Goal: Task Accomplishment & Management: Complete application form

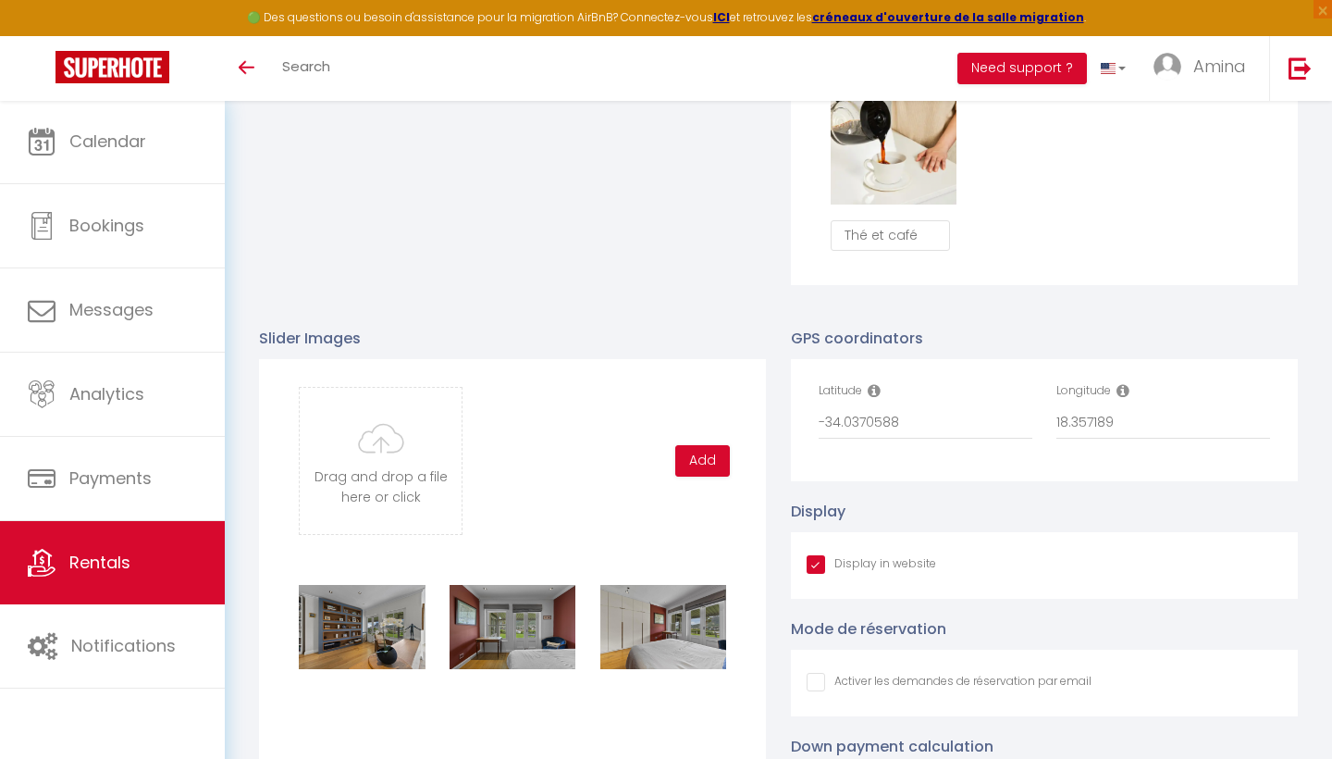
scroll to position [1731, 0]
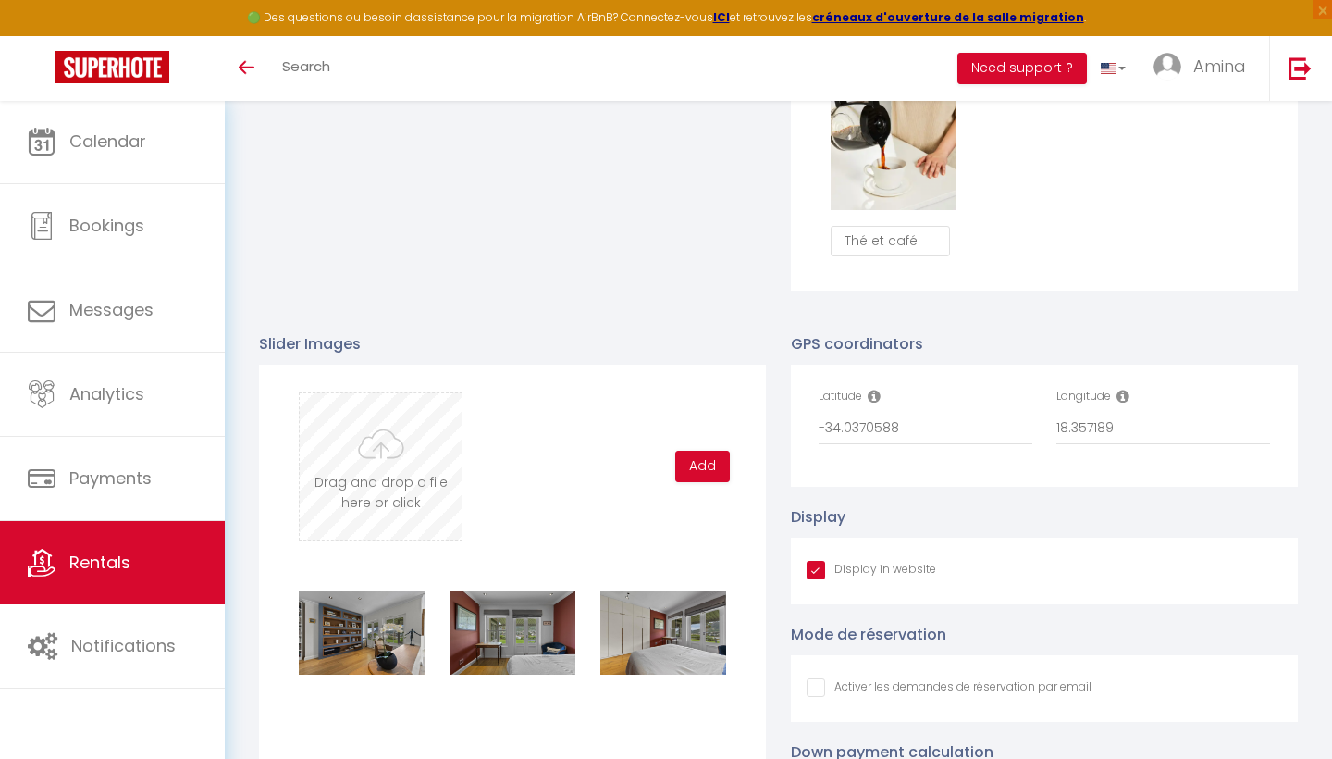
click at [391, 465] on input "file" at bounding box center [381, 466] width 162 height 146
type input "C:\fakepath\DSC08304.jpg"
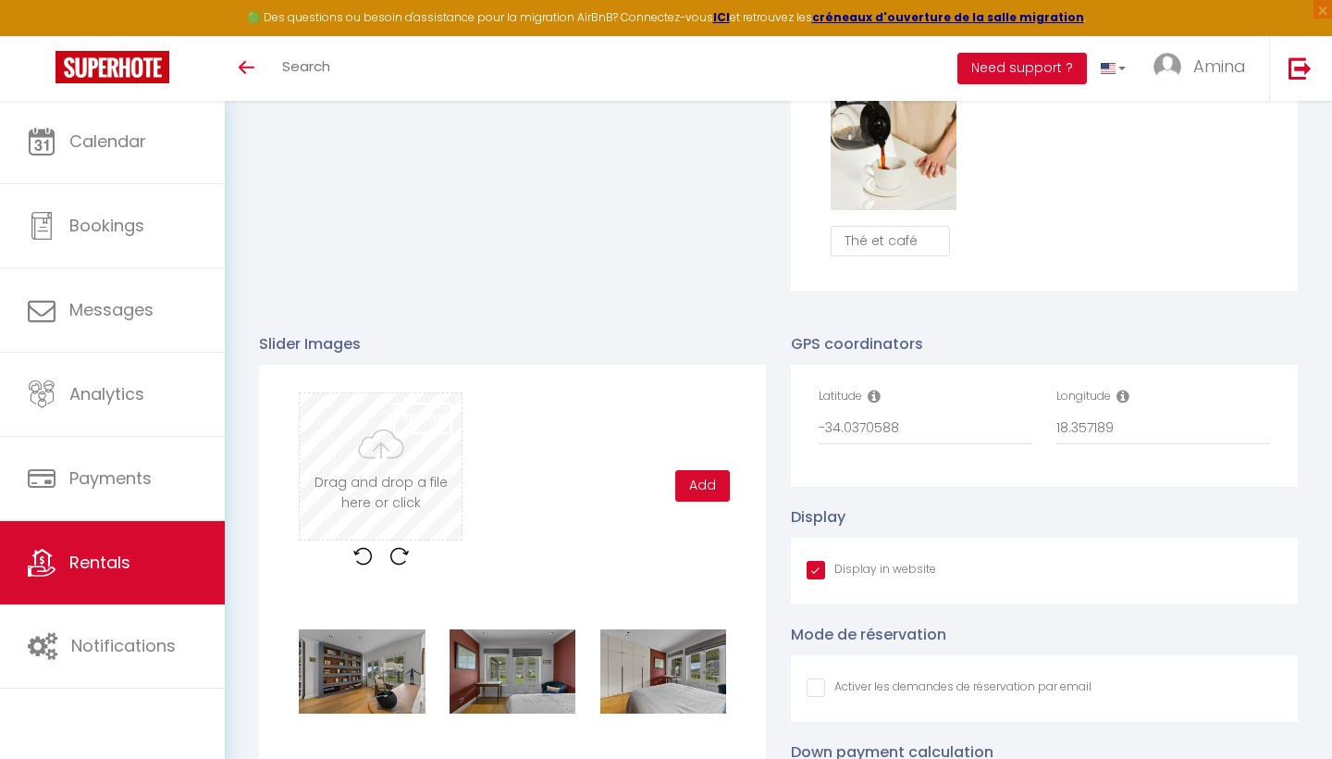
checkbox input "true"
checkbox input "false"
click at [699, 485] on button "Add" at bounding box center [702, 485] width 55 height 31
checkbox input "true"
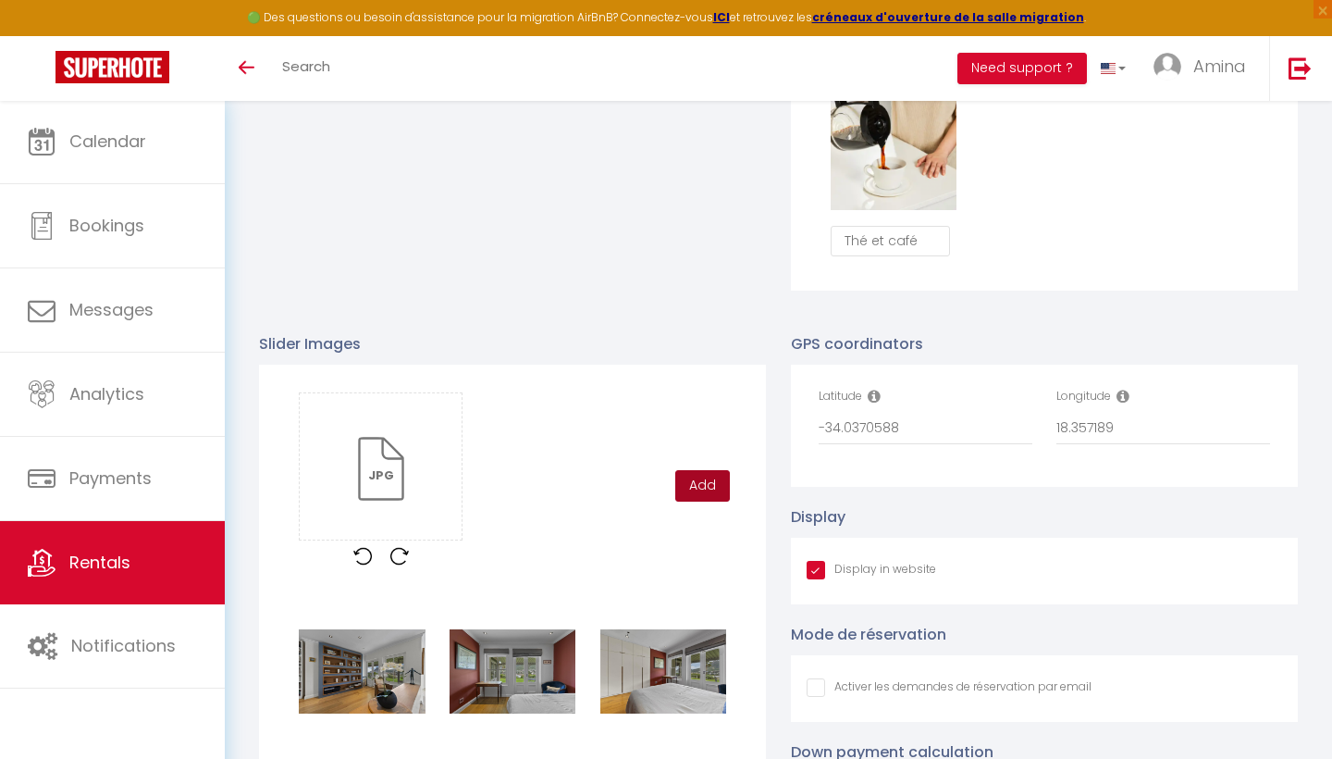
checkbox input "false"
checkbox input "true"
checkbox input "false"
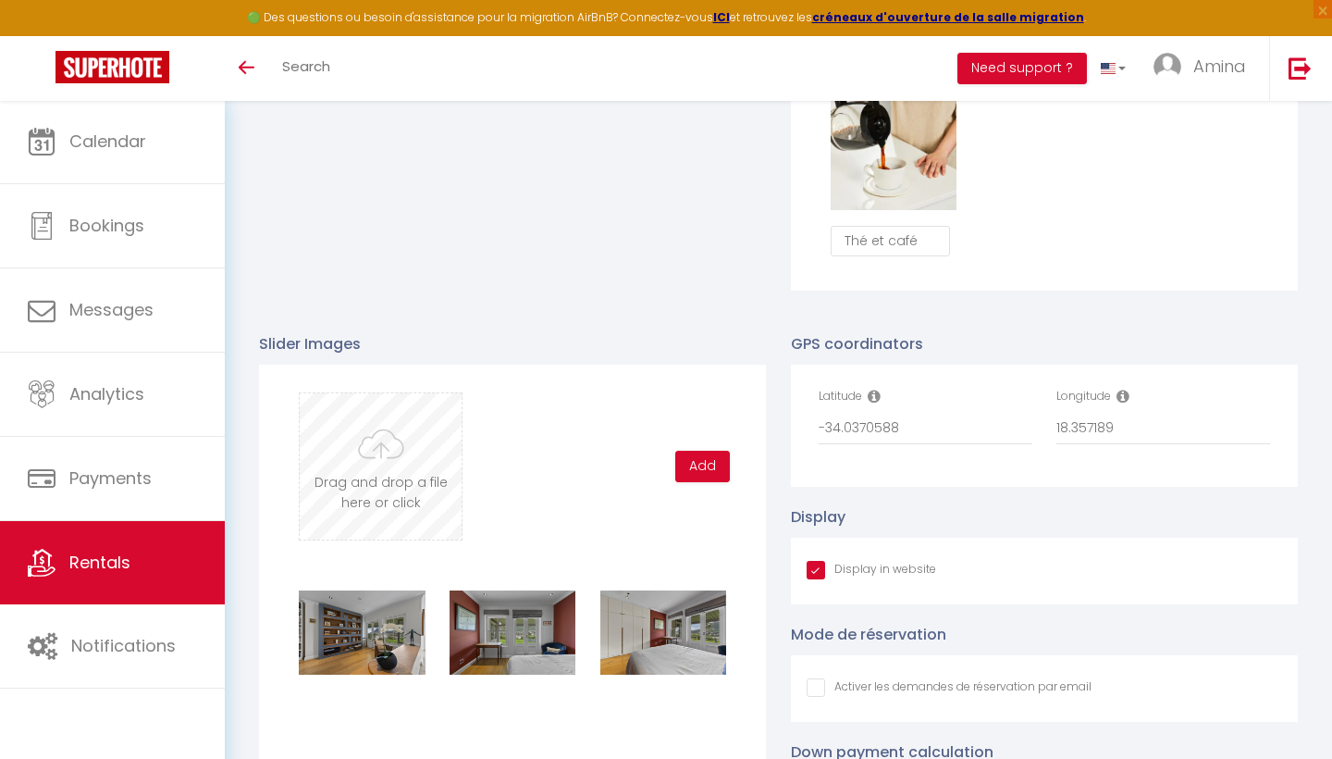
click at [377, 440] on input "file" at bounding box center [381, 466] width 162 height 146
type input "C:\fakepath\DSC08287-1 copy.jpg"
checkbox input "true"
checkbox input "false"
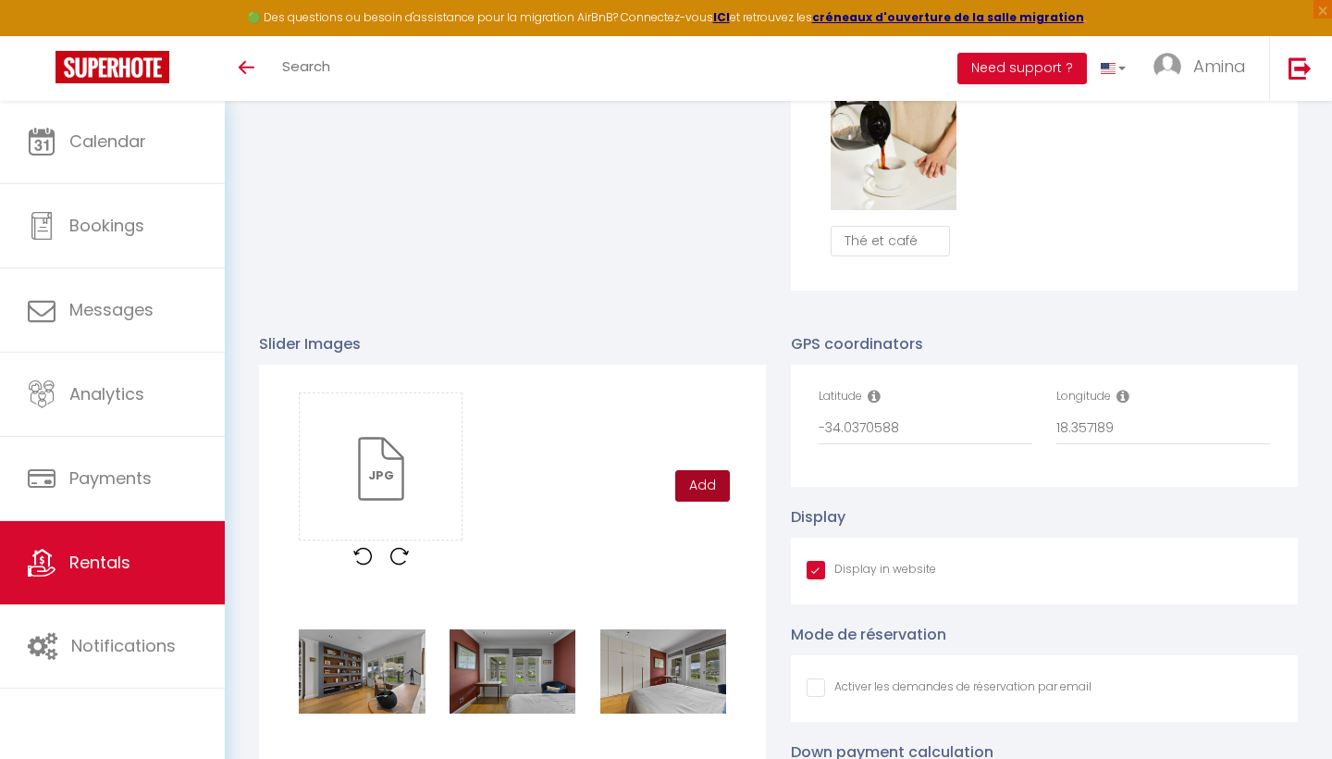
click at [699, 476] on button "Add" at bounding box center [702, 485] width 55 height 31
checkbox input "true"
checkbox input "false"
checkbox input "true"
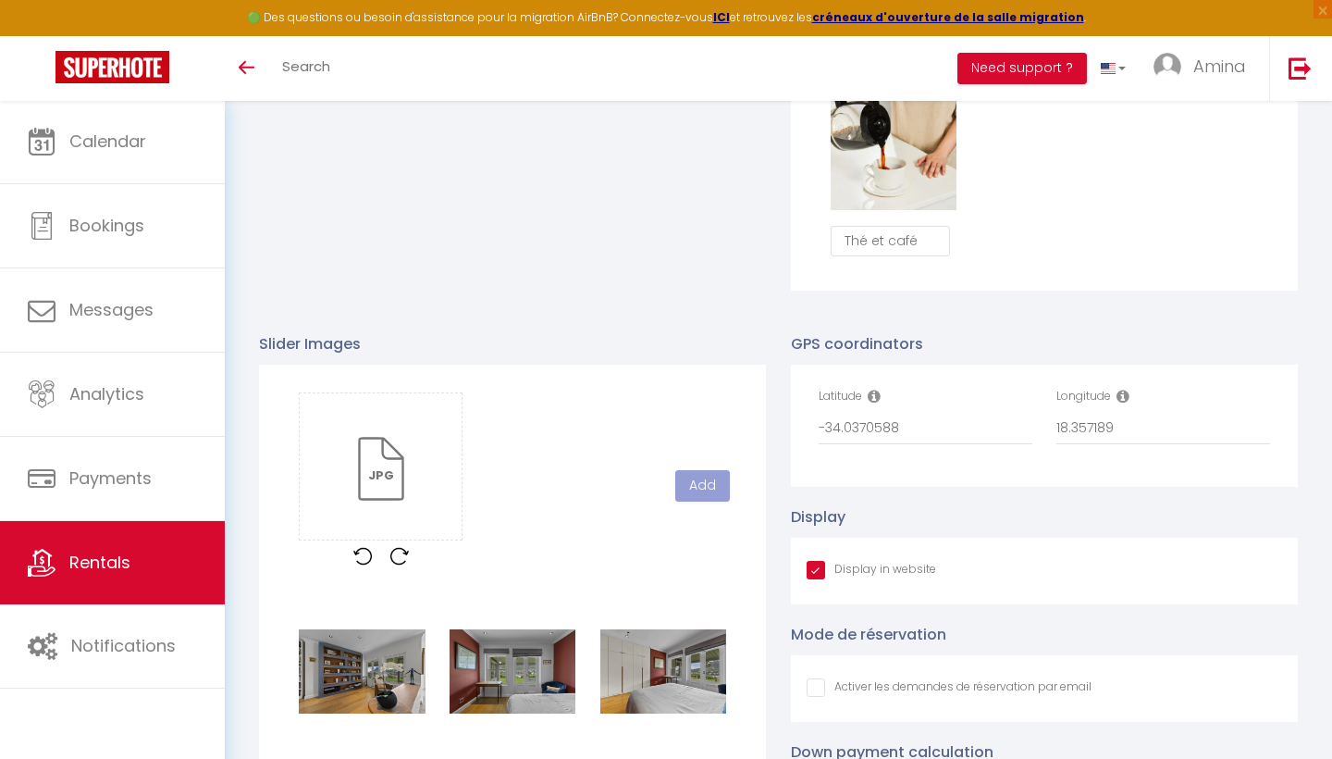
checkbox input "false"
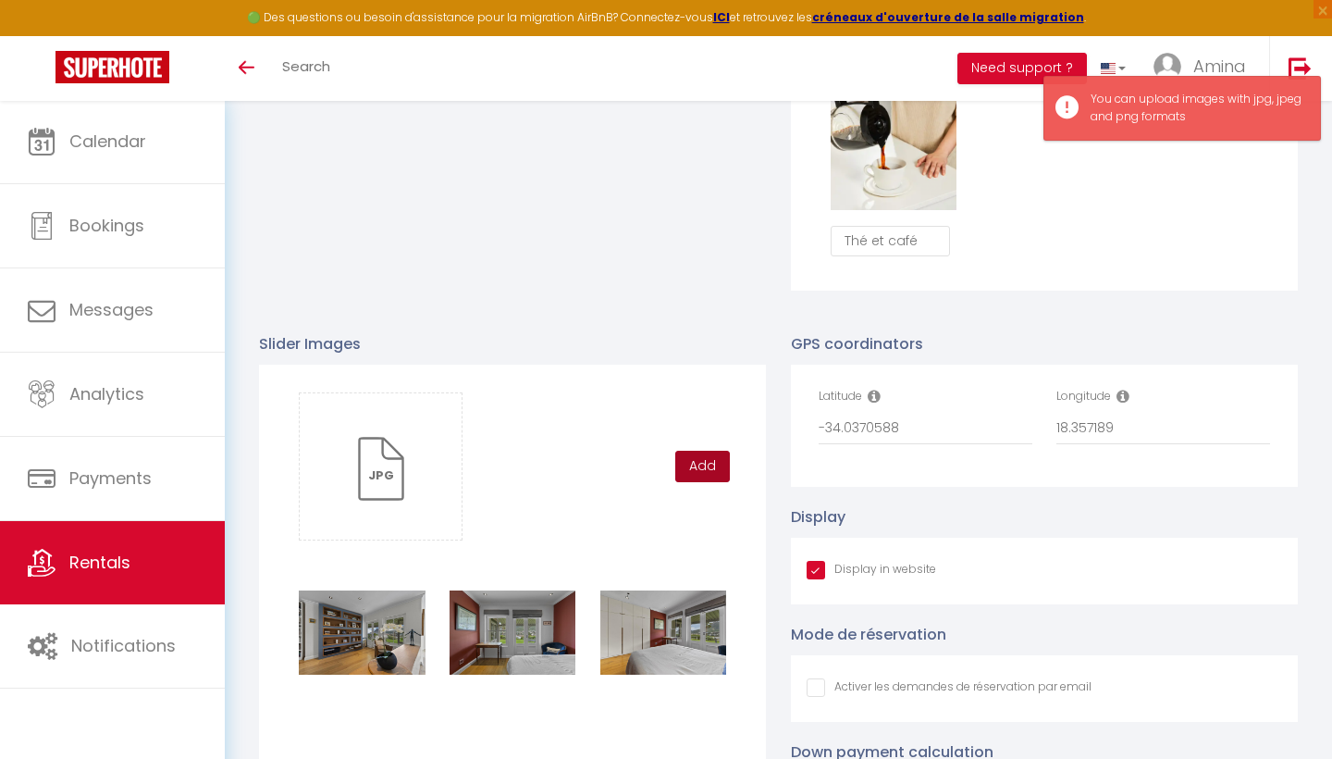
click at [710, 451] on button "Add" at bounding box center [702, 466] width 55 height 31
checkbox input "true"
checkbox input "false"
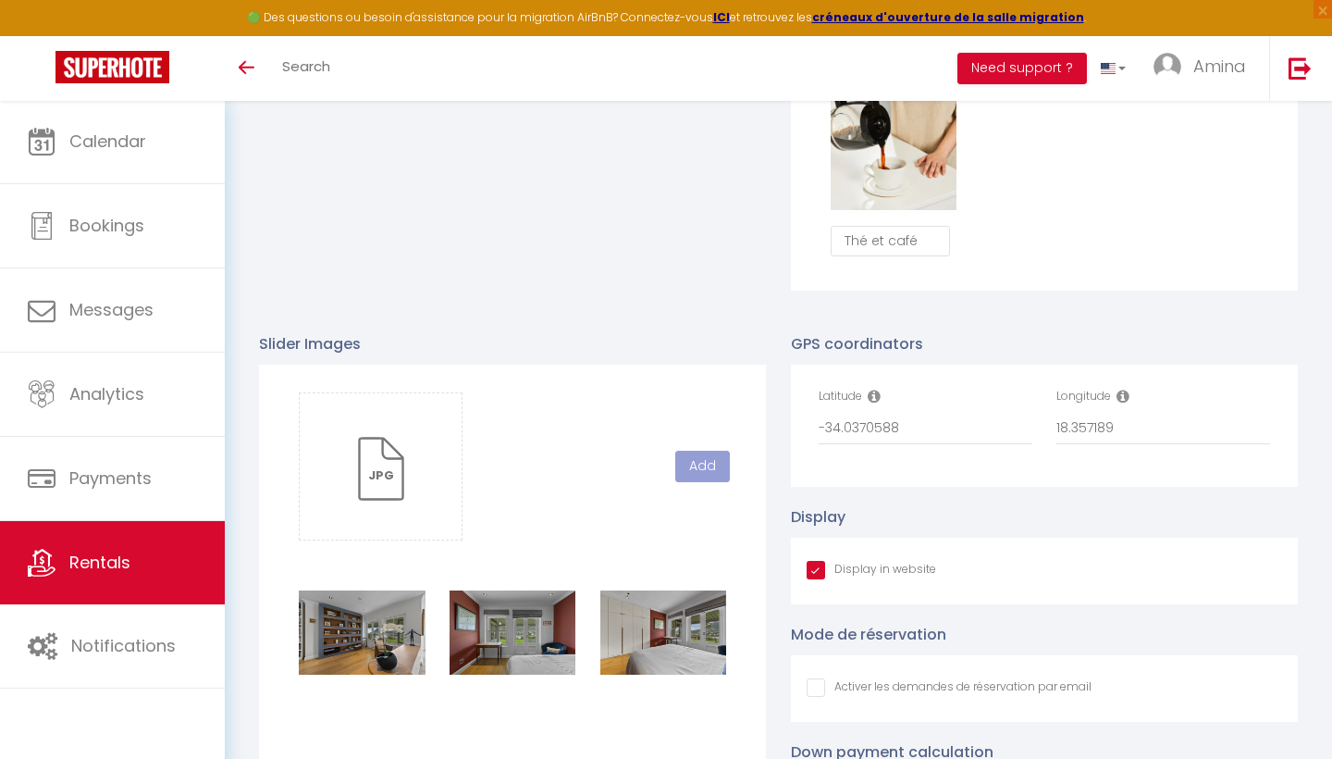
checkbox input "true"
checkbox input "false"
click at [383, 448] on input "file" at bounding box center [381, 466] width 162 height 146
type input "C:\fakepath\DSC08309.jpg"
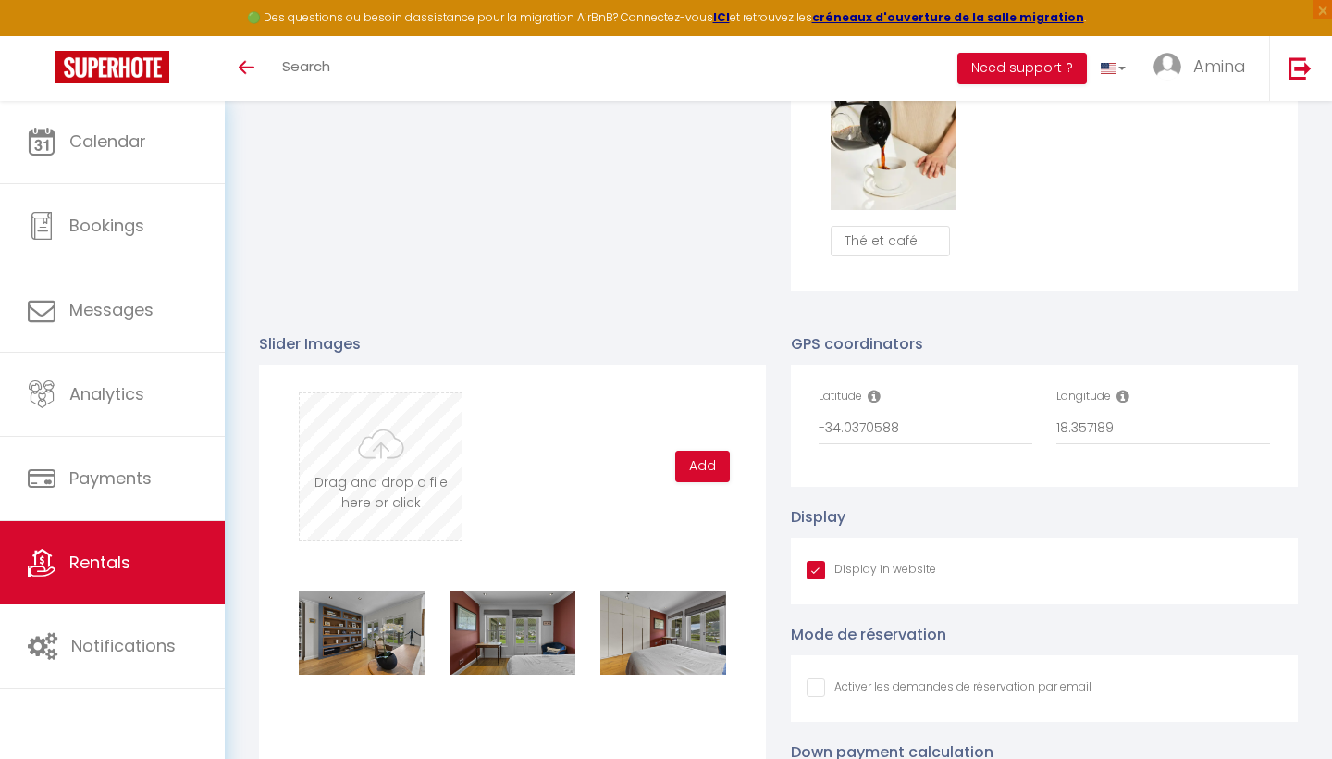
checkbox input "true"
checkbox input "false"
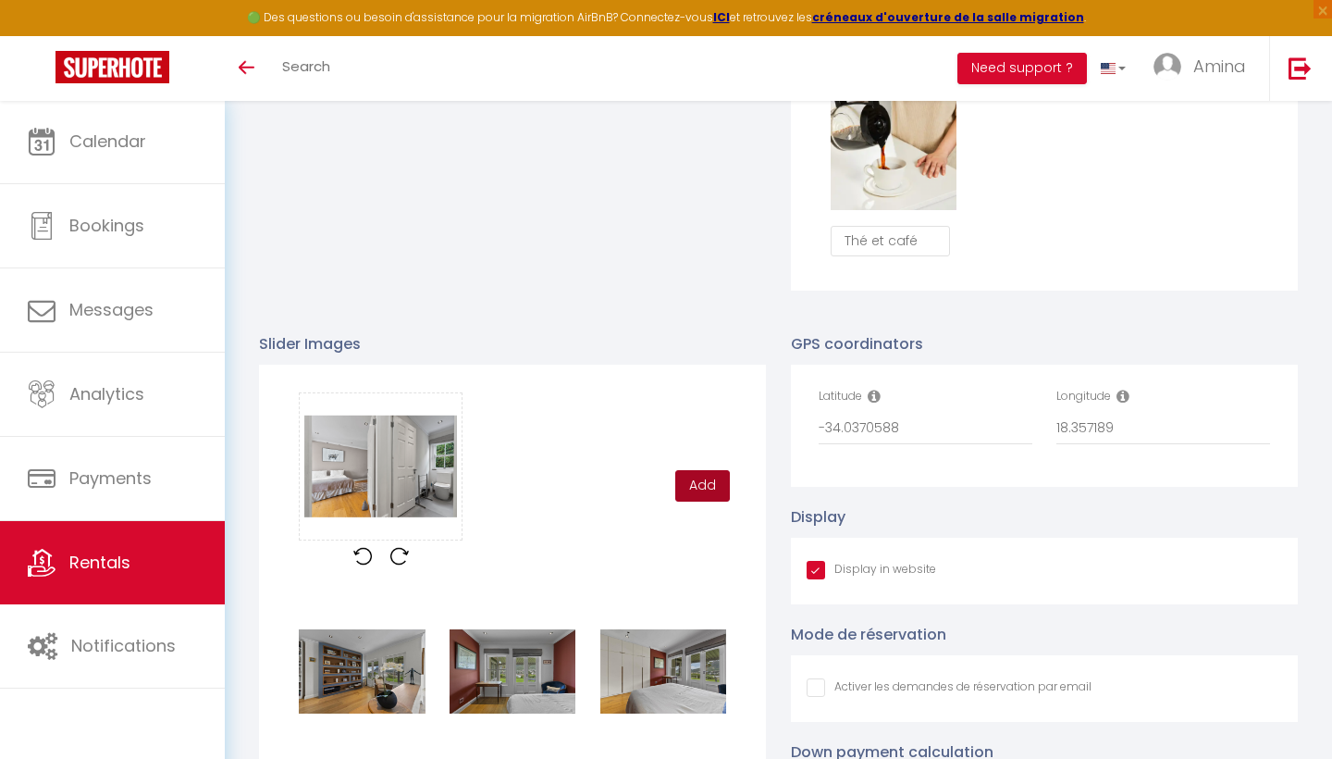
click at [706, 483] on button "Add" at bounding box center [702, 485] width 55 height 31
checkbox input "true"
checkbox input "false"
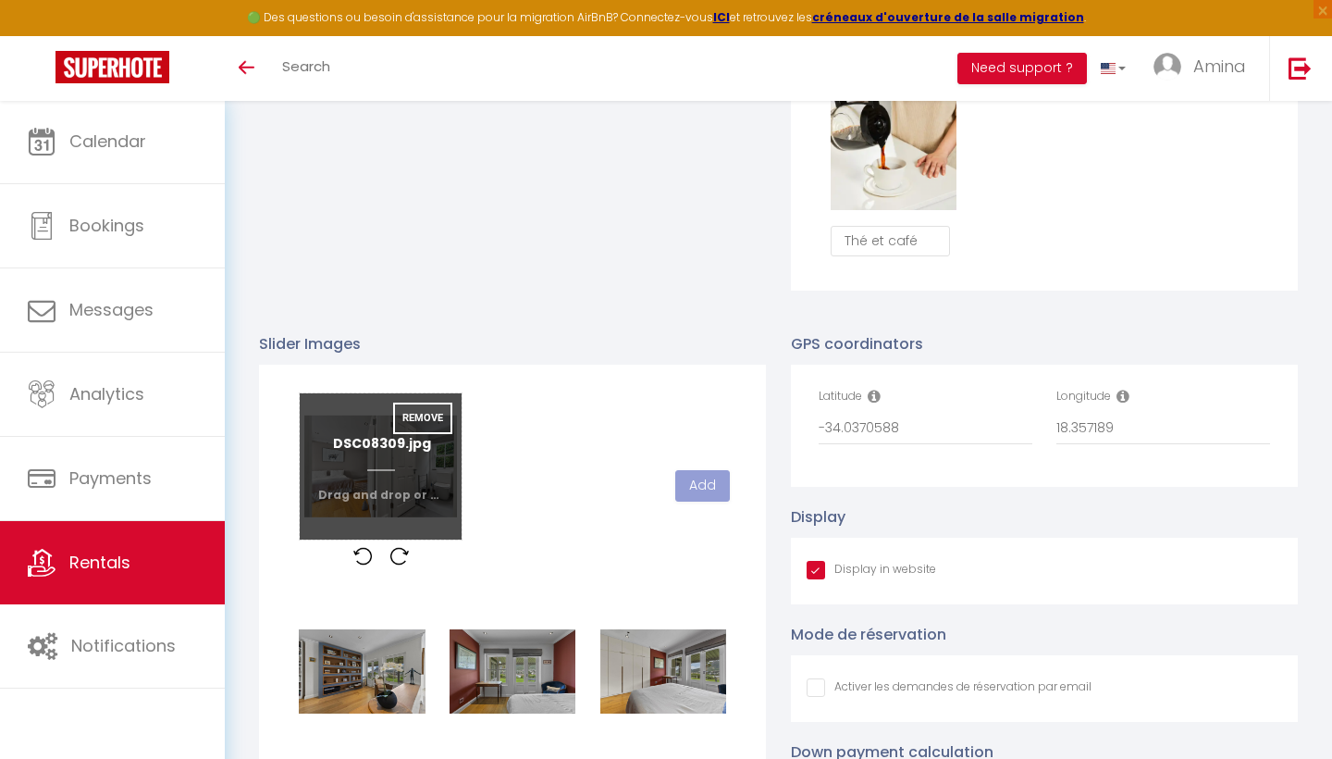
checkbox input "true"
checkbox input "false"
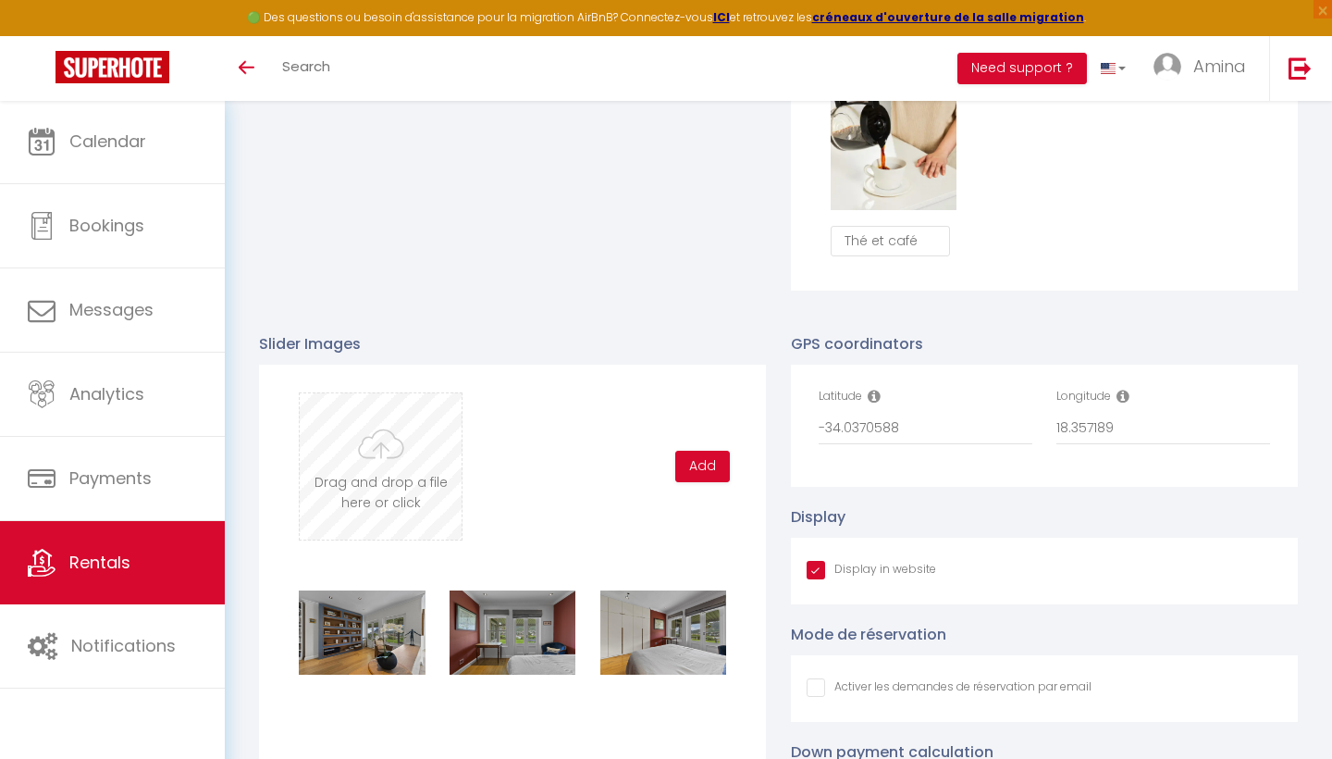
click at [386, 472] on input "file" at bounding box center [381, 466] width 162 height 146
type input "C:\fakepath\DSC08314.jpg"
checkbox input "true"
checkbox input "false"
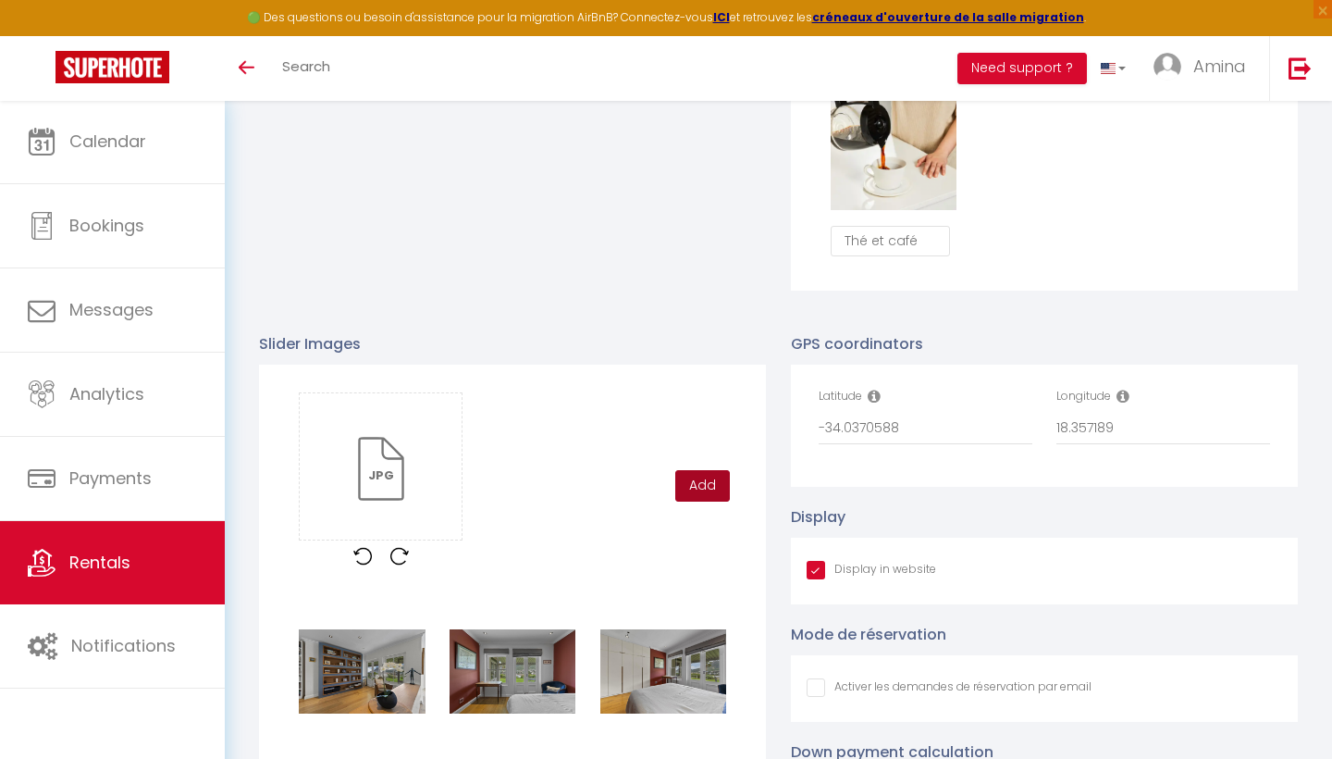
click at [686, 486] on button "Add" at bounding box center [702, 485] width 55 height 31
checkbox input "true"
checkbox input "false"
checkbox input "true"
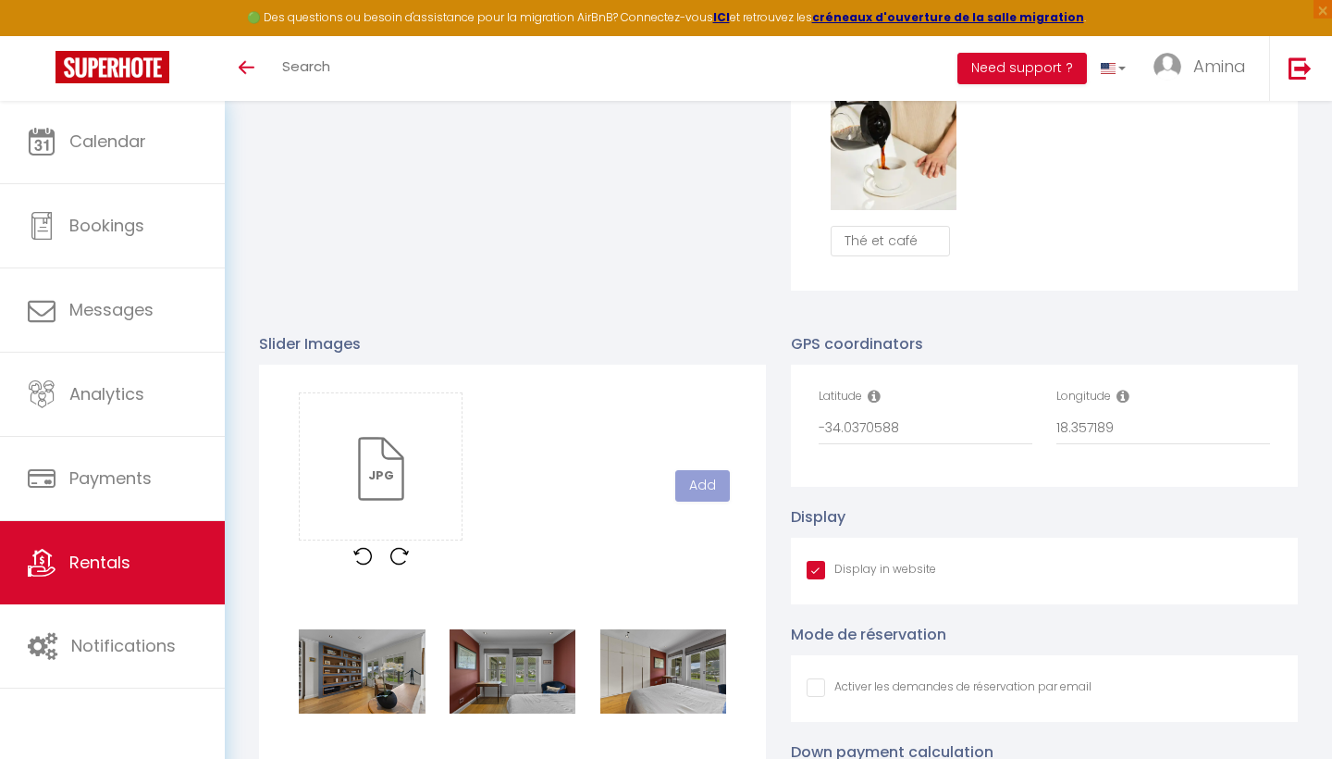
checkbox input "false"
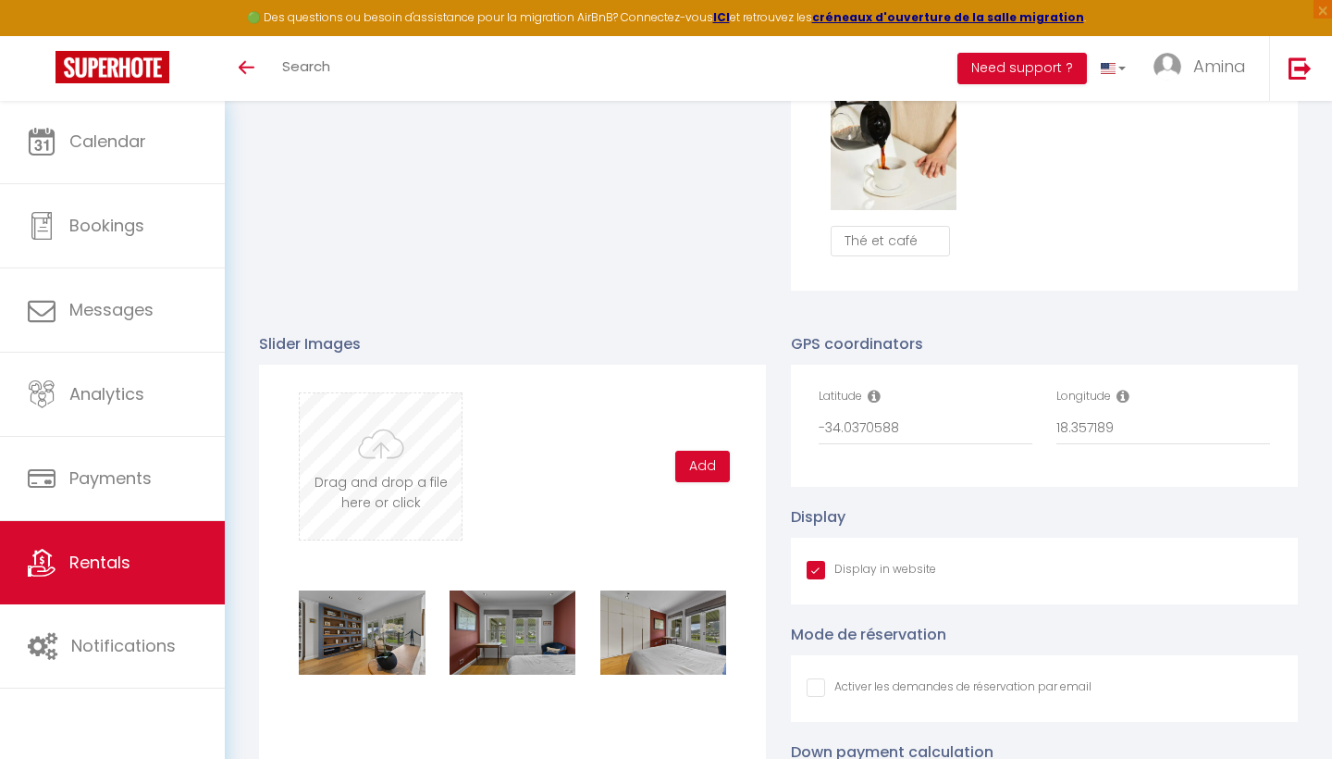
click at [387, 463] on input "file" at bounding box center [381, 466] width 162 height 146
type input "C:\fakepath\DSC08322-1 copy.jpg"
checkbox input "true"
checkbox input "false"
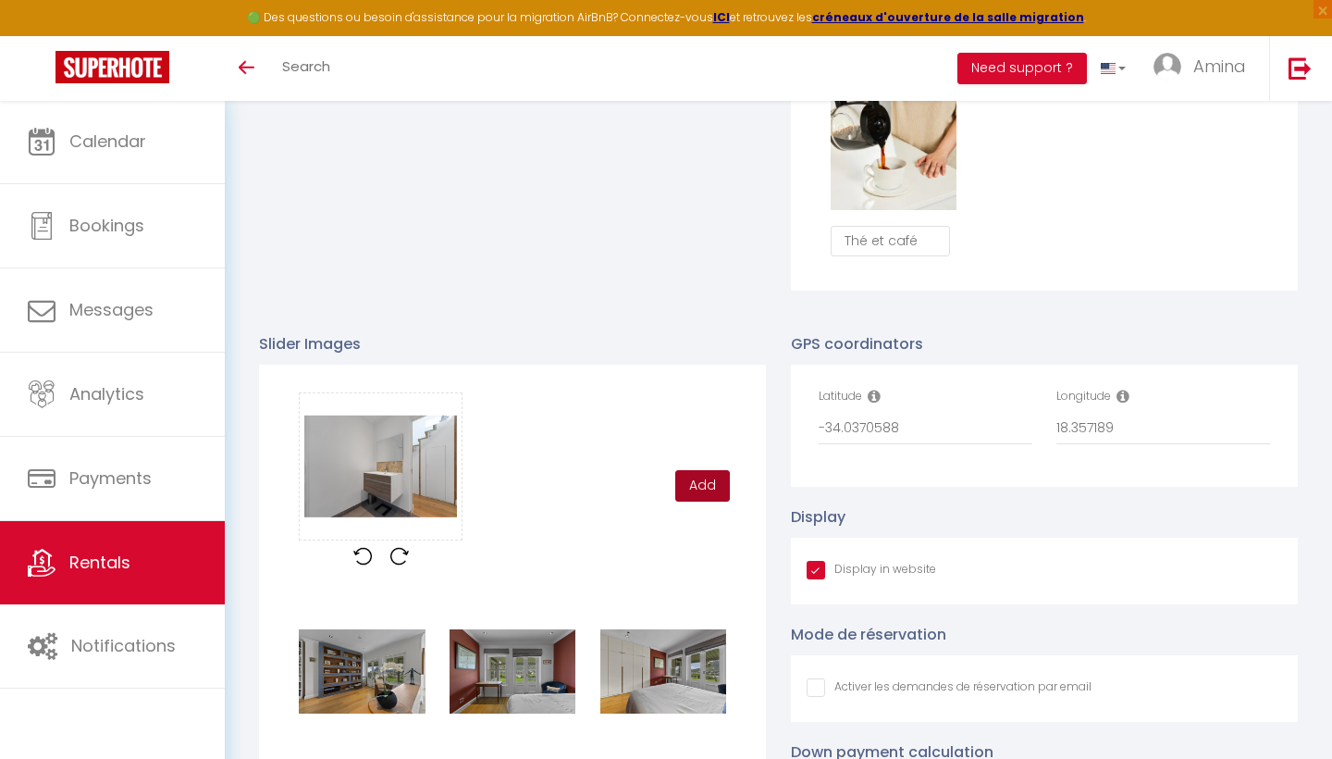
click at [698, 479] on button "Add" at bounding box center [702, 485] width 55 height 31
checkbox input "true"
checkbox input "false"
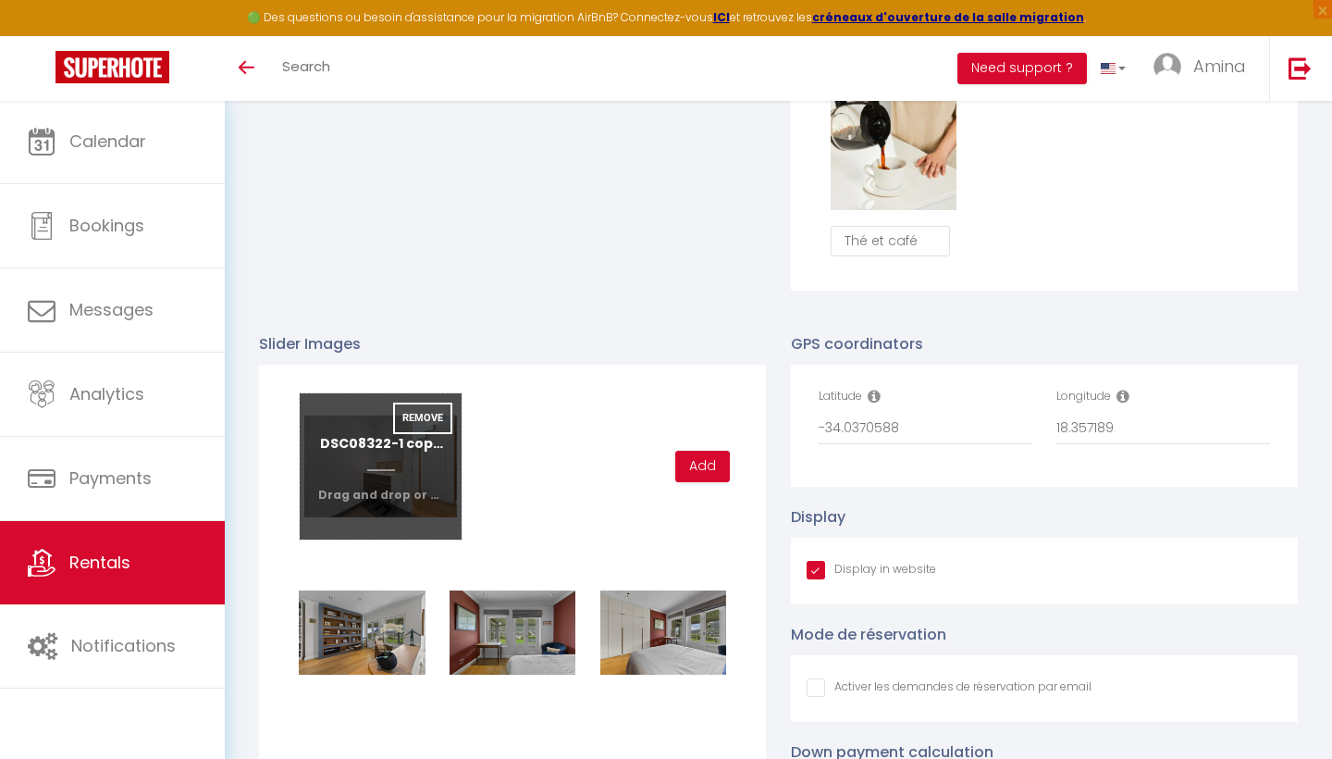
checkbox input "true"
checkbox input "false"
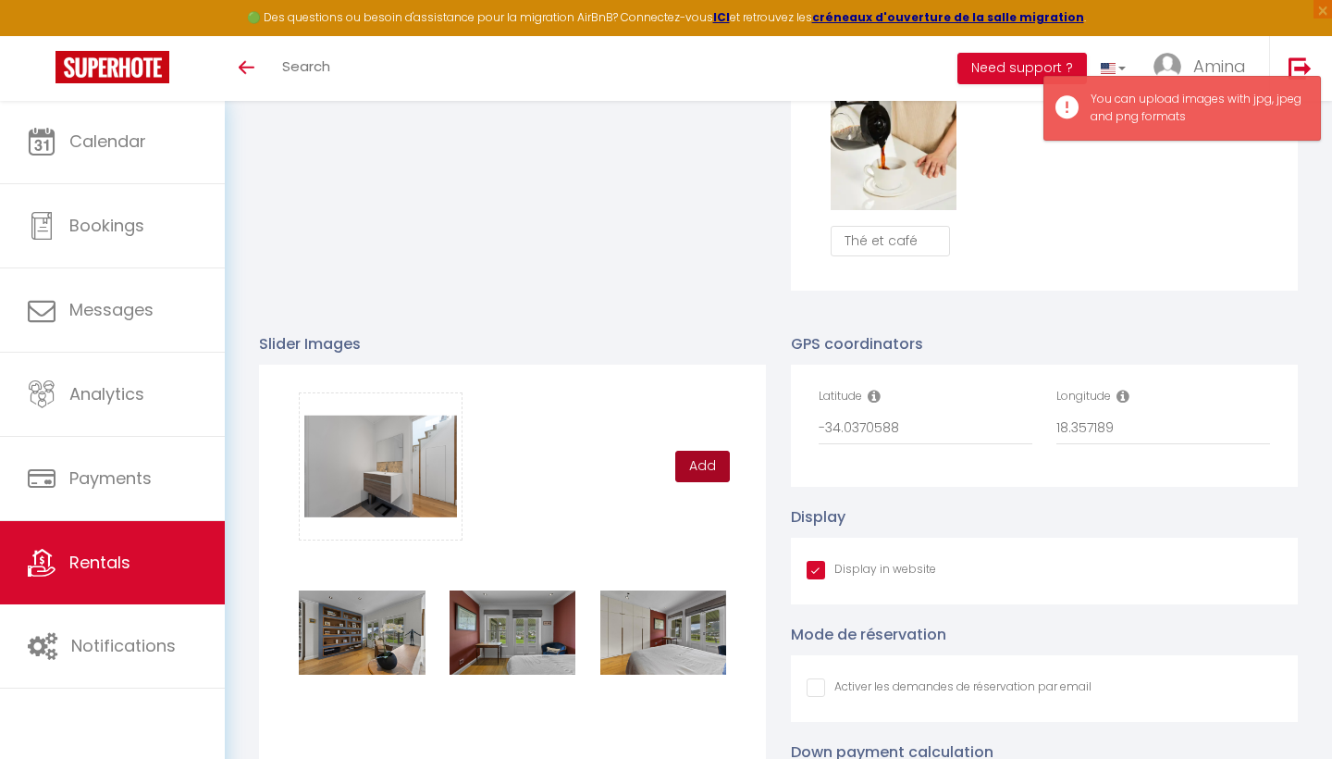
click at [699, 460] on button "Add" at bounding box center [702, 466] width 55 height 31
checkbox input "true"
checkbox input "false"
checkbox input "true"
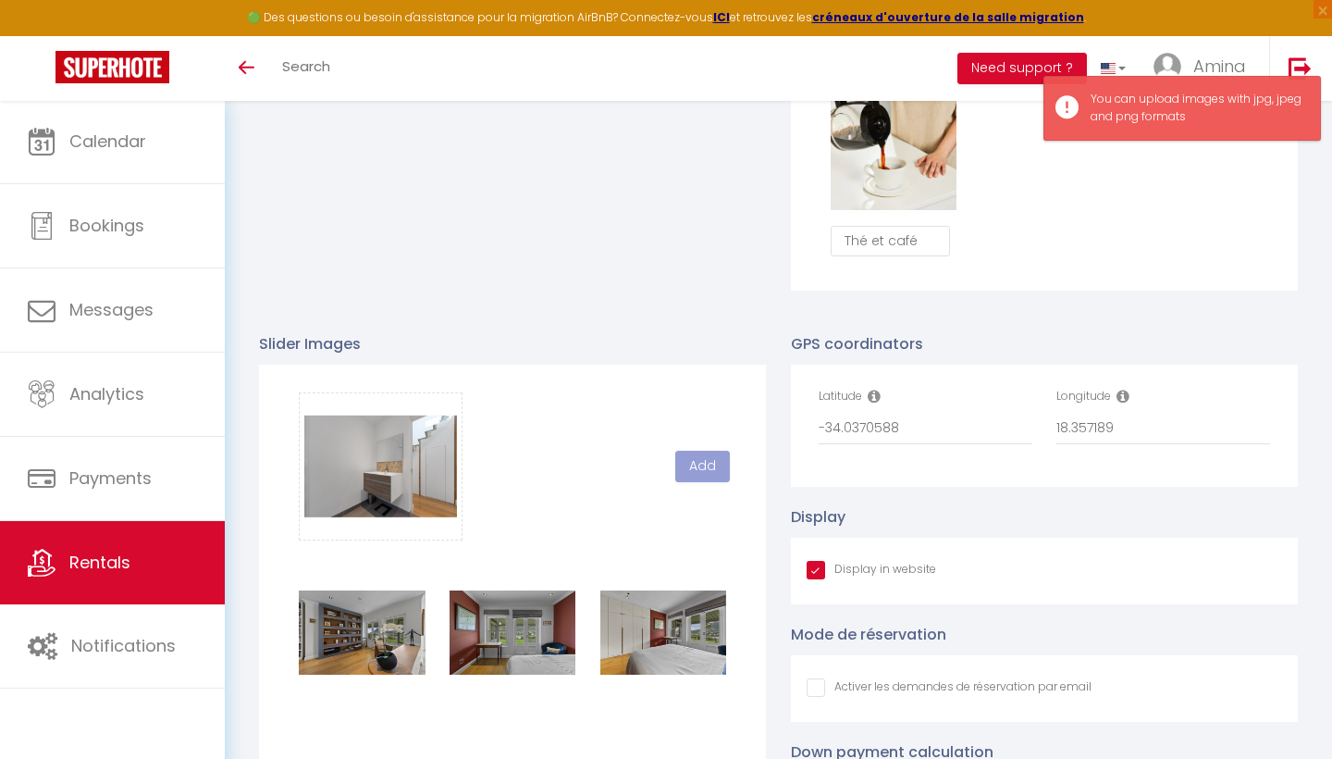
checkbox input "false"
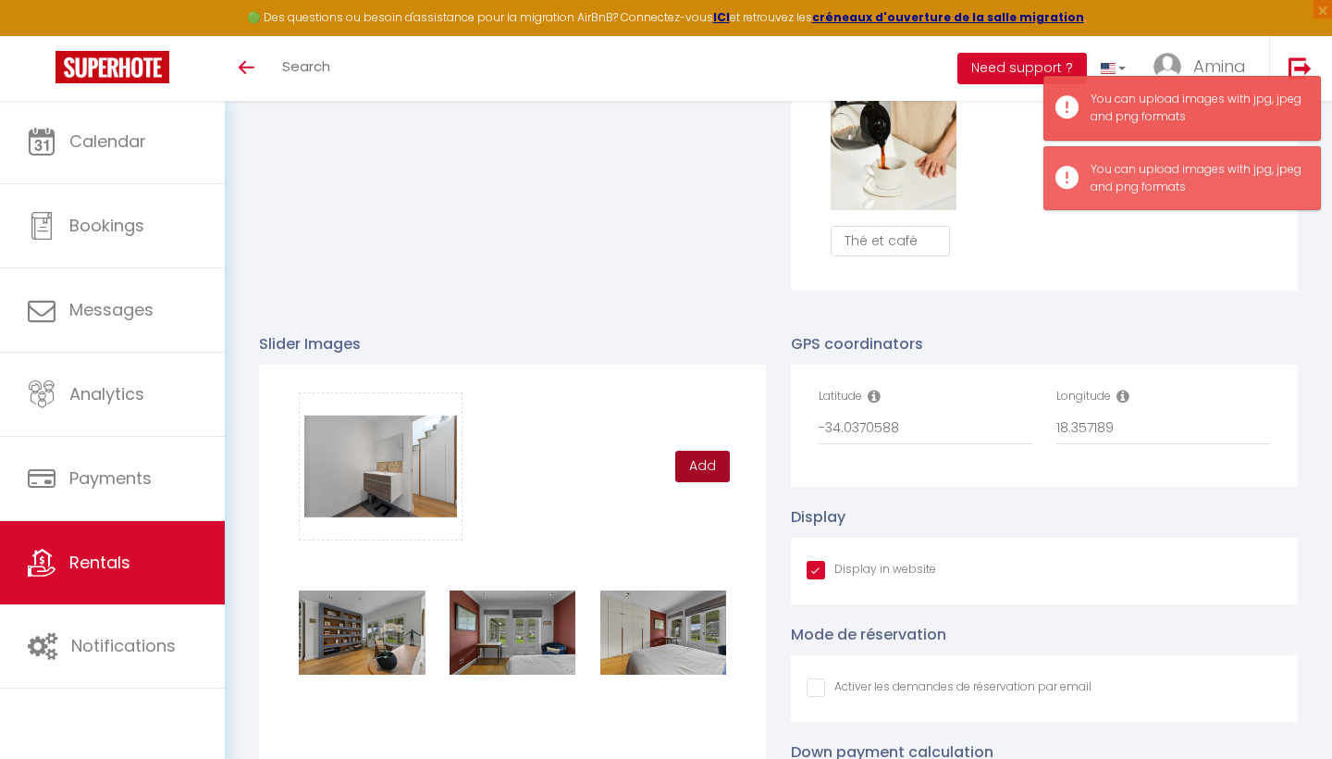
click at [705, 465] on button "Add" at bounding box center [702, 466] width 55 height 31
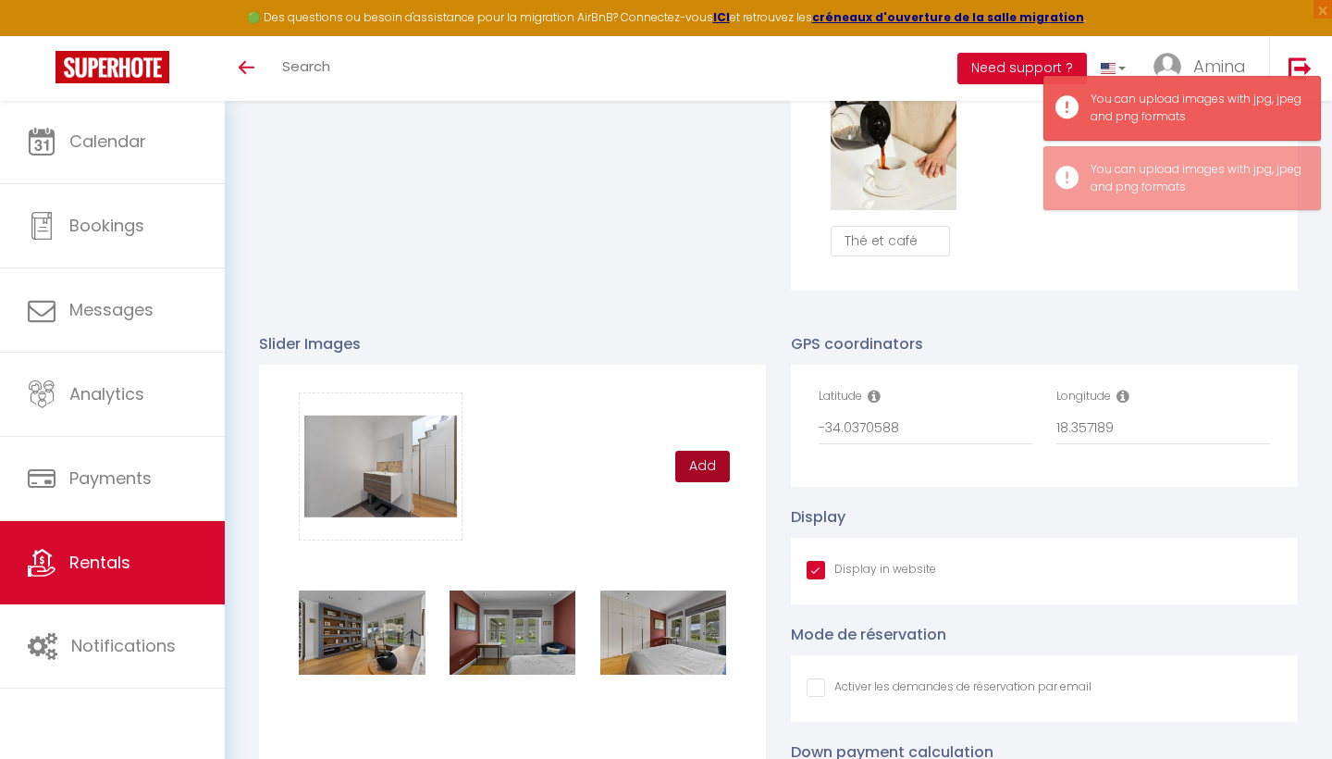
checkbox input "true"
checkbox input "false"
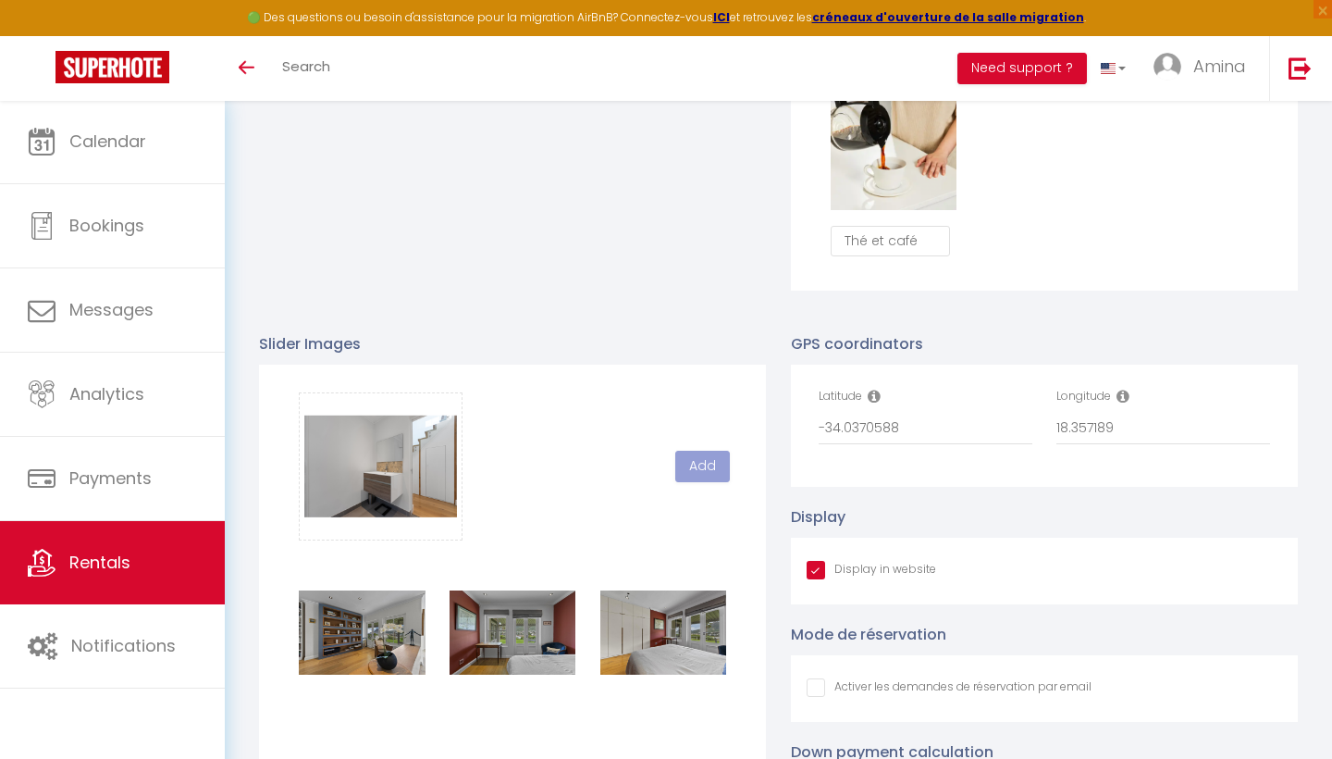
checkbox input "true"
checkbox input "false"
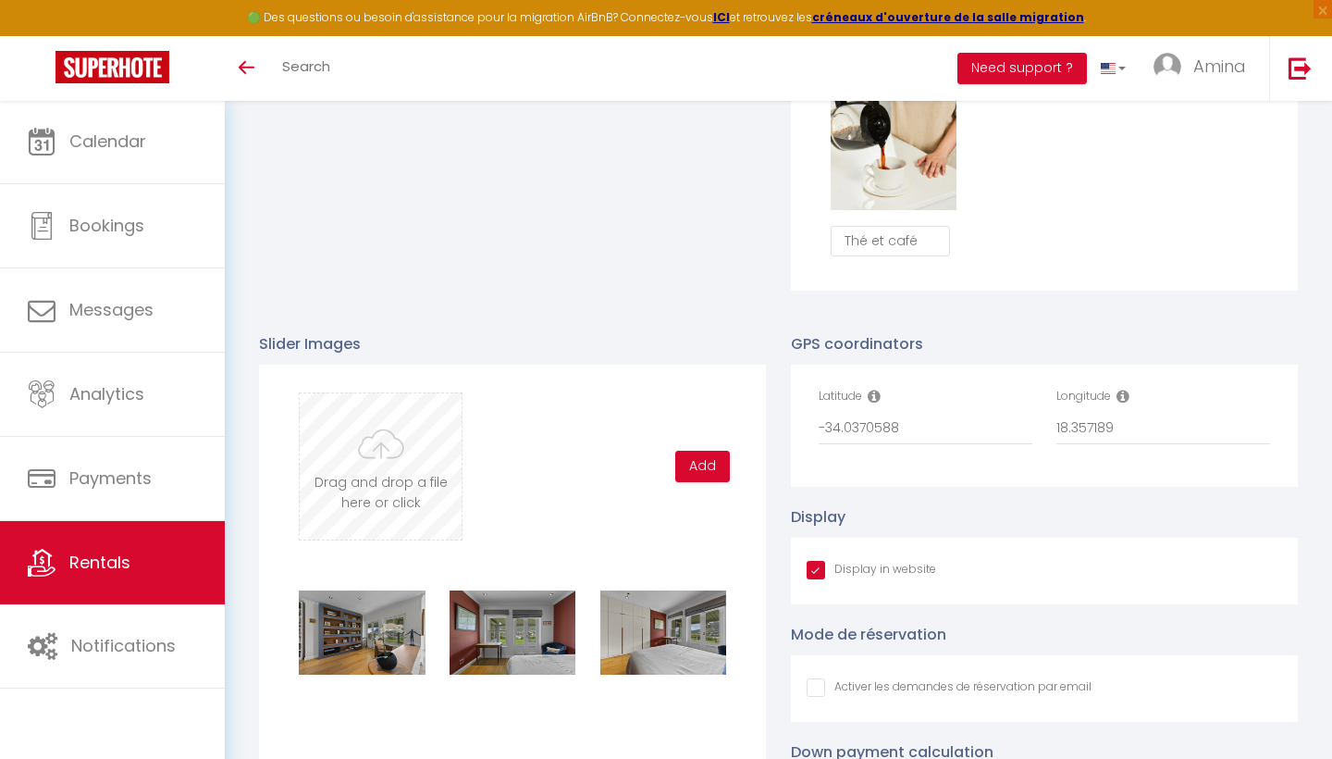
click at [394, 455] on input "file" at bounding box center [381, 466] width 162 height 146
type input "C:\fakepath\DSC08329.jpg"
checkbox input "true"
checkbox input "false"
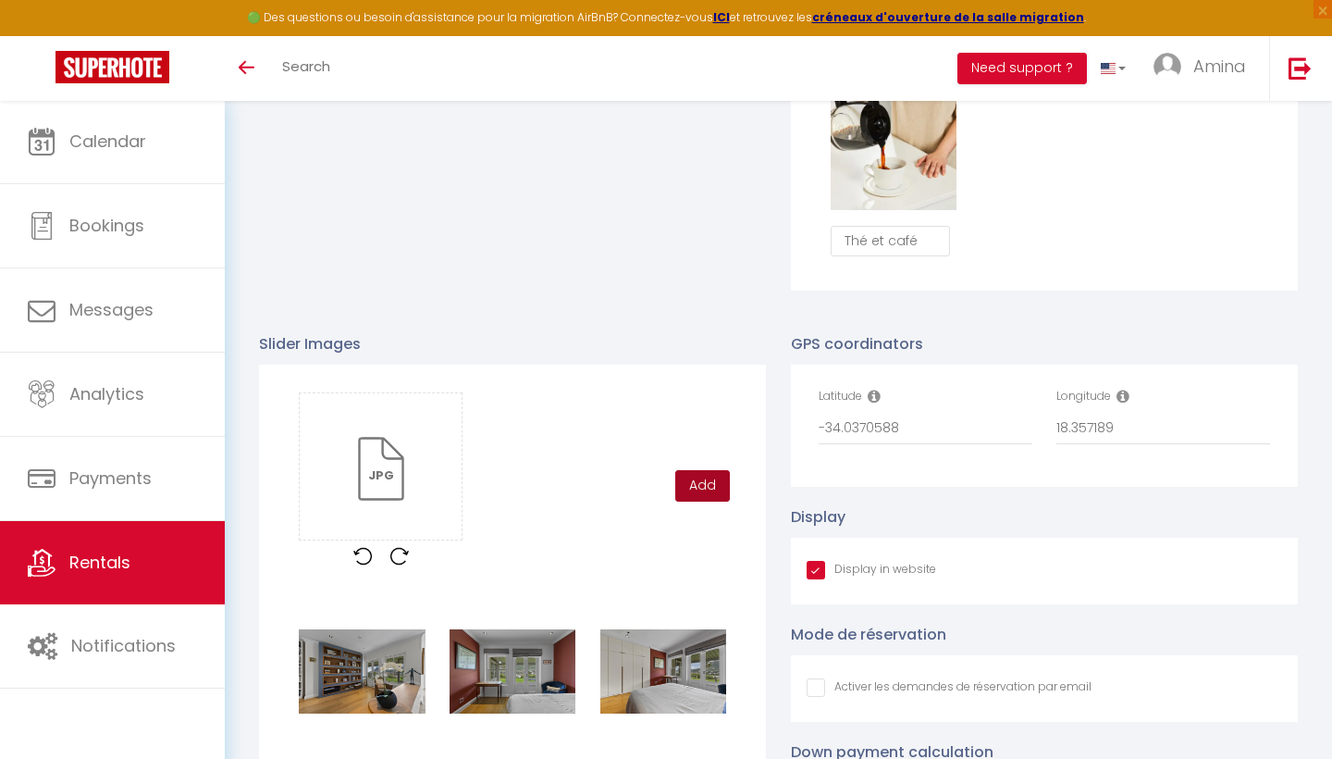
click at [708, 483] on button "Add" at bounding box center [702, 485] width 55 height 31
checkbox input "true"
checkbox input "false"
checkbox input "true"
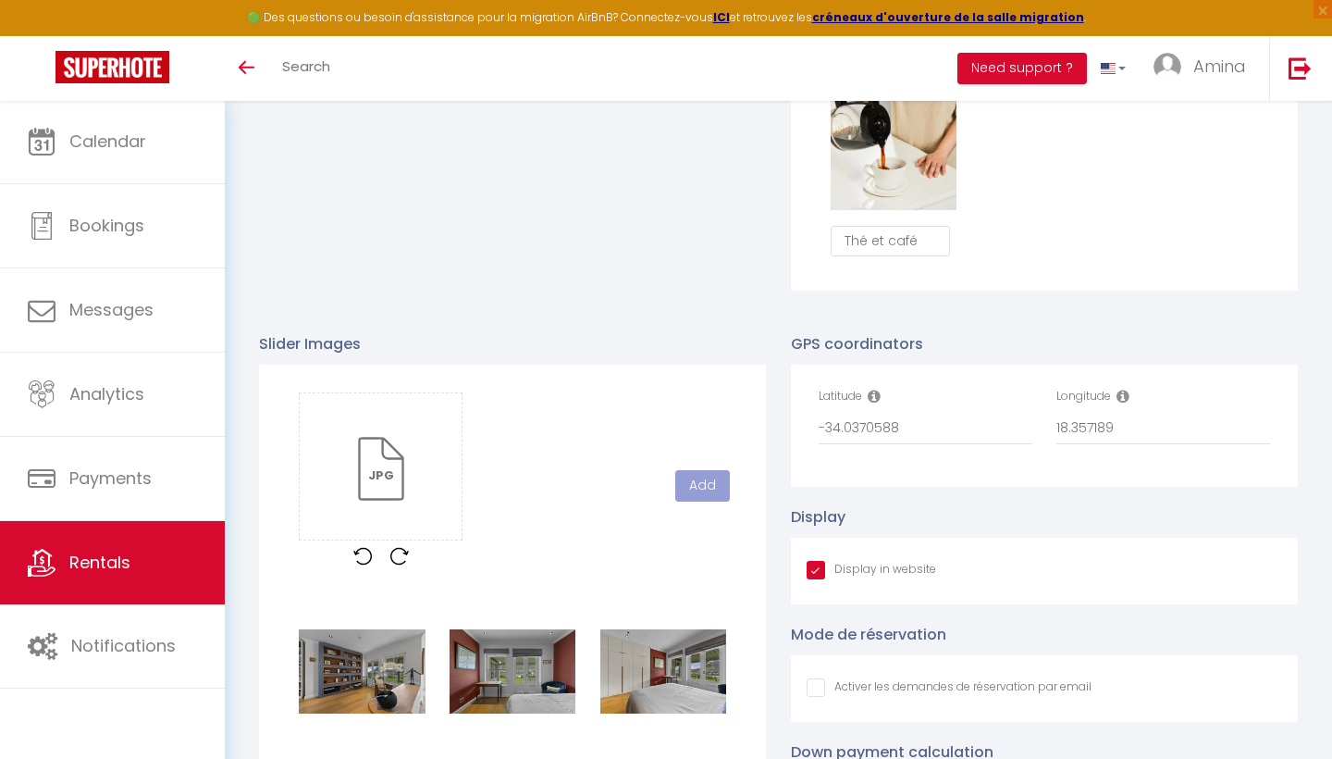
checkbox input "false"
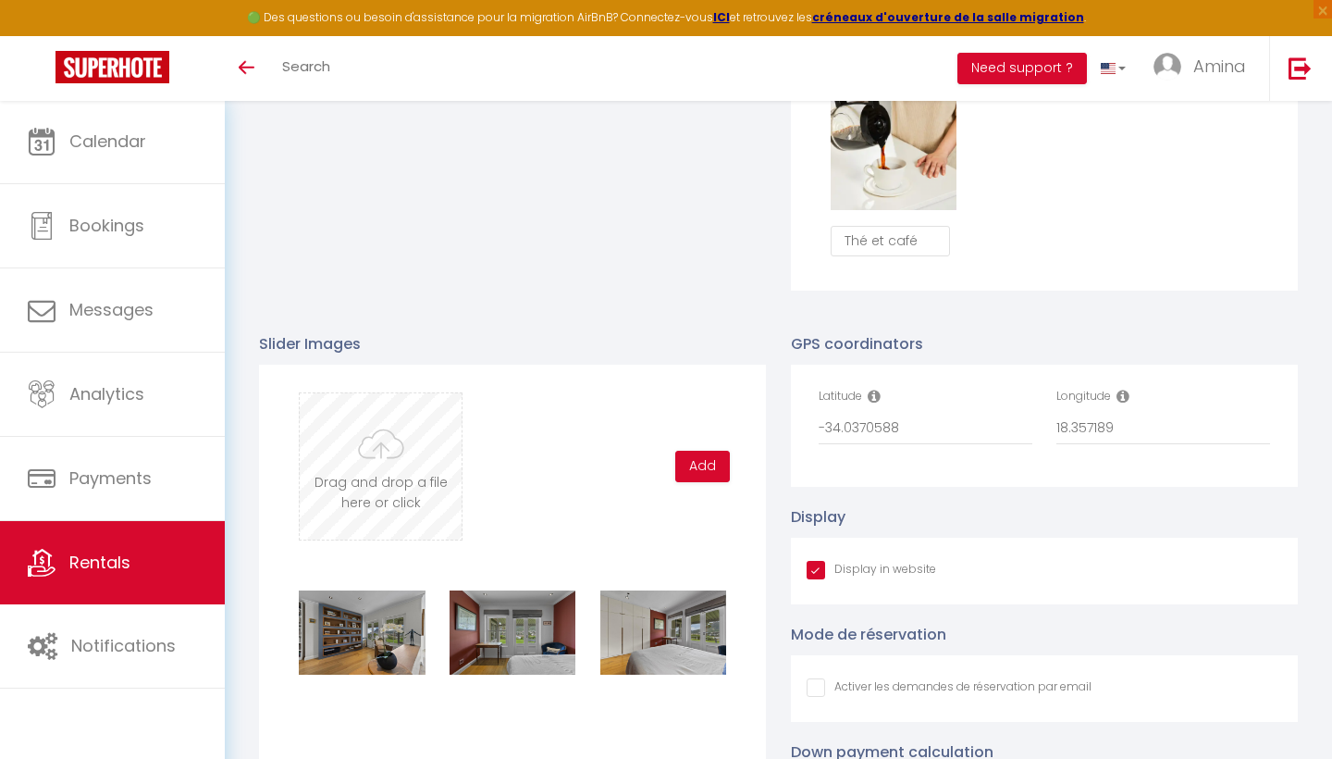
click at [385, 464] on input "file" at bounding box center [381, 466] width 162 height 146
type input "C:\fakepath\DSC08339.jpg"
checkbox input "true"
checkbox input "false"
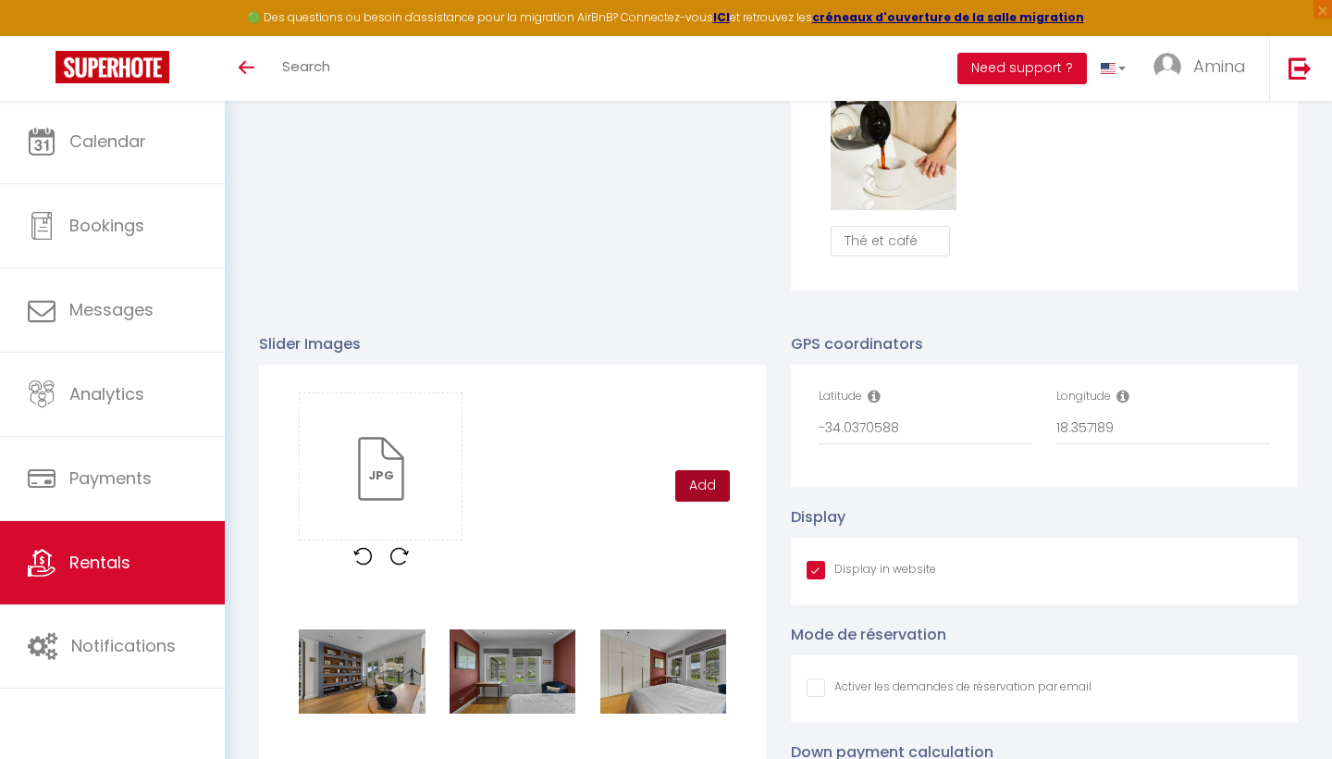
click at [718, 488] on button "Add" at bounding box center [702, 485] width 55 height 31
checkbox input "true"
checkbox input "false"
checkbox input "true"
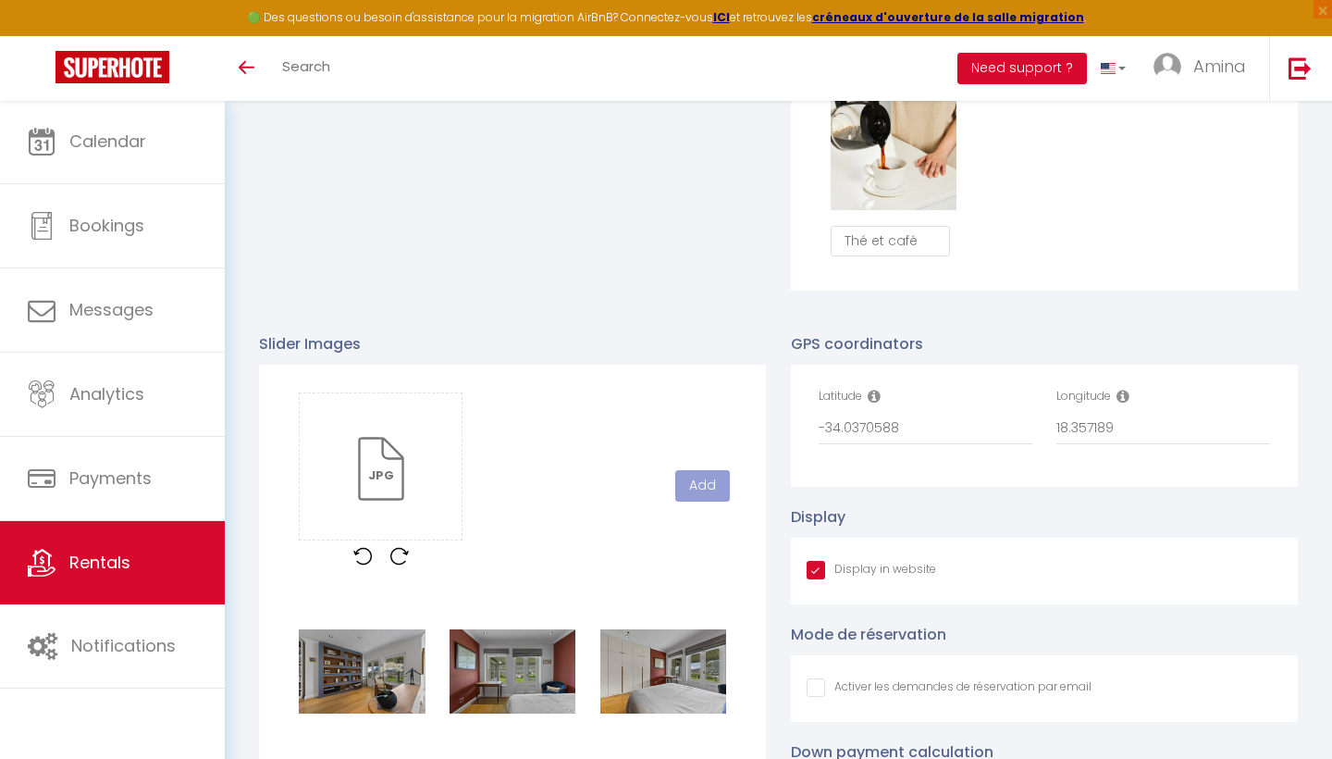
checkbox input "false"
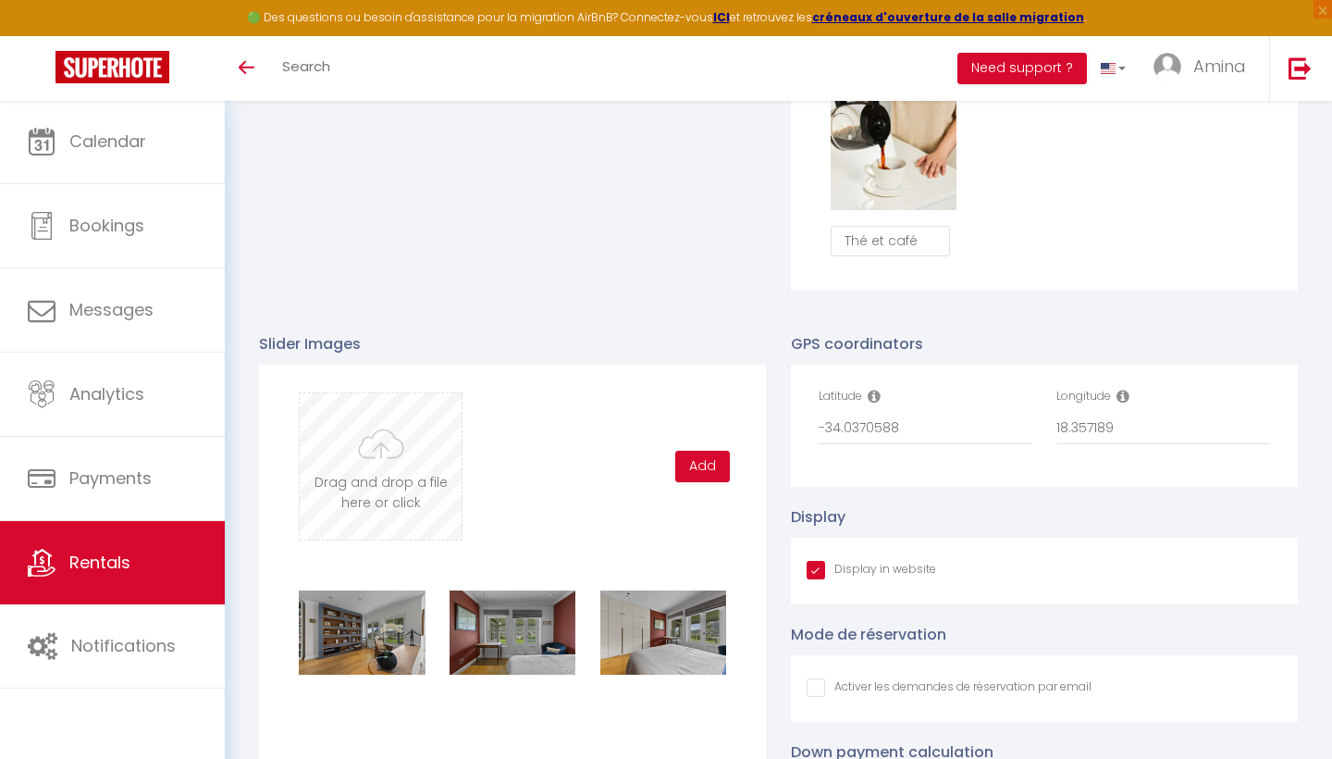
click at [405, 441] on input "file" at bounding box center [381, 466] width 162 height 146
type input "C:\fakepath\DSC08344.jpg"
checkbox input "true"
checkbox input "false"
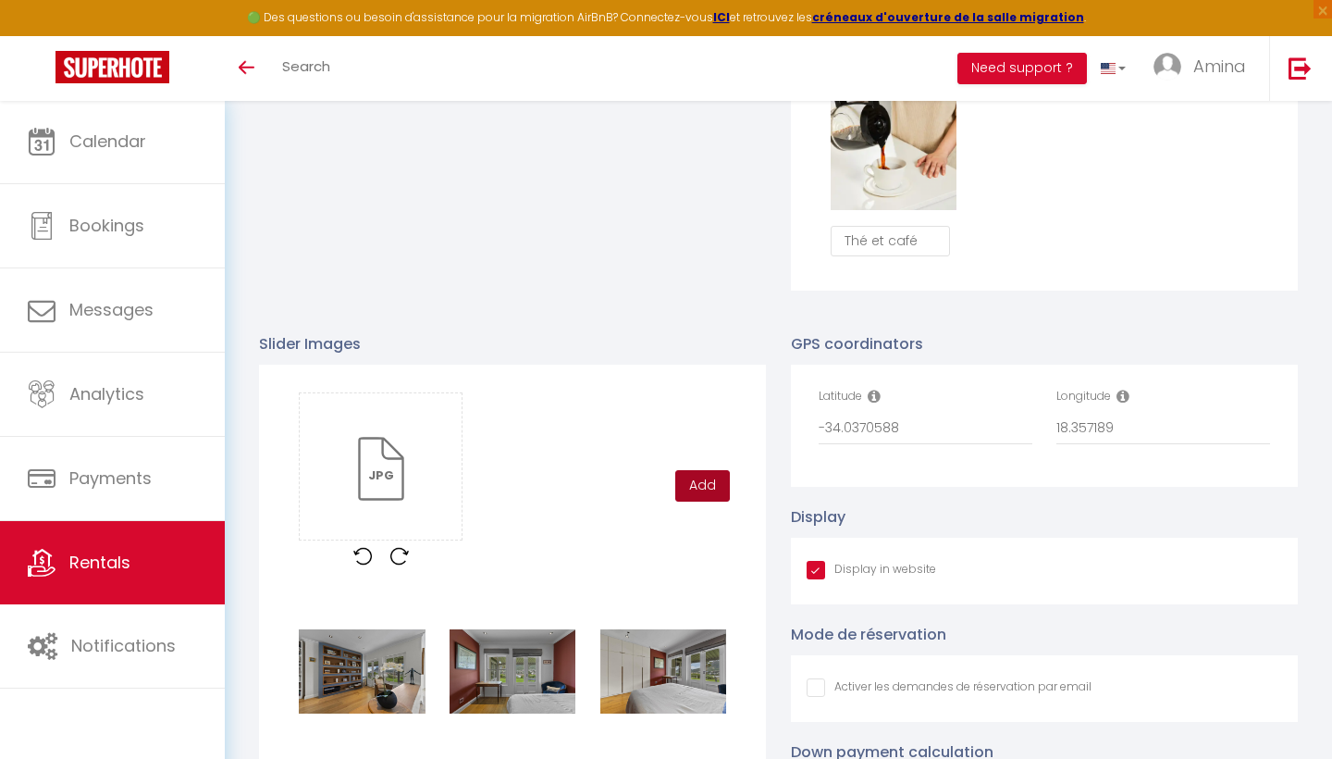
click at [698, 487] on button "Add" at bounding box center [702, 485] width 55 height 31
checkbox input "true"
checkbox input "false"
checkbox input "true"
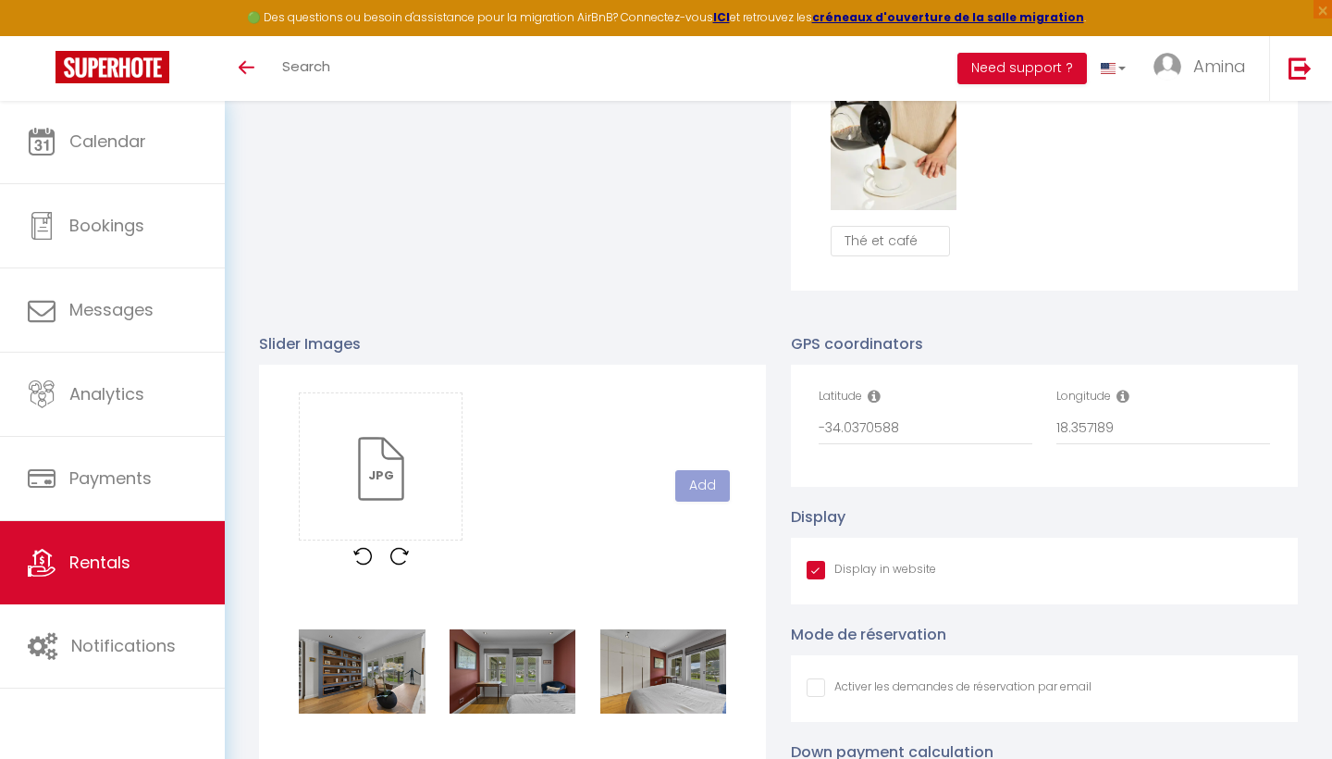
checkbox input "false"
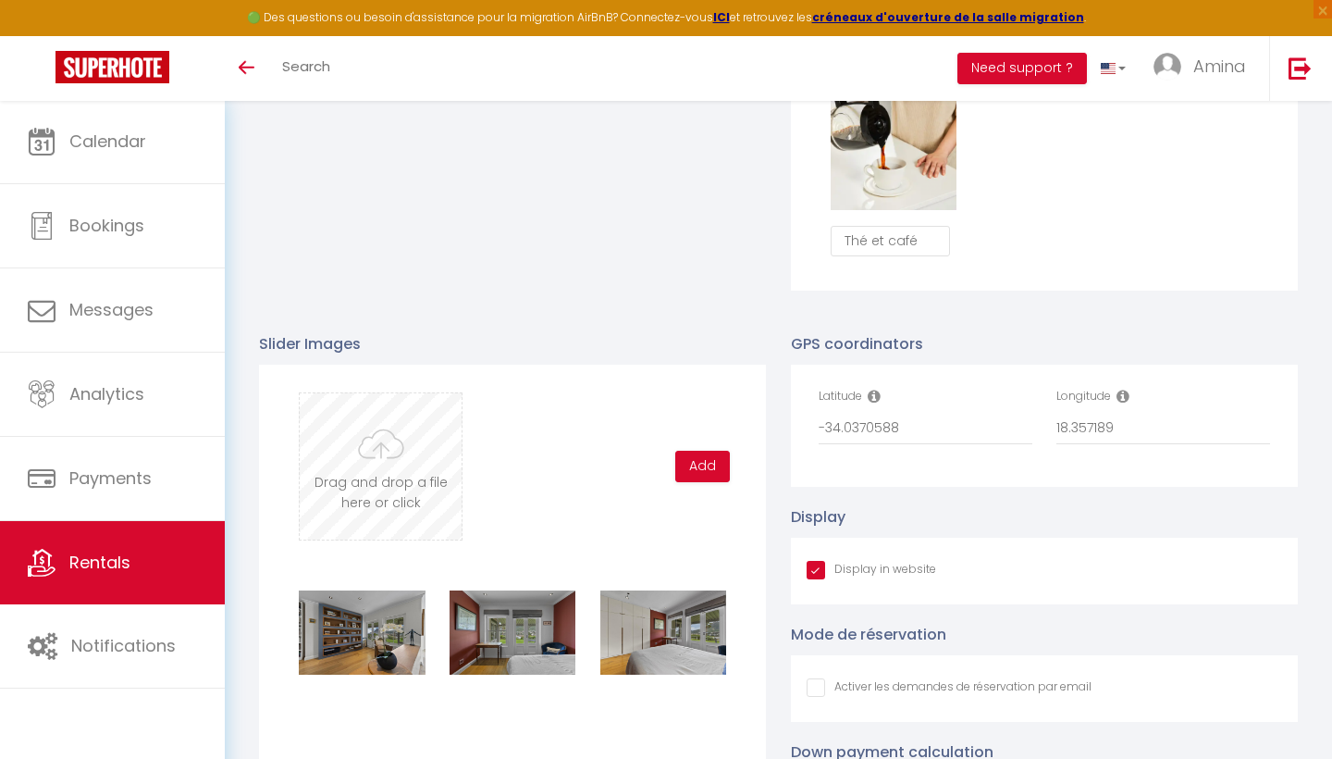
click at [394, 463] on input "file" at bounding box center [381, 466] width 162 height 146
type input "C:\fakepath\DSC08359.jpg"
checkbox input "true"
checkbox input "false"
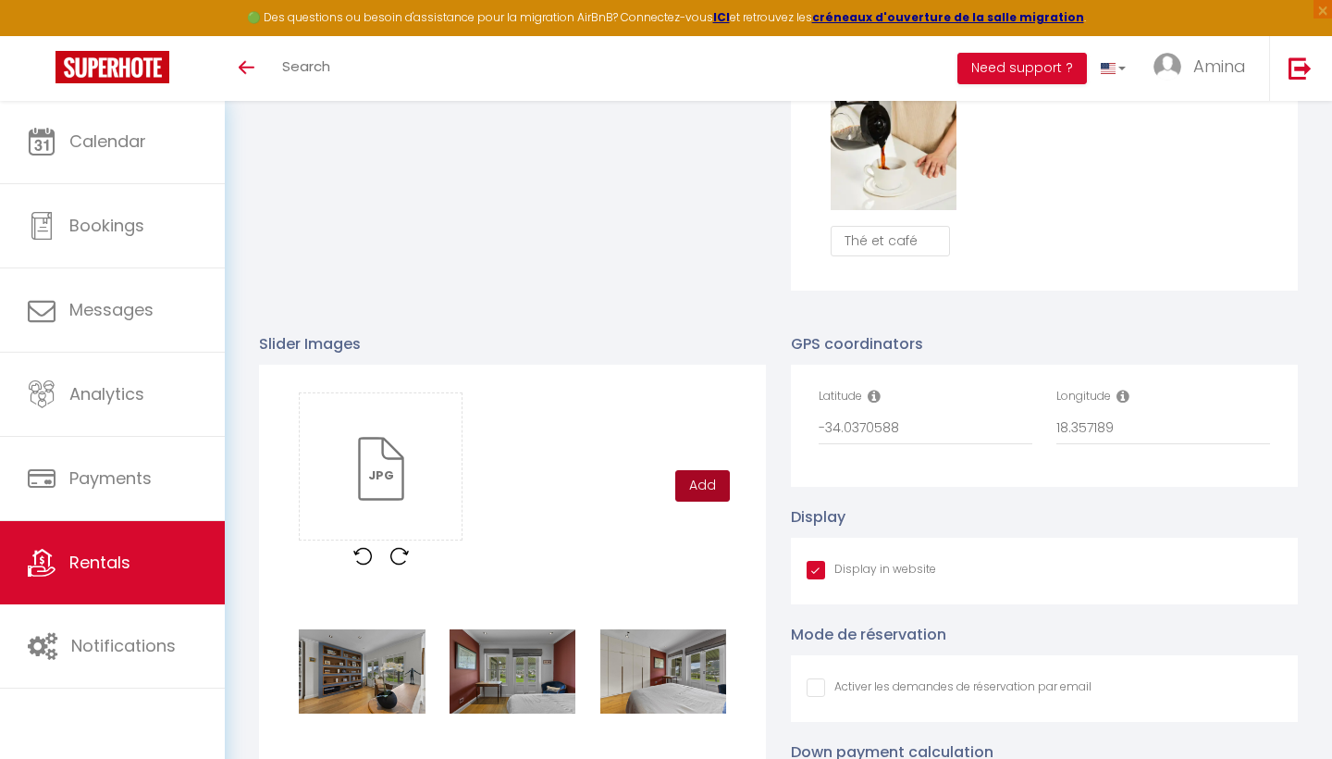
click at [705, 482] on button "Add" at bounding box center [702, 485] width 55 height 31
checkbox input "true"
checkbox input "false"
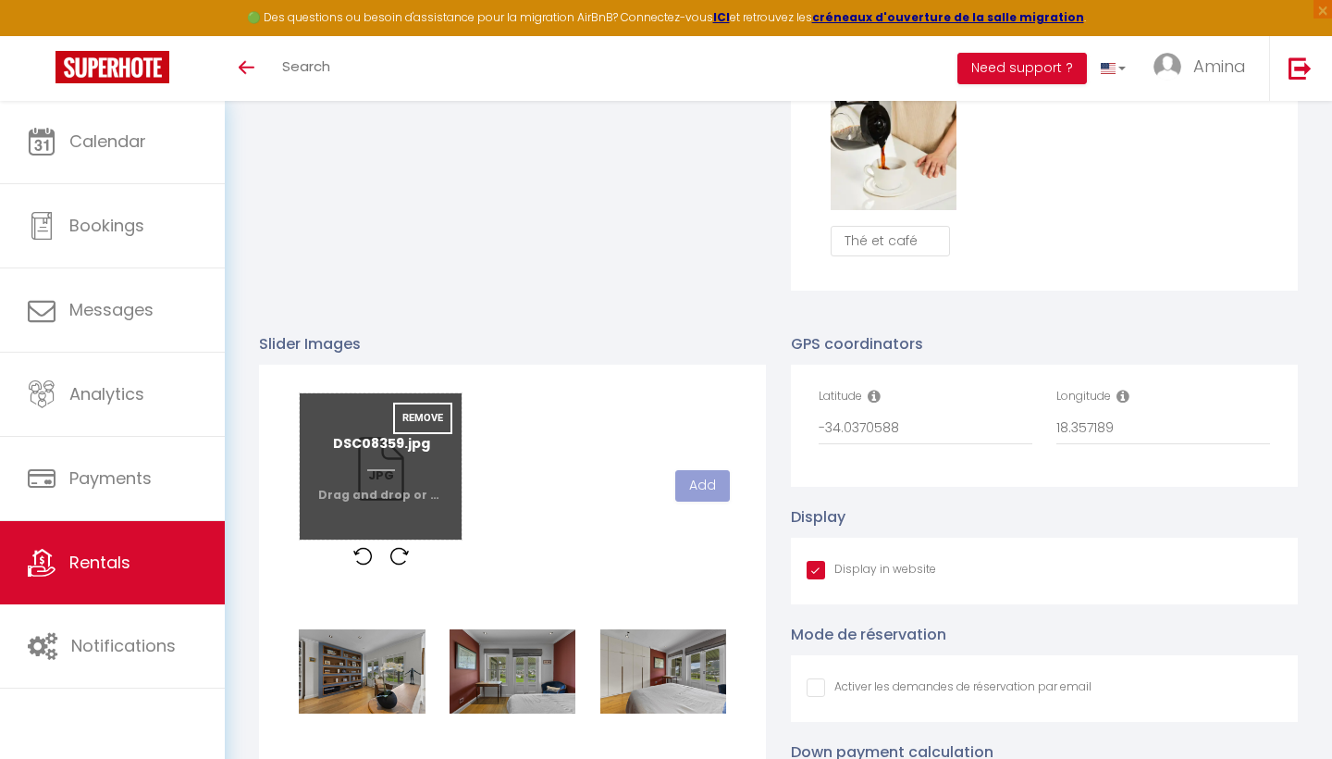
checkbox input "true"
checkbox input "false"
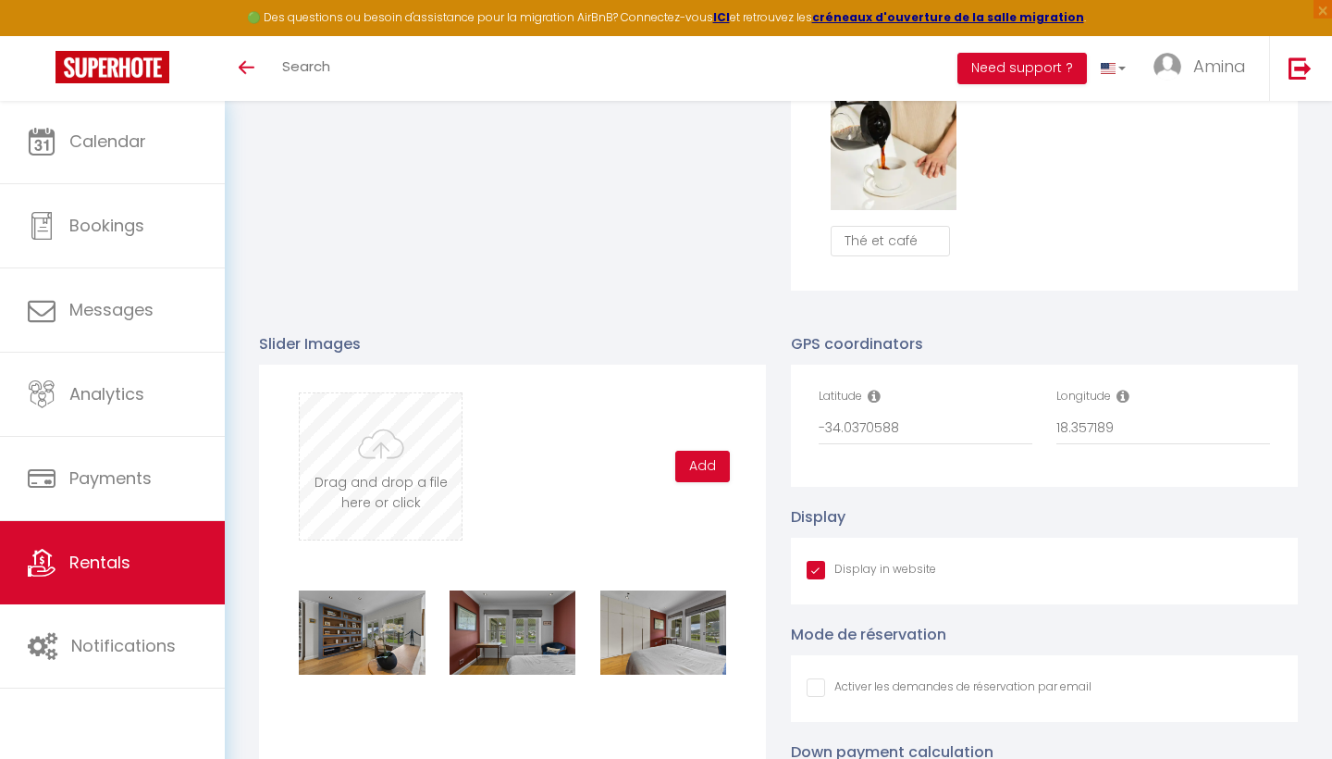
click at [397, 489] on input "file" at bounding box center [381, 466] width 162 height 146
type input "C:\fakepath\DSC08364.jpg"
checkbox input "true"
checkbox input "false"
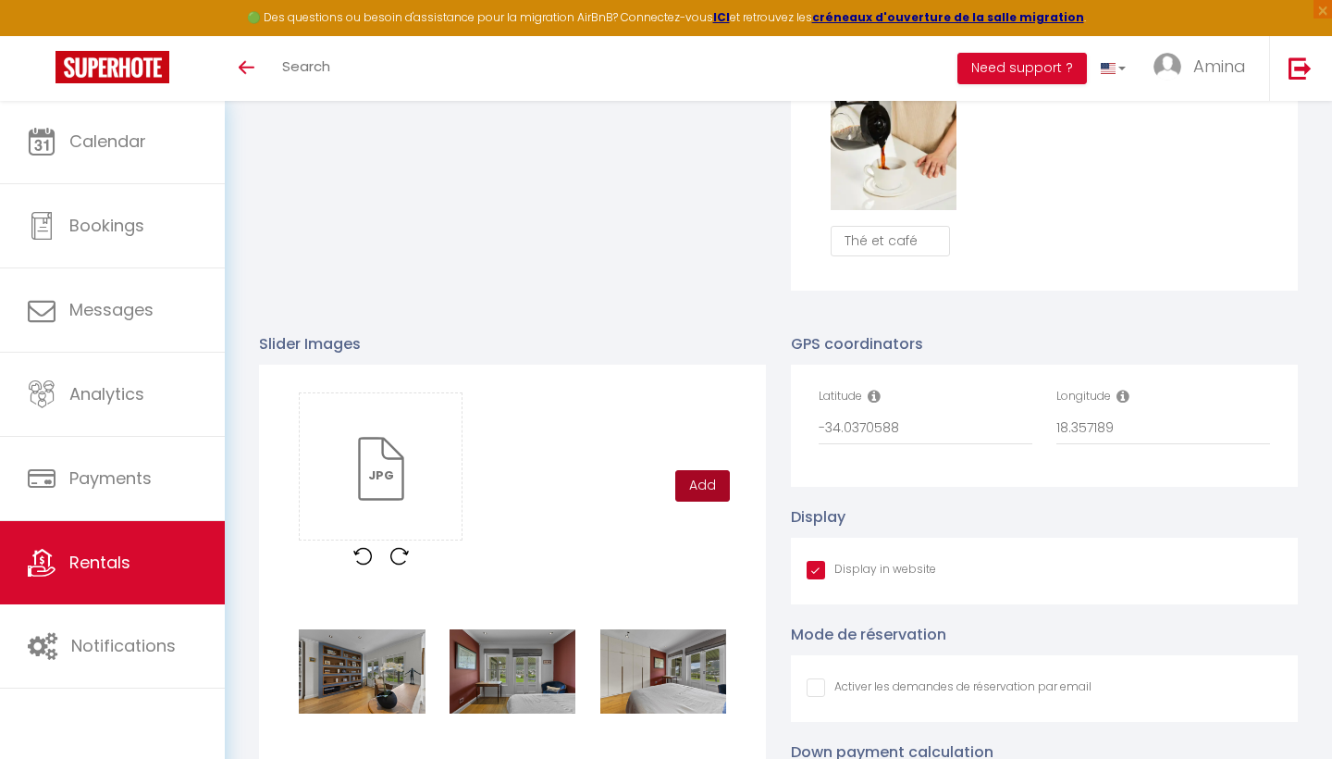
click at [691, 479] on button "Add" at bounding box center [702, 485] width 55 height 31
checkbox input "true"
checkbox input "false"
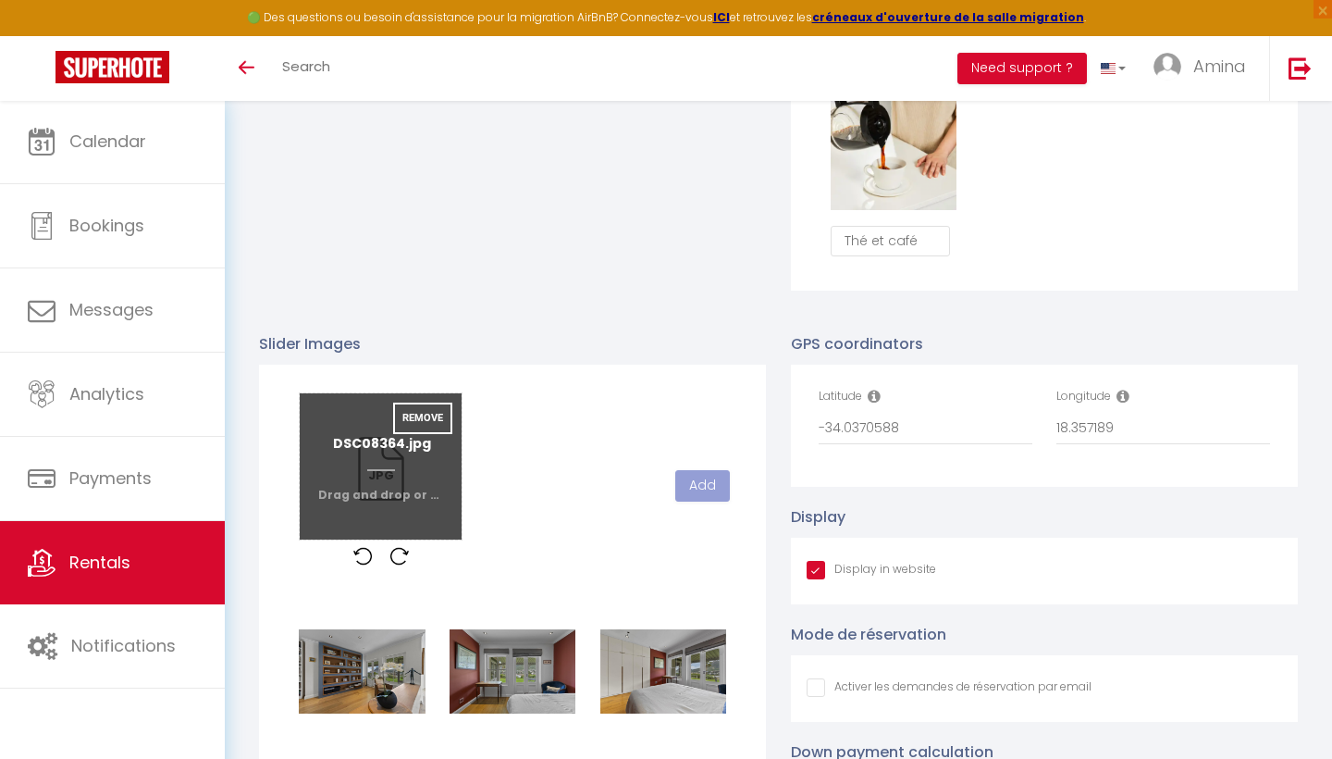
checkbox input "true"
checkbox input "false"
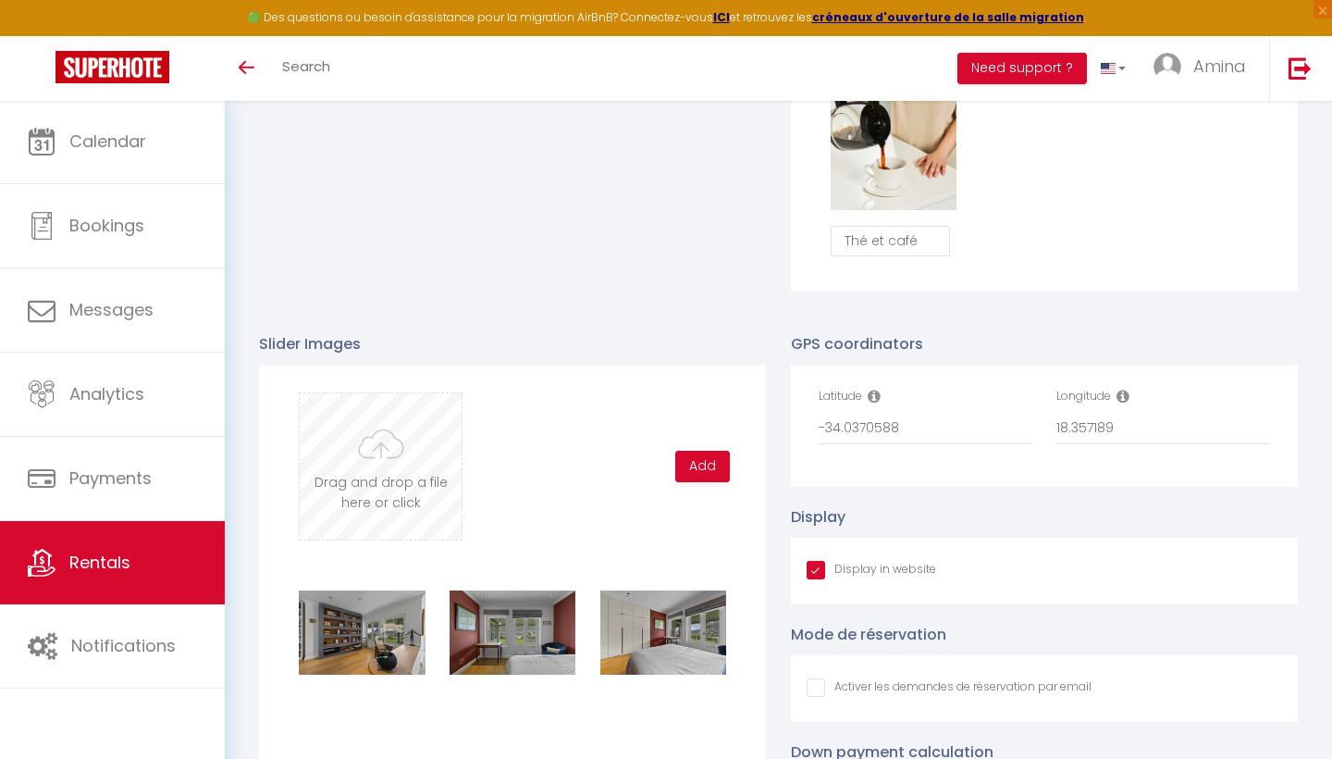
click at [406, 450] on input "file" at bounding box center [381, 466] width 162 height 146
type input "C:\fakepath\DSC08369.jpg"
checkbox input "true"
checkbox input "false"
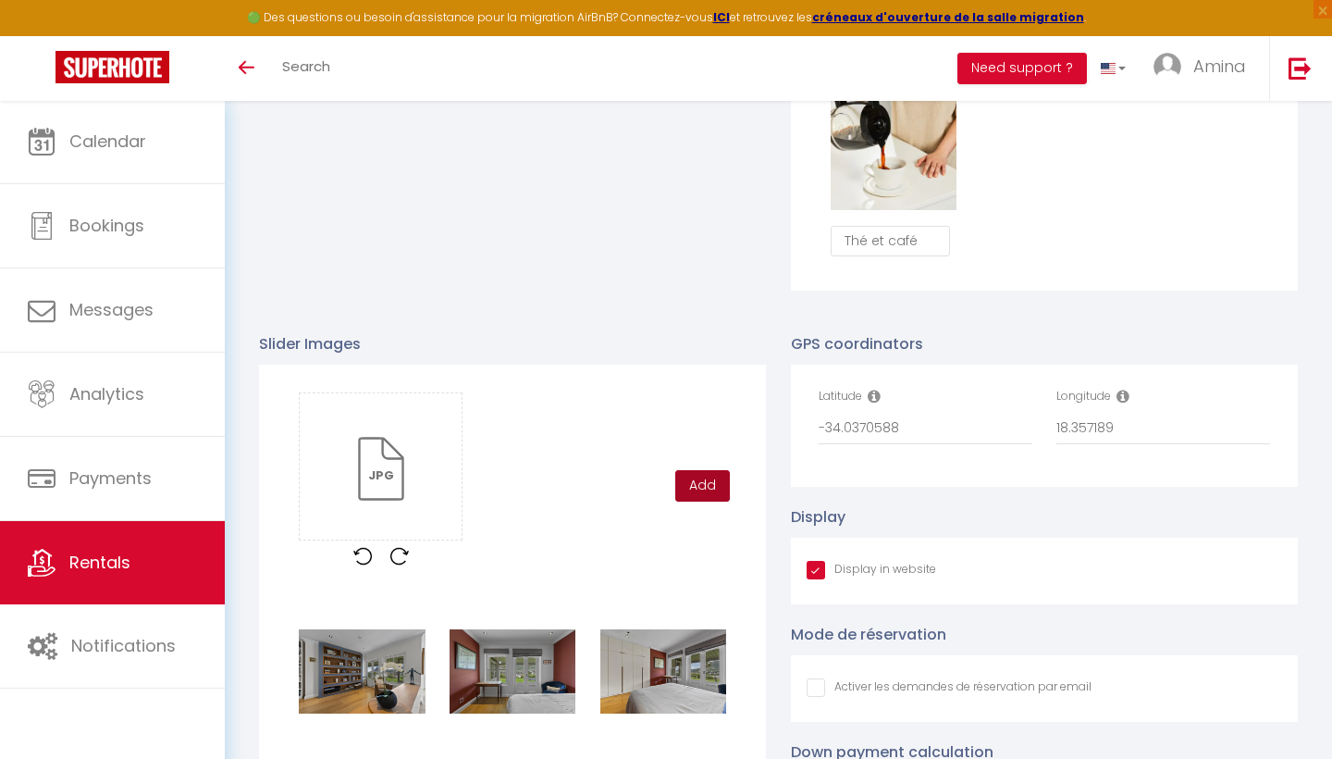
click at [711, 477] on button "Add" at bounding box center [702, 485] width 55 height 31
checkbox input "true"
checkbox input "false"
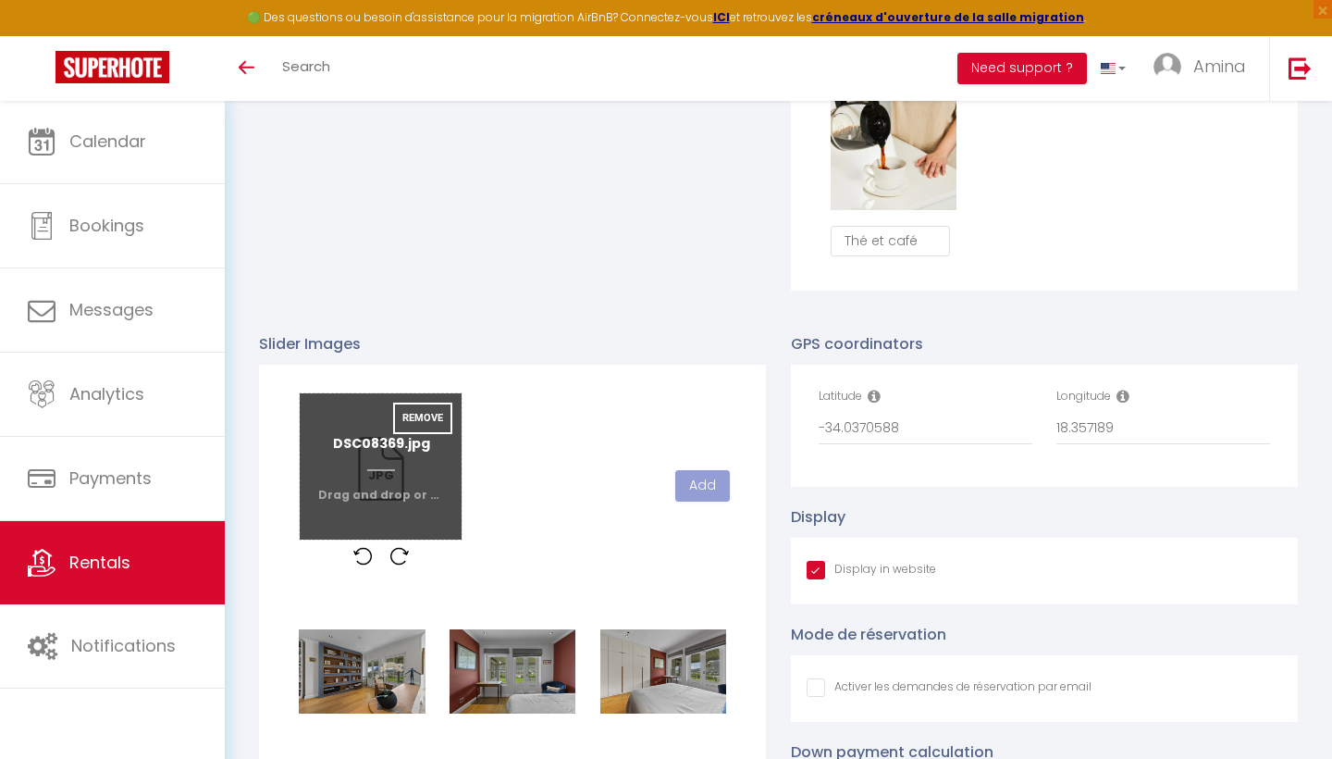
checkbox input "true"
checkbox input "false"
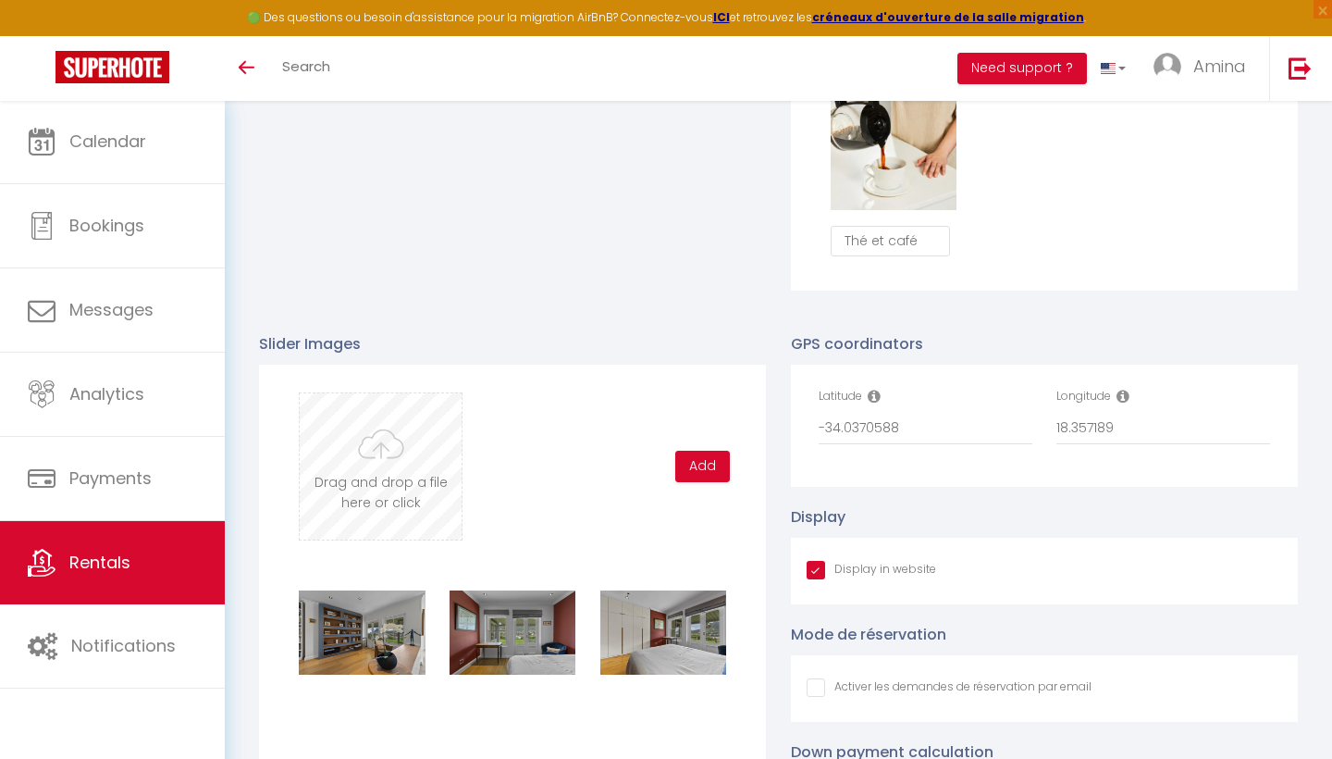
click at [399, 481] on input "file" at bounding box center [381, 466] width 162 height 146
type input "C:\fakepath\DSC08379.jpg"
checkbox input "true"
checkbox input "false"
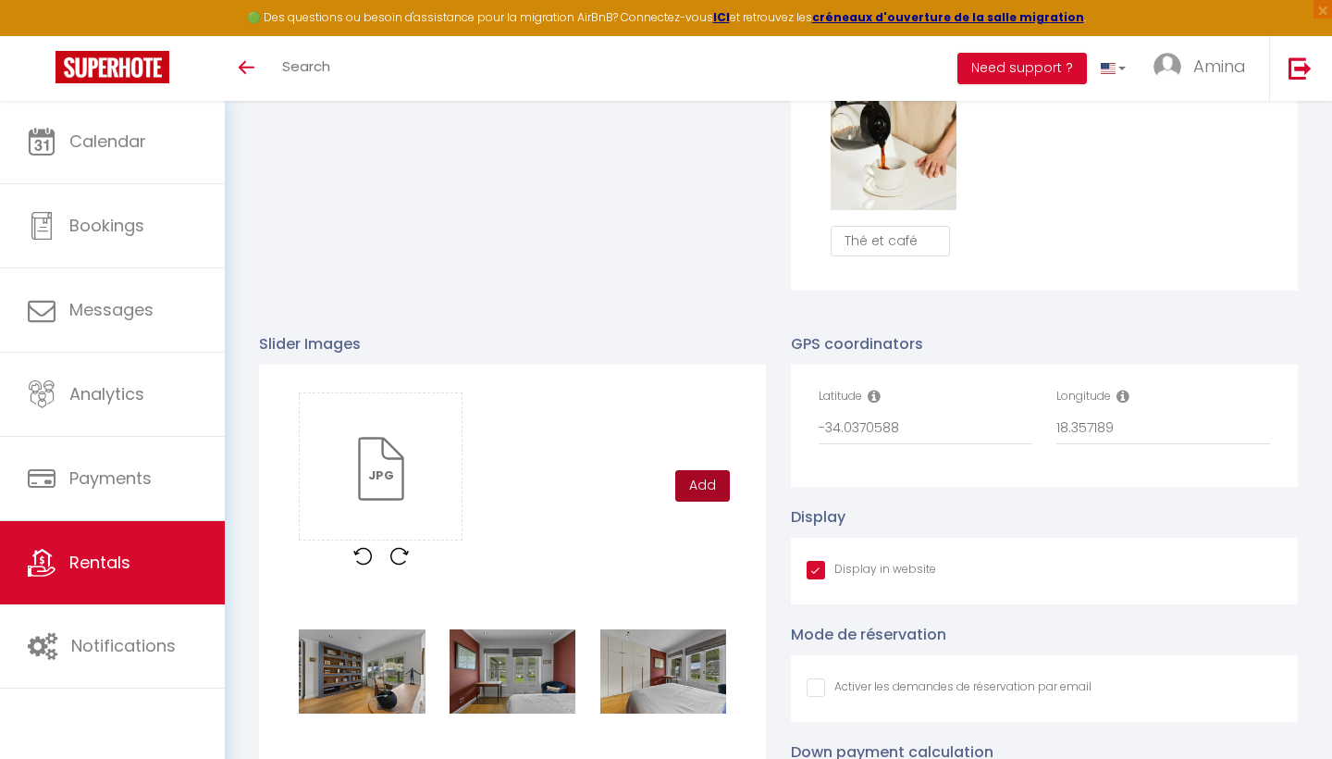
click at [704, 497] on button "Add" at bounding box center [702, 485] width 55 height 31
checkbox input "true"
checkbox input "false"
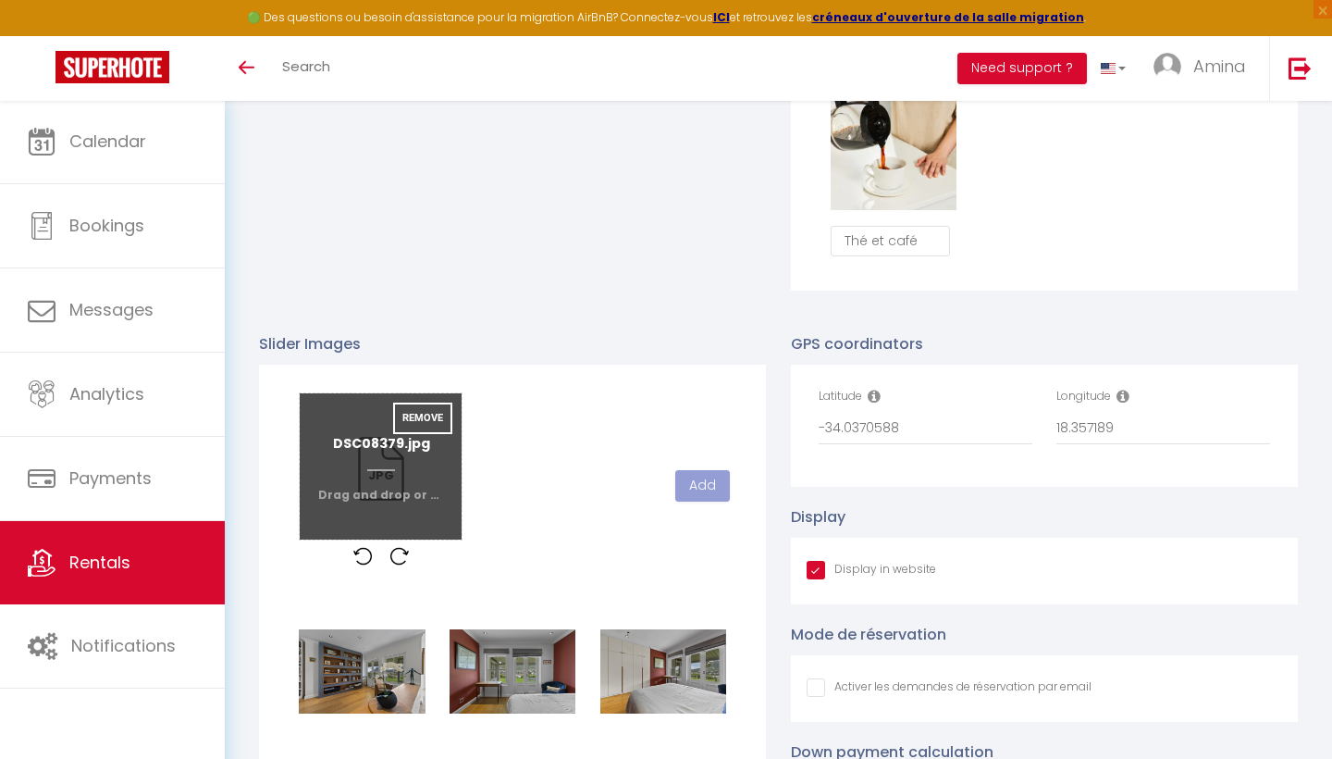
checkbox input "true"
checkbox input "false"
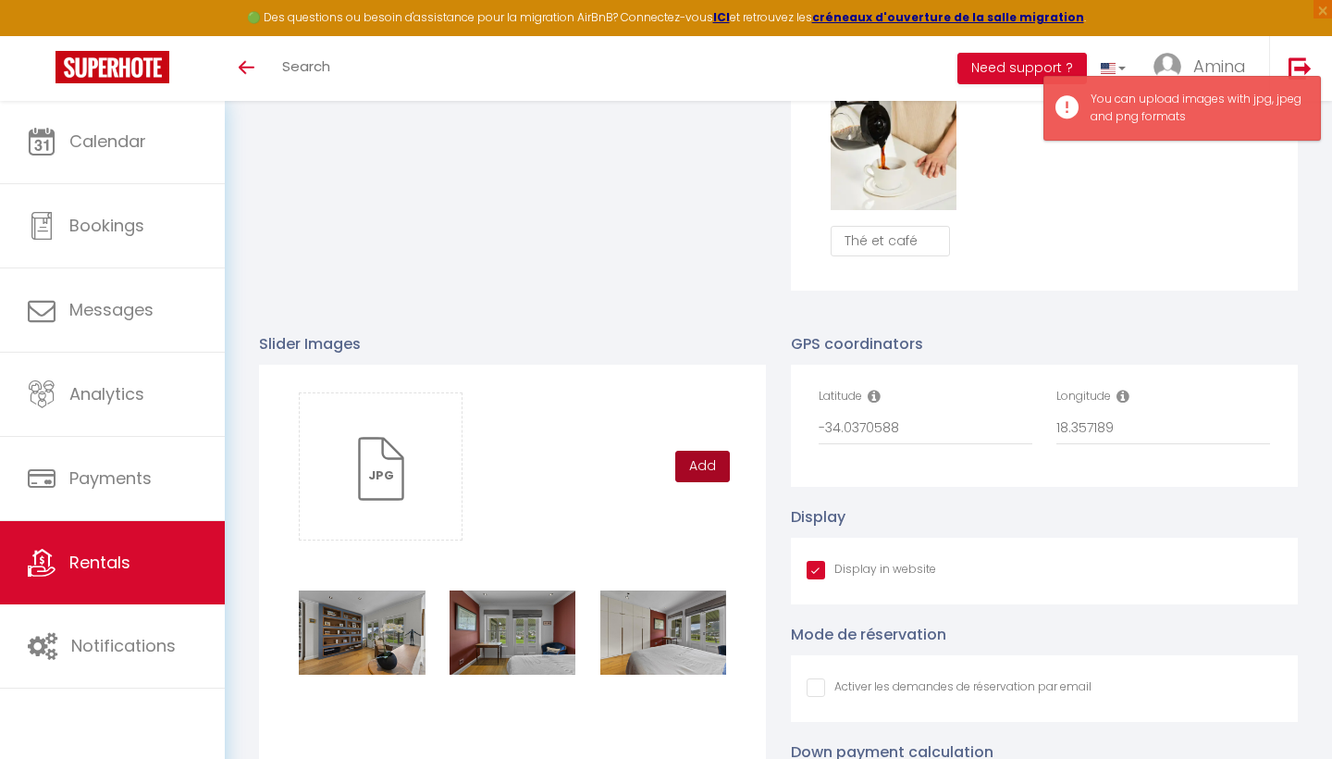
click at [714, 461] on button "Add" at bounding box center [702, 466] width 55 height 31
checkbox input "true"
checkbox input "false"
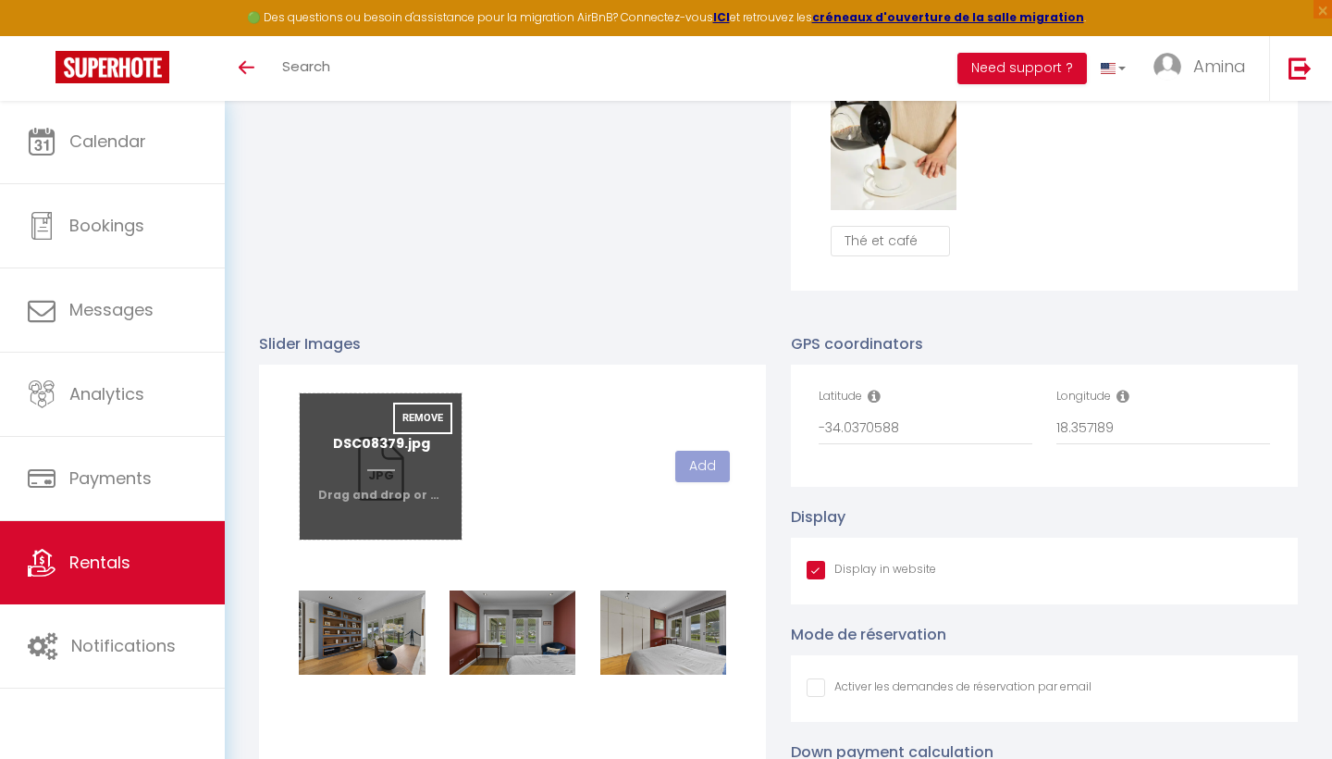
checkbox input "true"
checkbox input "false"
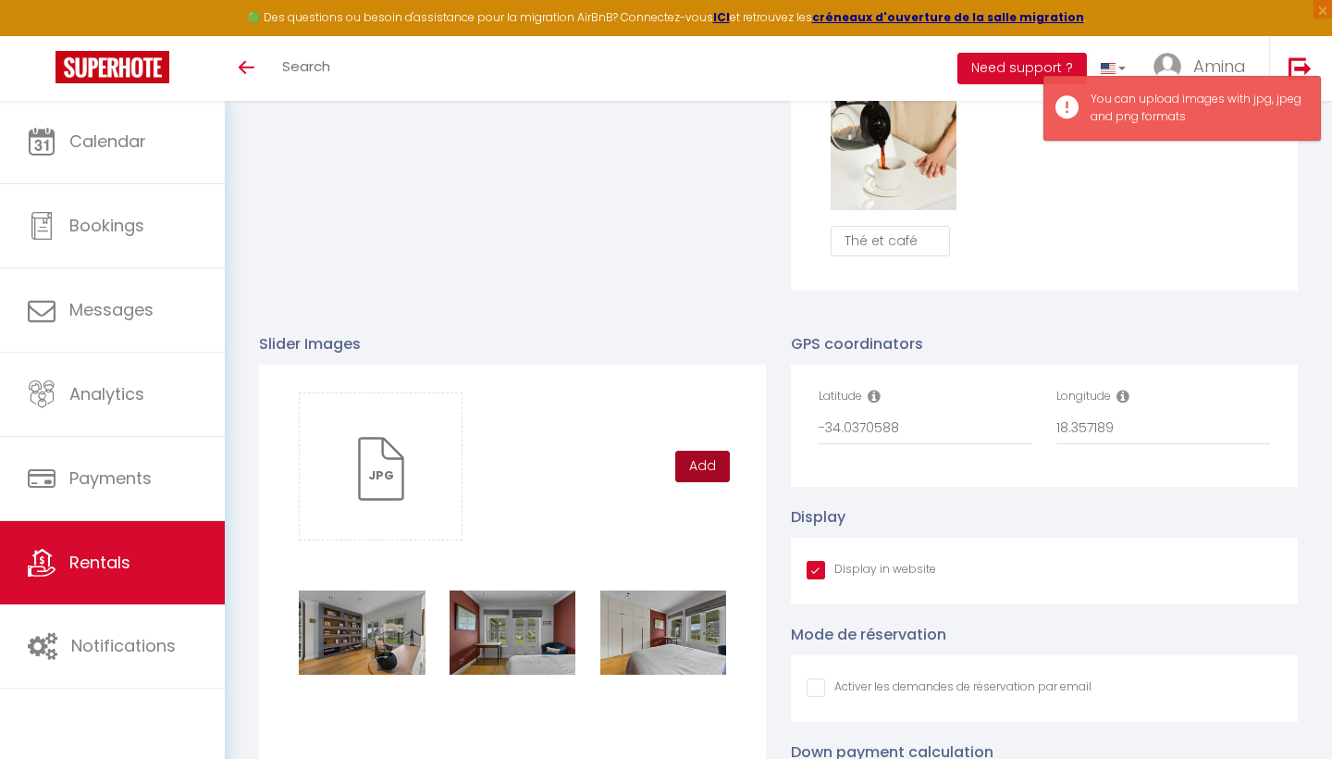
click at [704, 451] on button "Add" at bounding box center [702, 466] width 55 height 31
checkbox input "true"
checkbox input "false"
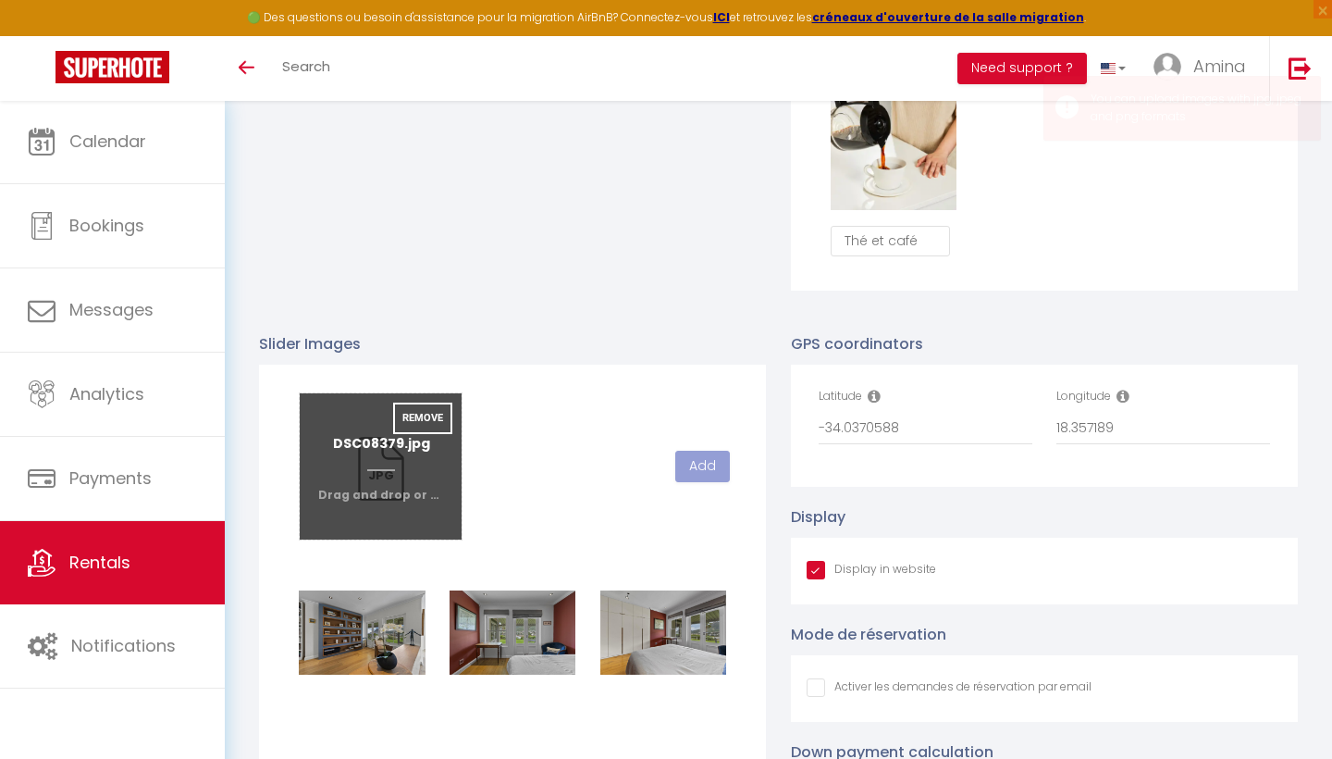
checkbox input "true"
checkbox input "false"
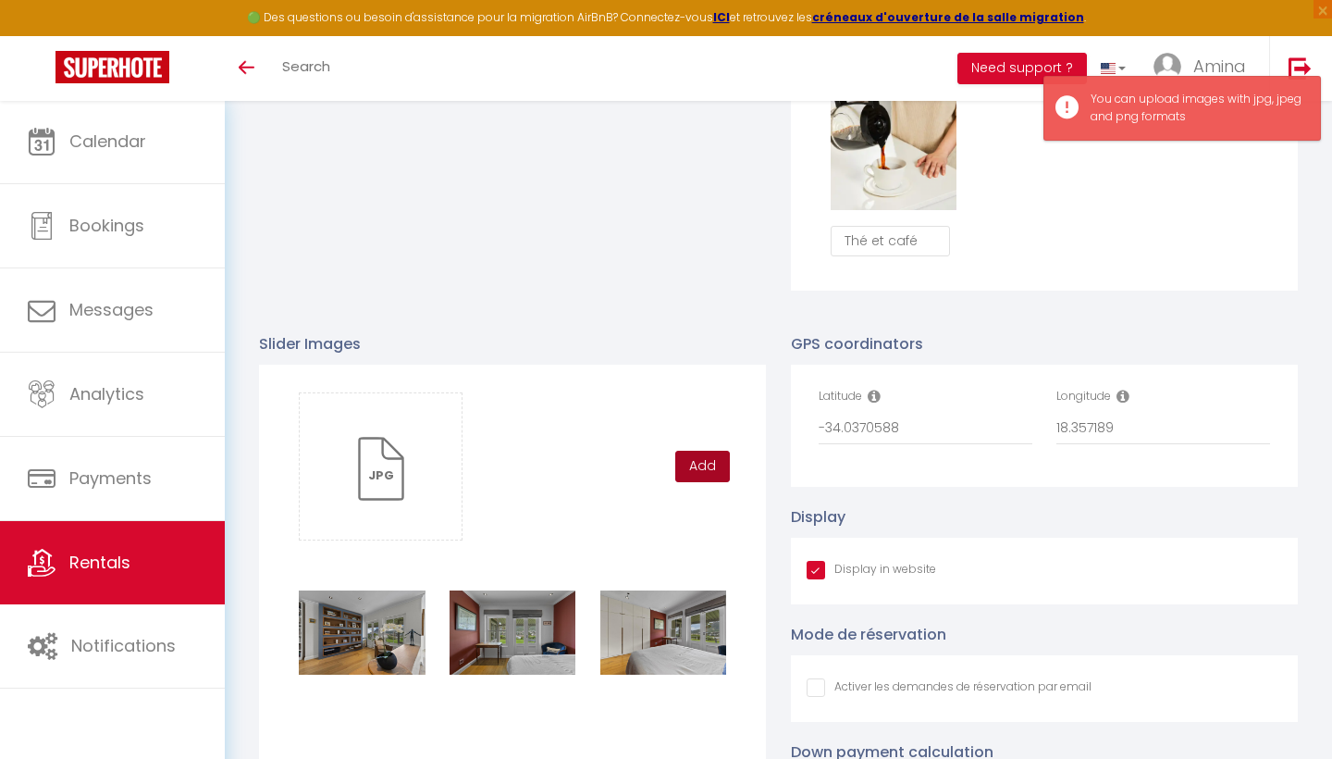
click at [725, 463] on button "Add" at bounding box center [702, 466] width 55 height 31
checkbox input "true"
checkbox input "false"
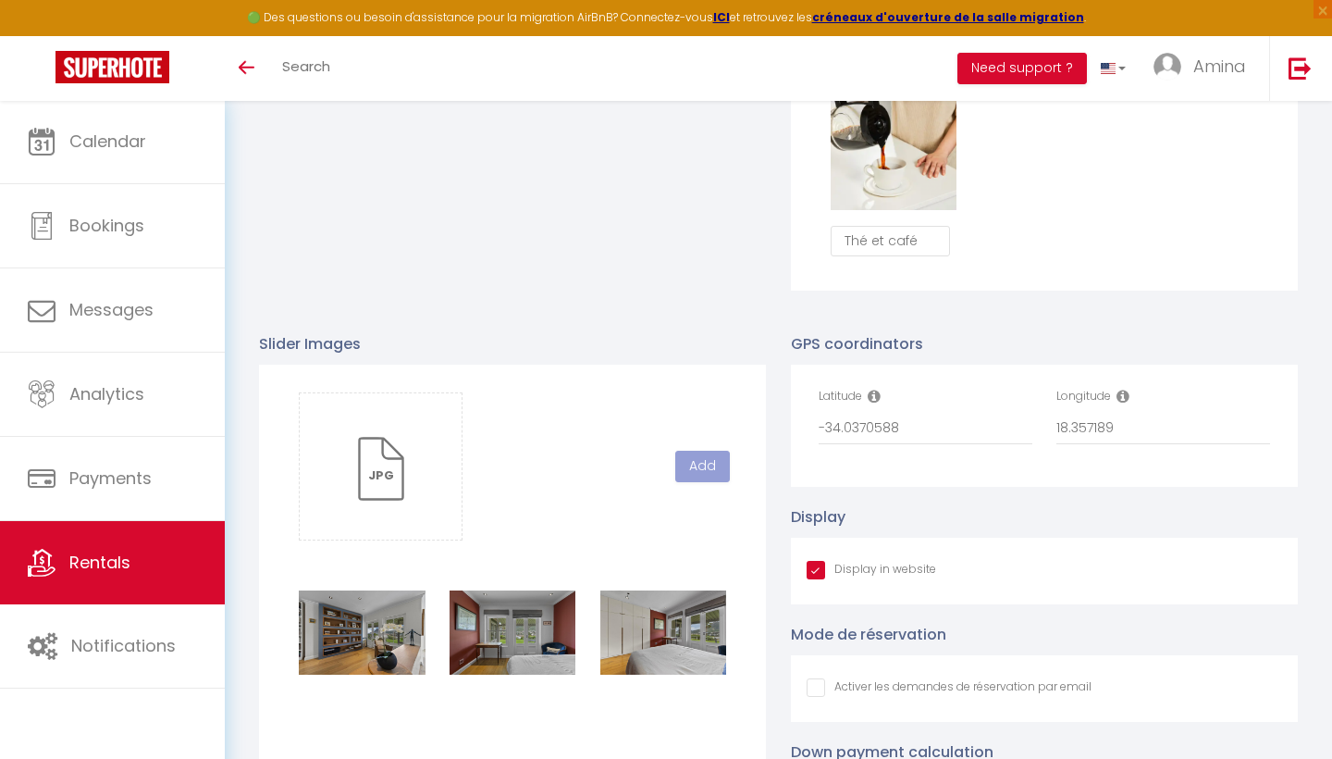
checkbox input "true"
checkbox input "false"
click at [406, 450] on input "file" at bounding box center [381, 466] width 162 height 146
type input "C:\fakepath\DSC08389.jpg"
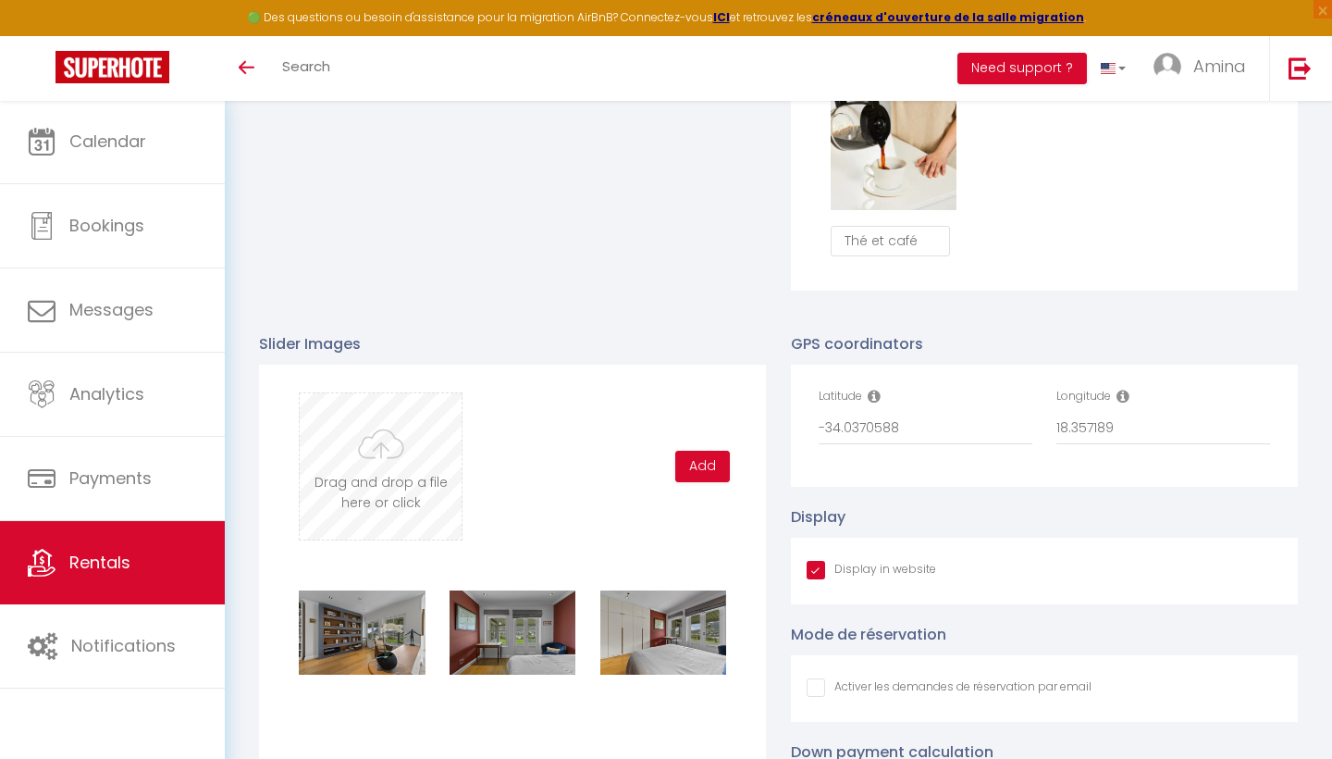
checkbox input "true"
checkbox input "false"
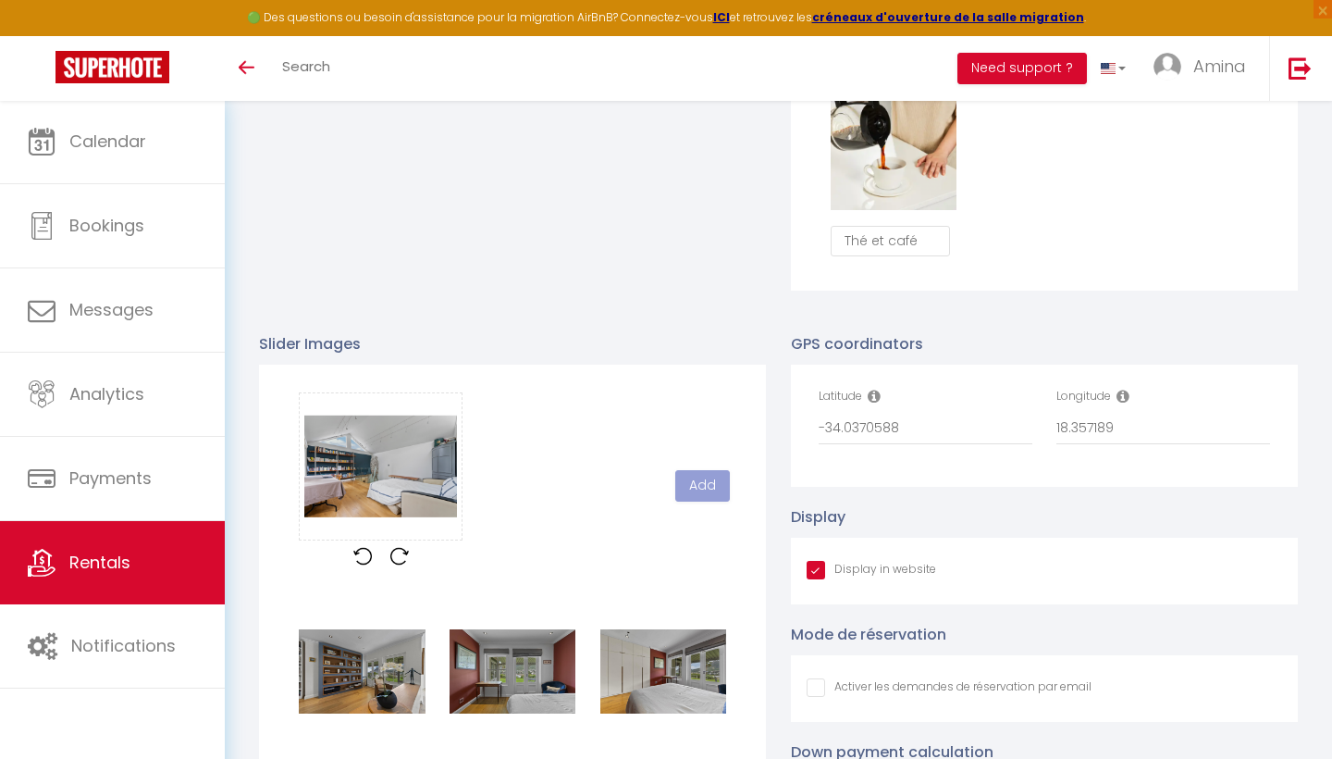
checkbox input "true"
checkbox input "false"
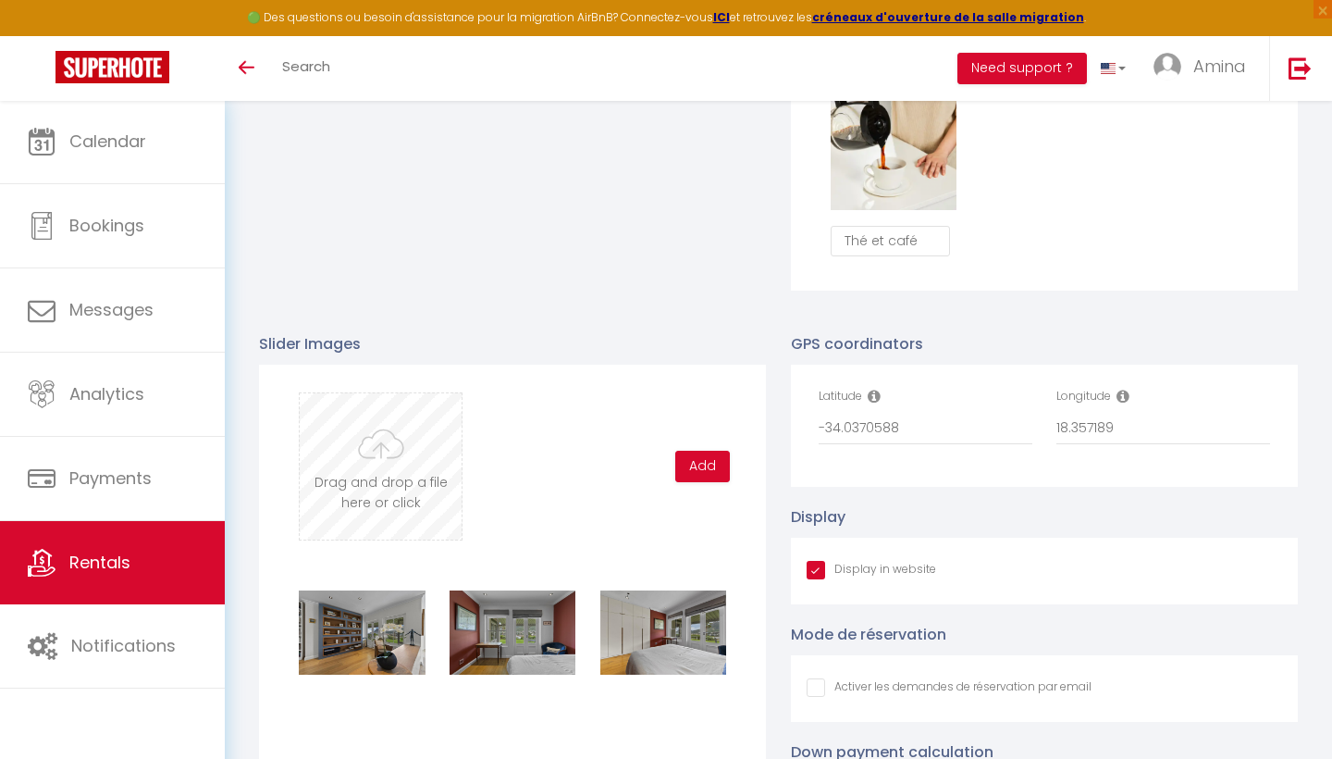
click at [407, 456] on input "file" at bounding box center [381, 466] width 162 height 146
type input "C:\fakepath\DSC08404.jpg"
checkbox input "true"
checkbox input "false"
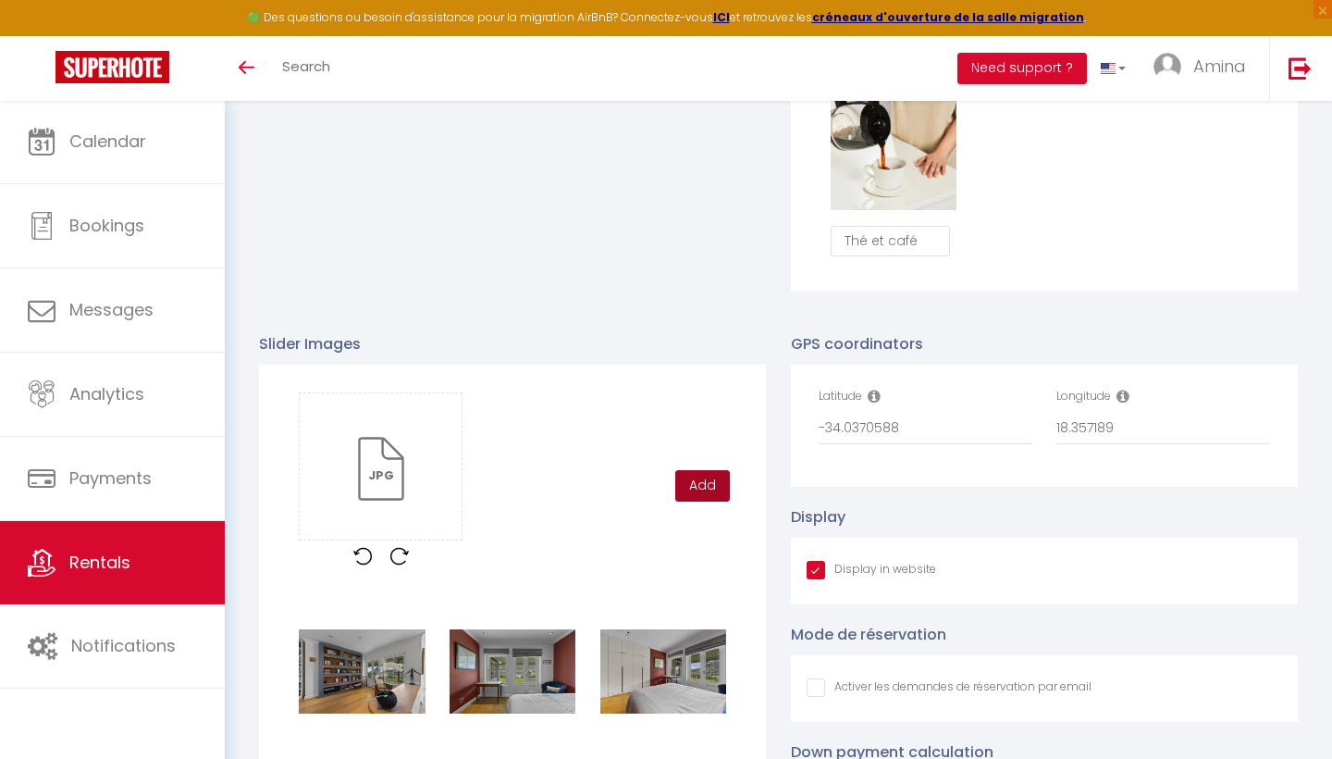
click at [701, 484] on button "Add" at bounding box center [702, 485] width 55 height 31
checkbox input "true"
checkbox input "false"
checkbox input "true"
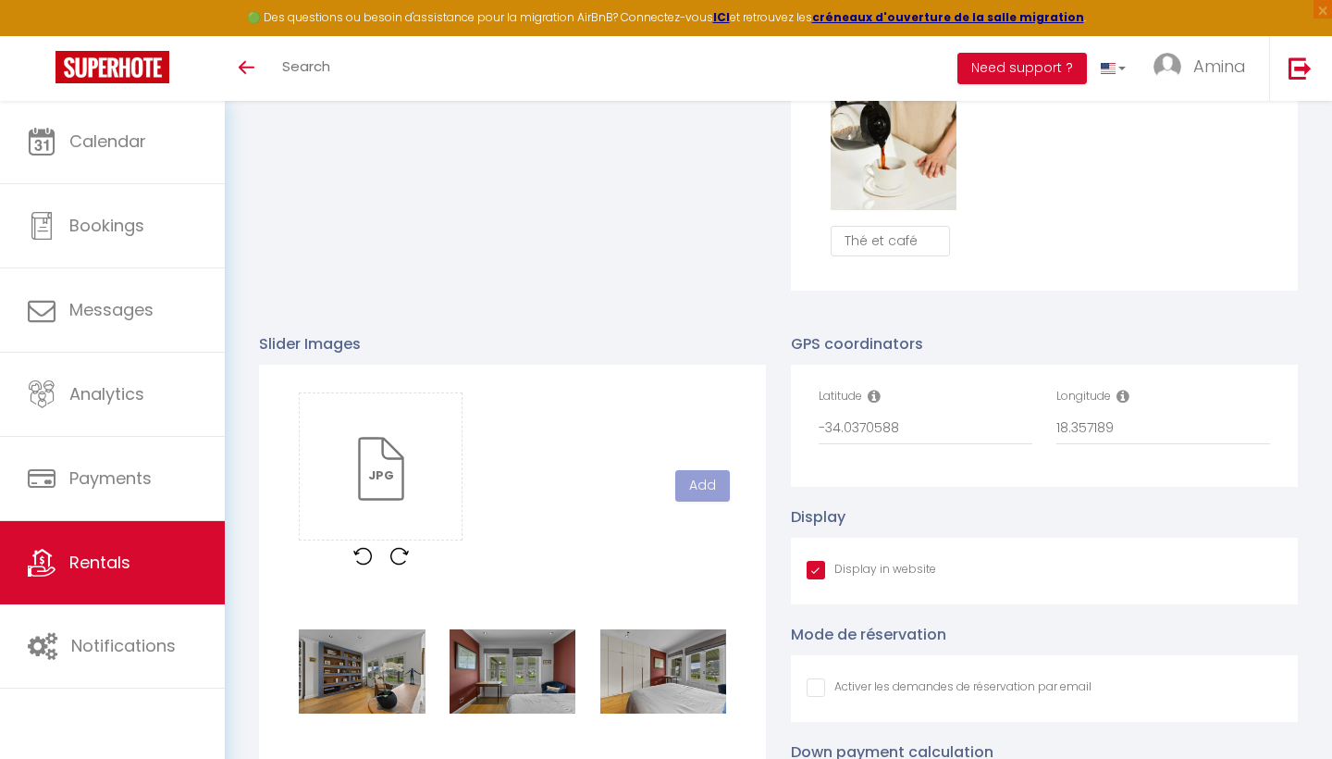
checkbox input "false"
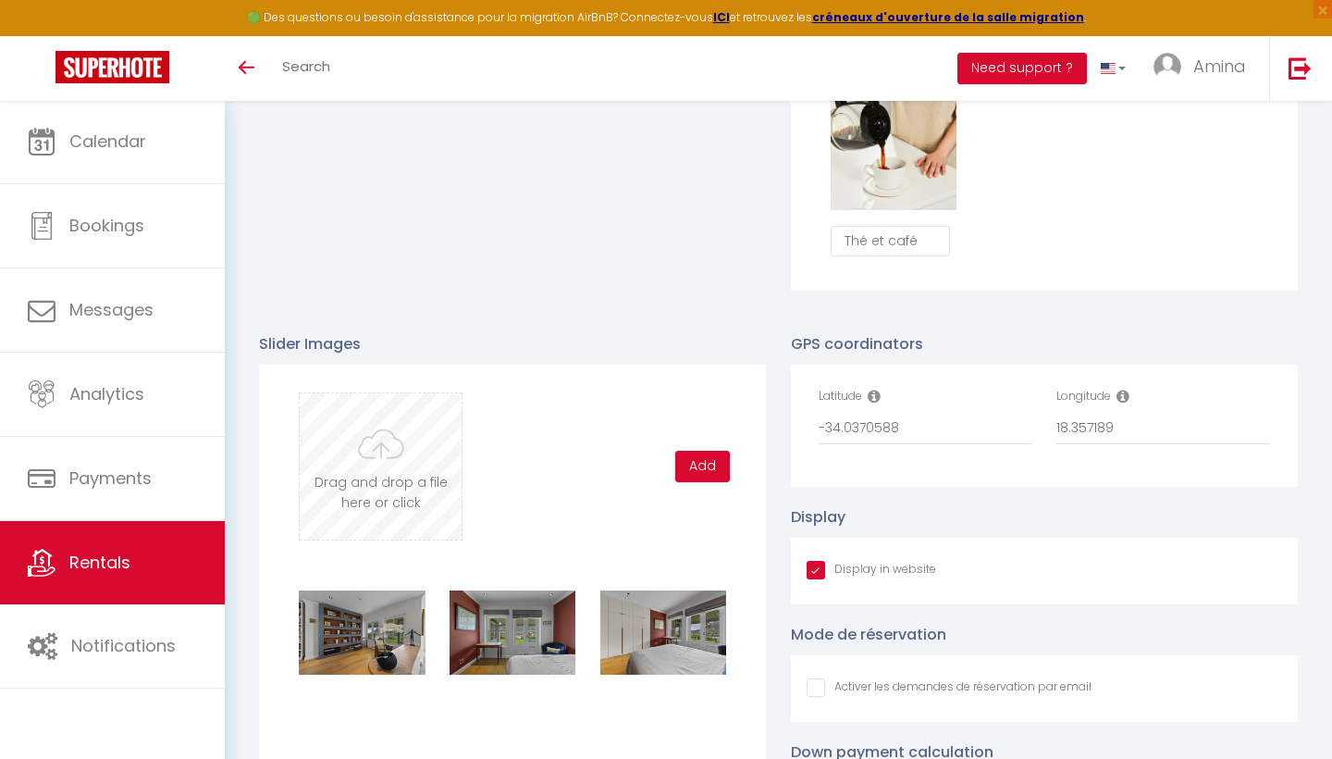
click at [413, 450] on input "file" at bounding box center [381, 466] width 162 height 146
type input "C:\fakepath\DSC08409.jpg"
checkbox input "true"
checkbox input "false"
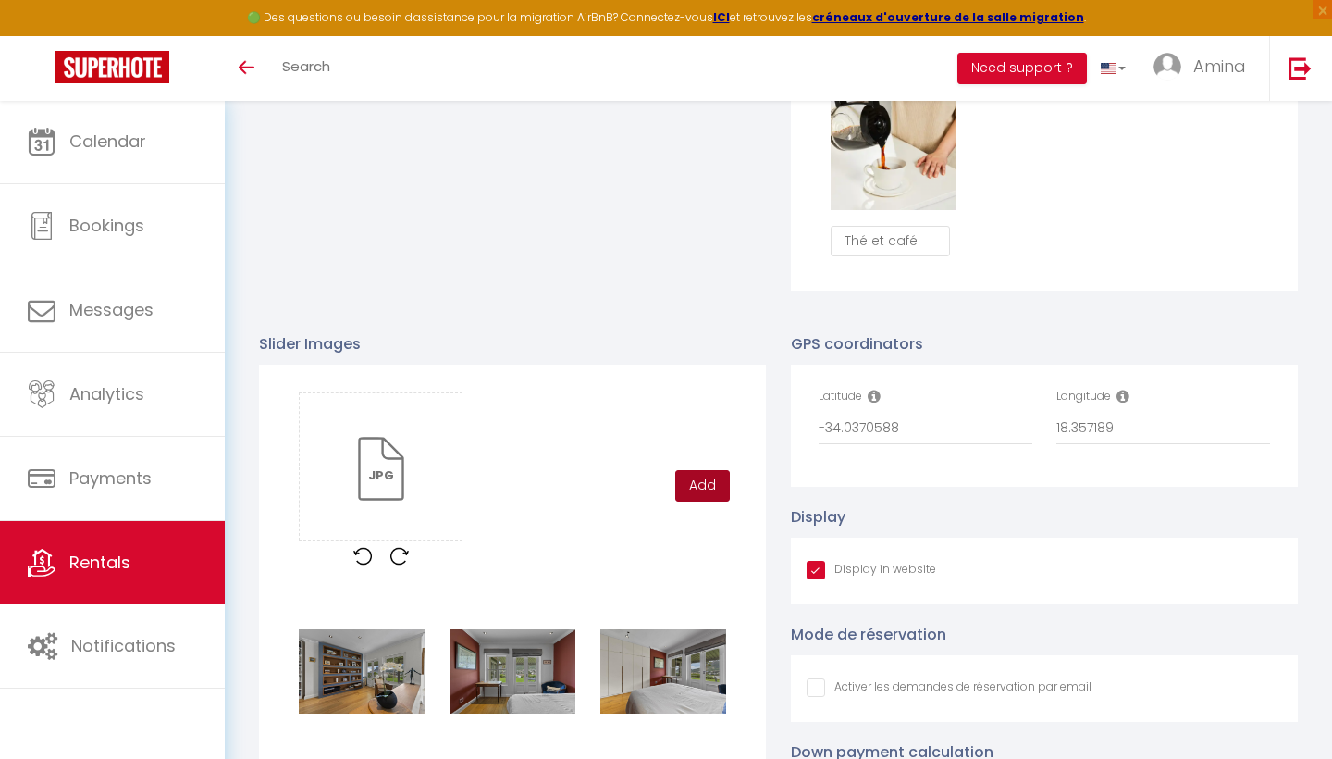
click at [714, 483] on button "Add" at bounding box center [702, 485] width 55 height 31
checkbox input "true"
checkbox input "false"
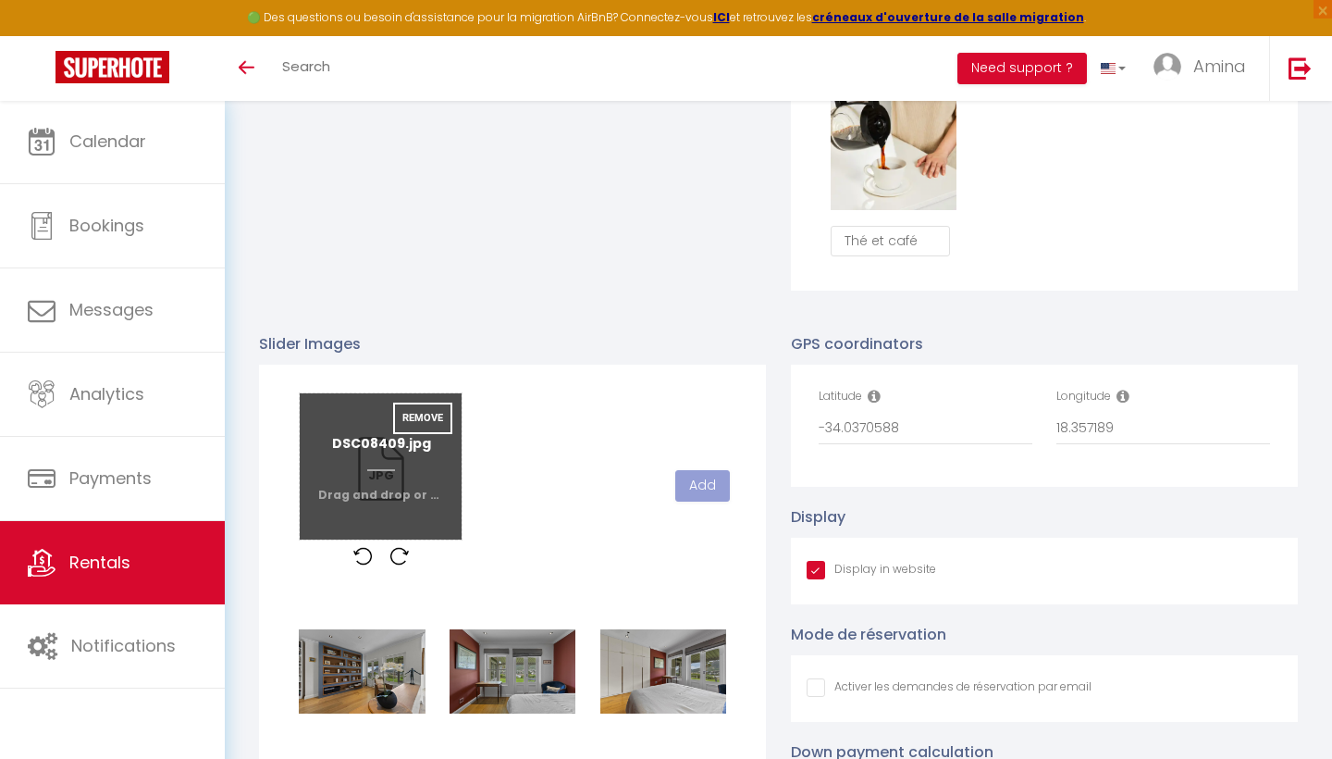
checkbox input "true"
checkbox input "false"
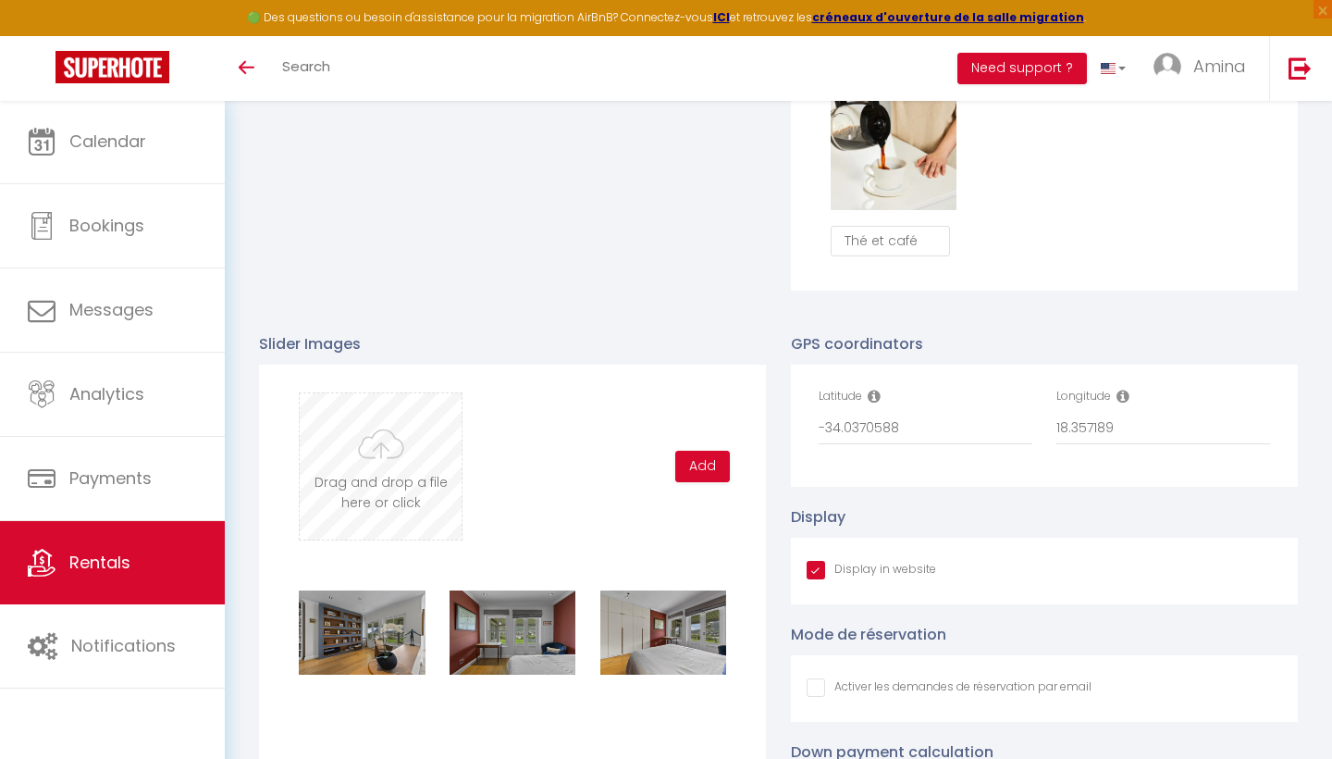
click at [437, 442] on input "file" at bounding box center [381, 466] width 162 height 146
type input "C:\fakepath\DSC08419.jpg"
checkbox input "true"
checkbox input "false"
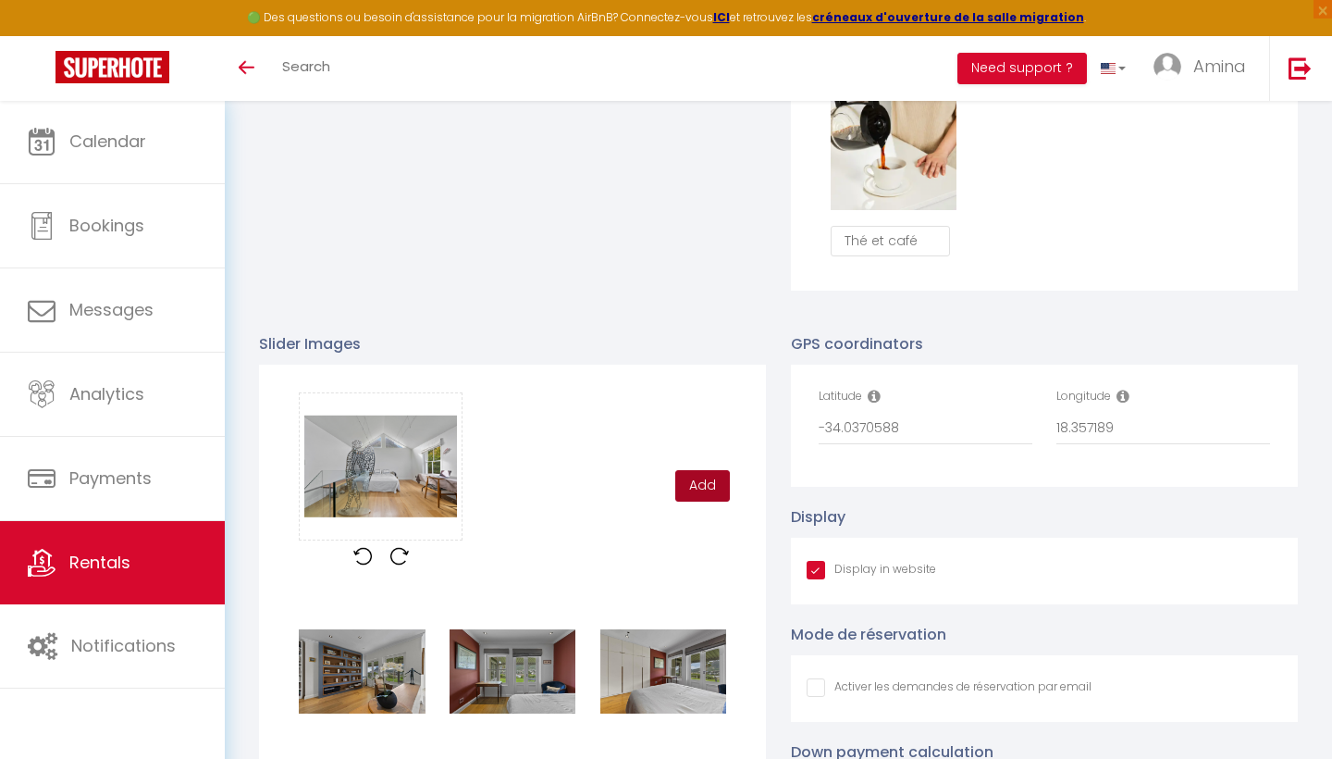
click at [699, 479] on button "Add" at bounding box center [702, 485] width 55 height 31
checkbox input "true"
checkbox input "false"
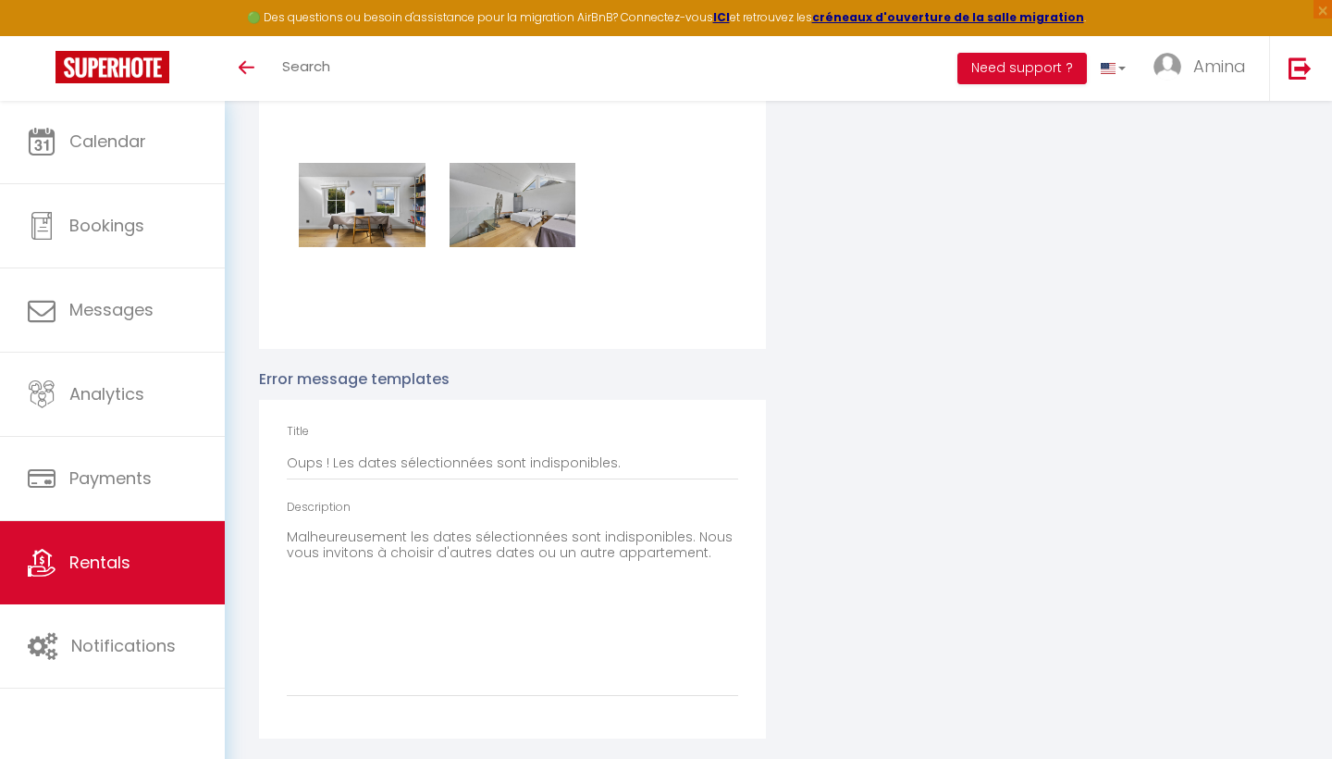
checkbox input "true"
checkbox input "false"
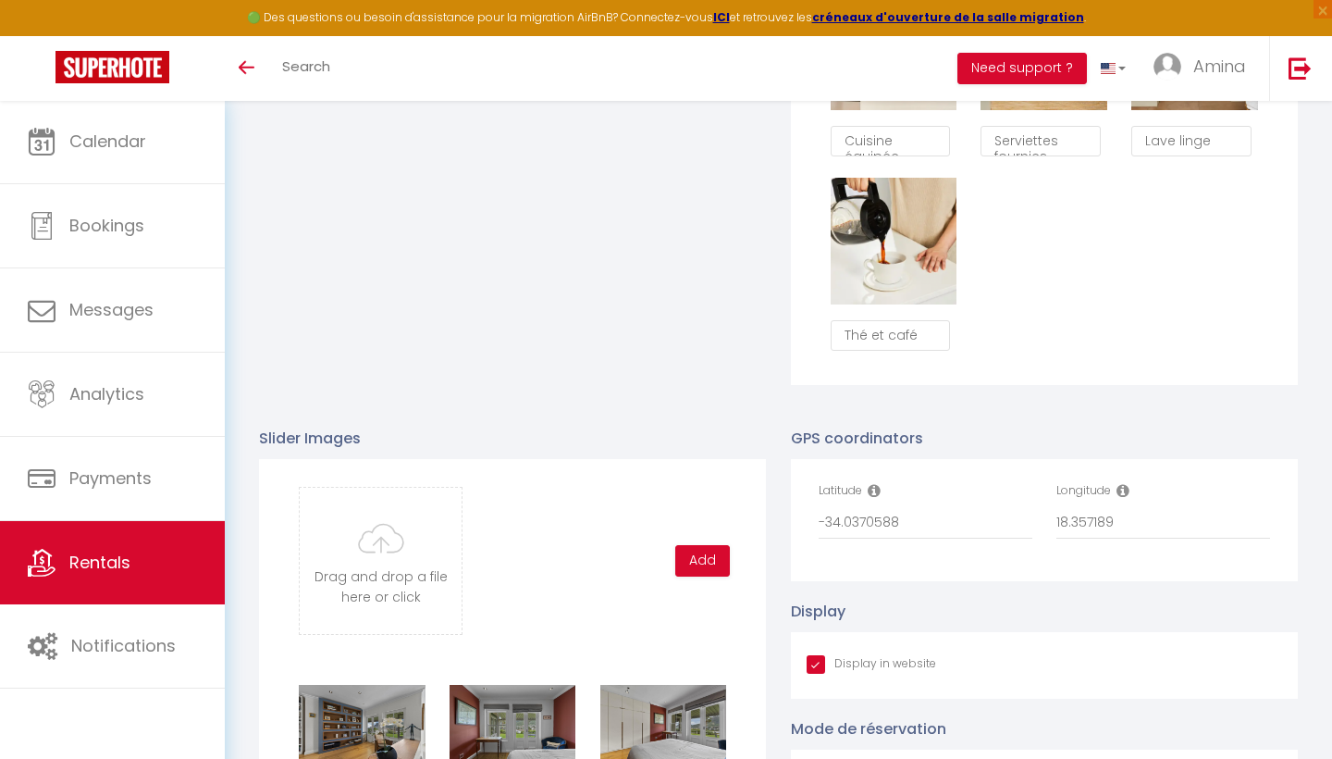
scroll to position [1935, 0]
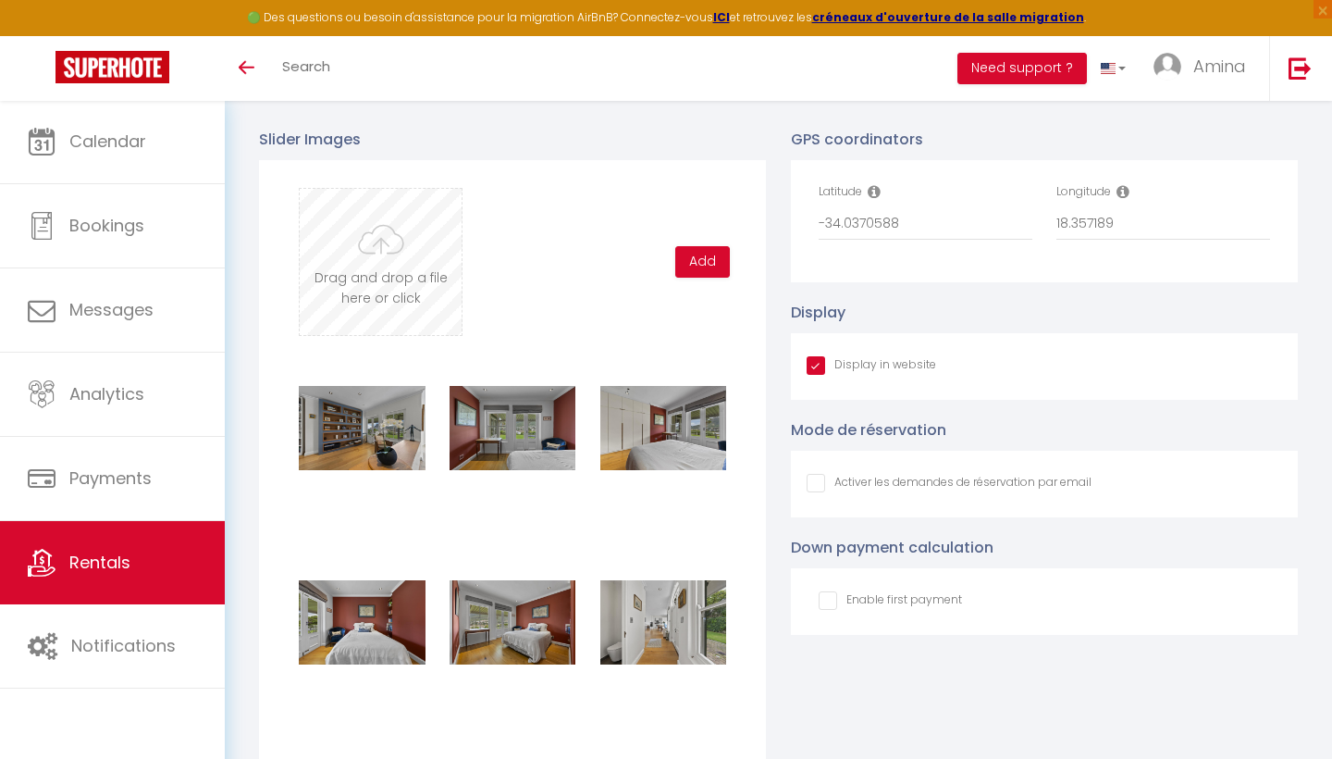
click at [396, 256] on input "file" at bounding box center [381, 262] width 162 height 146
type input "C:\fakepath\DSC08423-1 copy.jpg"
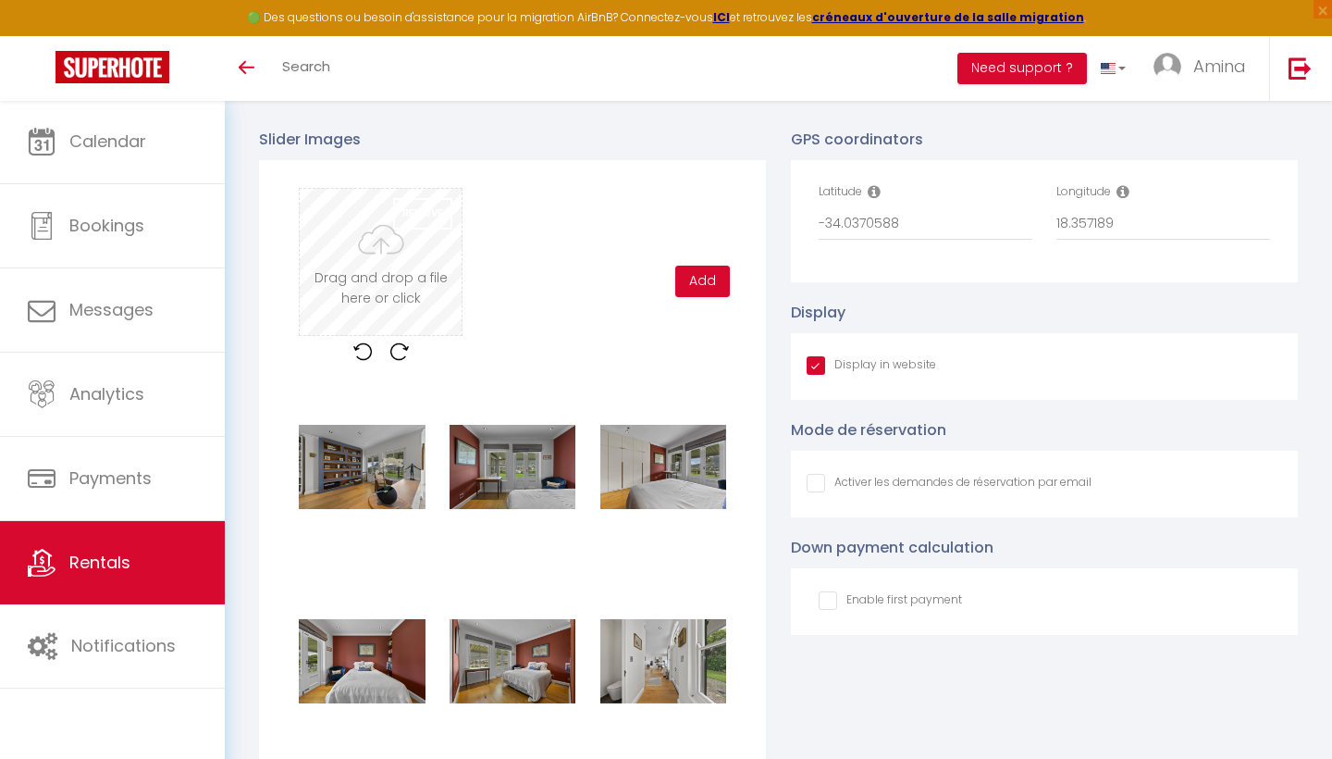
checkbox input "true"
checkbox input "false"
click at [700, 266] on button "Add" at bounding box center [702, 281] width 55 height 31
checkbox input "true"
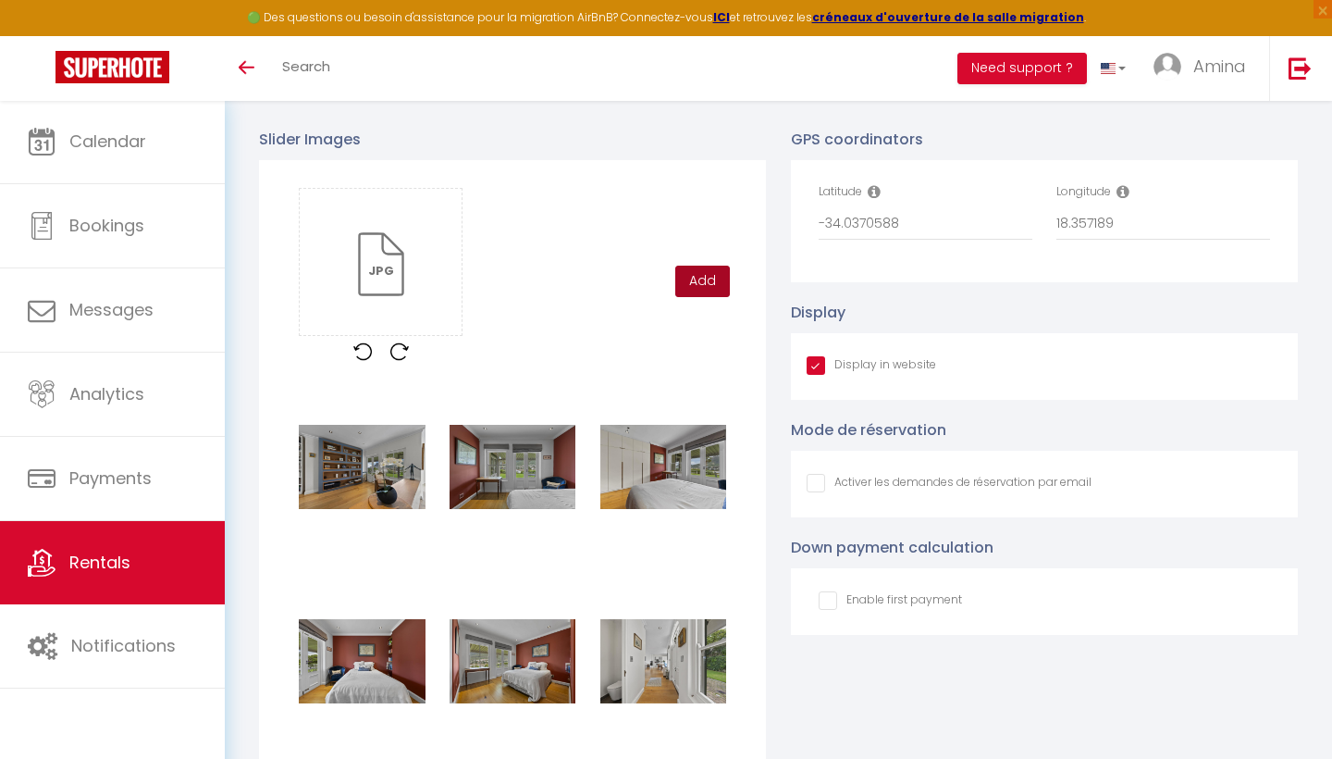
checkbox input "false"
checkbox input "true"
checkbox input "false"
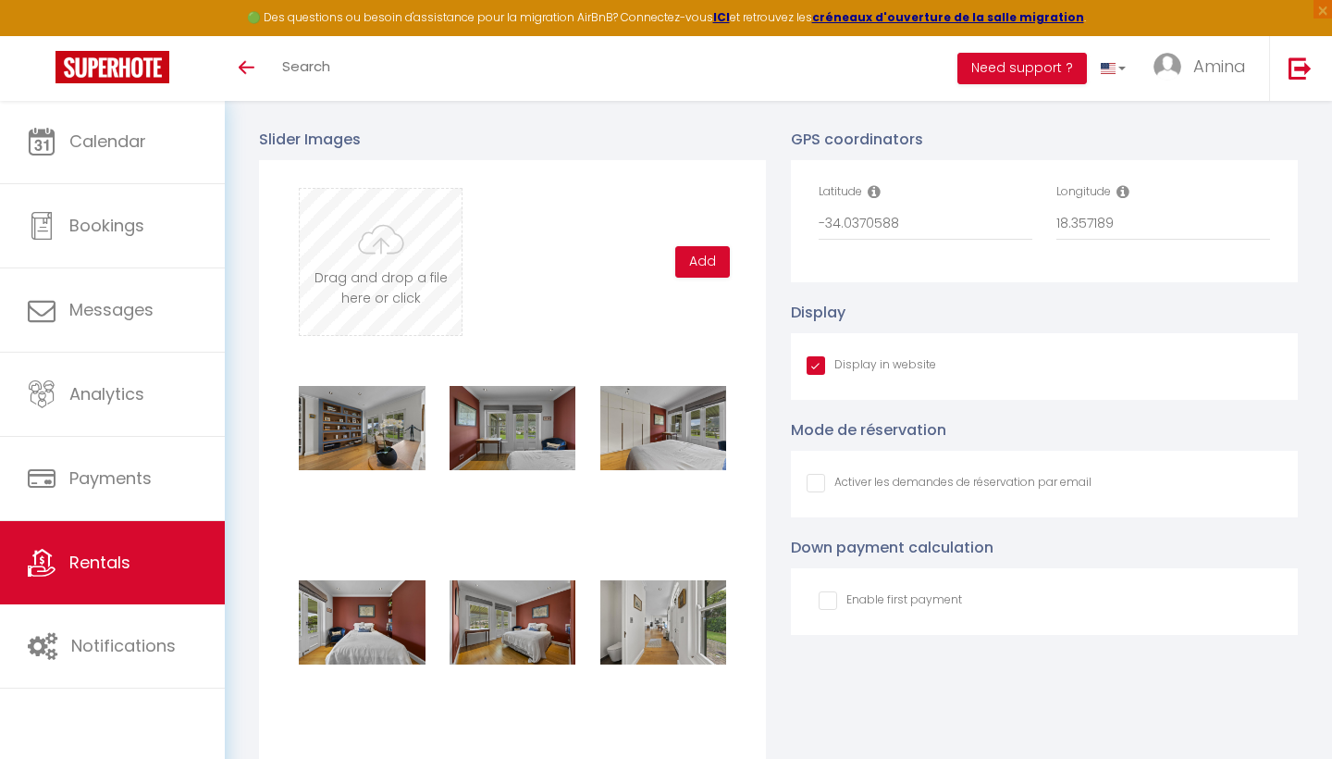
click at [391, 263] on input "file" at bounding box center [381, 262] width 162 height 146
type input "C:\fakepath\DSC08433-1 copy.jpg"
checkbox input "true"
checkbox input "false"
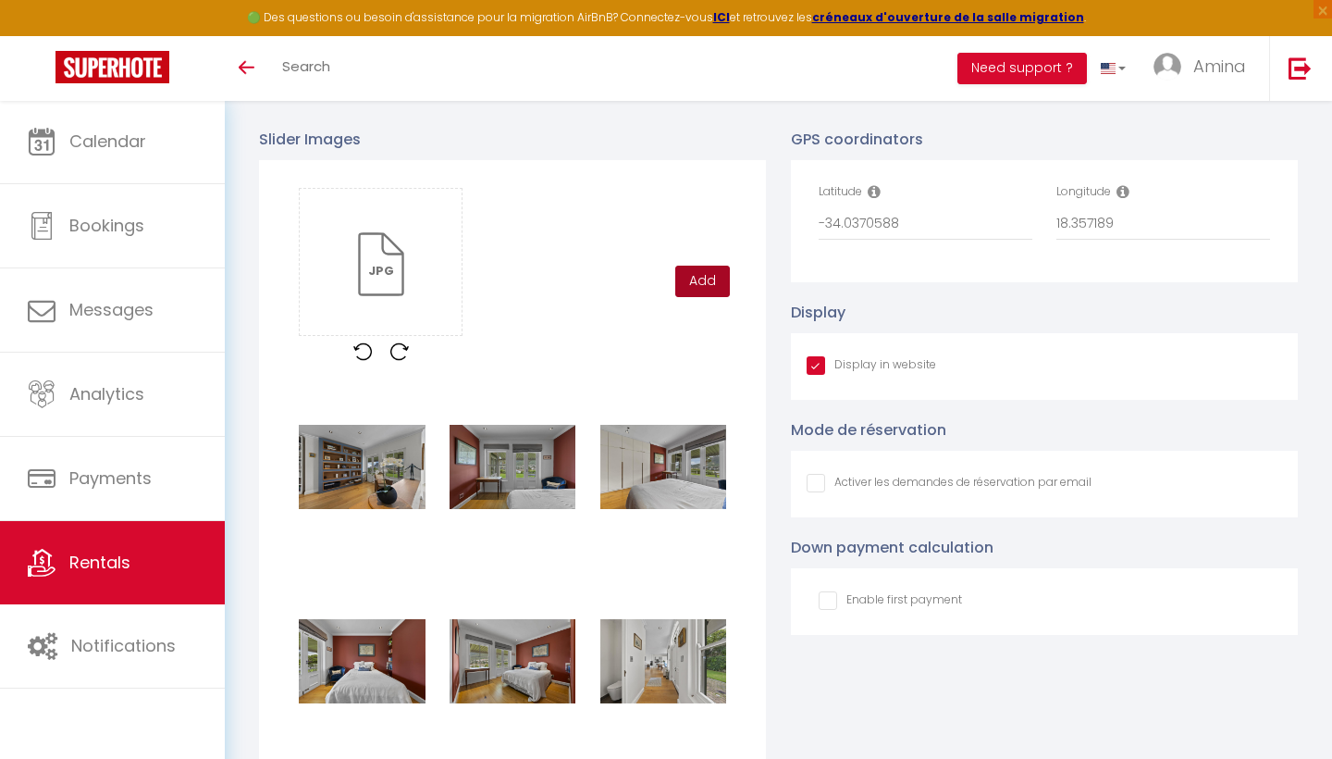
click at [690, 279] on button "Add" at bounding box center [702, 281] width 55 height 31
checkbox input "true"
checkbox input "false"
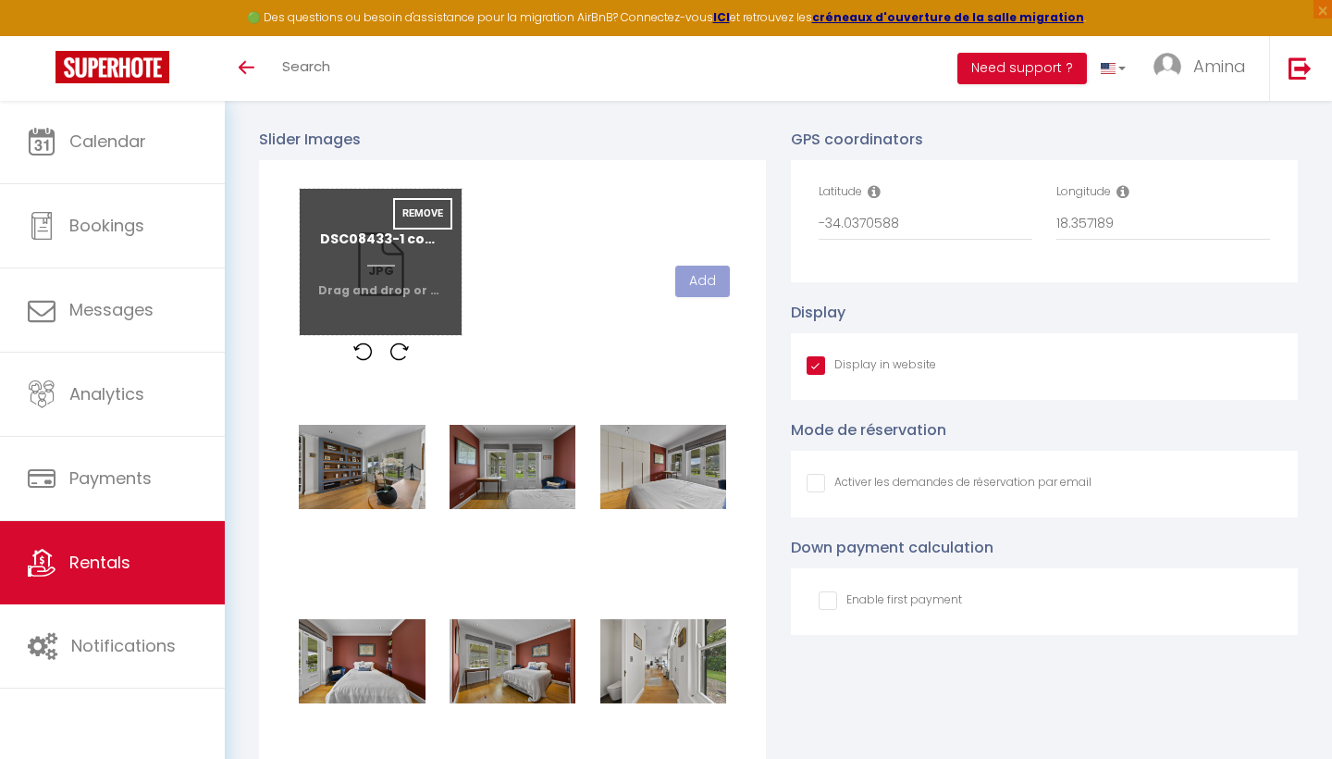
checkbox input "true"
checkbox input "false"
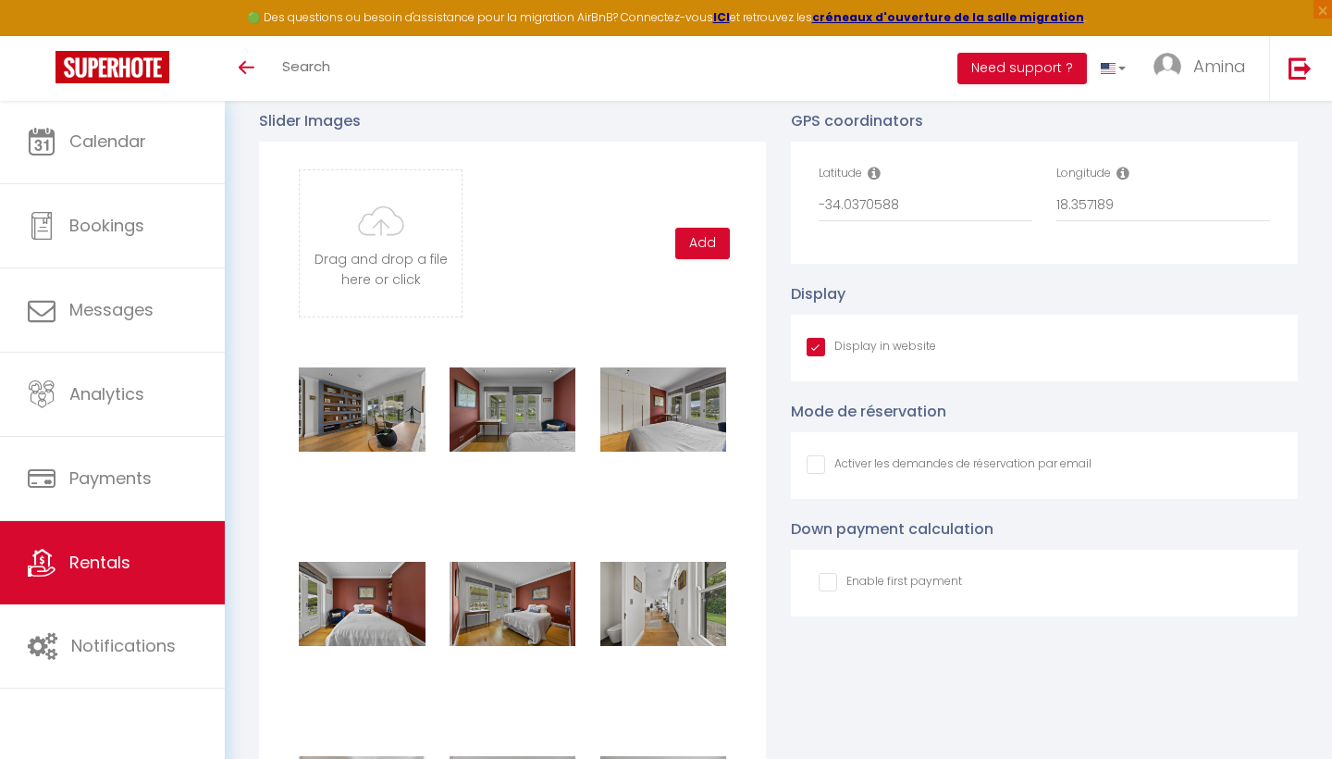
scroll to position [1961, 0]
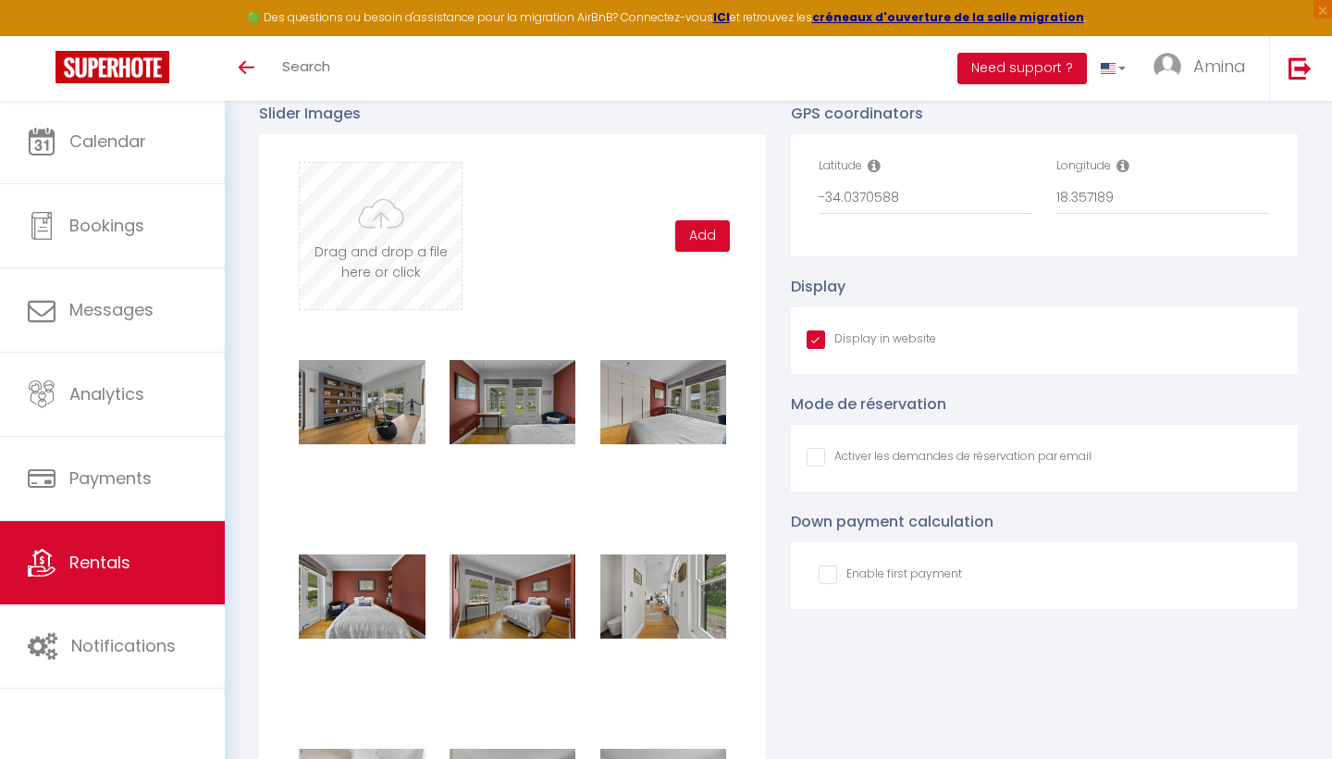
click at [418, 243] on input "file" at bounding box center [381, 236] width 162 height 146
type input "C:\fakepath\DSC08438-1 copy.jpg"
checkbox input "true"
checkbox input "false"
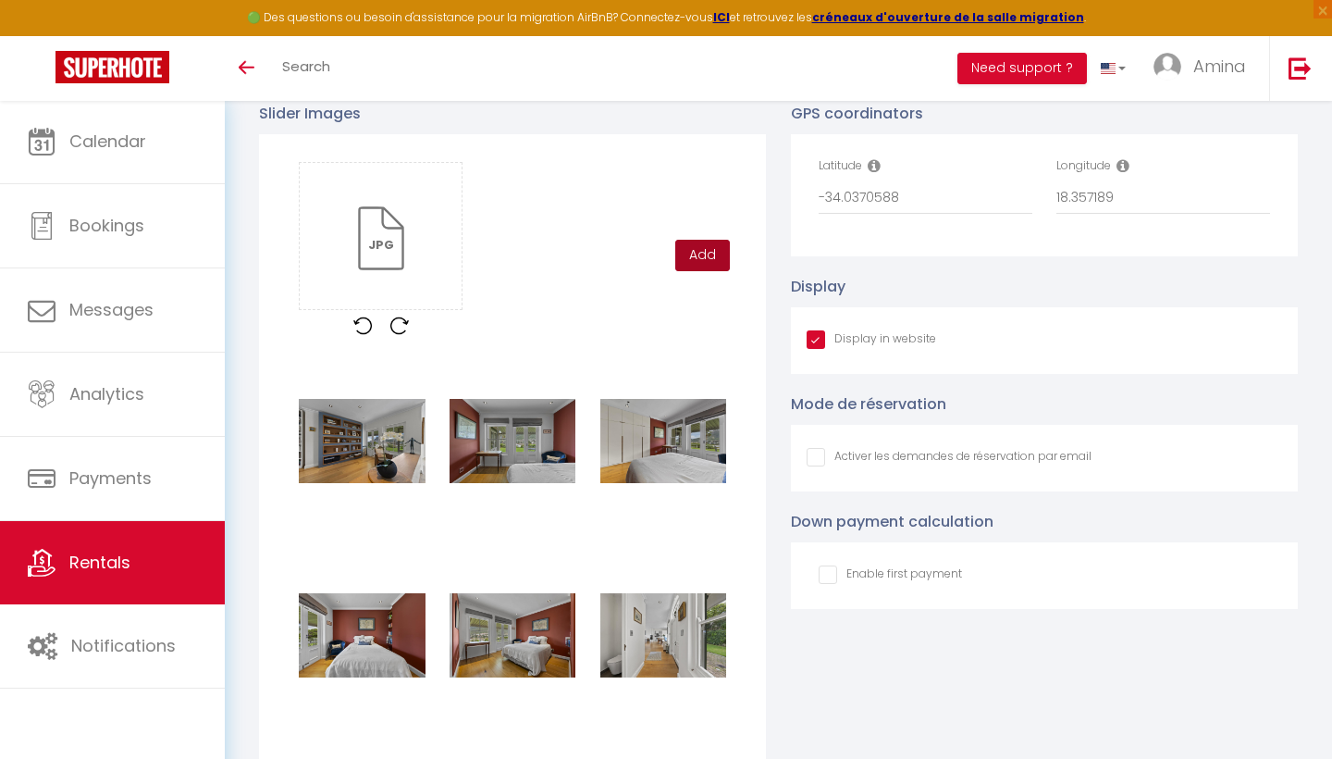
click at [703, 253] on button "Add" at bounding box center [702, 255] width 55 height 31
checkbox input "true"
checkbox input "false"
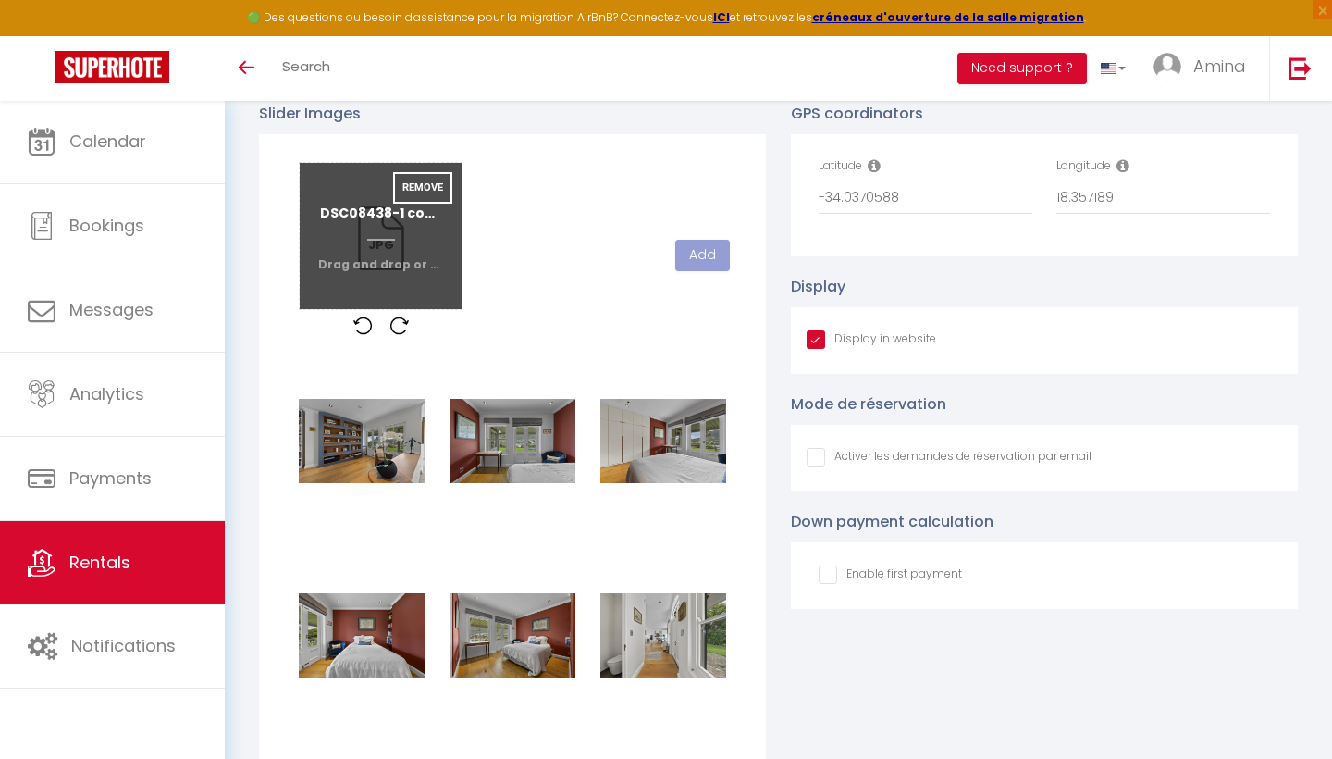
checkbox input "true"
checkbox input "false"
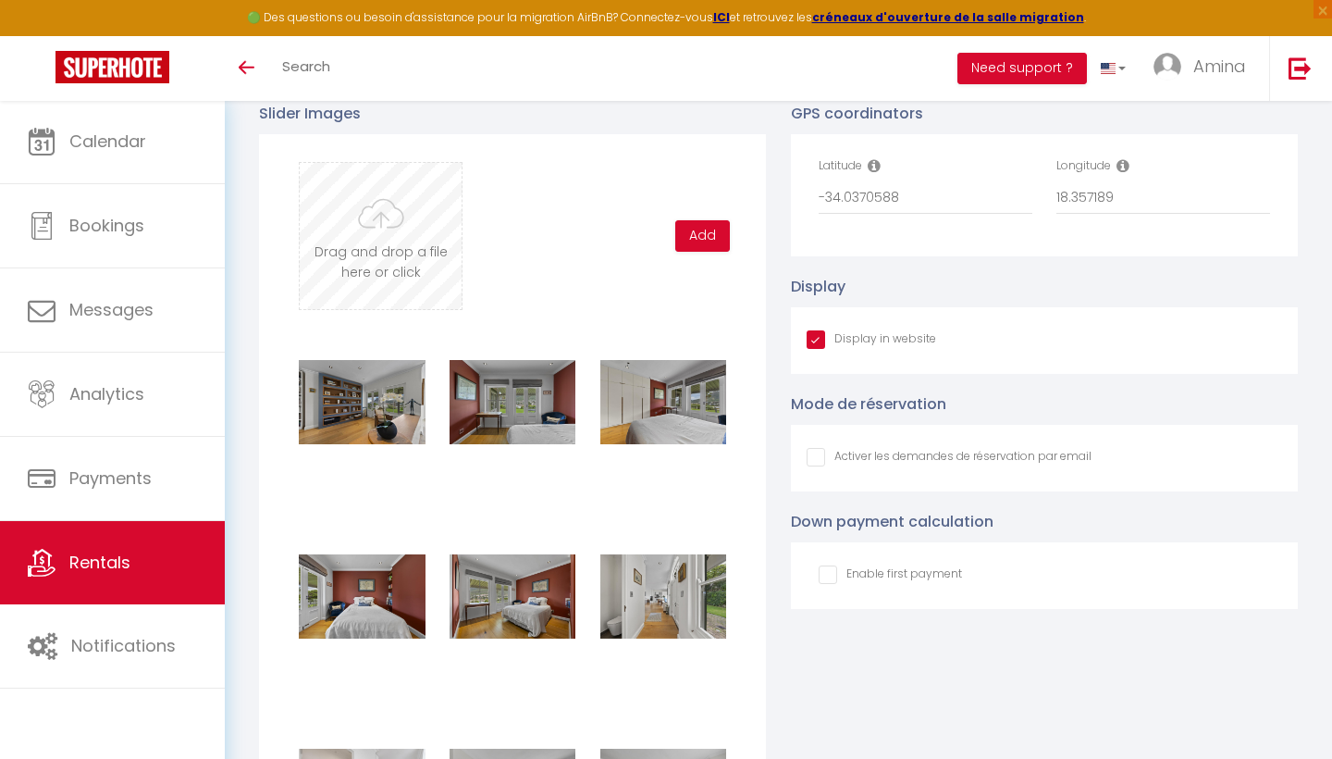
click at [394, 231] on input "file" at bounding box center [381, 236] width 162 height 146
type input "C:\fakepath\DSC08442-1 copy.jpg"
checkbox input "true"
checkbox input "false"
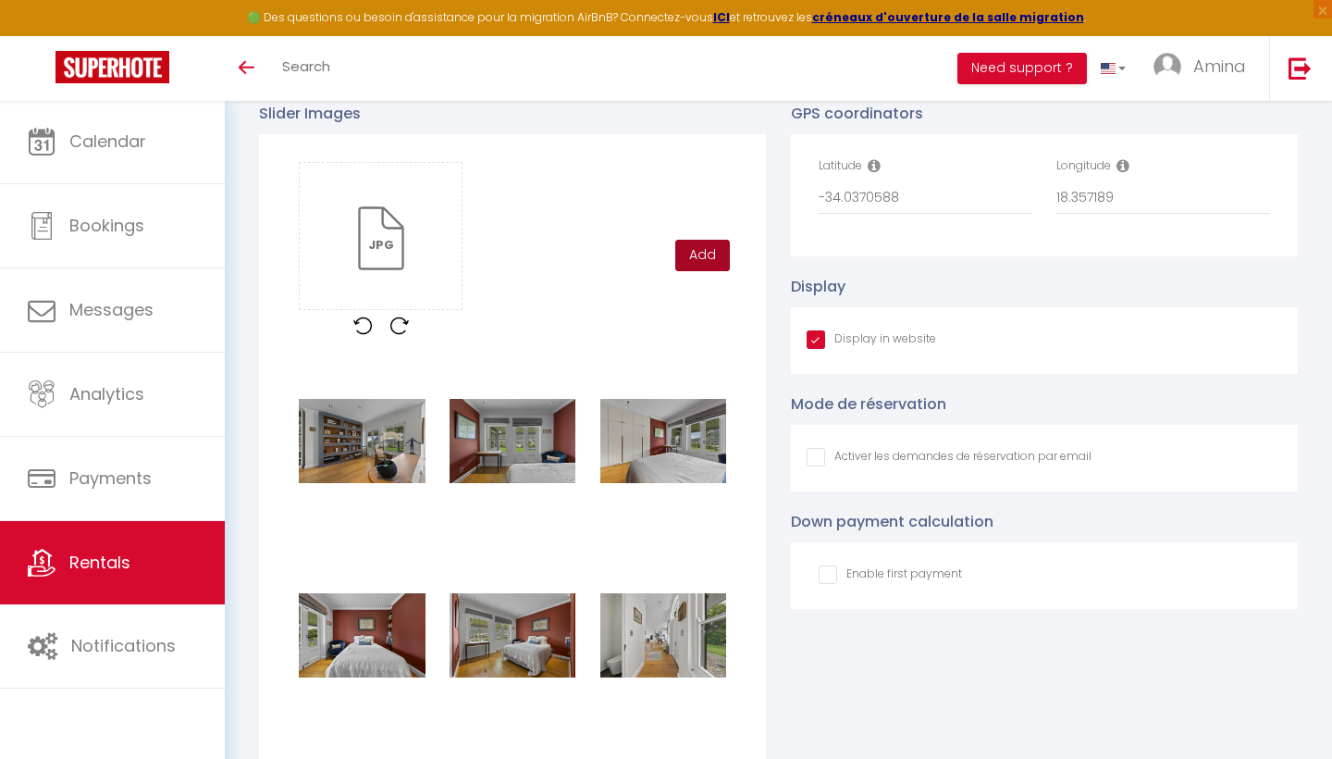
click at [704, 253] on button "Add" at bounding box center [702, 255] width 55 height 31
checkbox input "true"
checkbox input "false"
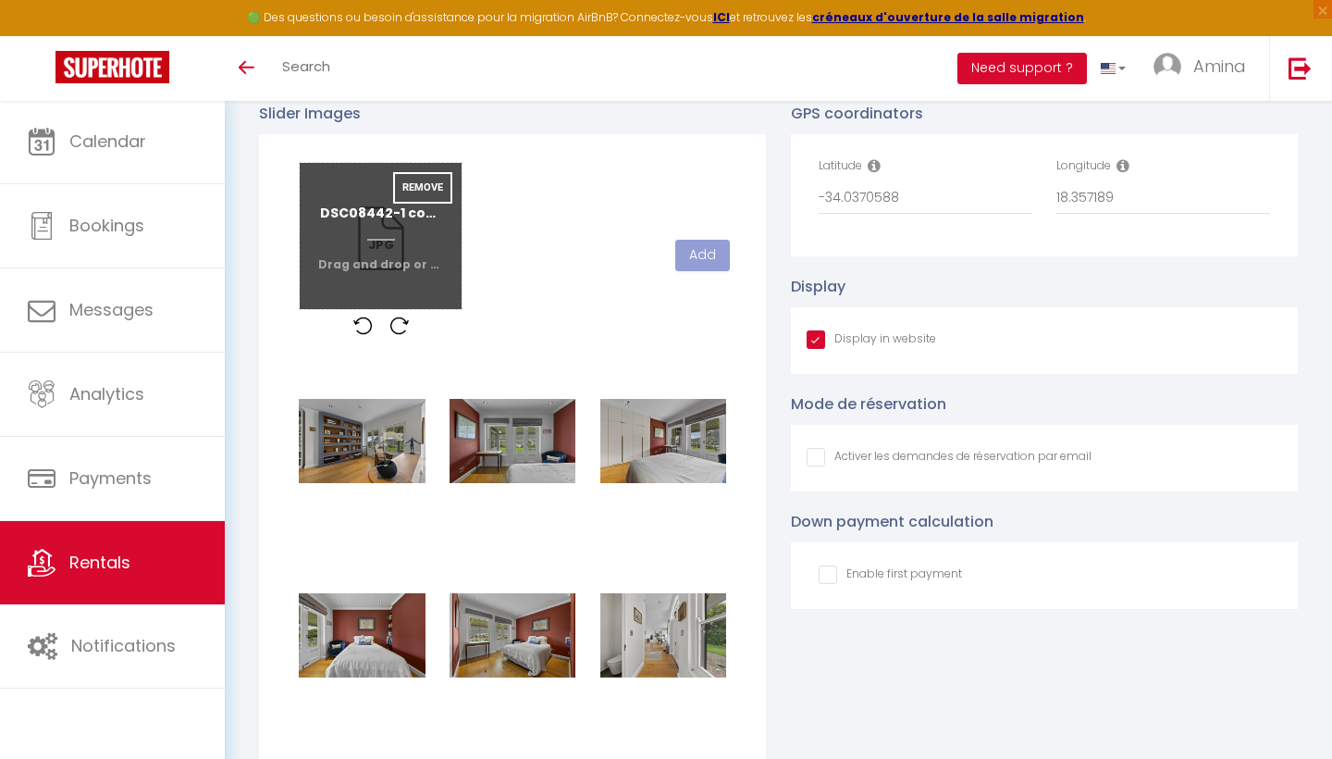
checkbox input "true"
checkbox input "false"
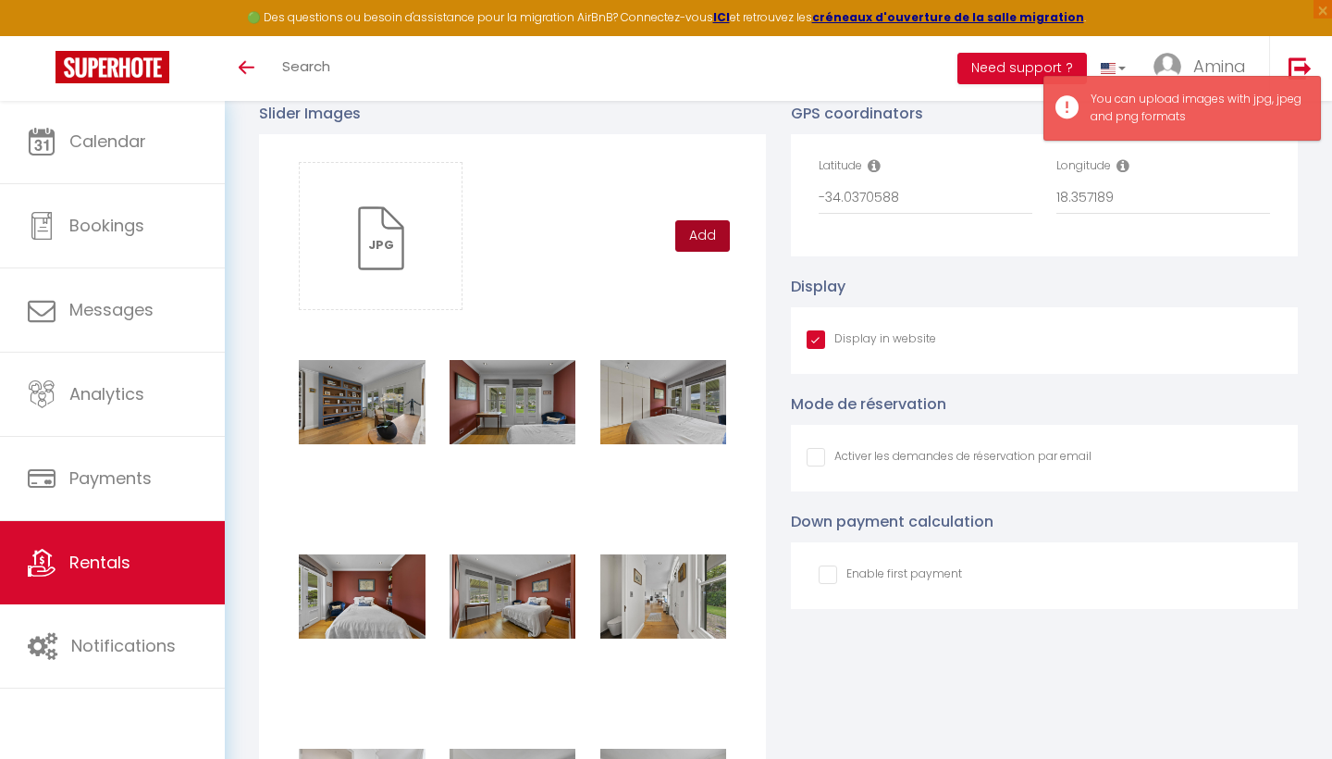
click at [699, 236] on button "Add" at bounding box center [702, 235] width 55 height 31
checkbox input "true"
checkbox input "false"
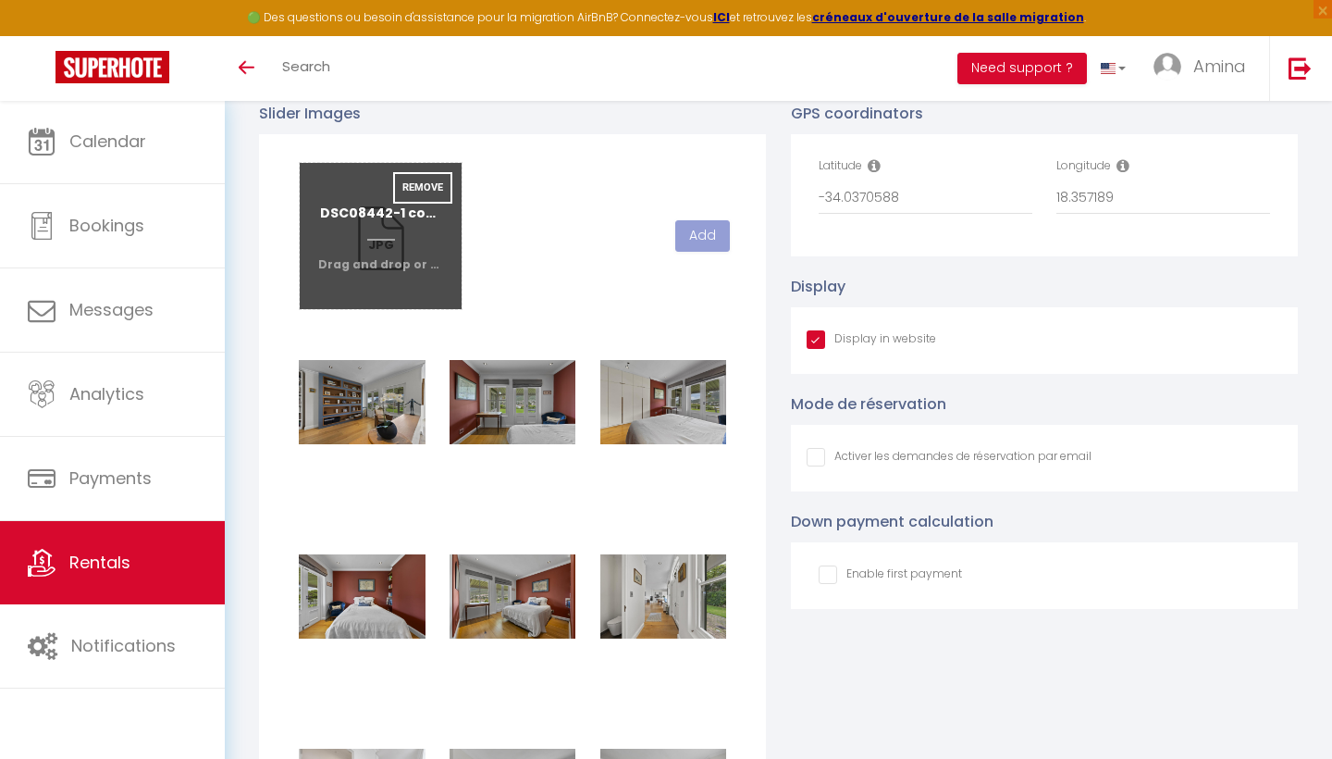
checkbox input "true"
checkbox input "false"
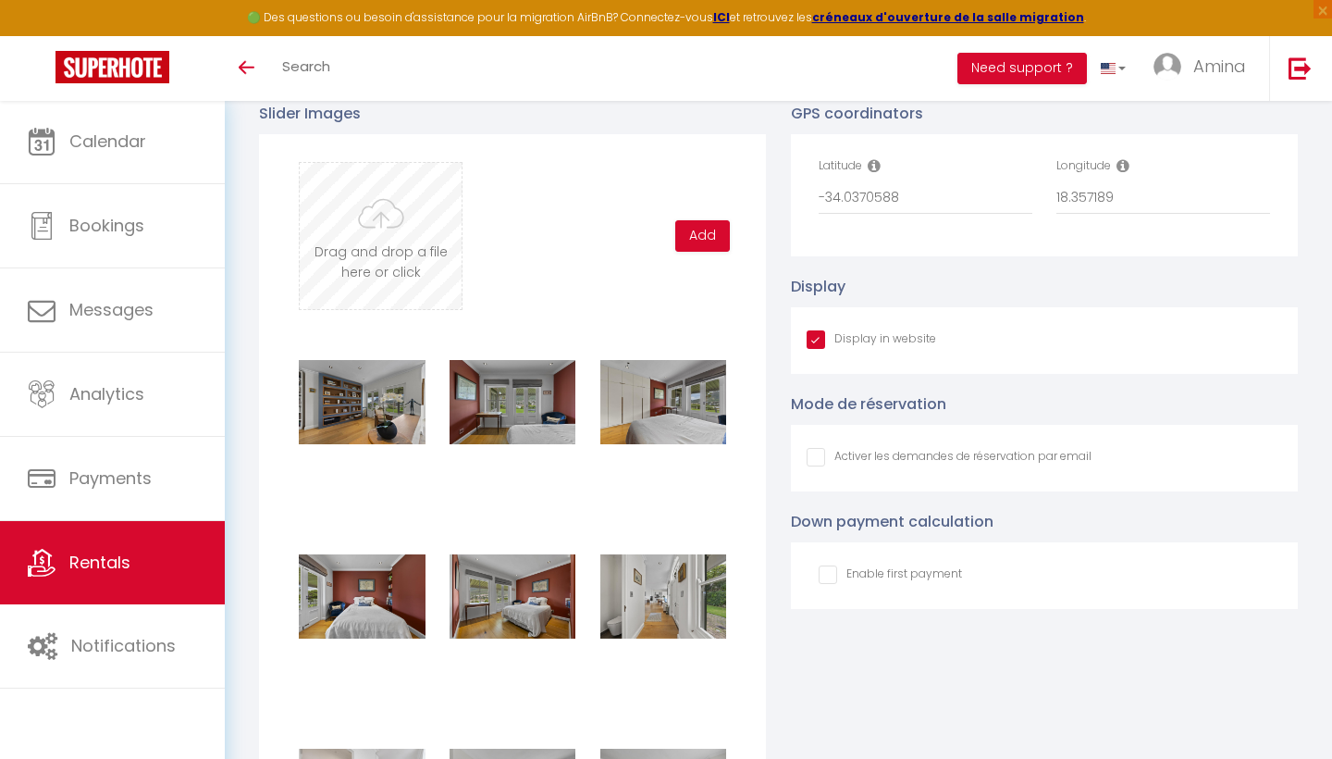
click at [388, 227] on input "file" at bounding box center [381, 236] width 162 height 146
type input "C:\fakepath\DSC08452-1 copy.jpg"
checkbox input "true"
checkbox input "false"
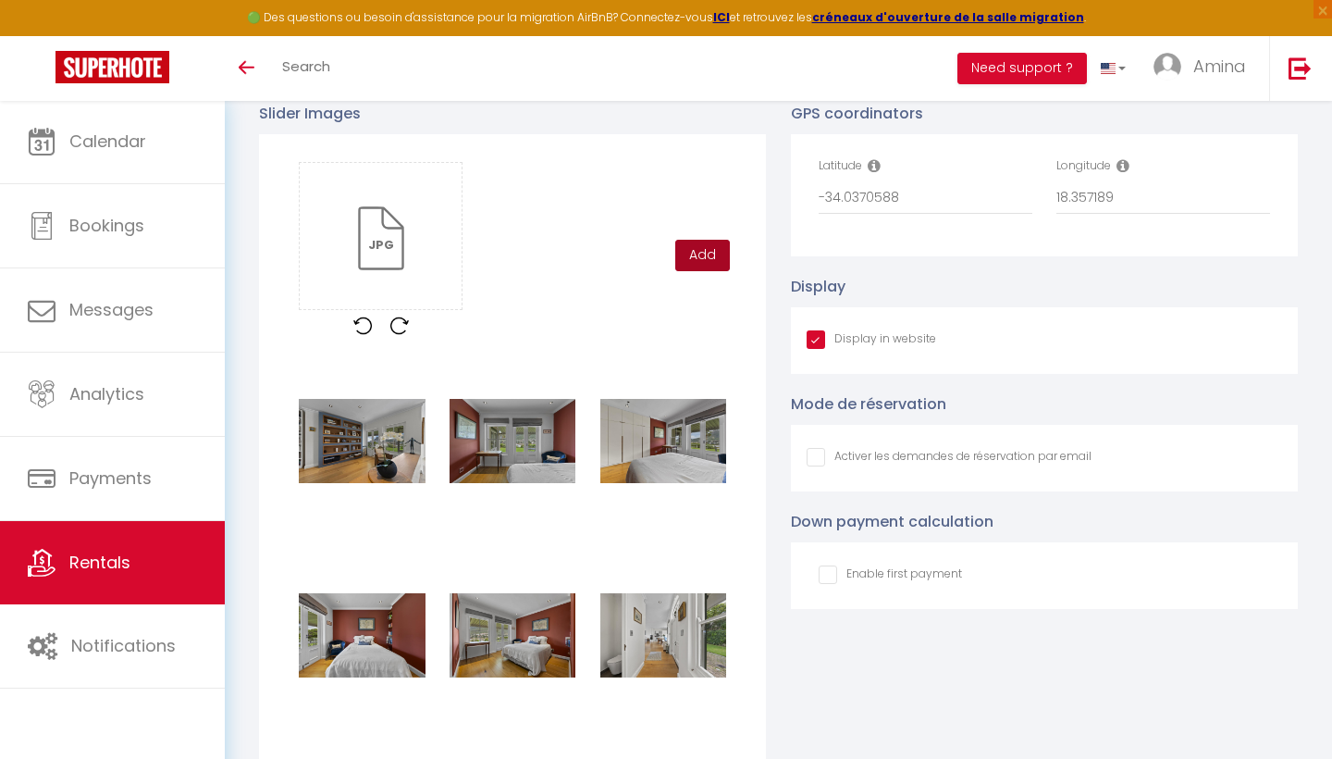
click at [711, 252] on button "Add" at bounding box center [702, 255] width 55 height 31
checkbox input "true"
checkbox input "false"
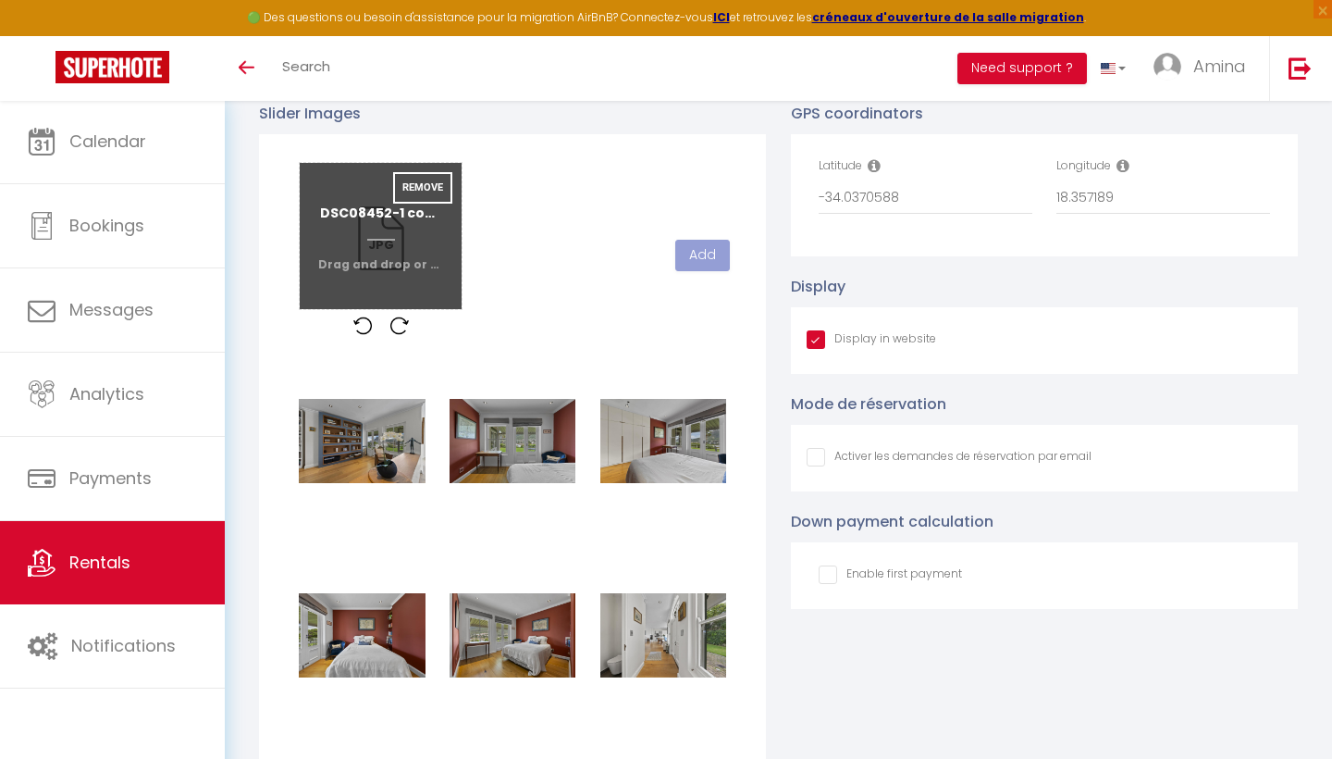
checkbox input "true"
checkbox input "false"
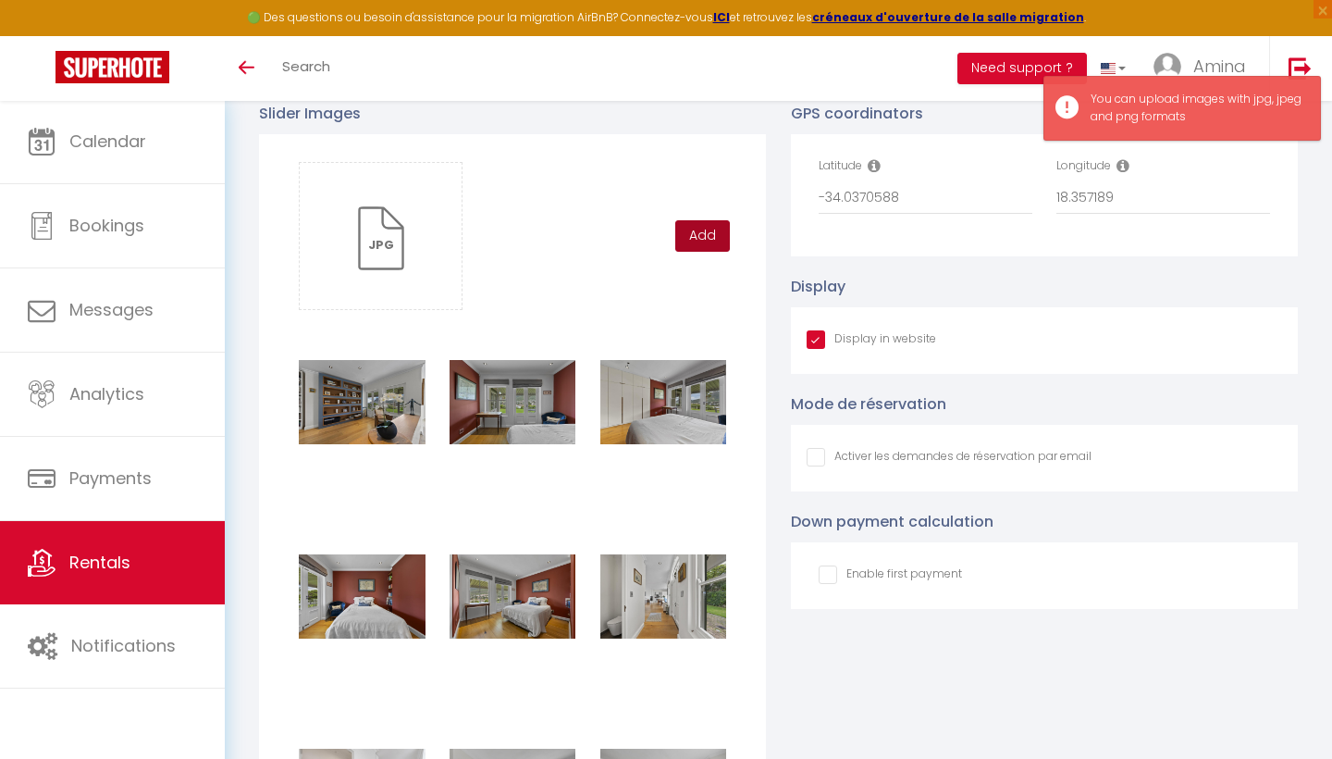
click at [711, 234] on button "Add" at bounding box center [702, 235] width 55 height 31
checkbox input "true"
checkbox input "false"
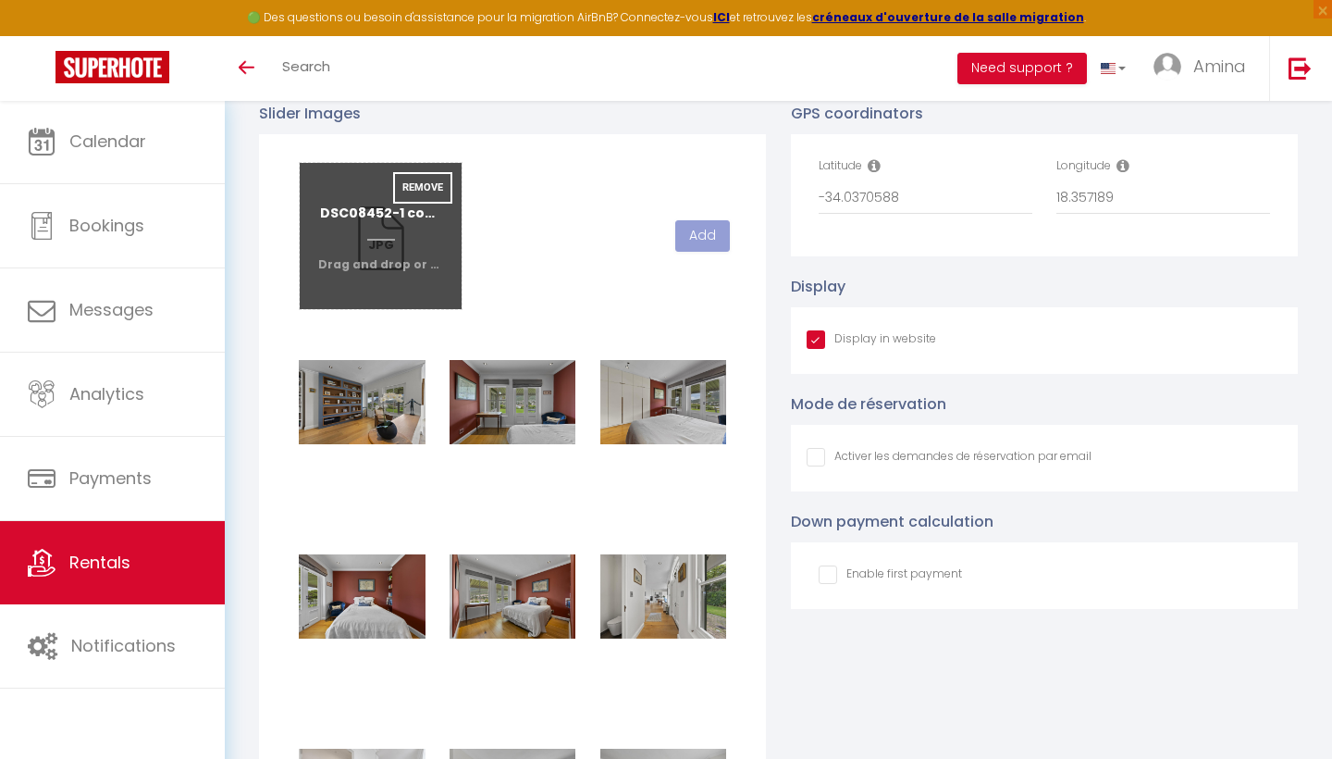
checkbox input "true"
checkbox input "false"
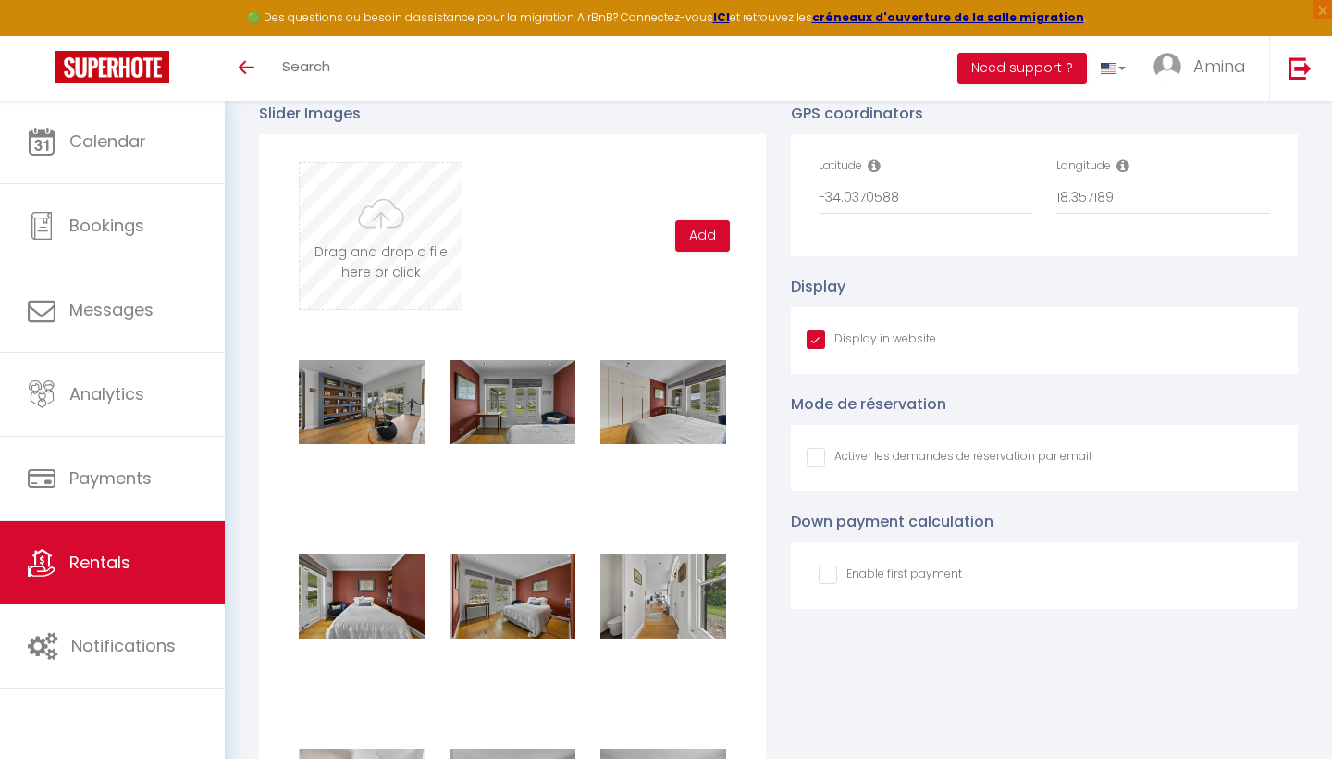
click at [385, 223] on input "file" at bounding box center [381, 236] width 162 height 146
type input "C:\fakepath\DSC08452-1 copy.jpg"
checkbox input "true"
checkbox input "false"
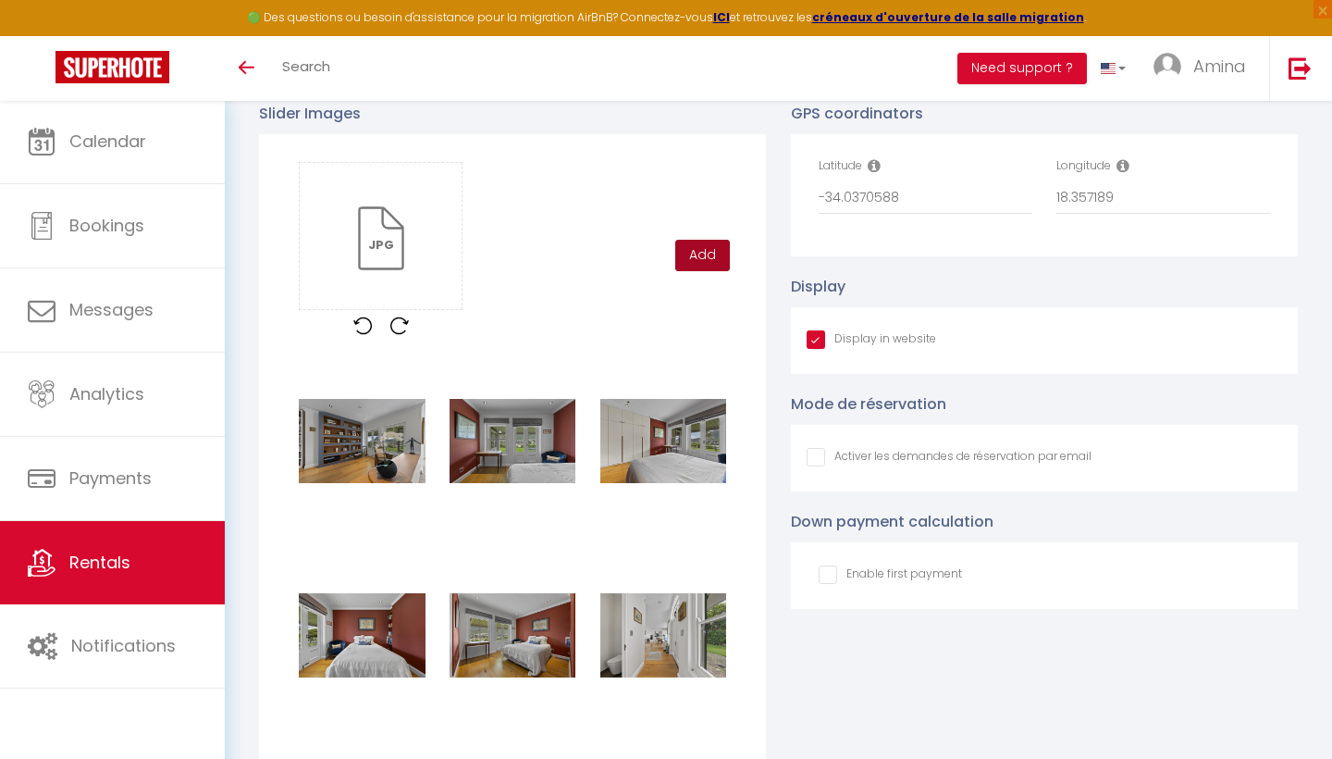
click at [698, 250] on button "Add" at bounding box center [702, 255] width 55 height 31
checkbox input "true"
checkbox input "false"
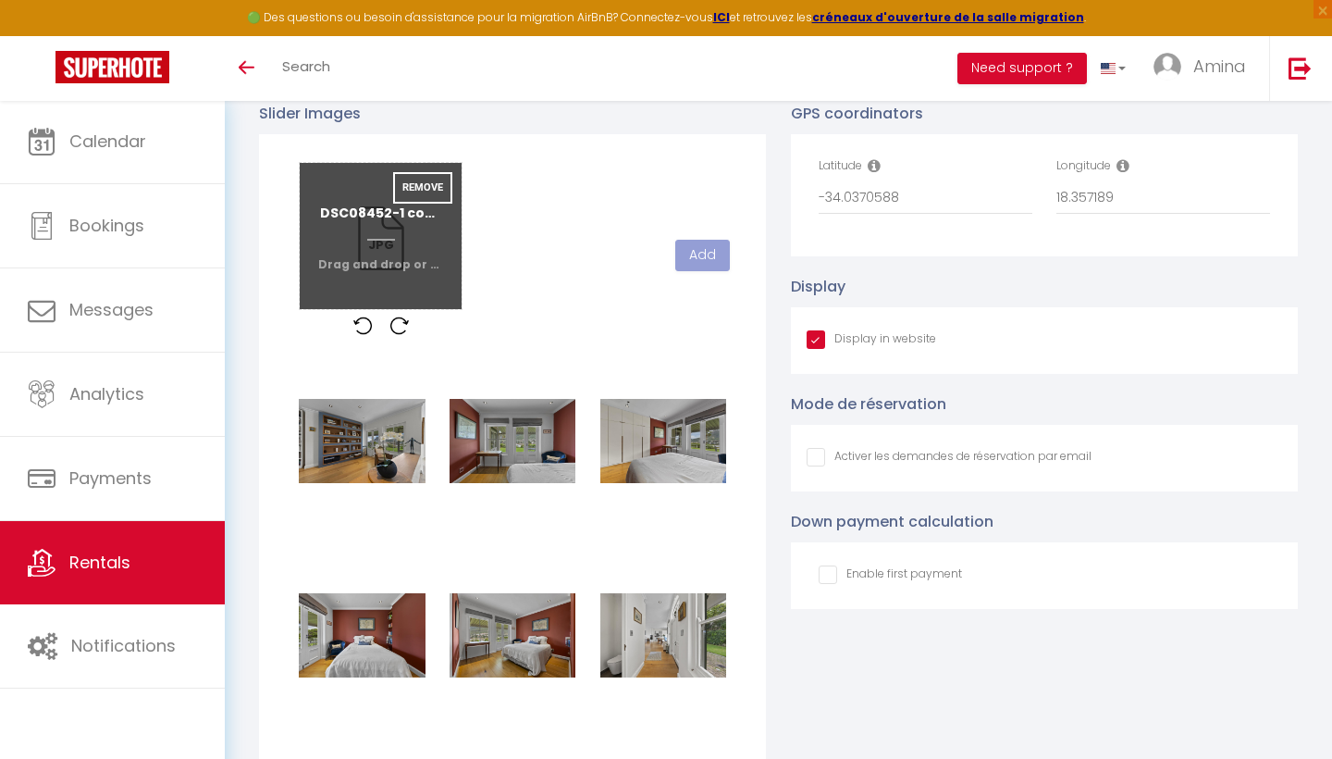
checkbox input "true"
checkbox input "false"
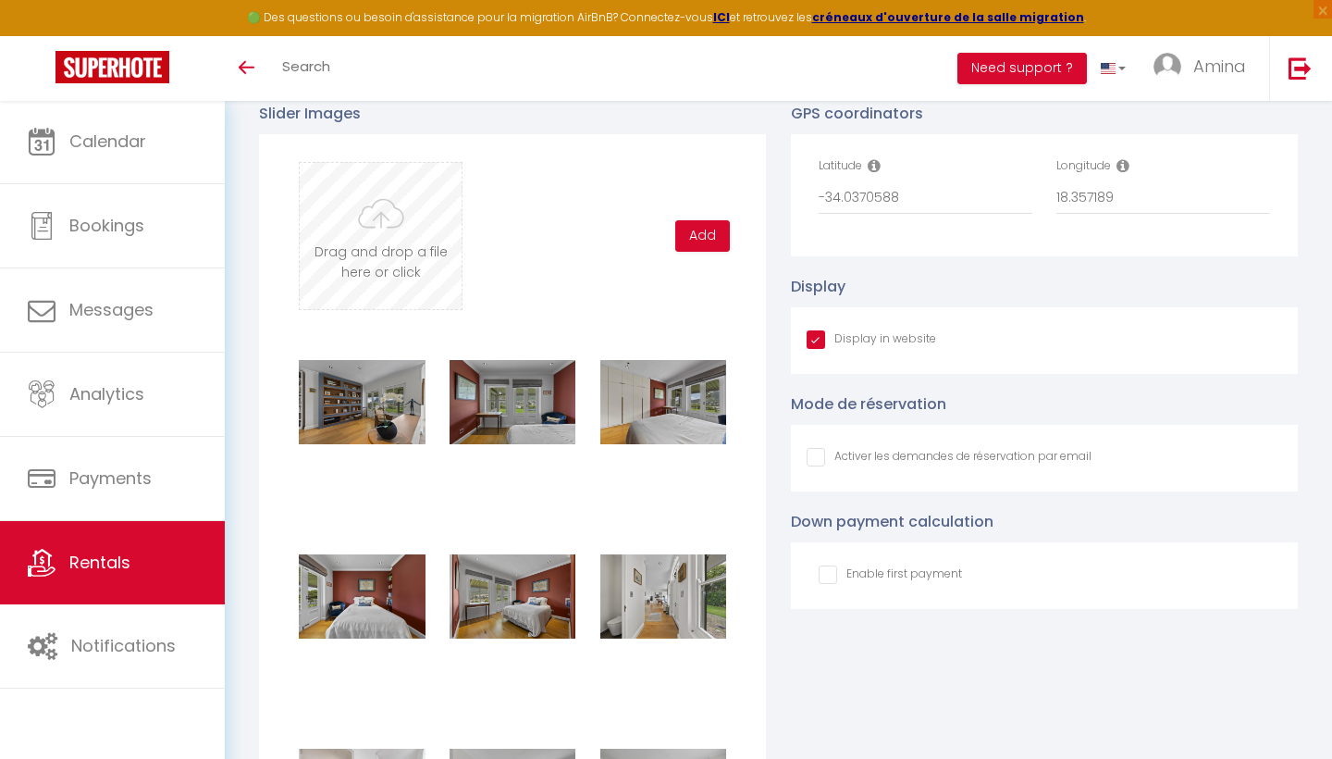
click at [390, 203] on input "file" at bounding box center [381, 236] width 162 height 146
type input "C:\fakepath\DSC08487-1 copy.jpg"
checkbox input "true"
checkbox input "false"
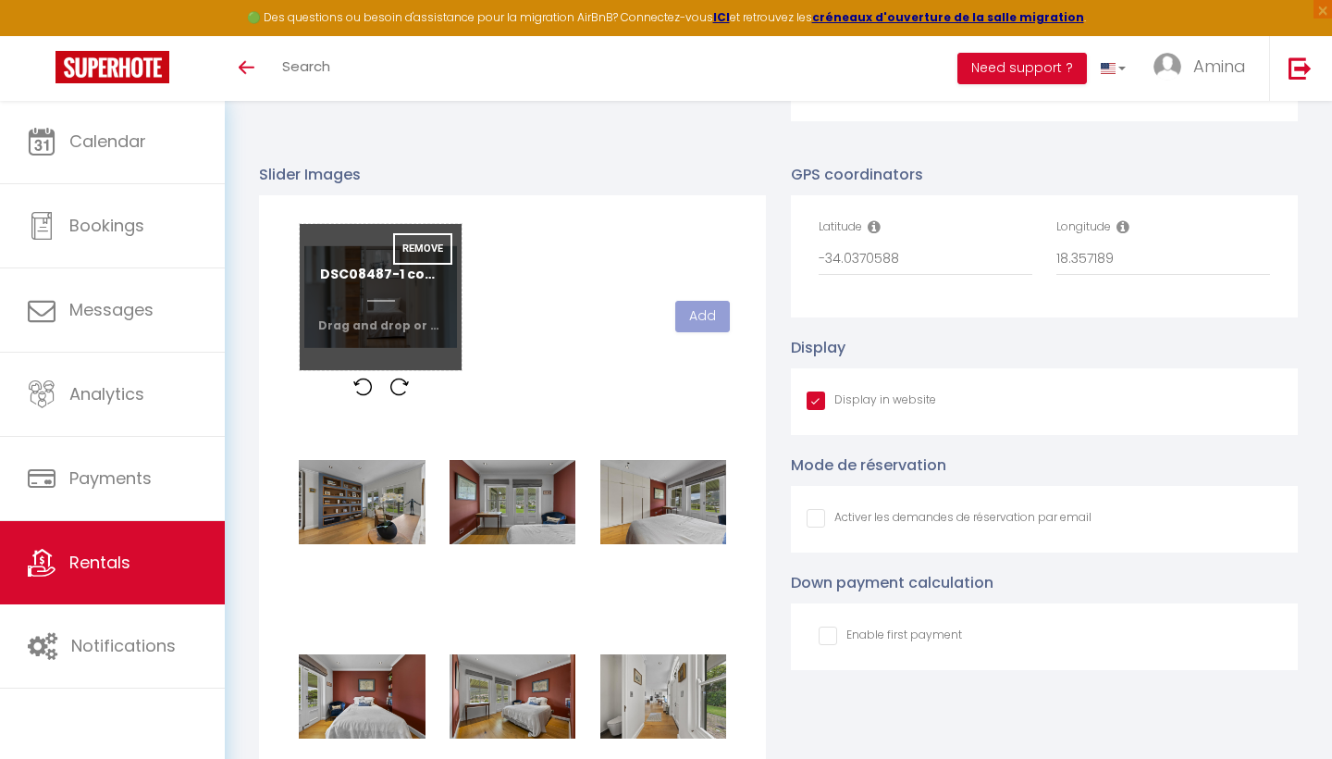
checkbox input "true"
checkbox input "false"
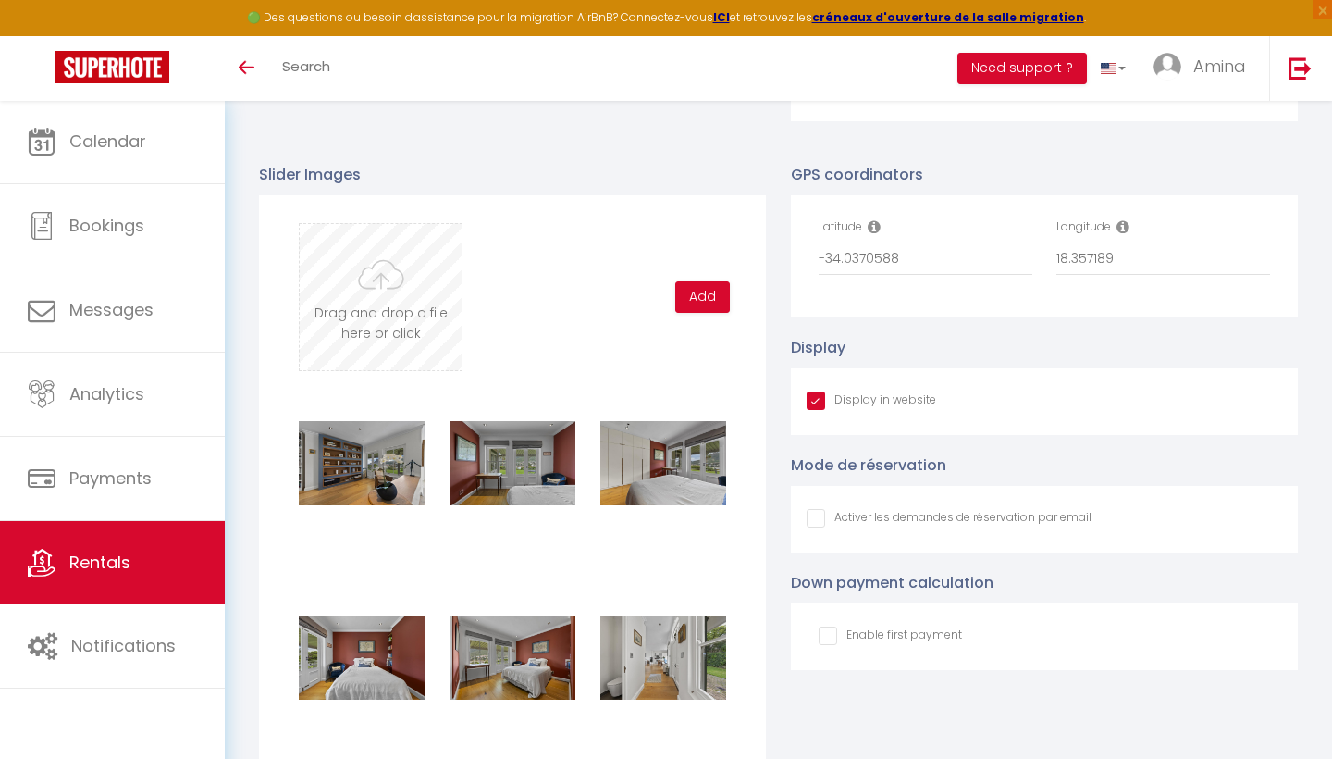
click at [409, 290] on input "file" at bounding box center [381, 297] width 162 height 146
type input "C:\fakepath\DSC08508-1 copy.jpg"
checkbox input "true"
checkbox input "false"
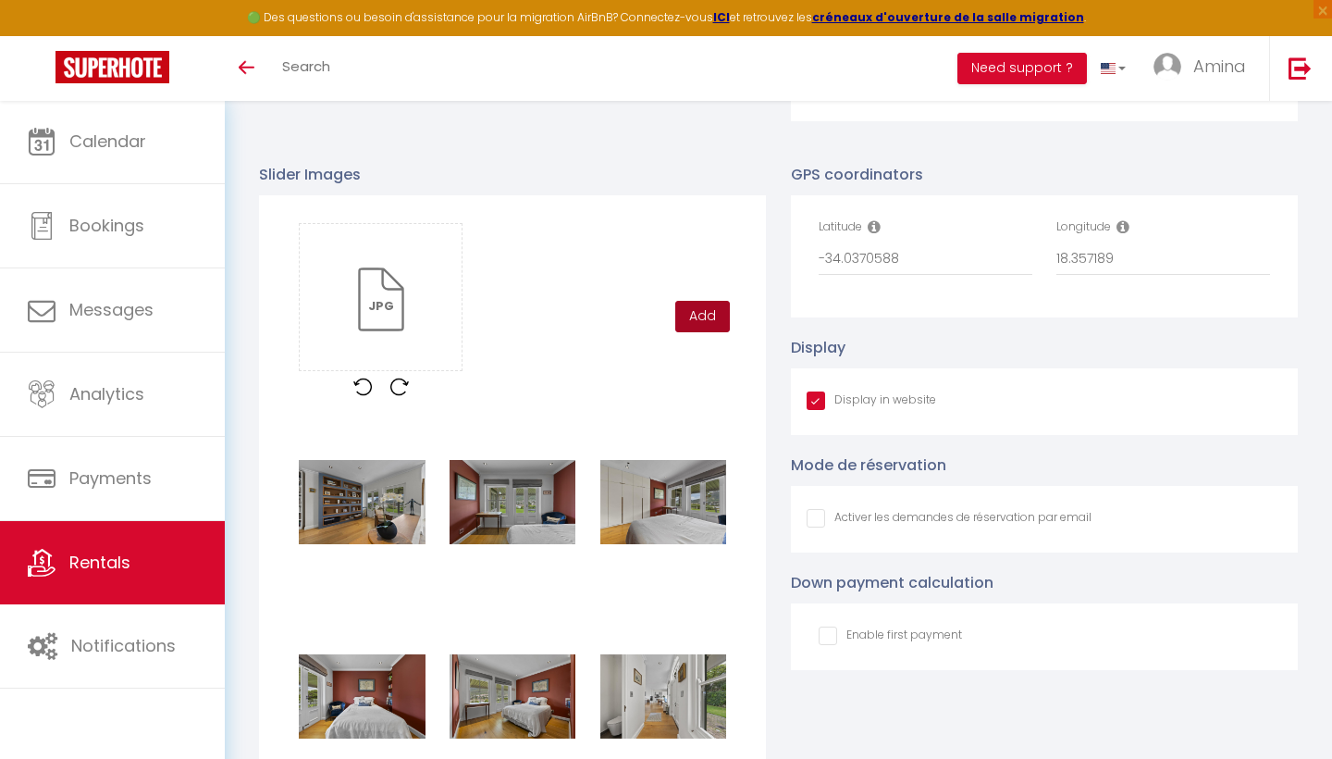
click at [690, 315] on button "Add" at bounding box center [702, 316] width 55 height 31
checkbox input "true"
checkbox input "false"
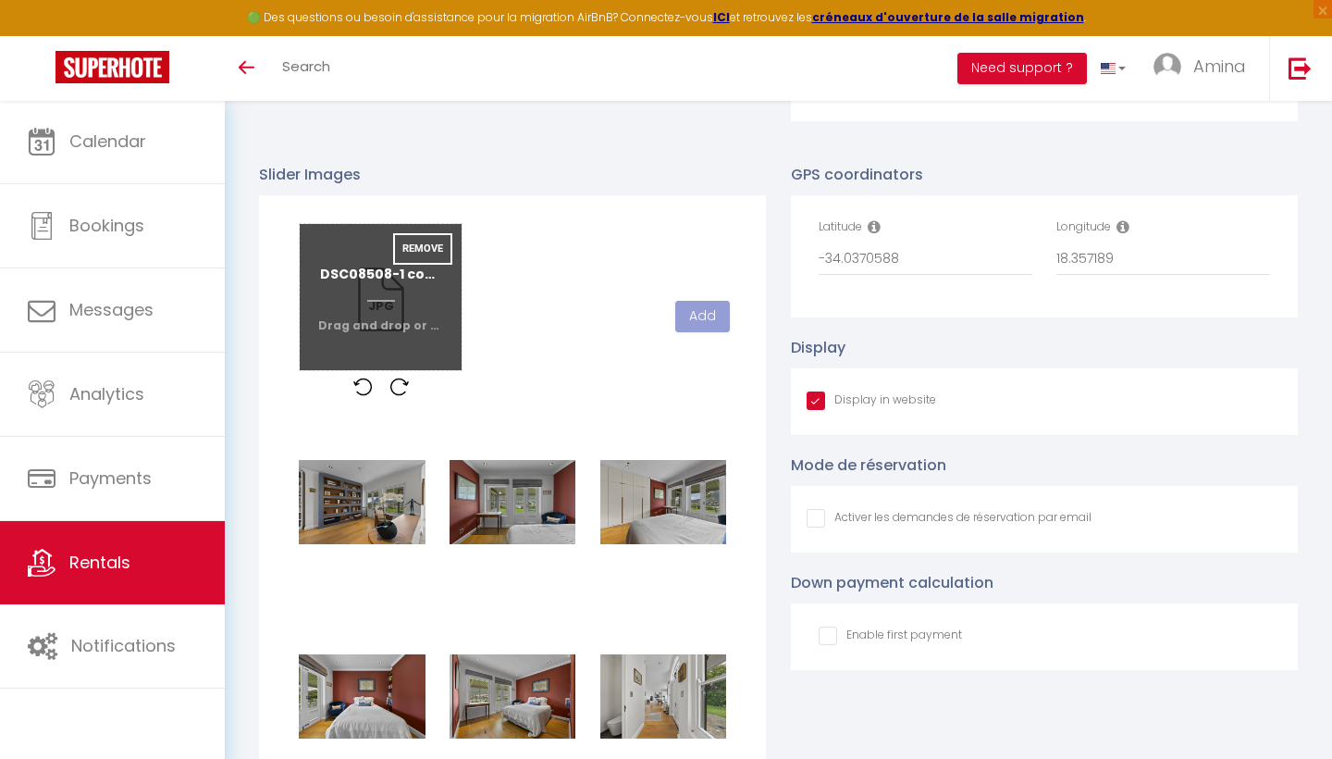
checkbox input "true"
checkbox input "false"
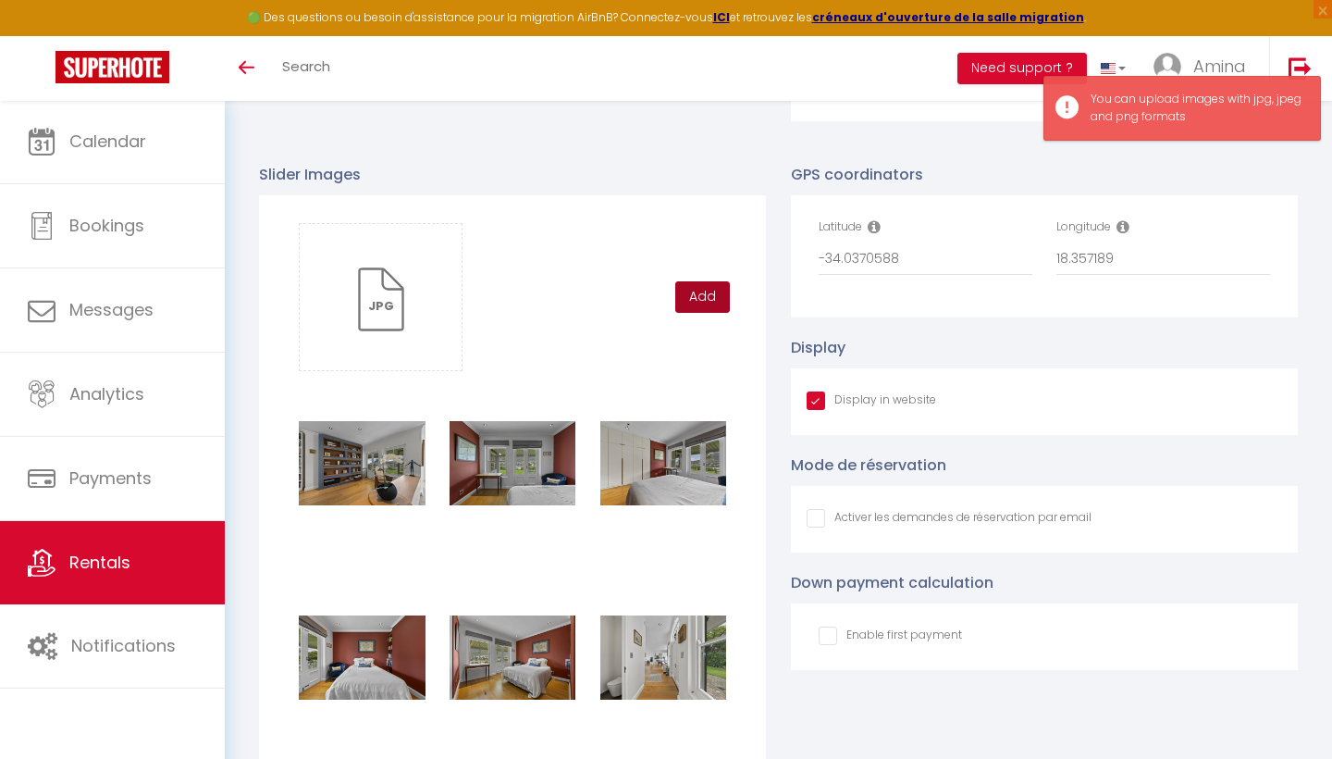
click at [707, 292] on button "Add" at bounding box center [702, 296] width 55 height 31
checkbox input "true"
checkbox input "false"
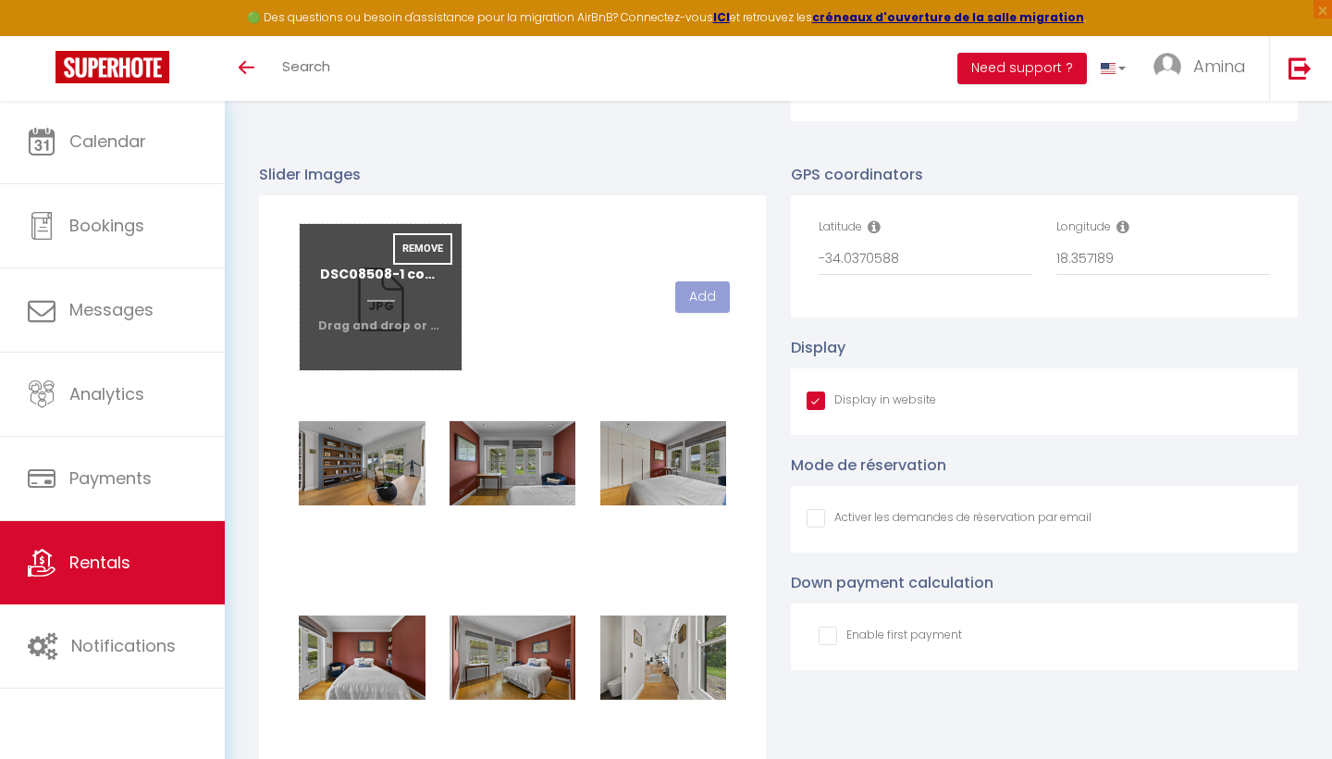
checkbox input "true"
checkbox input "false"
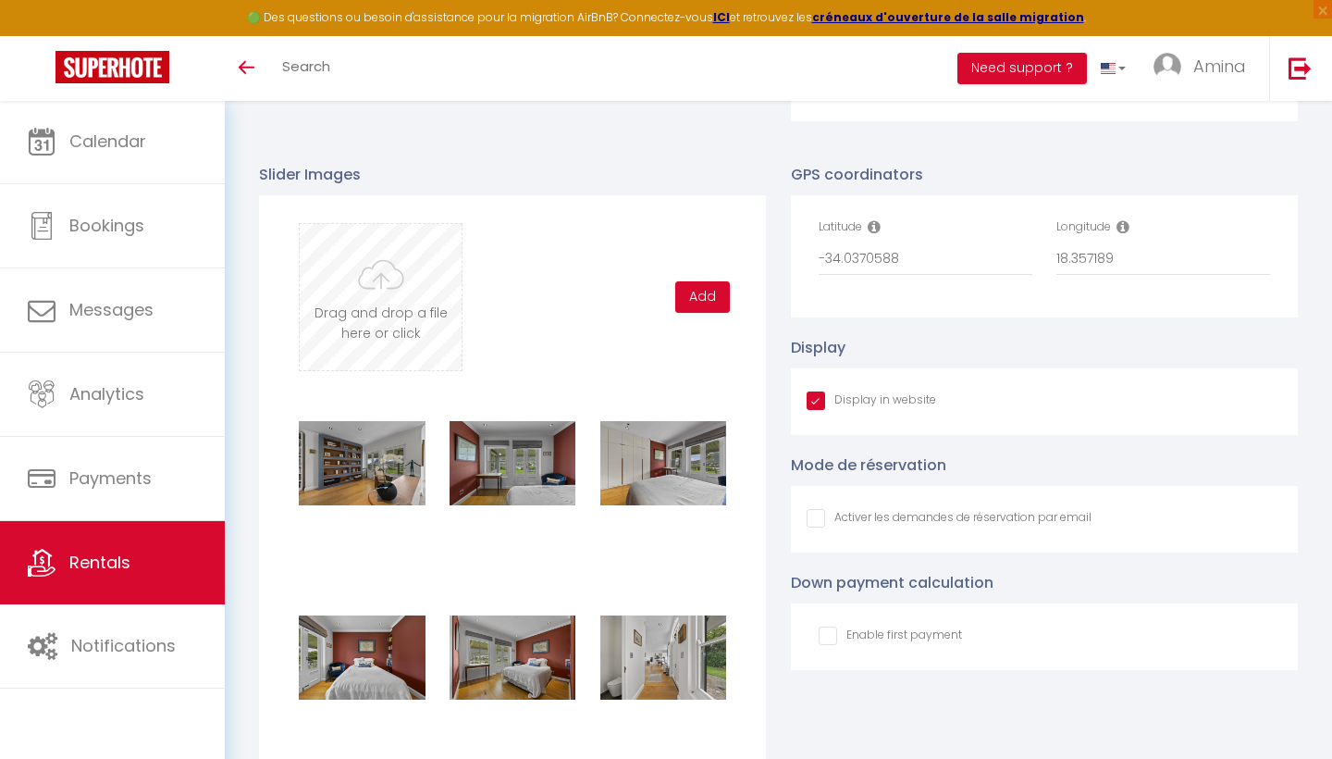
click at [402, 273] on input "file" at bounding box center [381, 297] width 162 height 146
type input "C:\fakepath\DSC08552-1 copy.jpg"
checkbox input "true"
checkbox input "false"
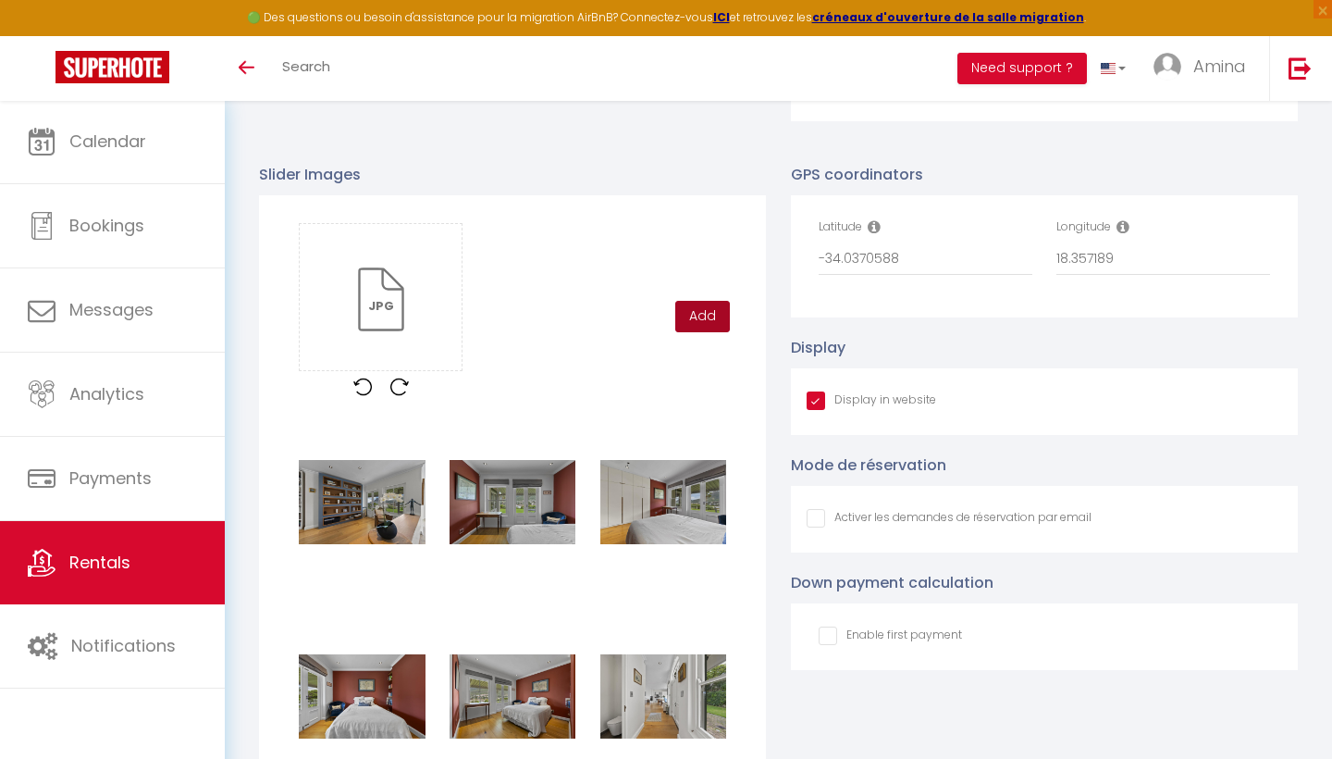
click at [703, 322] on button "Add" at bounding box center [702, 316] width 55 height 31
checkbox input "true"
checkbox input "false"
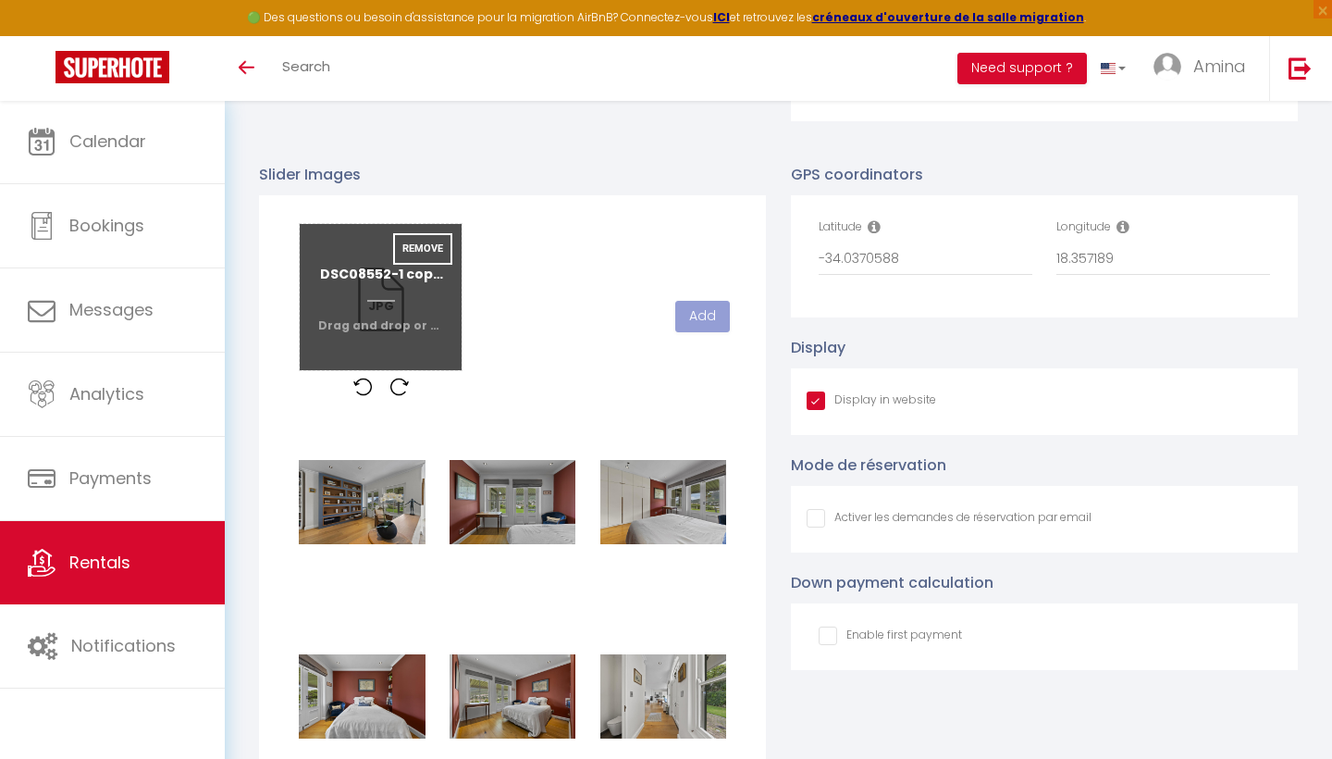
checkbox input "true"
checkbox input "false"
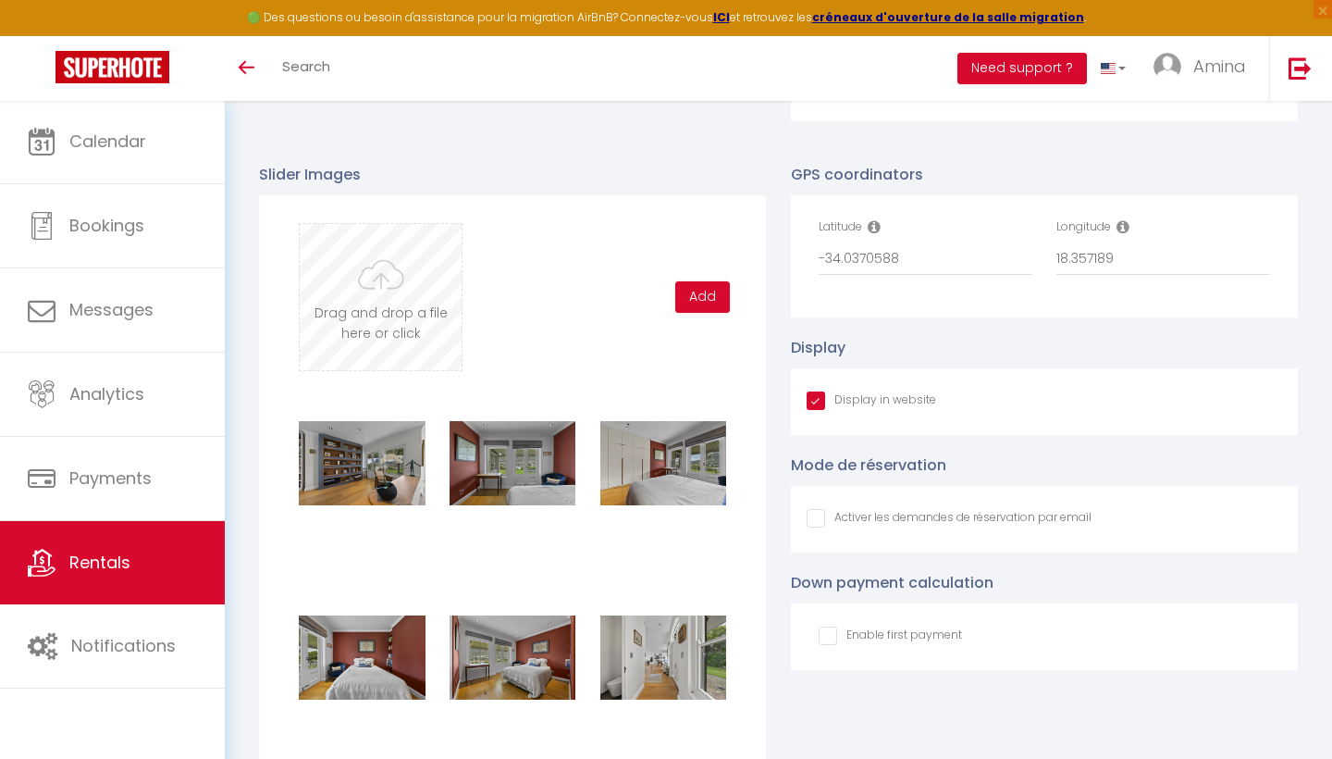
click at [388, 279] on input "file" at bounding box center [381, 297] width 162 height 146
type input "C:\fakepath\DSC08558-1 copy.jpg"
checkbox input "true"
checkbox input "false"
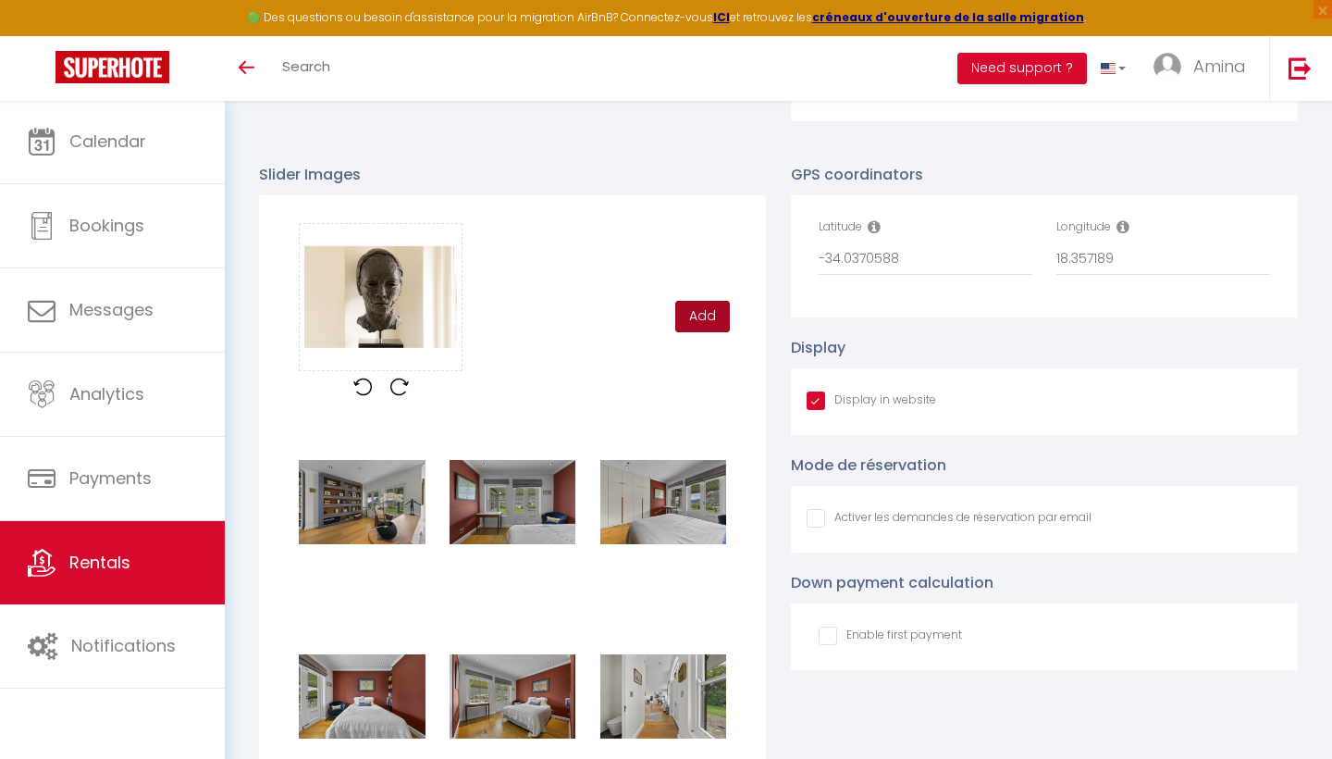
click at [711, 315] on button "Add" at bounding box center [702, 316] width 55 height 31
checkbox input "true"
checkbox input "false"
checkbox input "true"
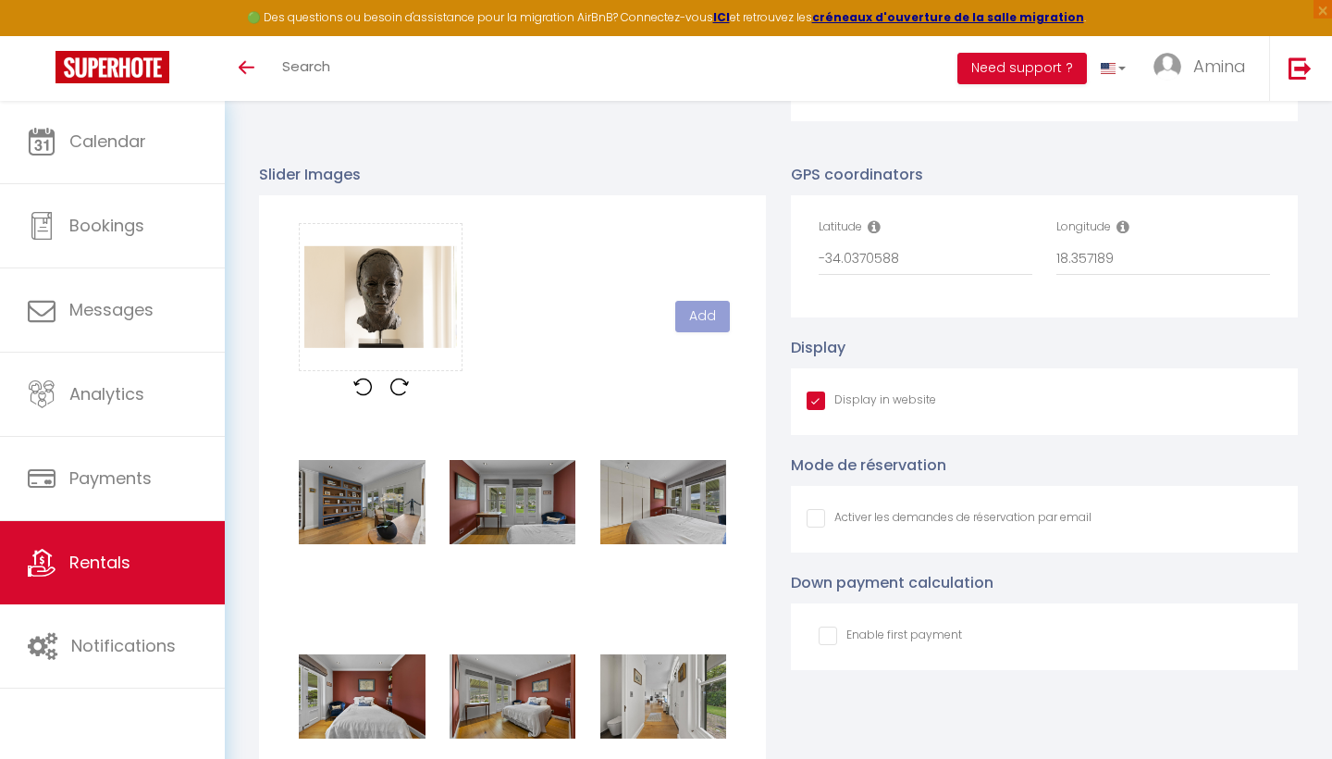
checkbox input "false"
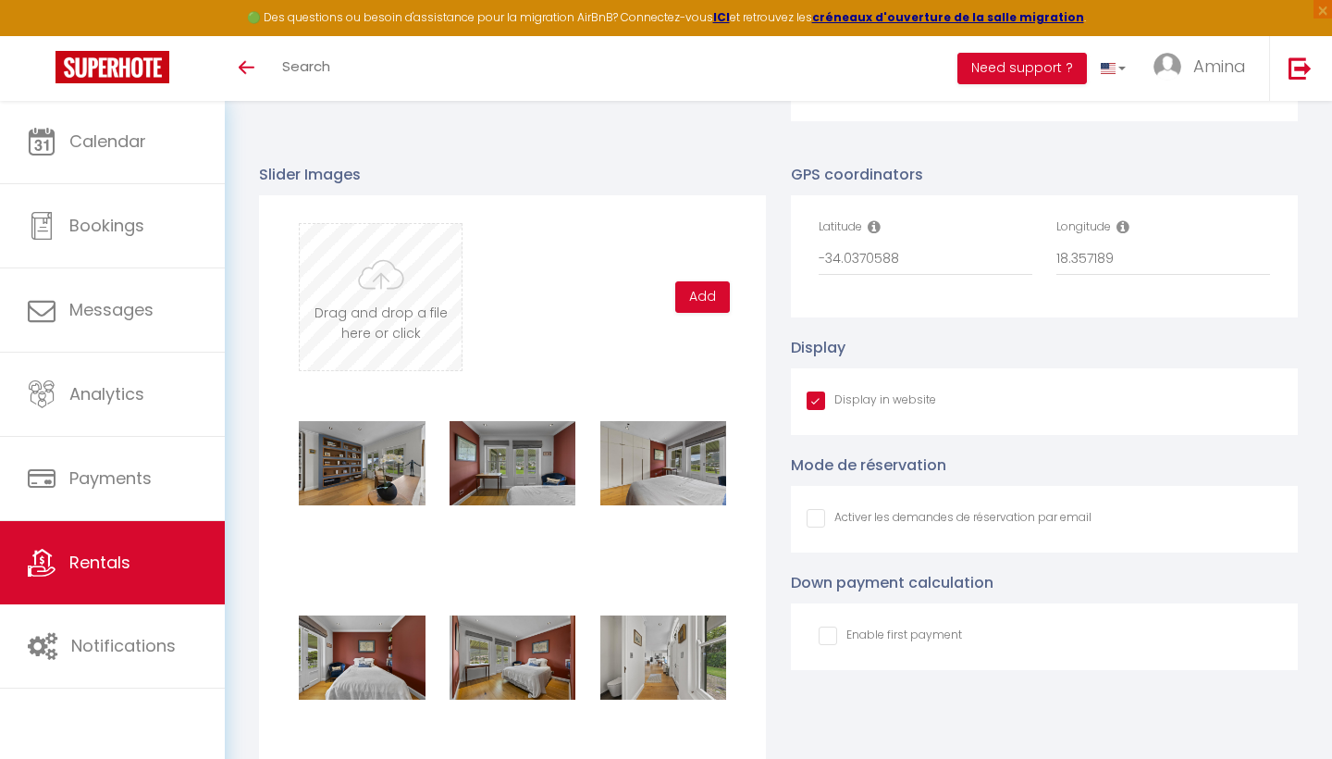
click at [384, 298] on input "file" at bounding box center [381, 297] width 162 height 146
type input "C:\fakepath\DSC08584-1 copy.jpg"
checkbox input "true"
checkbox input "false"
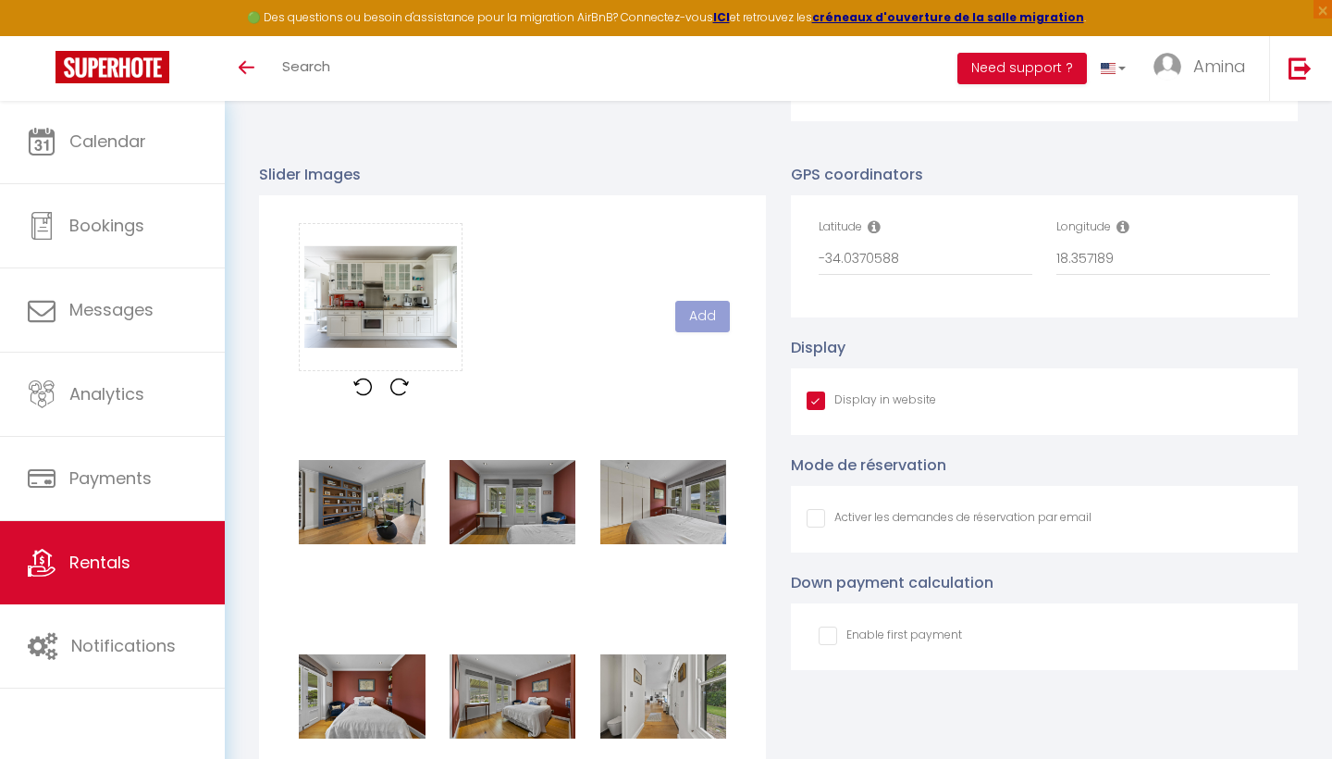
scroll to position [664, 0]
checkbox input "true"
checkbox input "false"
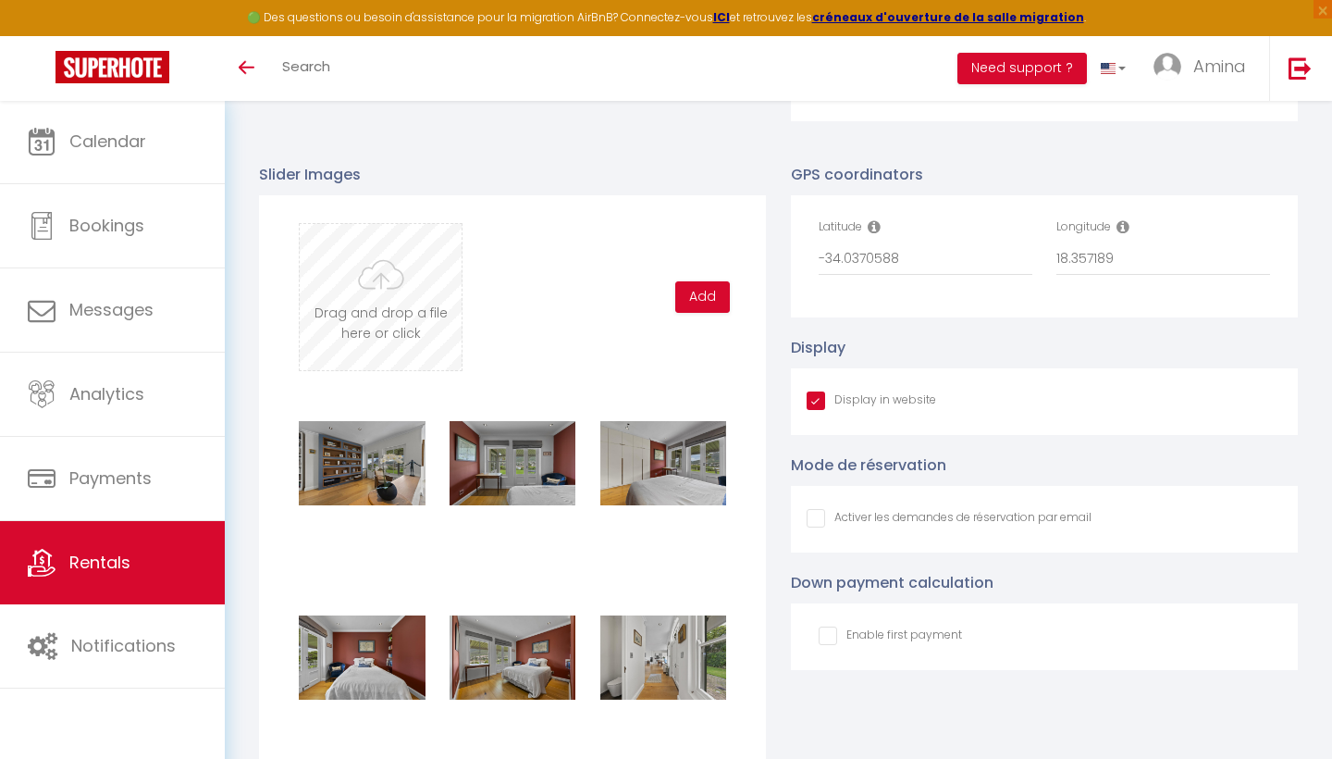
click at [410, 306] on input "file" at bounding box center [381, 297] width 162 height 146
type input "C:\fakepath\DSC08594.jpg"
checkbox input "true"
checkbox input "false"
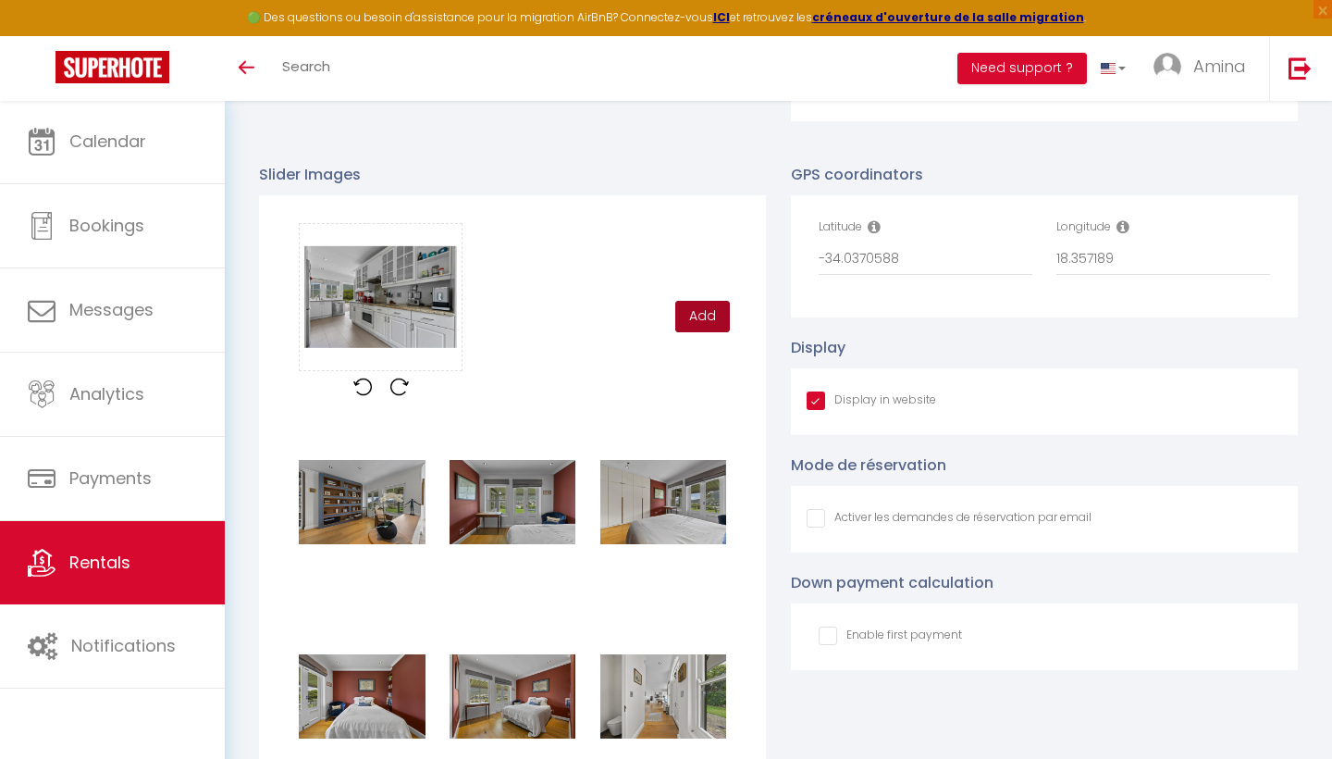
click at [711, 312] on button "Add" at bounding box center [702, 316] width 55 height 31
checkbox input "true"
checkbox input "false"
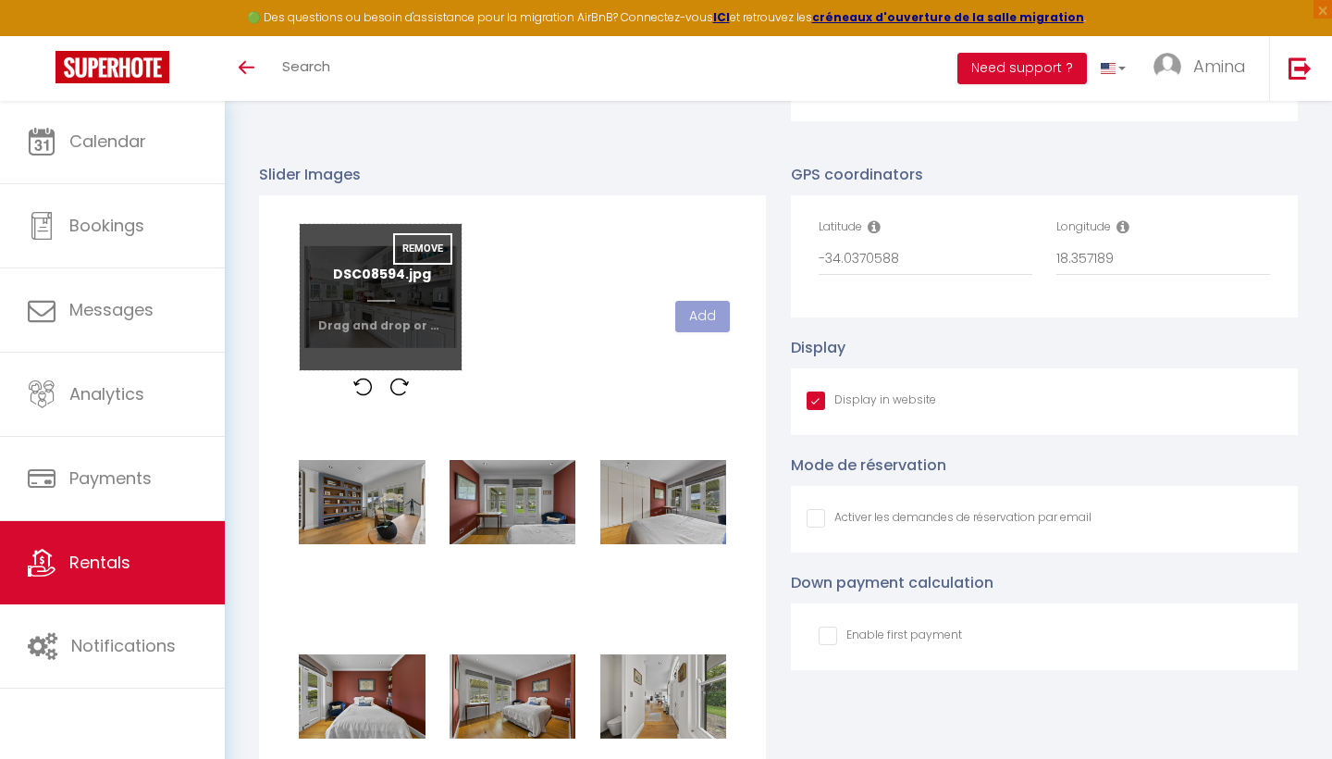
checkbox input "true"
checkbox input "false"
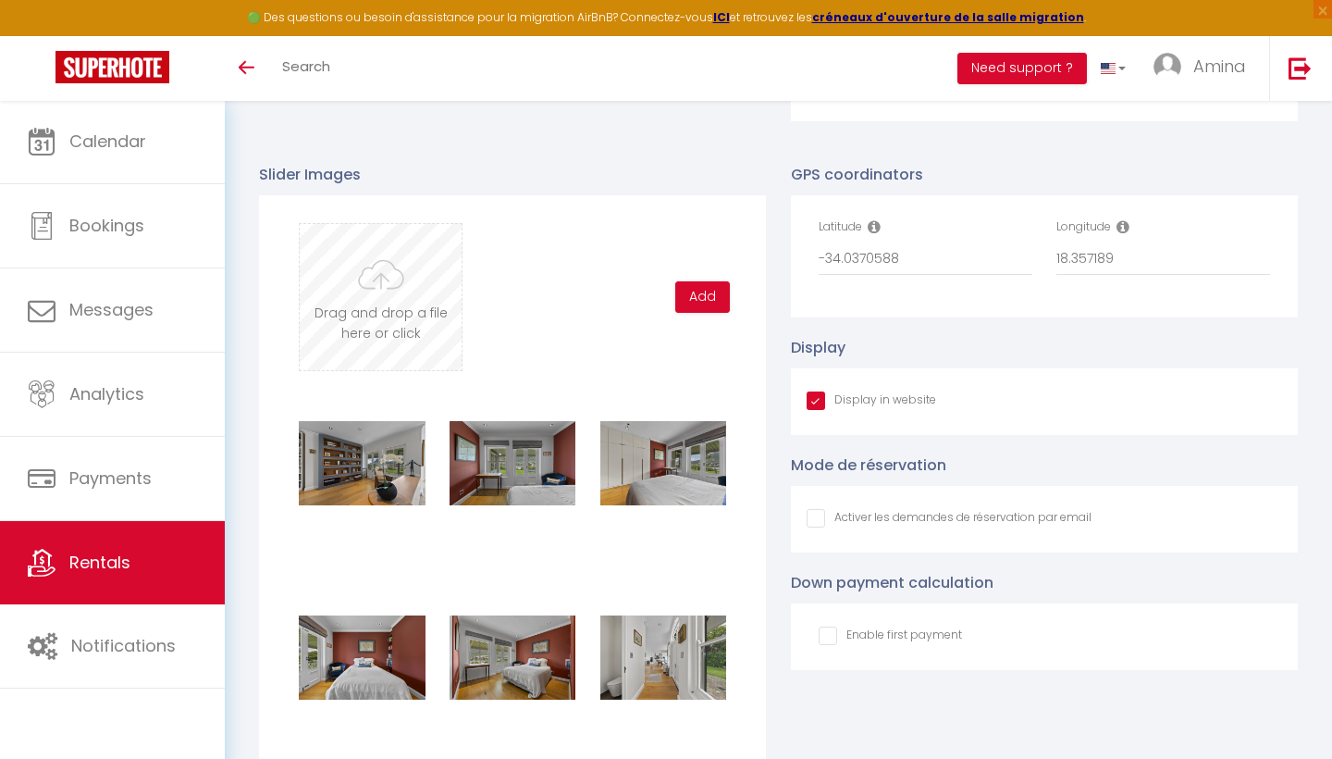
click at [408, 286] on input "file" at bounding box center [381, 297] width 162 height 146
type input "C:\fakepath\DSC08599.jpg"
checkbox input "true"
checkbox input "false"
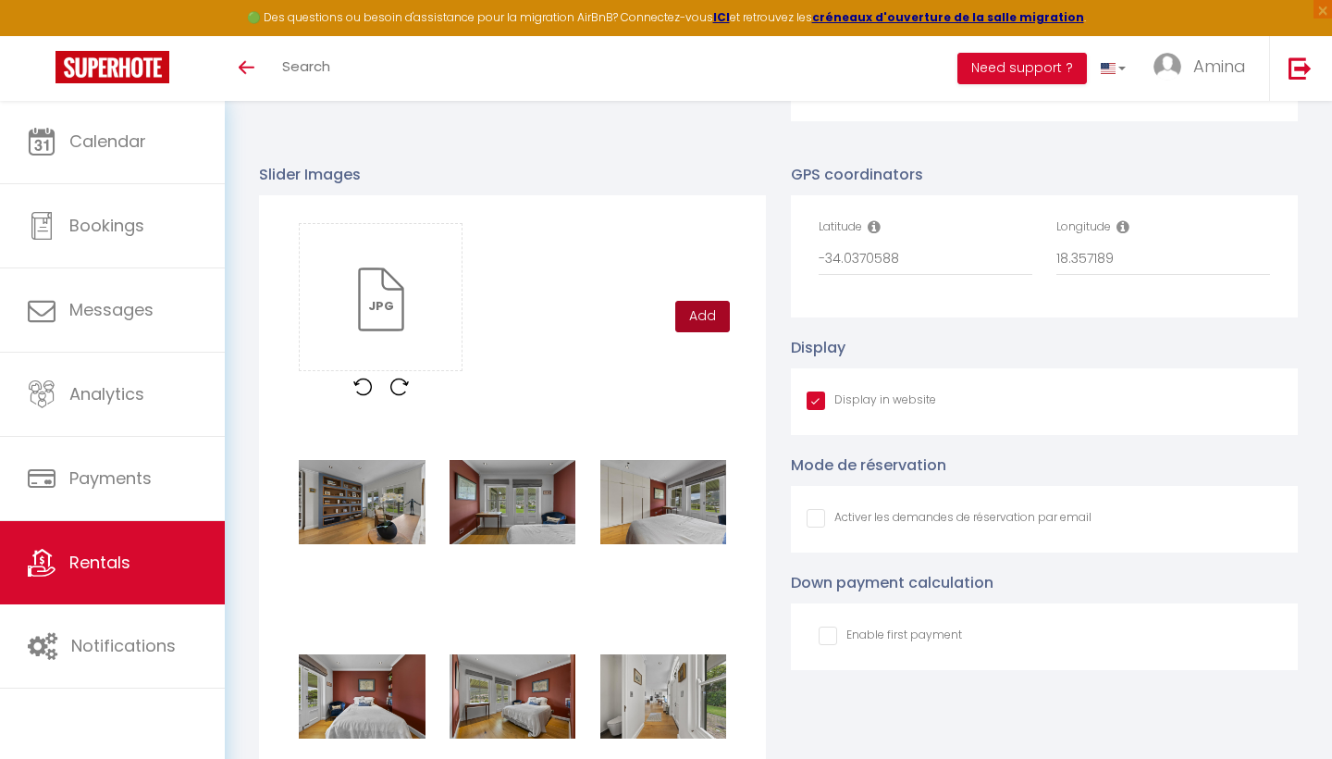
click at [691, 307] on button "Add" at bounding box center [702, 316] width 55 height 31
checkbox input "true"
checkbox input "false"
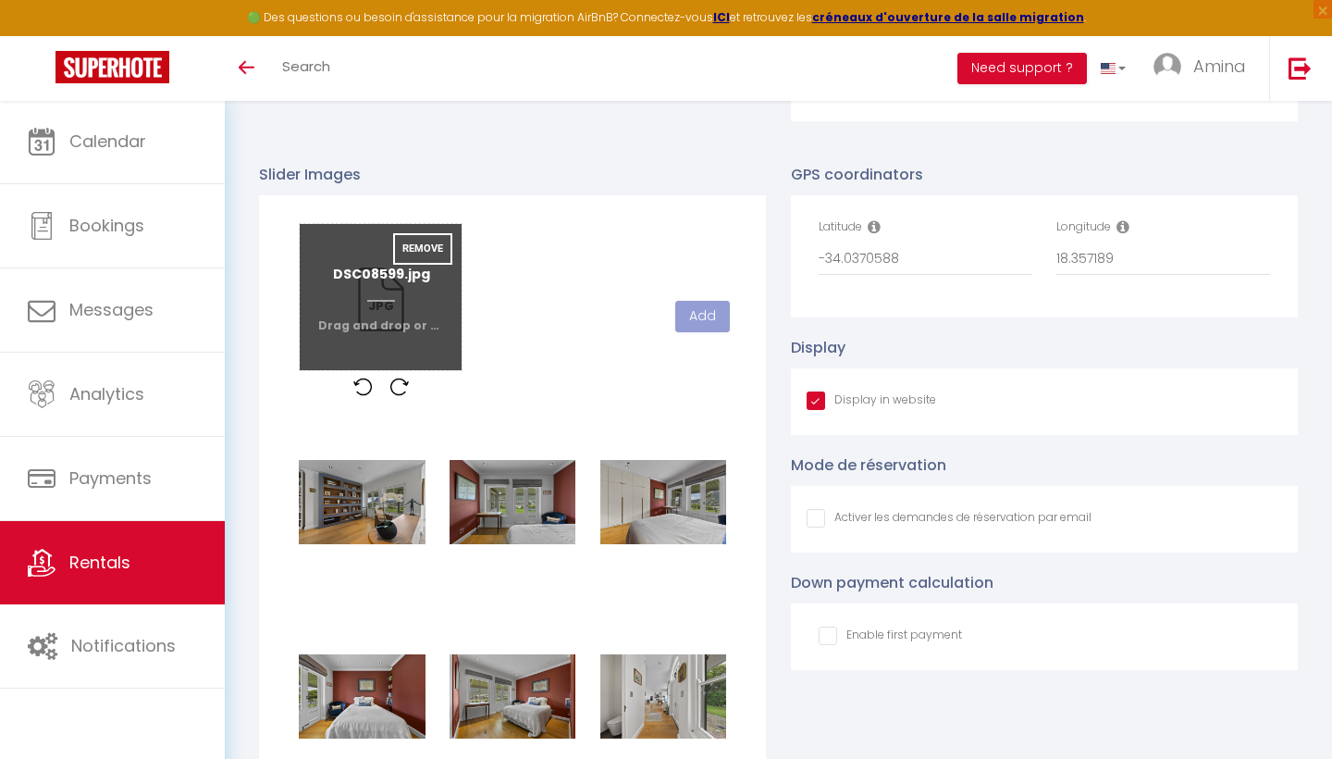
checkbox input "true"
checkbox input "false"
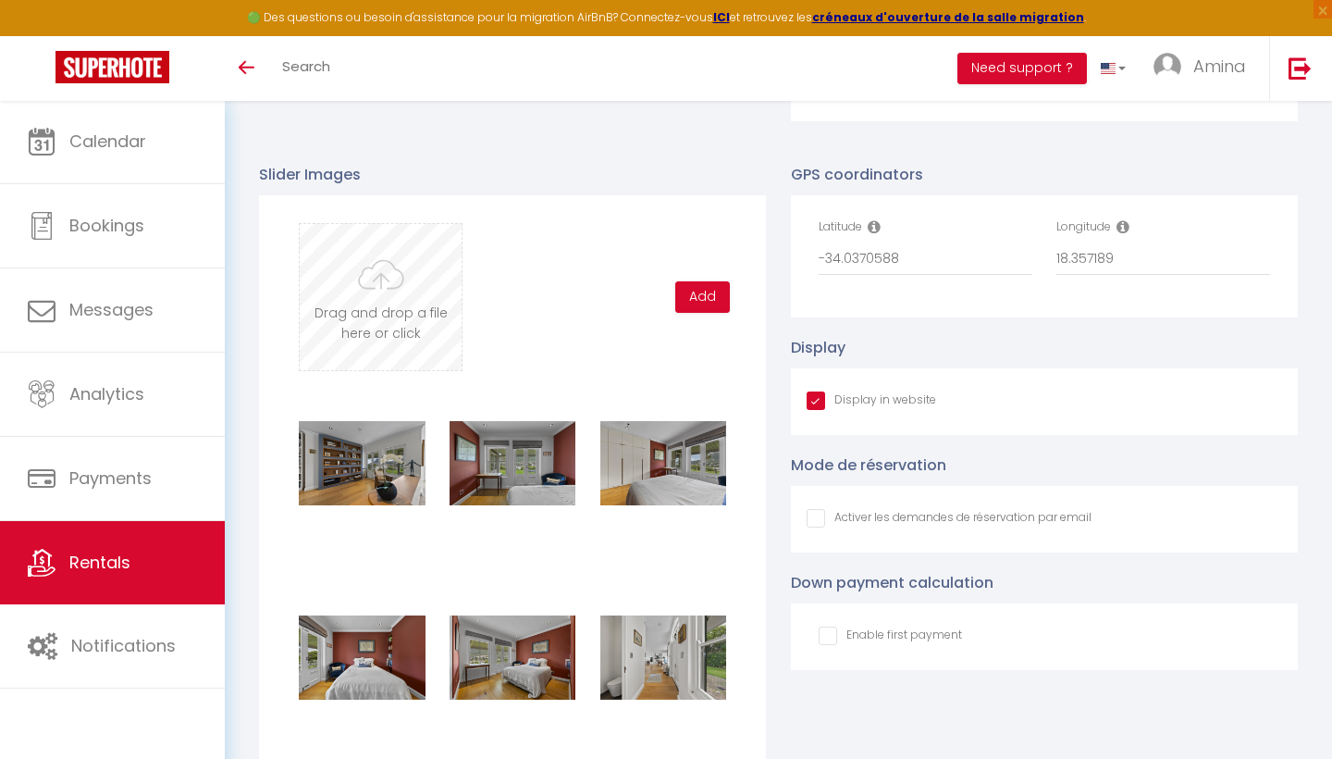
click at [396, 284] on input "file" at bounding box center [381, 297] width 162 height 146
type input "C:\fakepath\DSC08604.jpg"
checkbox input "true"
checkbox input "false"
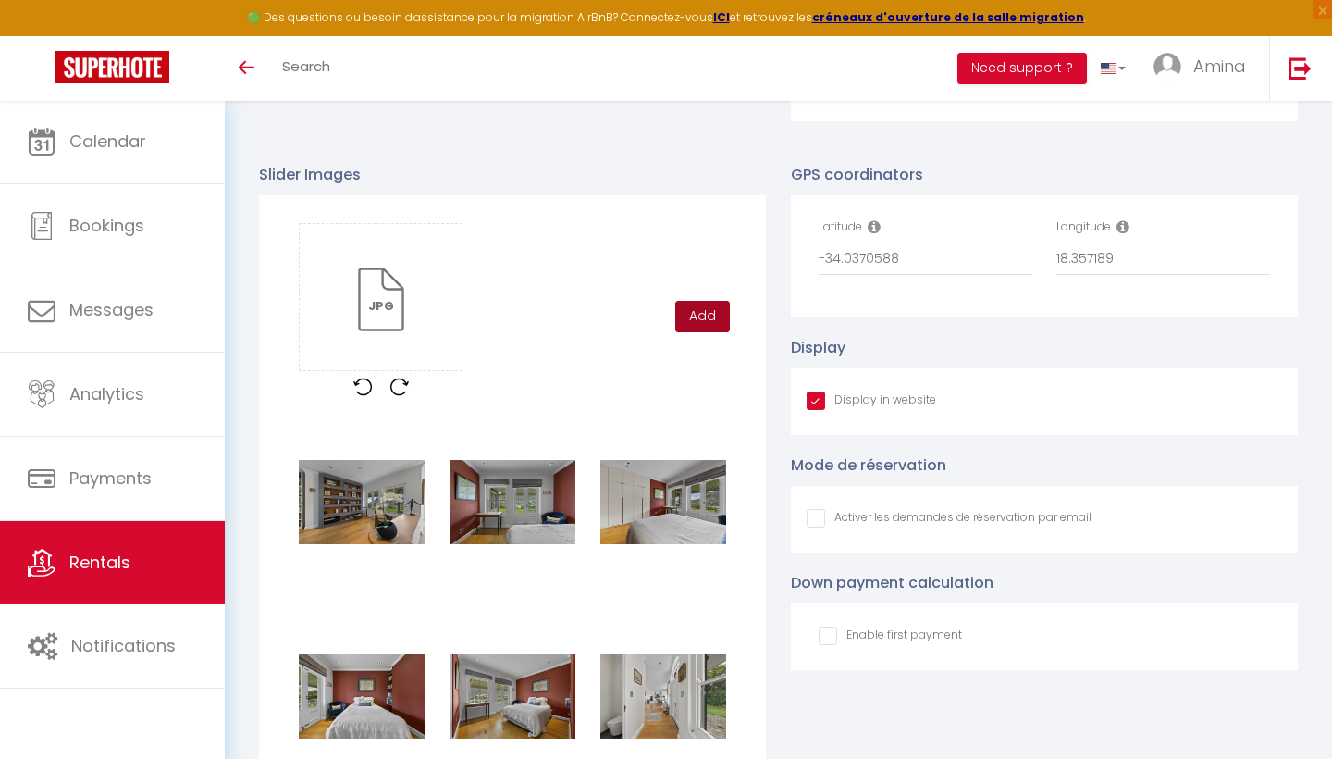
click at [703, 315] on button "Add" at bounding box center [702, 316] width 55 height 31
checkbox input "true"
checkbox input "false"
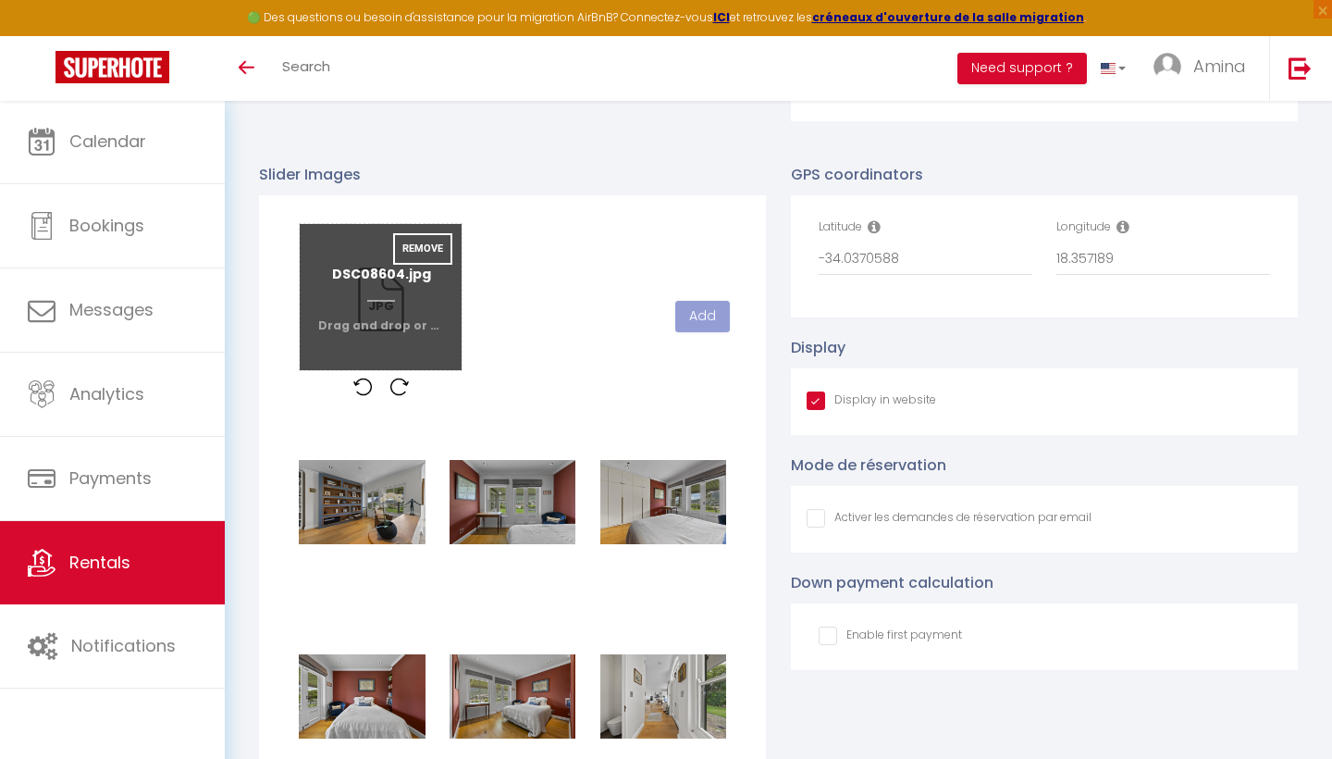
checkbox input "true"
checkbox input "false"
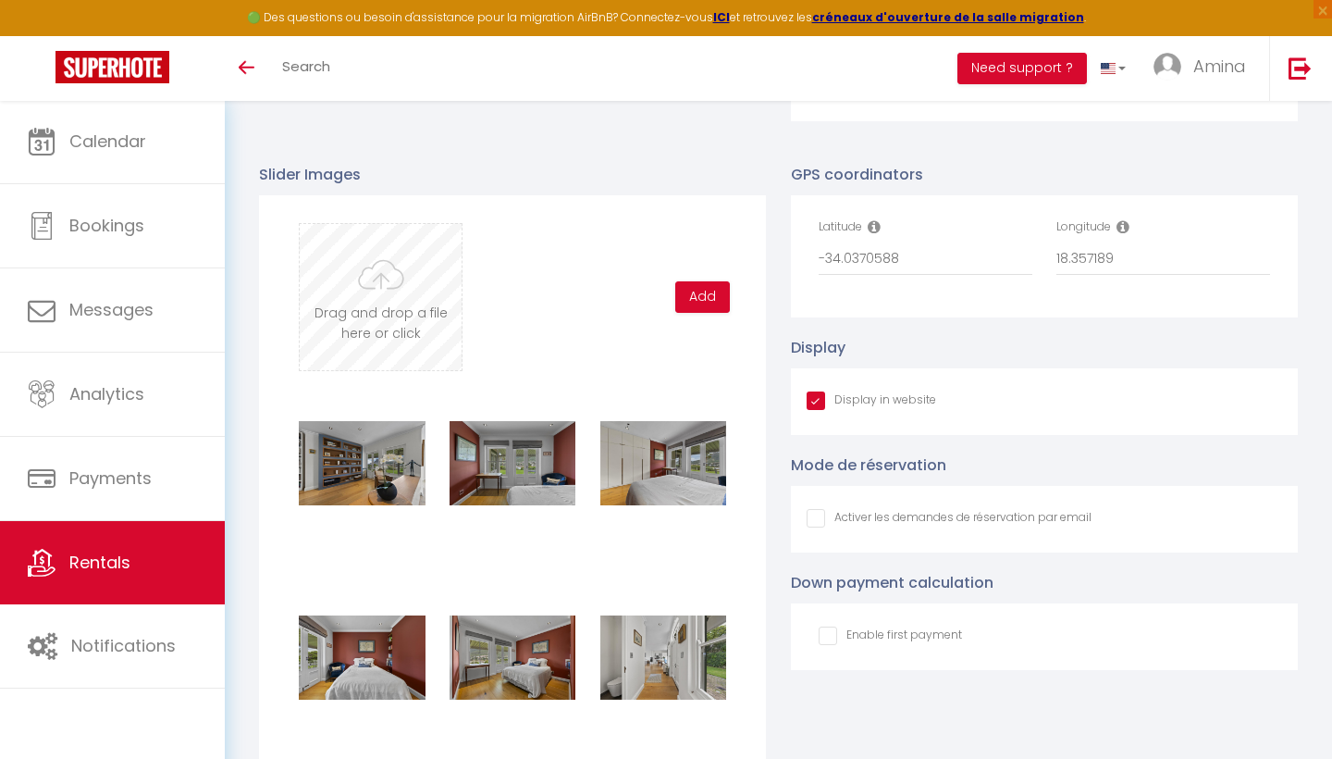
click at [402, 314] on input "file" at bounding box center [381, 297] width 162 height 146
type input "C:\fakepath\DSC08609.jpg"
checkbox input "true"
checkbox input "false"
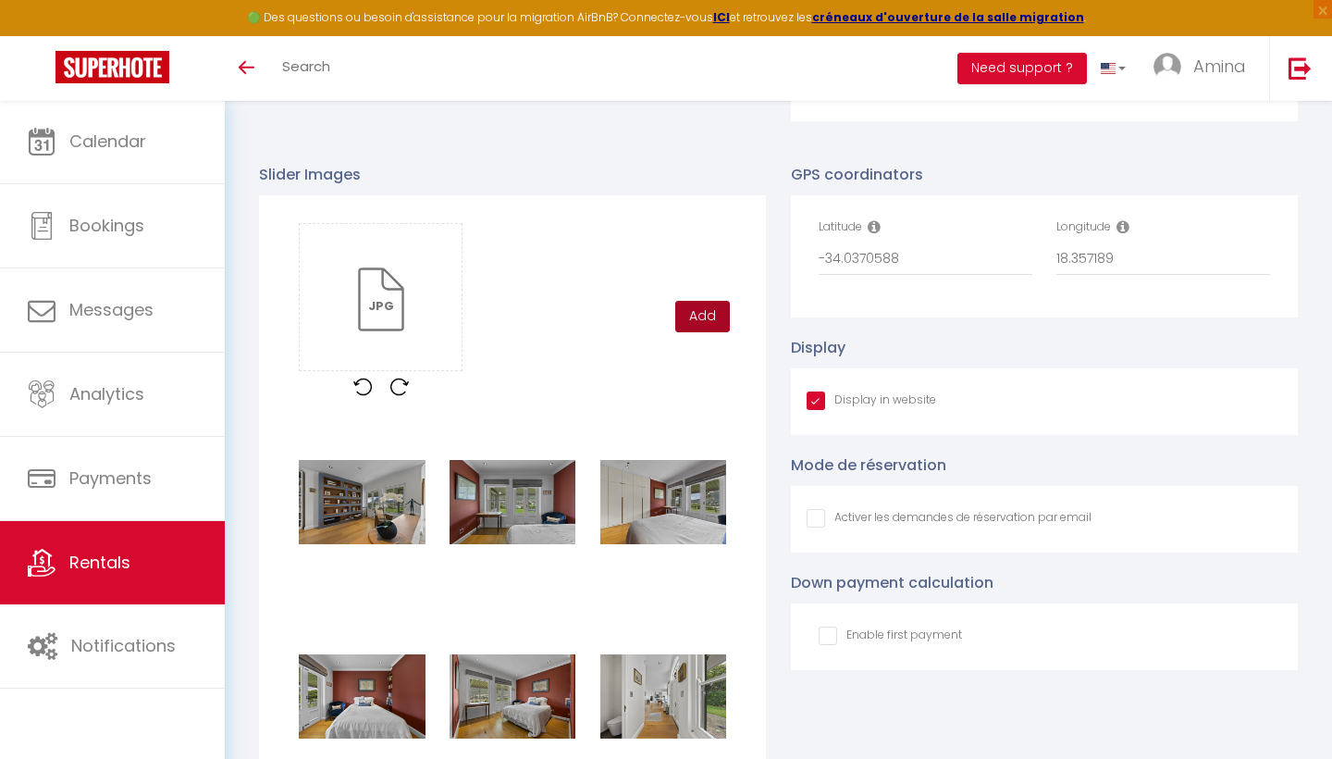
click at [707, 301] on button "Add" at bounding box center [702, 316] width 55 height 31
checkbox input "true"
checkbox input "false"
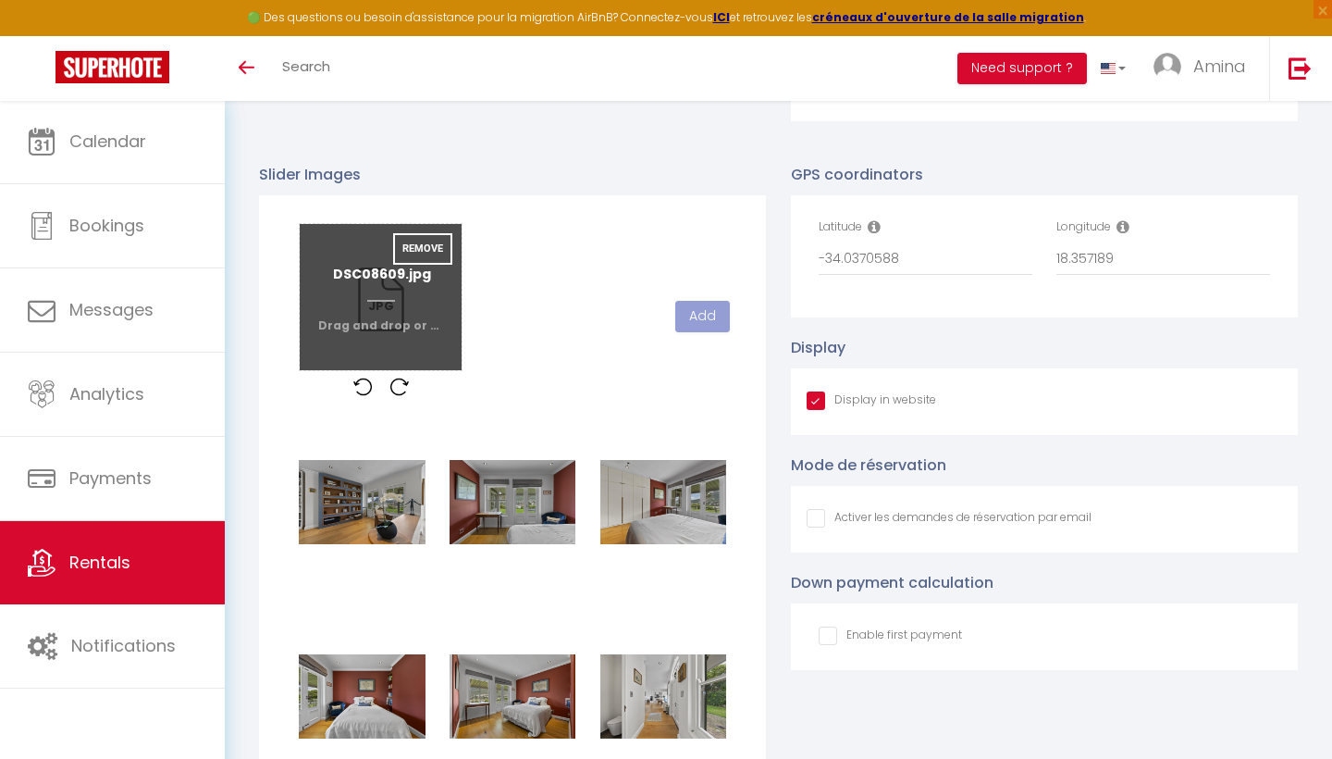
checkbox input "true"
checkbox input "false"
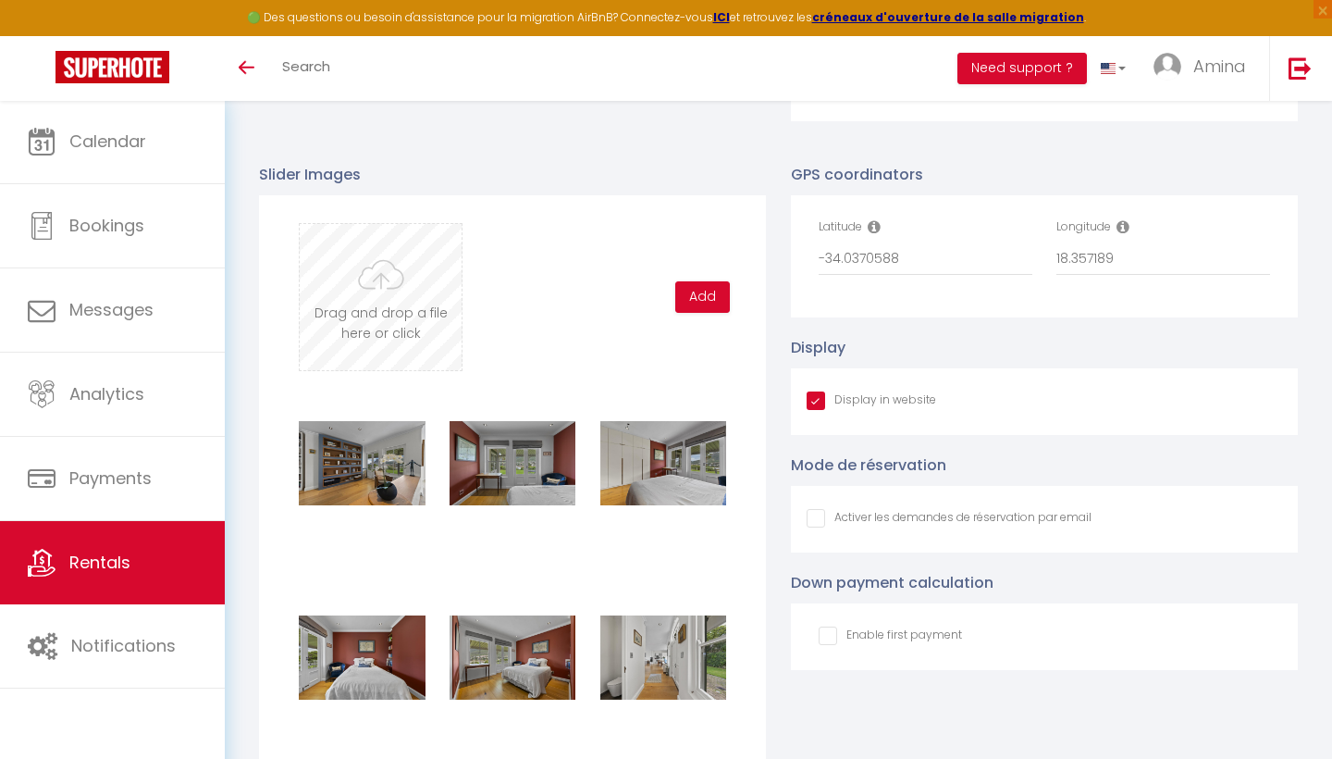
click at [383, 295] on input "file" at bounding box center [381, 297] width 162 height 146
type input "C:\fakepath\DSC08613-1 copy.jpg"
checkbox input "true"
checkbox input "false"
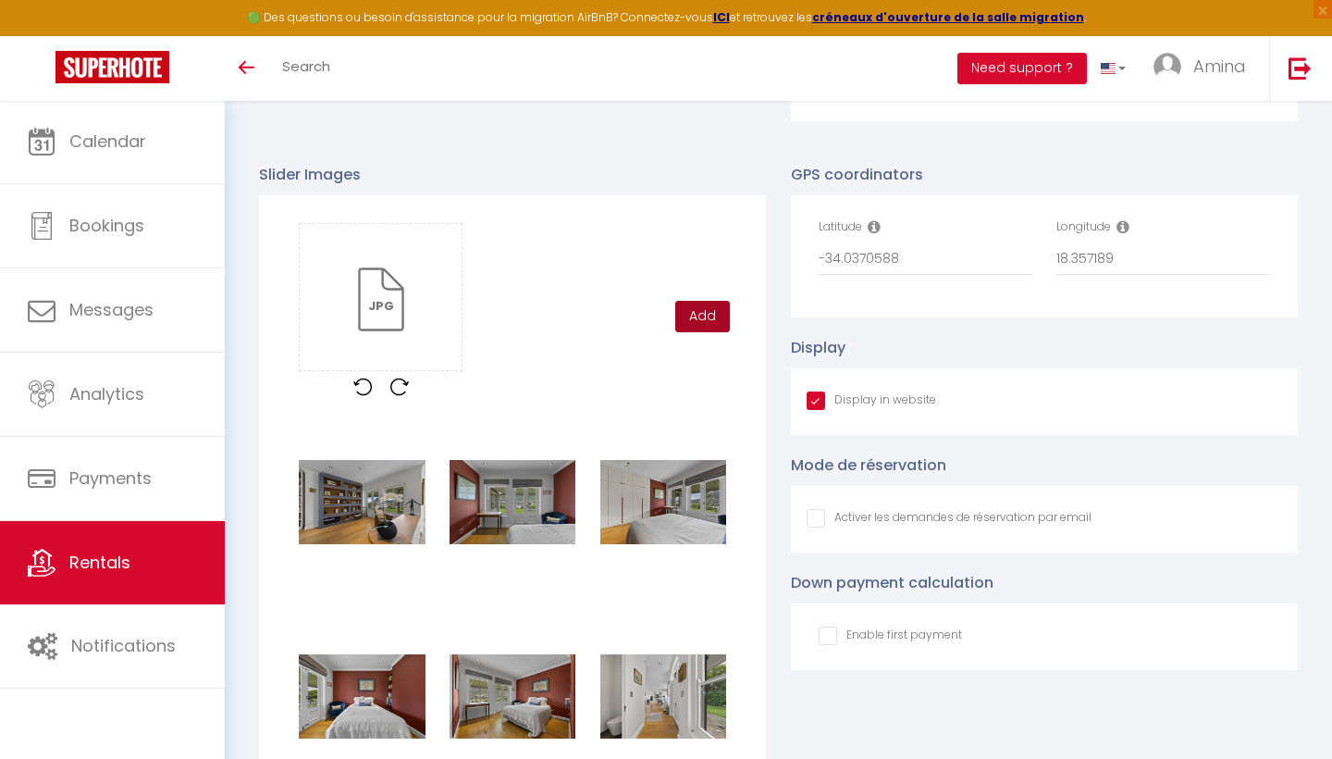
click at [700, 315] on button "Add" at bounding box center [702, 316] width 55 height 31
checkbox input "true"
checkbox input "false"
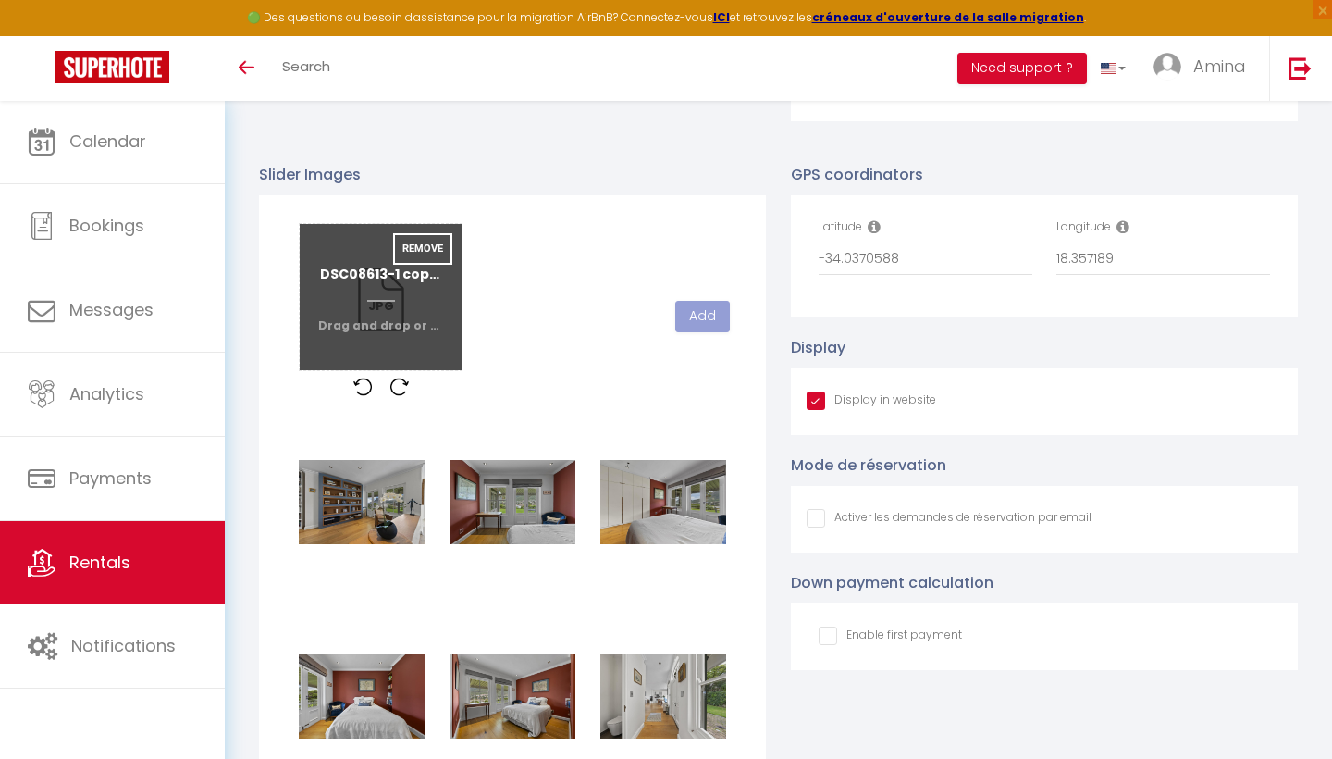
checkbox input "true"
checkbox input "false"
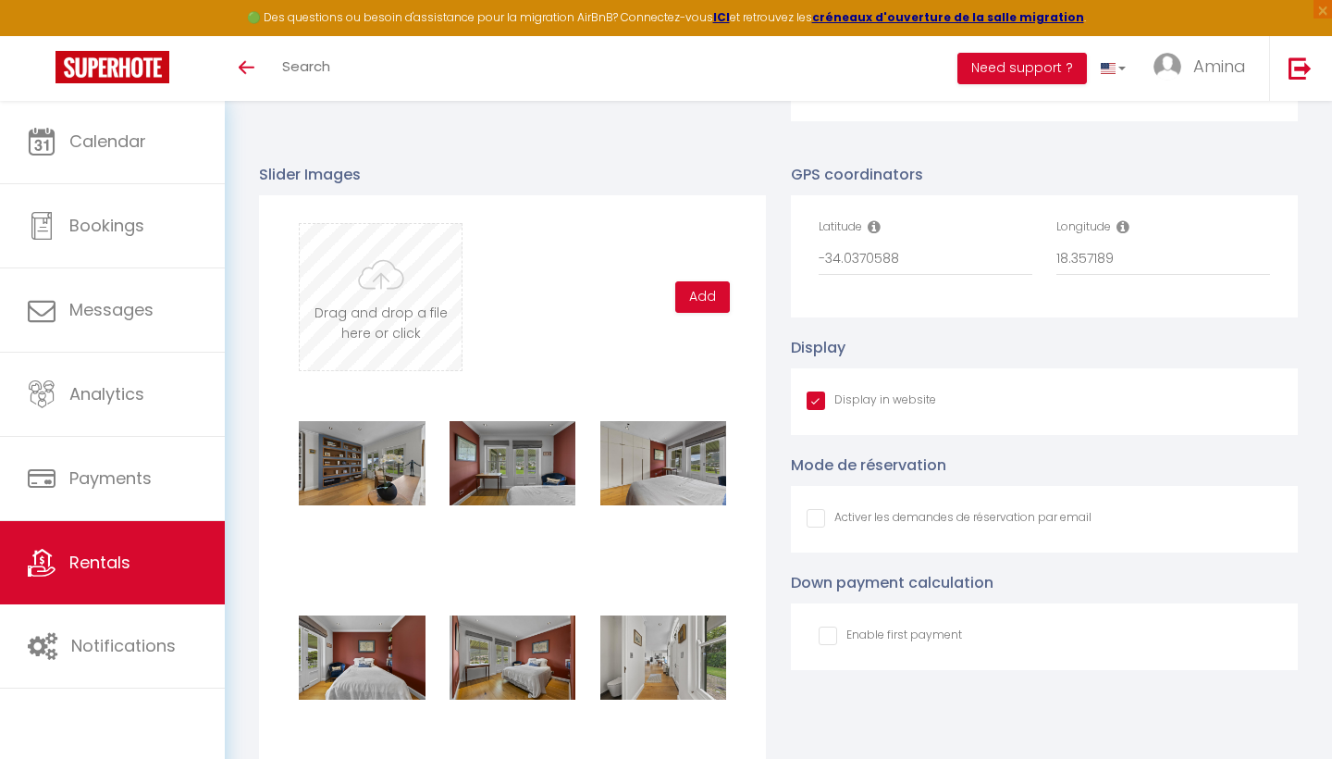
click at [403, 286] on input "file" at bounding box center [381, 297] width 162 height 146
type input "C:\fakepath\DSC08618-1 copy.jpg"
checkbox input "true"
checkbox input "false"
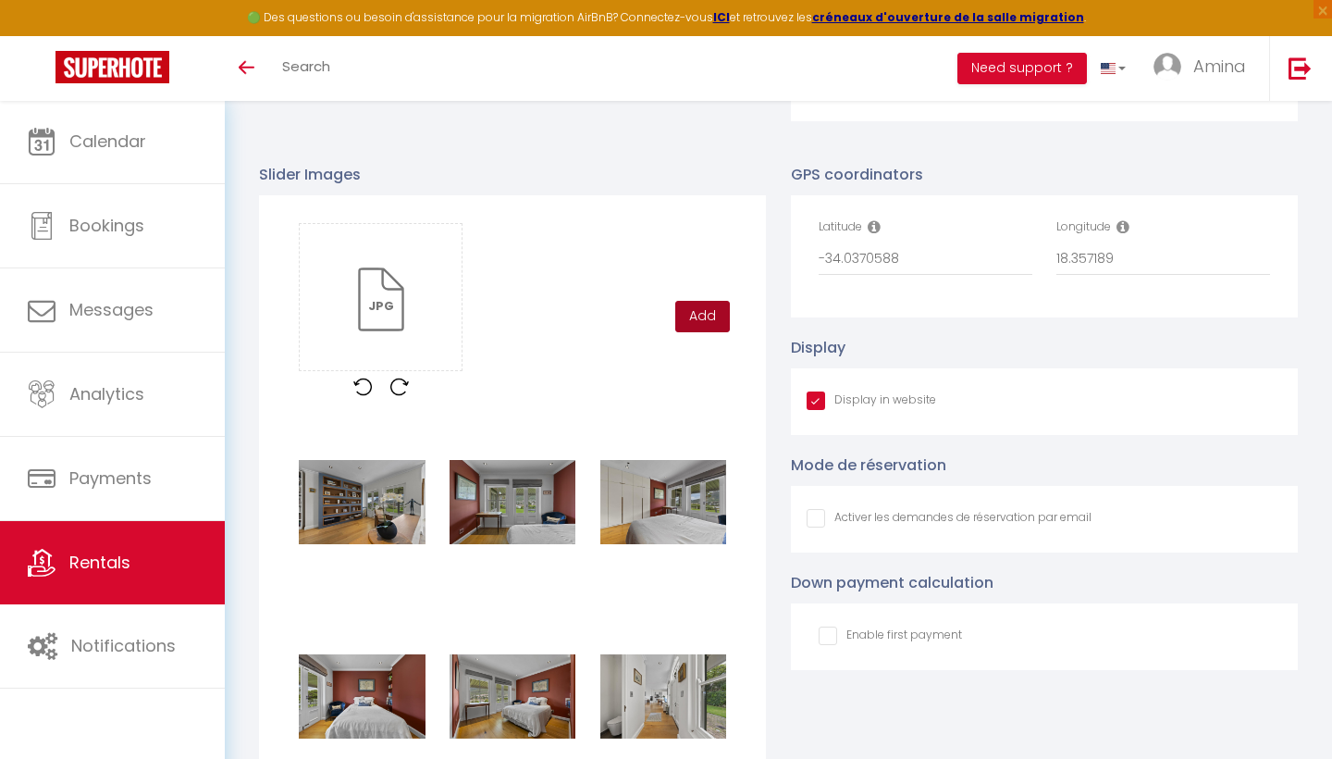
click at [698, 317] on button "Add" at bounding box center [702, 316] width 55 height 31
checkbox input "true"
checkbox input "false"
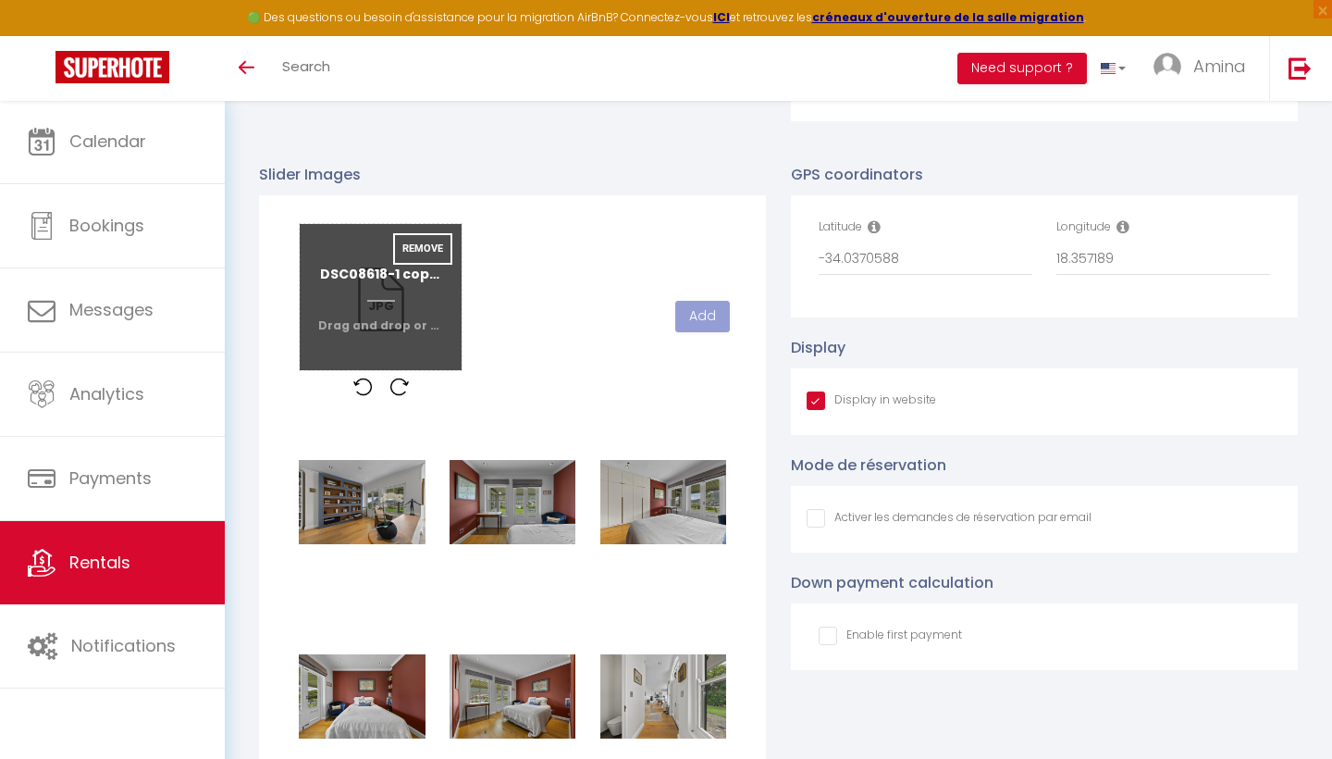
checkbox input "true"
checkbox input "false"
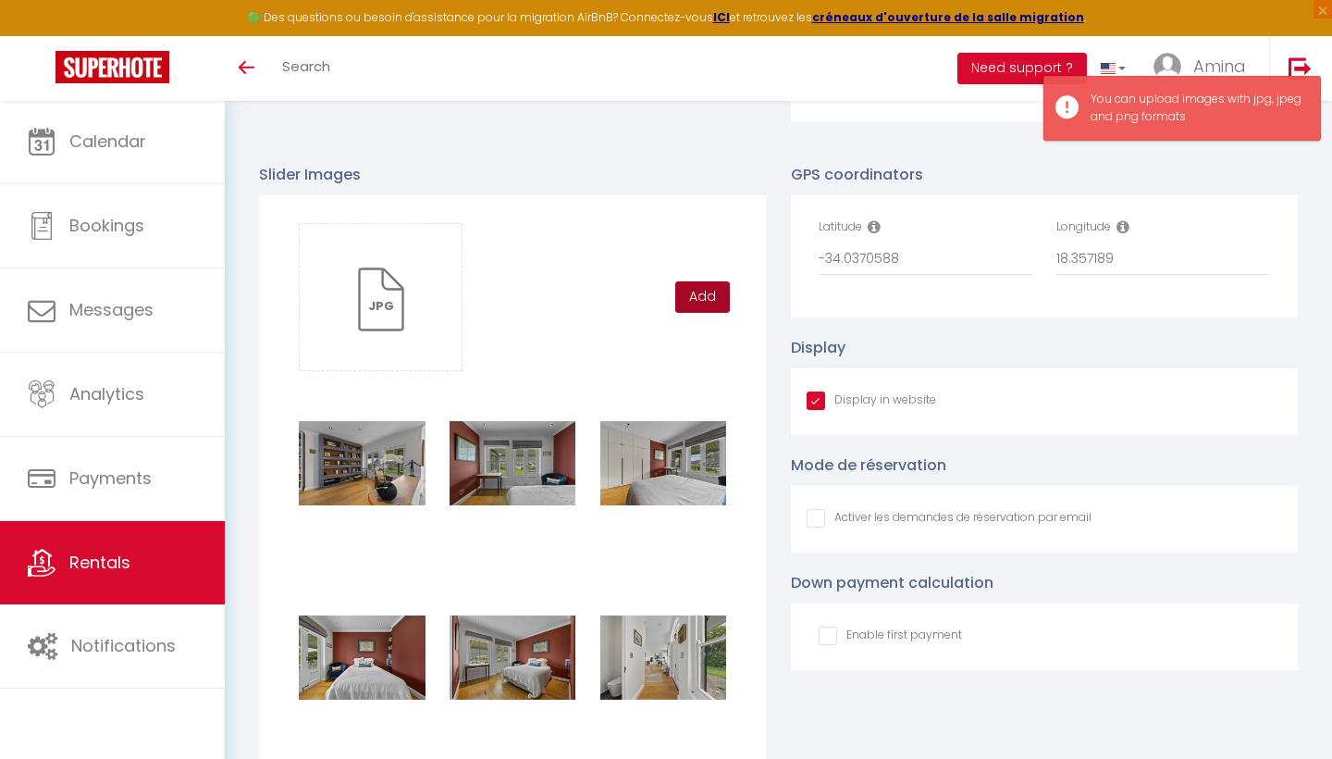
click at [701, 287] on button "Add" at bounding box center [702, 296] width 55 height 31
checkbox input "true"
checkbox input "false"
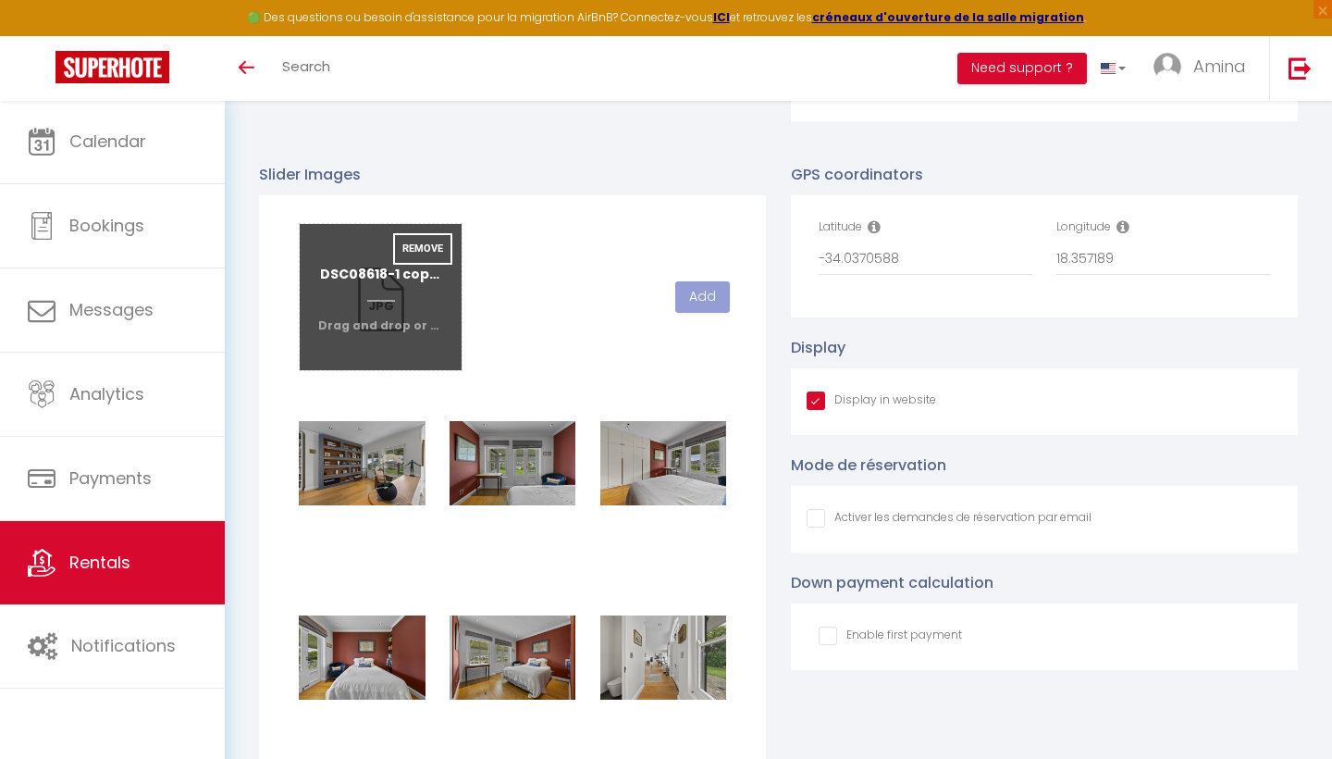
checkbox input "true"
checkbox input "false"
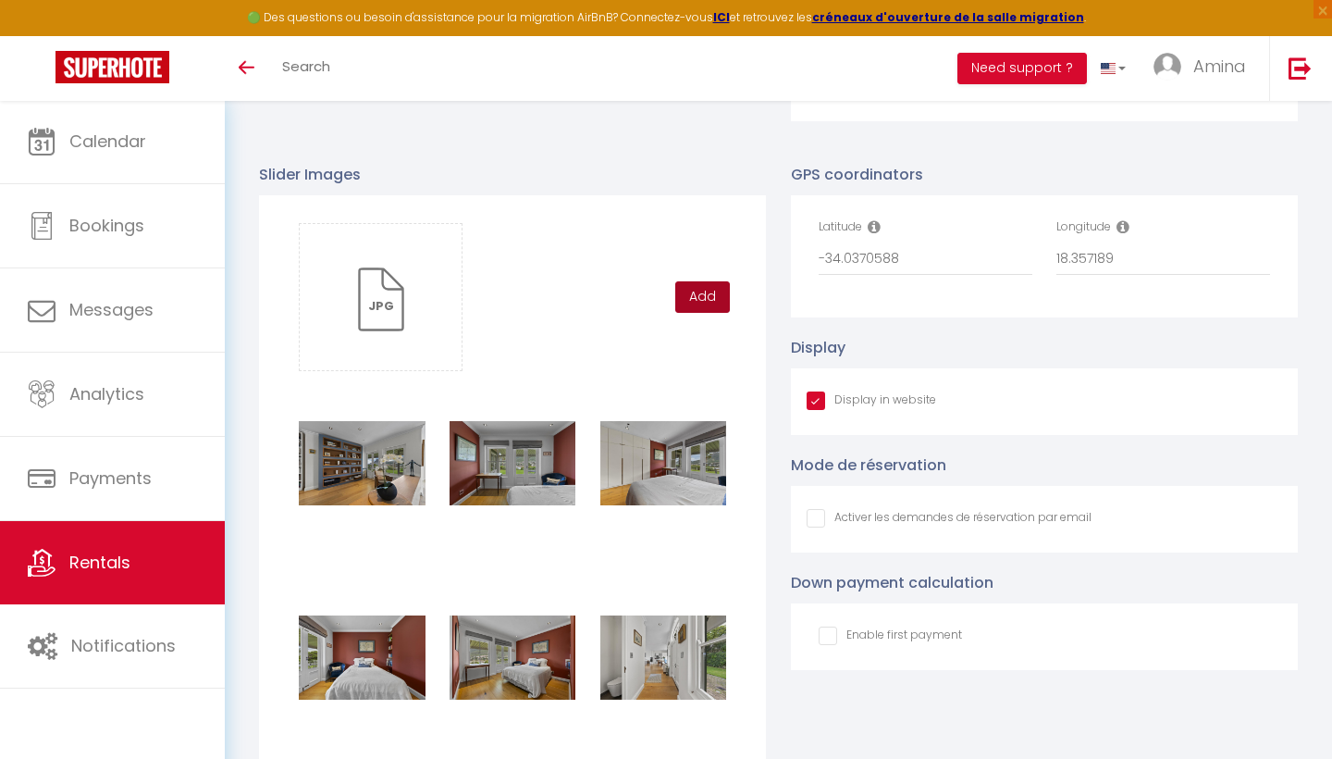
click at [711, 285] on button "Add" at bounding box center [702, 296] width 55 height 31
checkbox input "true"
checkbox input "false"
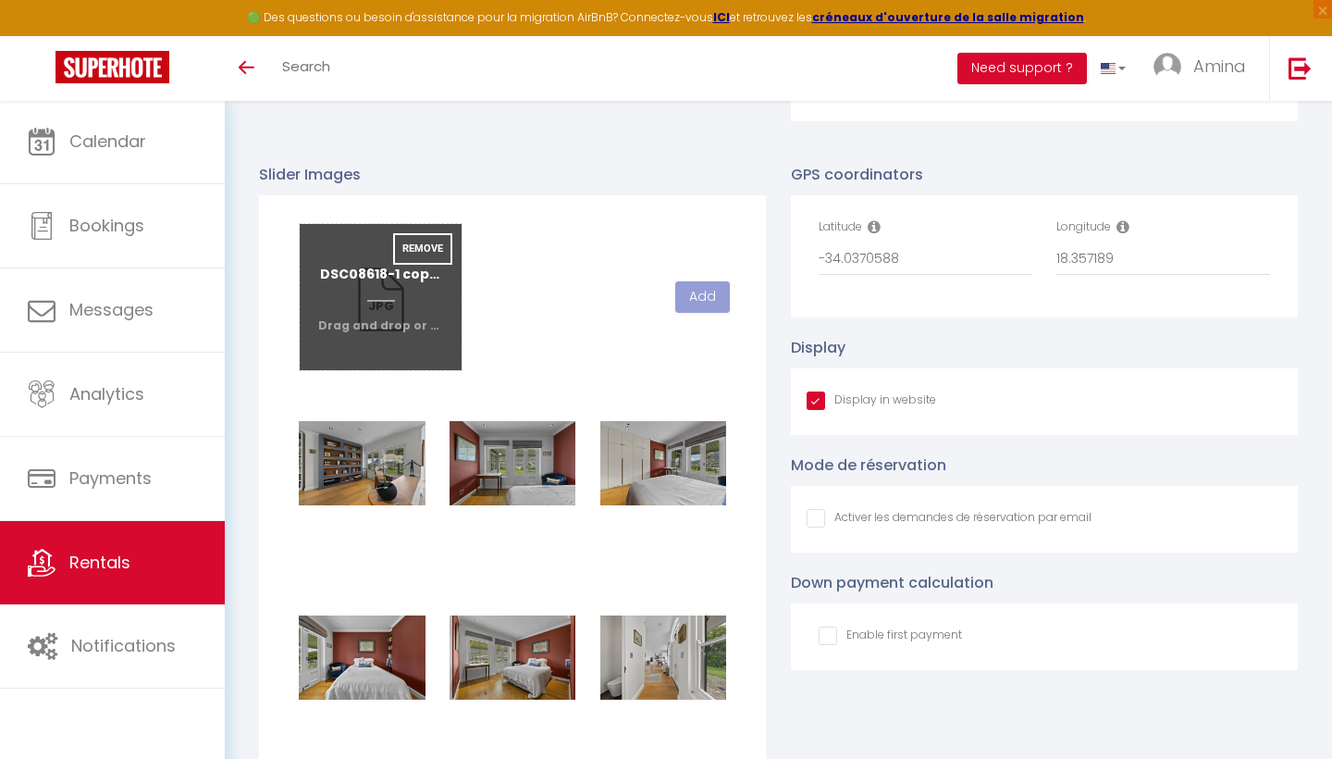
checkbox input "true"
checkbox input "false"
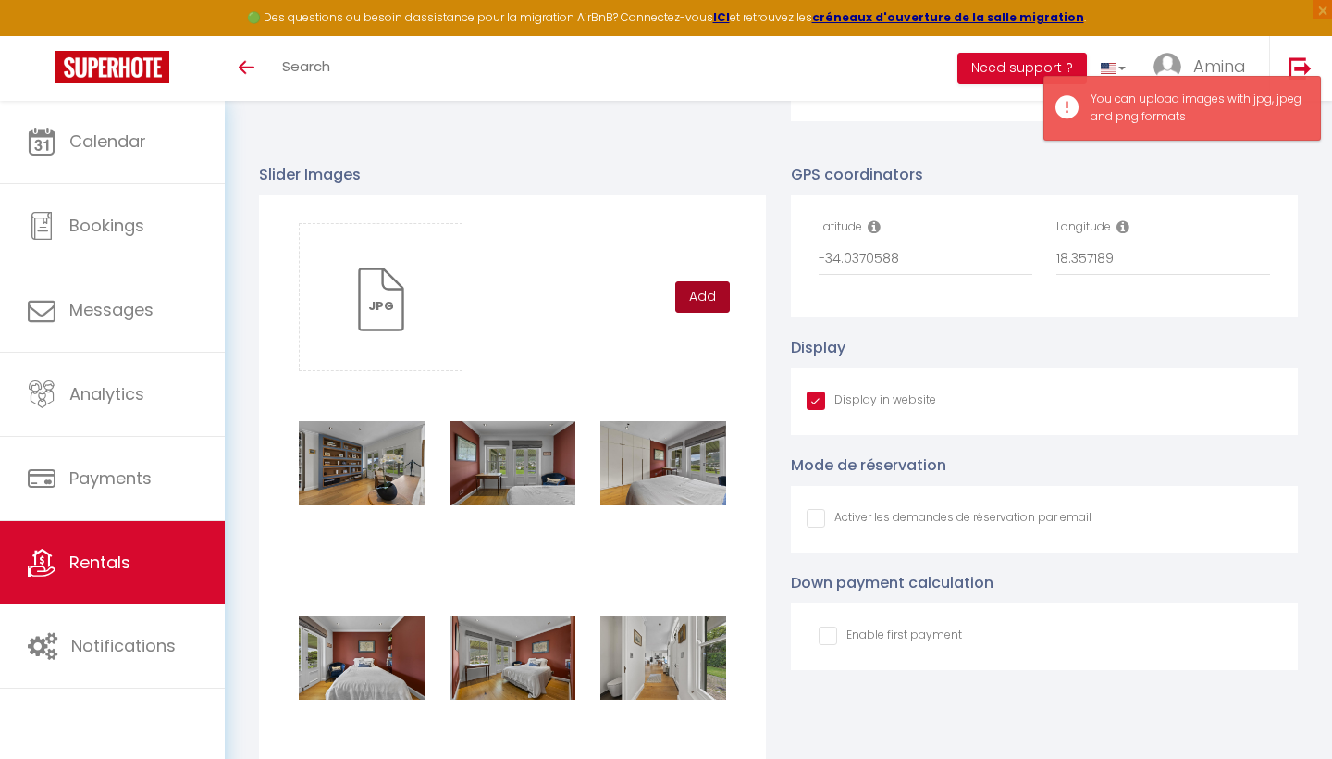
click at [701, 289] on button "Add" at bounding box center [702, 296] width 55 height 31
checkbox input "true"
checkbox input "false"
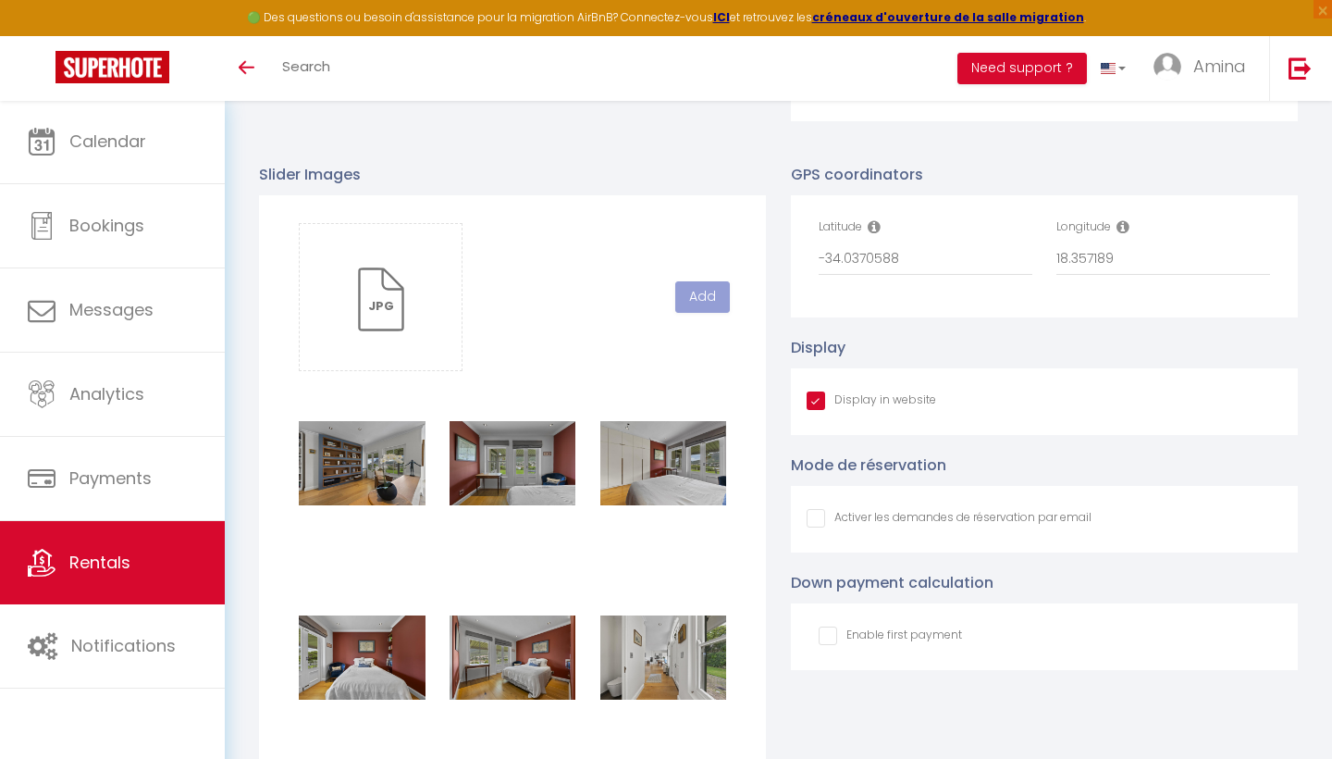
checkbox input "true"
checkbox input "false"
click at [375, 287] on input "file" at bounding box center [381, 297] width 162 height 146
type input "C:\fakepath\DSC08632-1 copy.jpg"
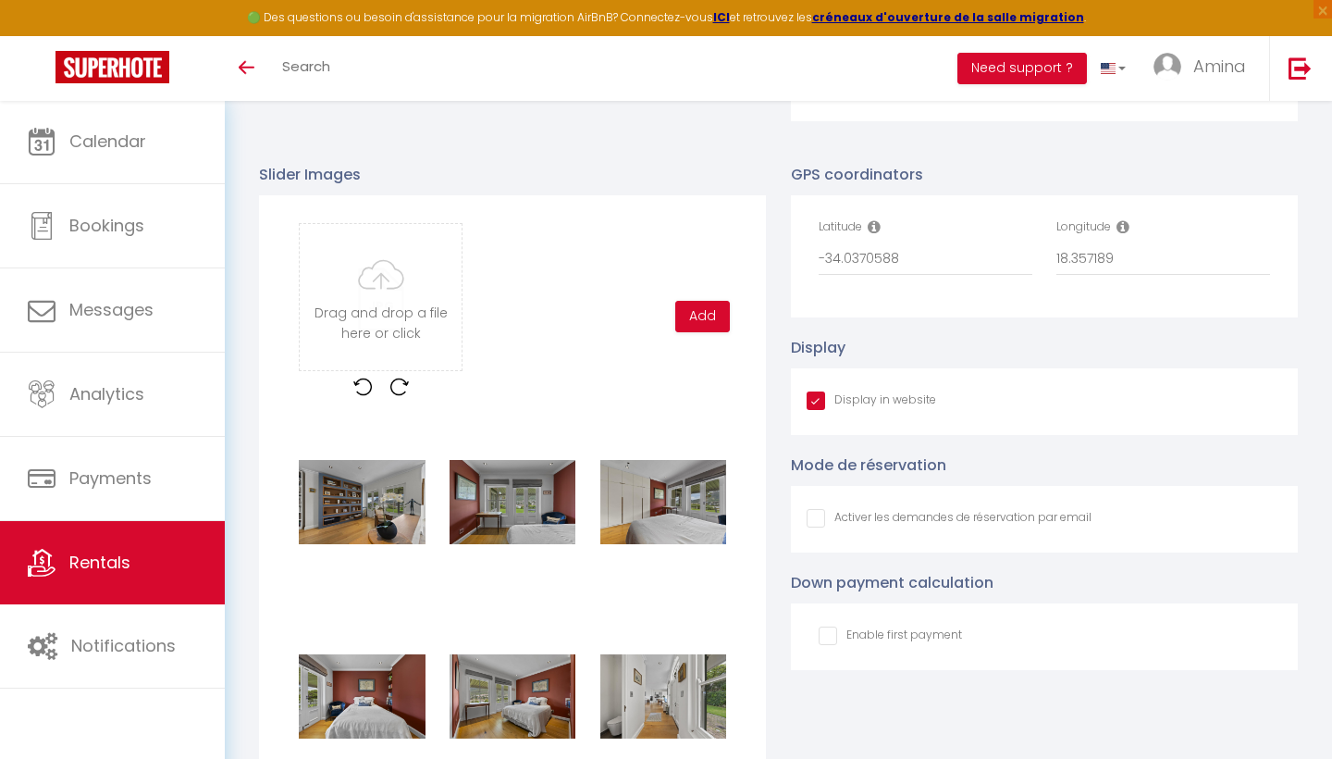
checkbox input "true"
checkbox input "false"
click at [697, 303] on button "Add" at bounding box center [702, 316] width 55 height 31
checkbox input "true"
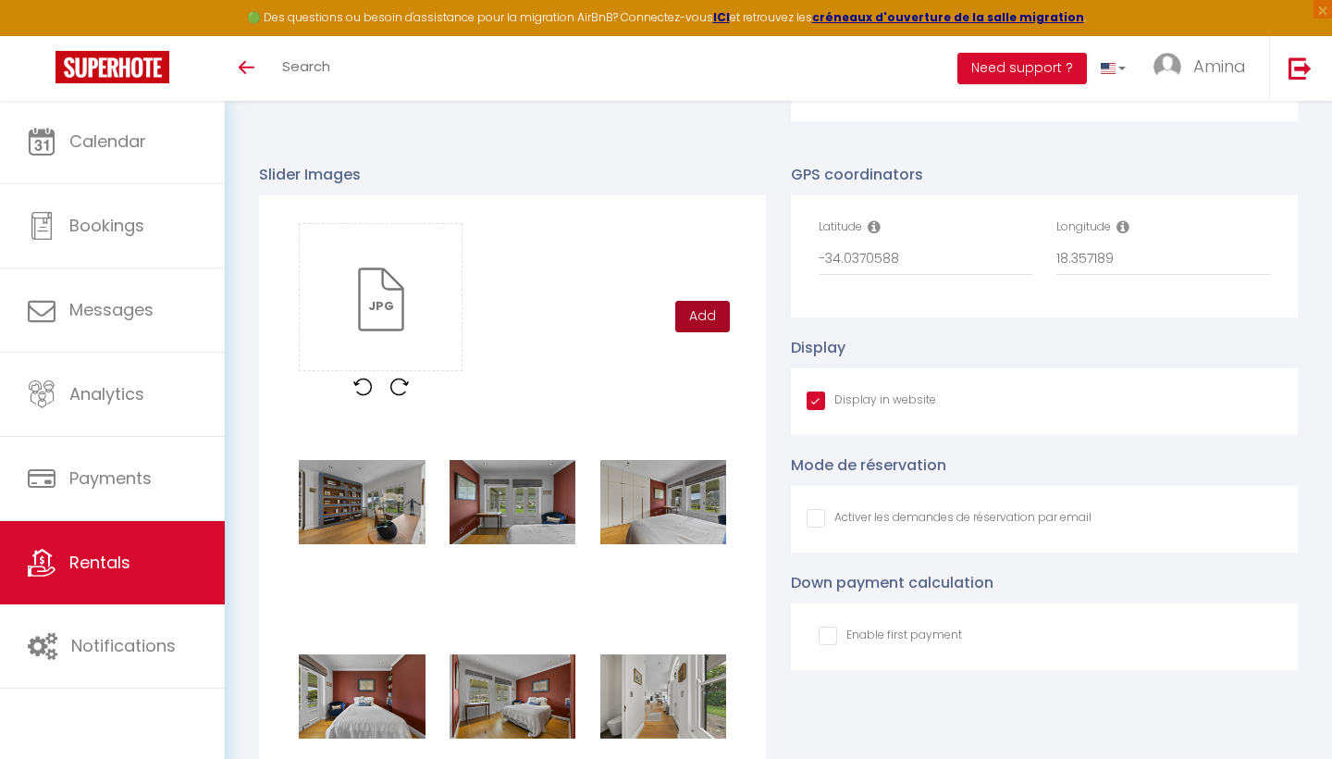
checkbox input "false"
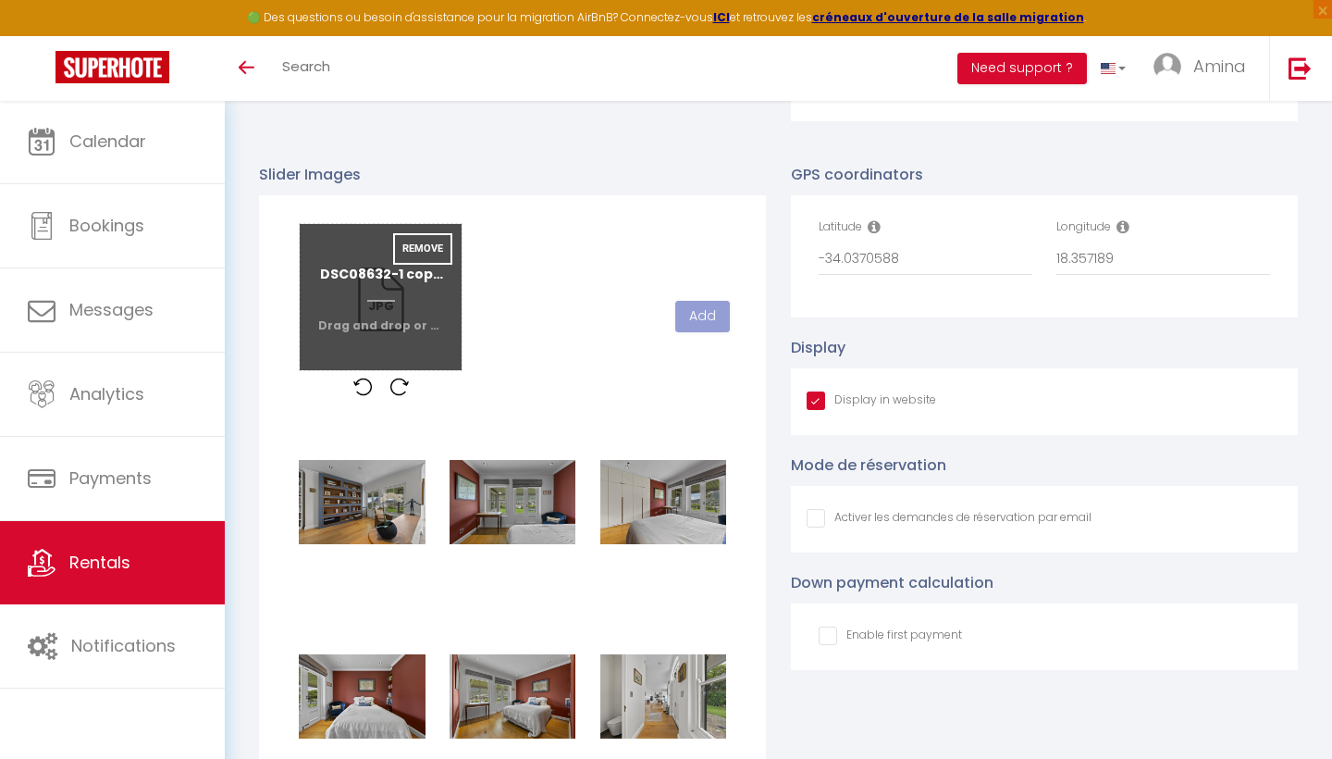
checkbox input "true"
checkbox input "false"
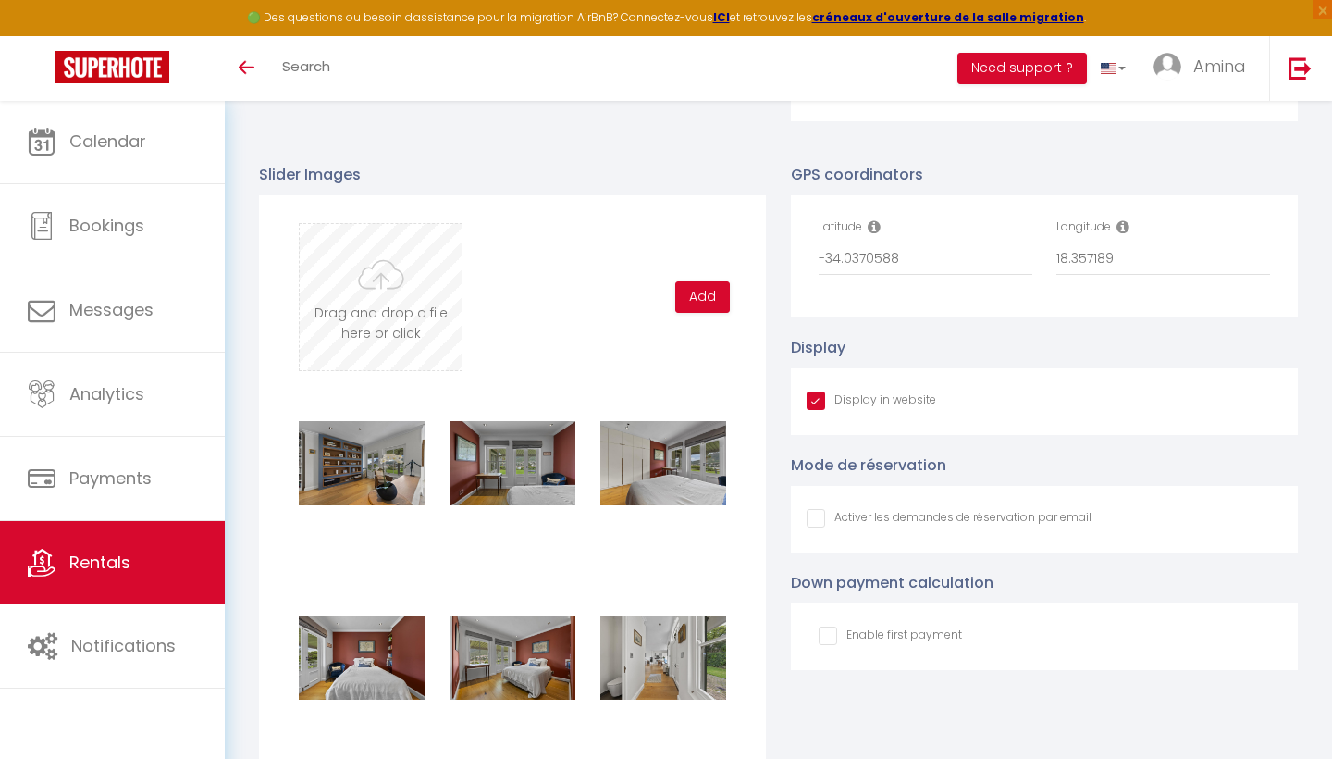
click at [397, 269] on input "file" at bounding box center [381, 297] width 162 height 146
type input "C:\fakepath\DSC08637-1 copy.jpg"
checkbox input "true"
checkbox input "false"
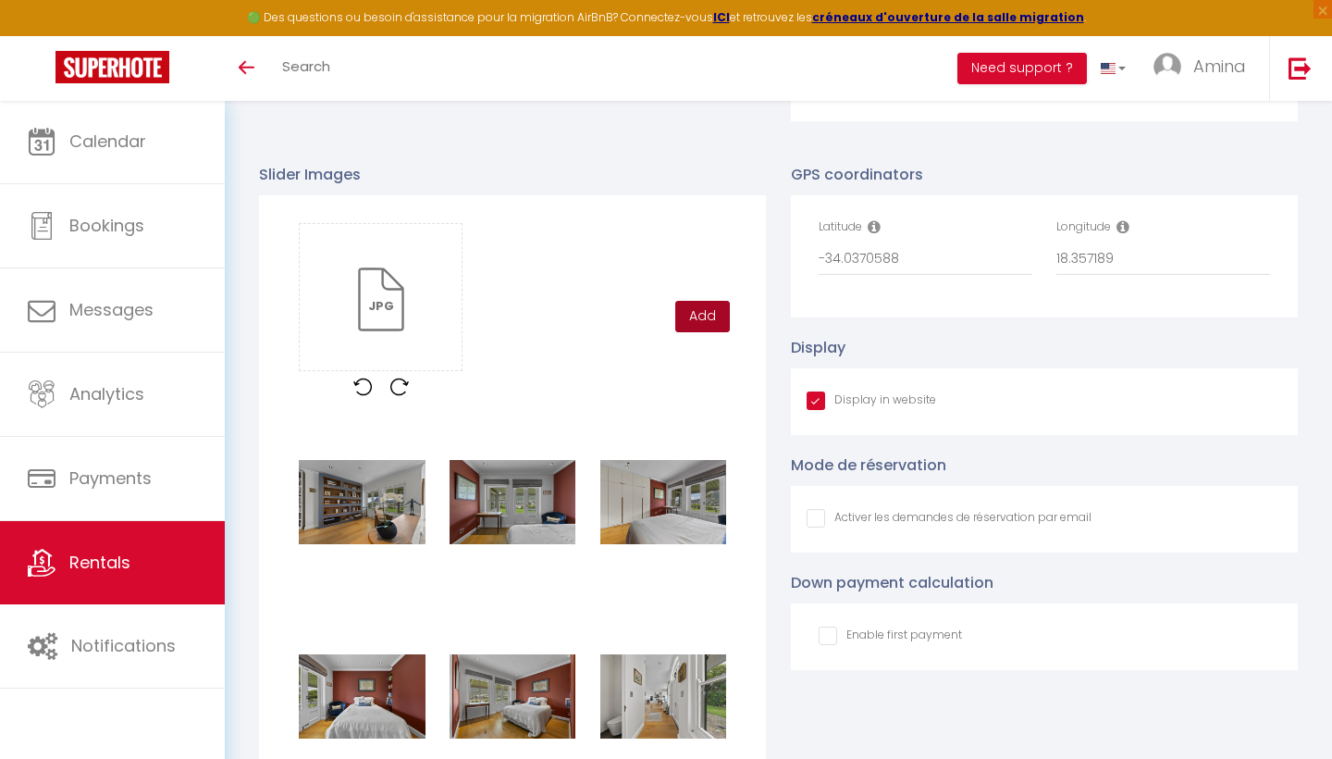
click at [695, 318] on button "Add" at bounding box center [702, 316] width 55 height 31
checkbox input "true"
checkbox input "false"
checkbox input "true"
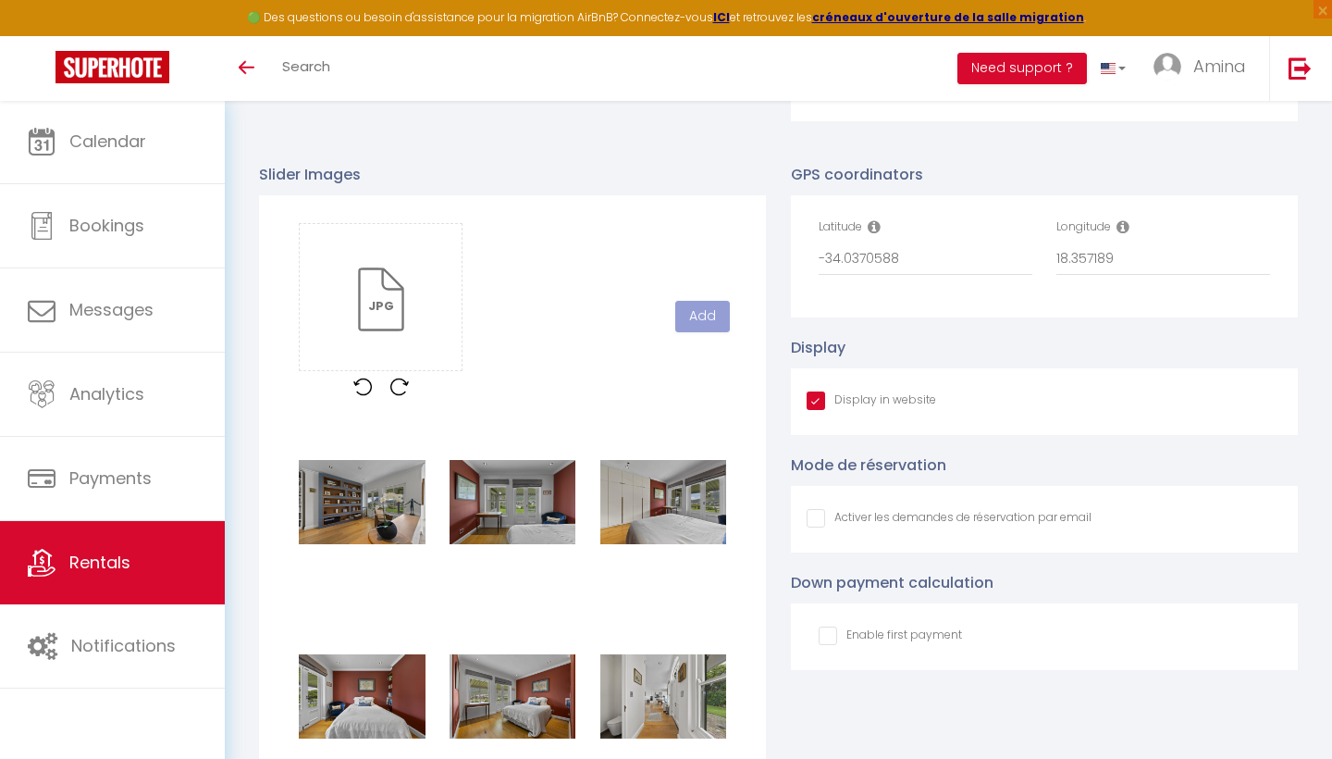
checkbox input "false"
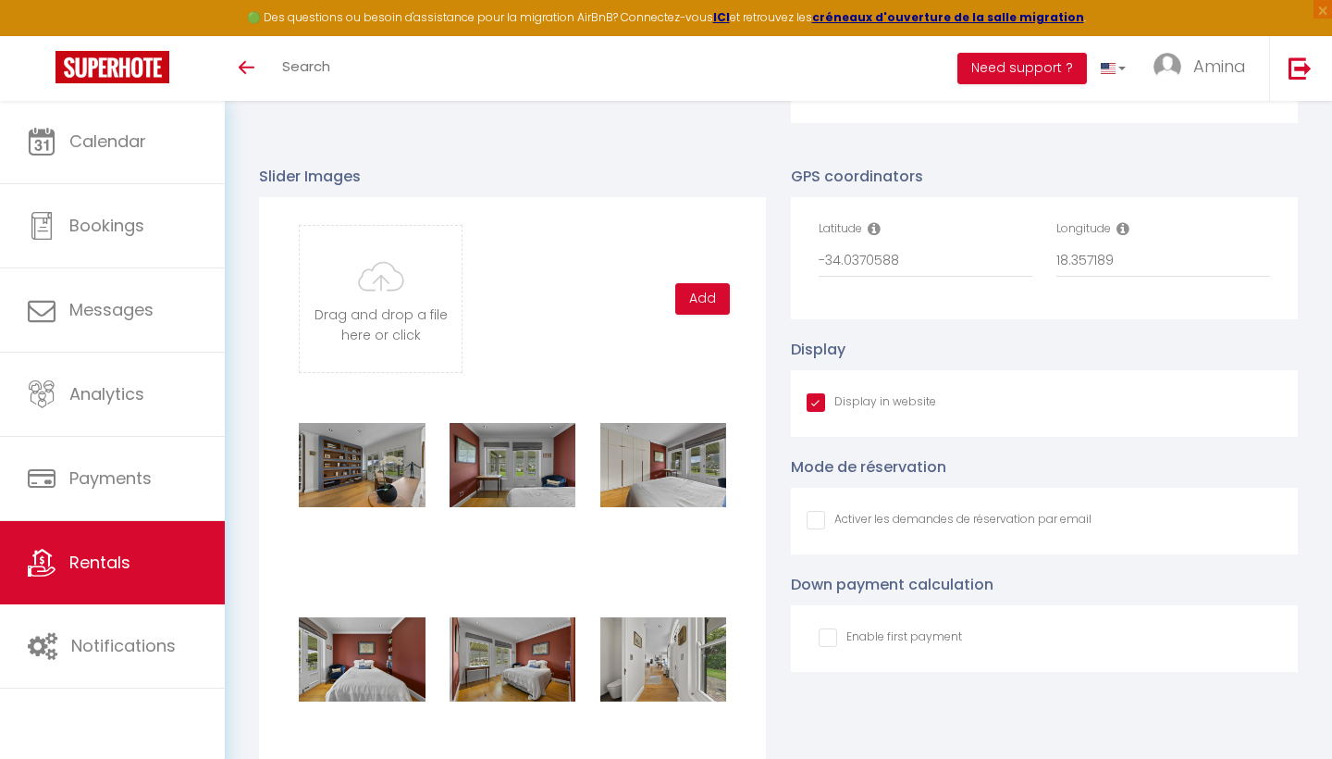
scroll to position [1896, 0]
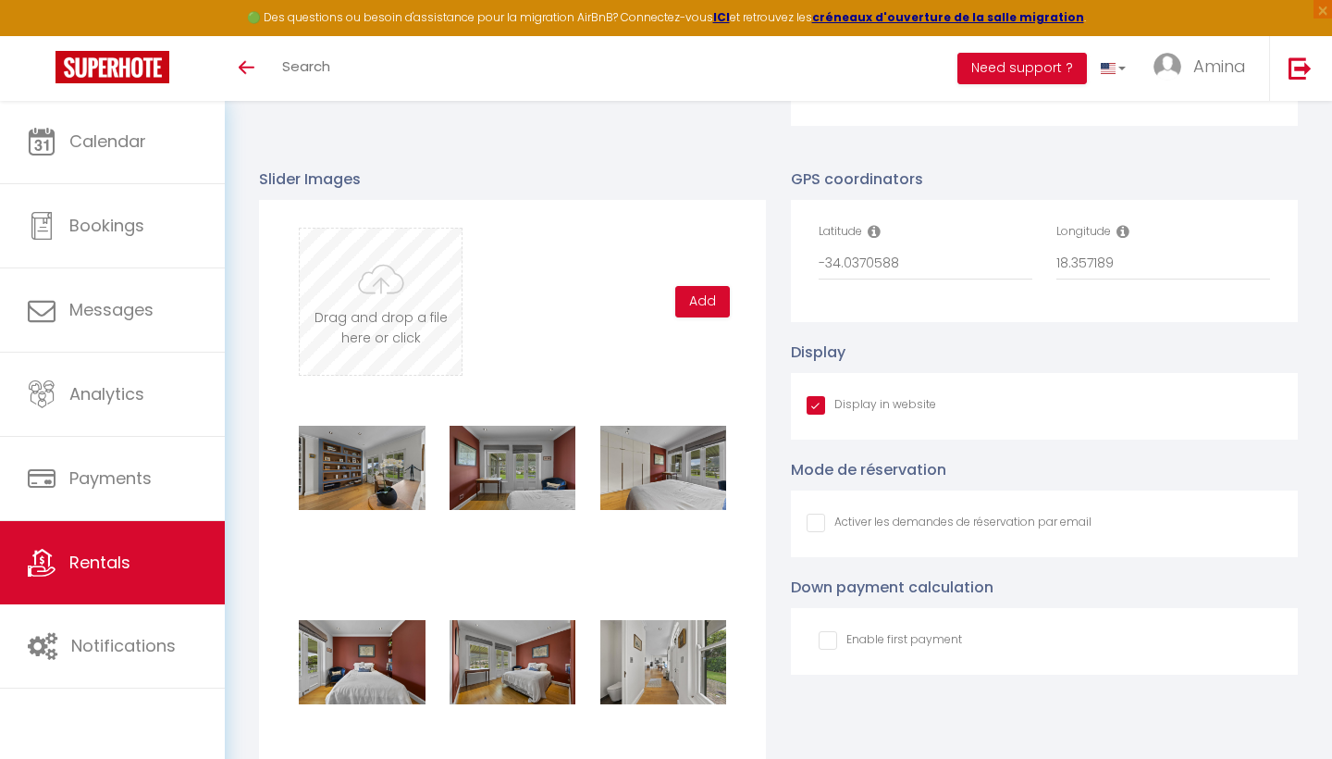
click at [356, 300] on input "file" at bounding box center [381, 302] width 162 height 146
type input "C:\fakepath\DSC08657-1 copy.jpg"
checkbox input "true"
checkbox input "false"
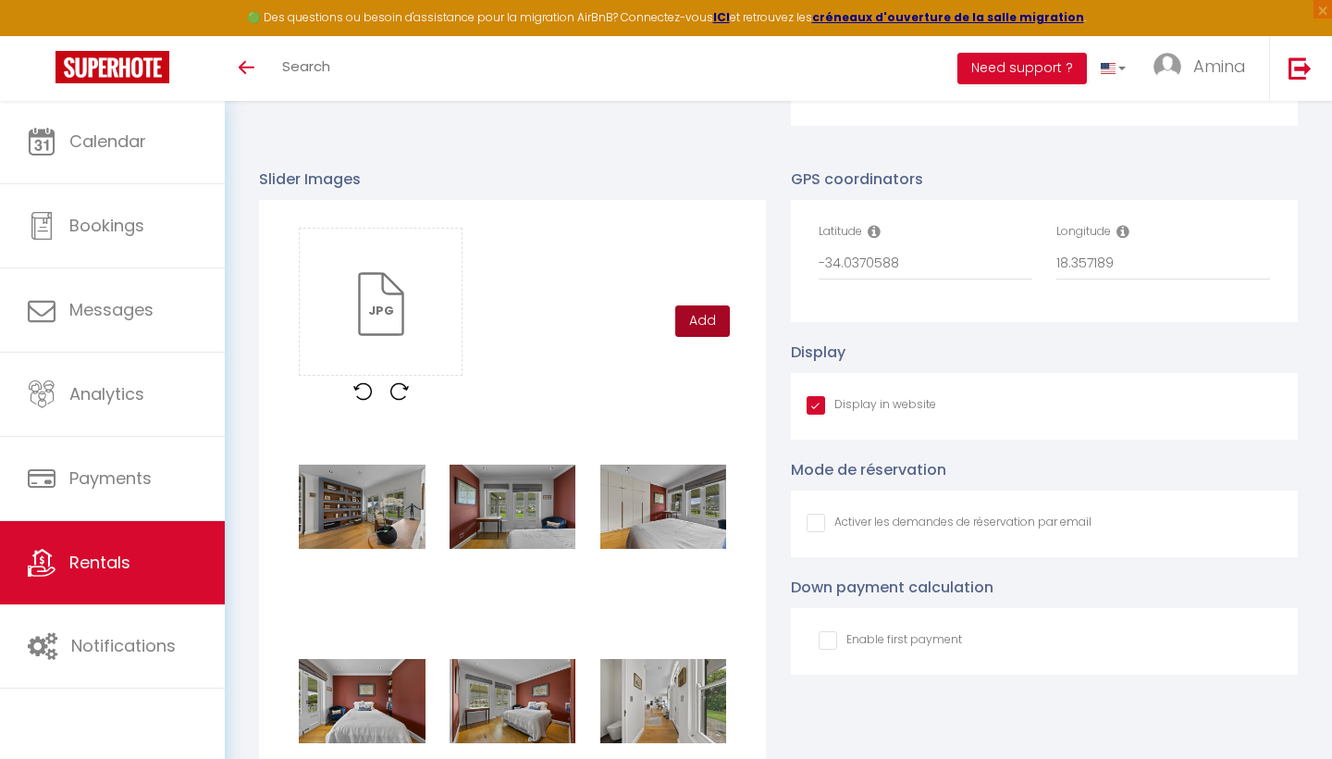
click at [698, 330] on button "Add" at bounding box center [702, 320] width 55 height 31
checkbox input "true"
checkbox input "false"
checkbox input "true"
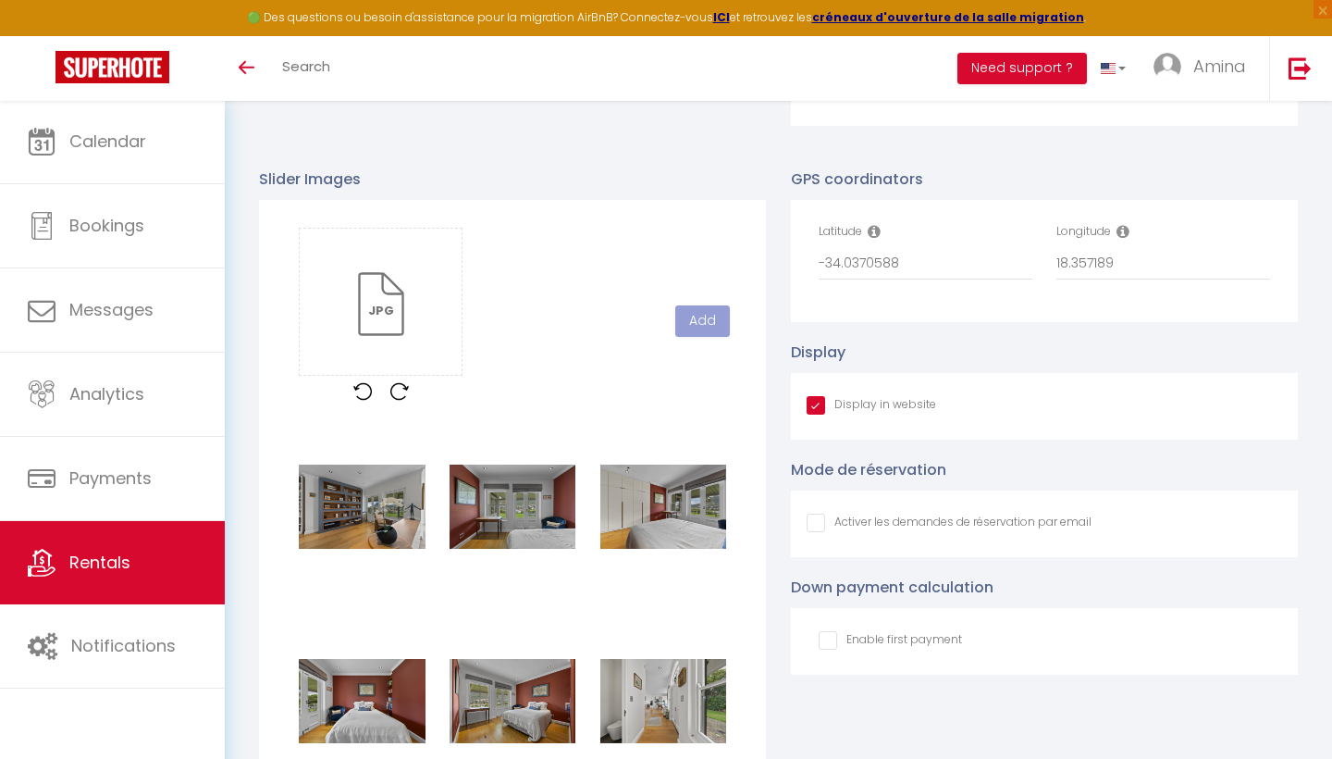
checkbox input "false"
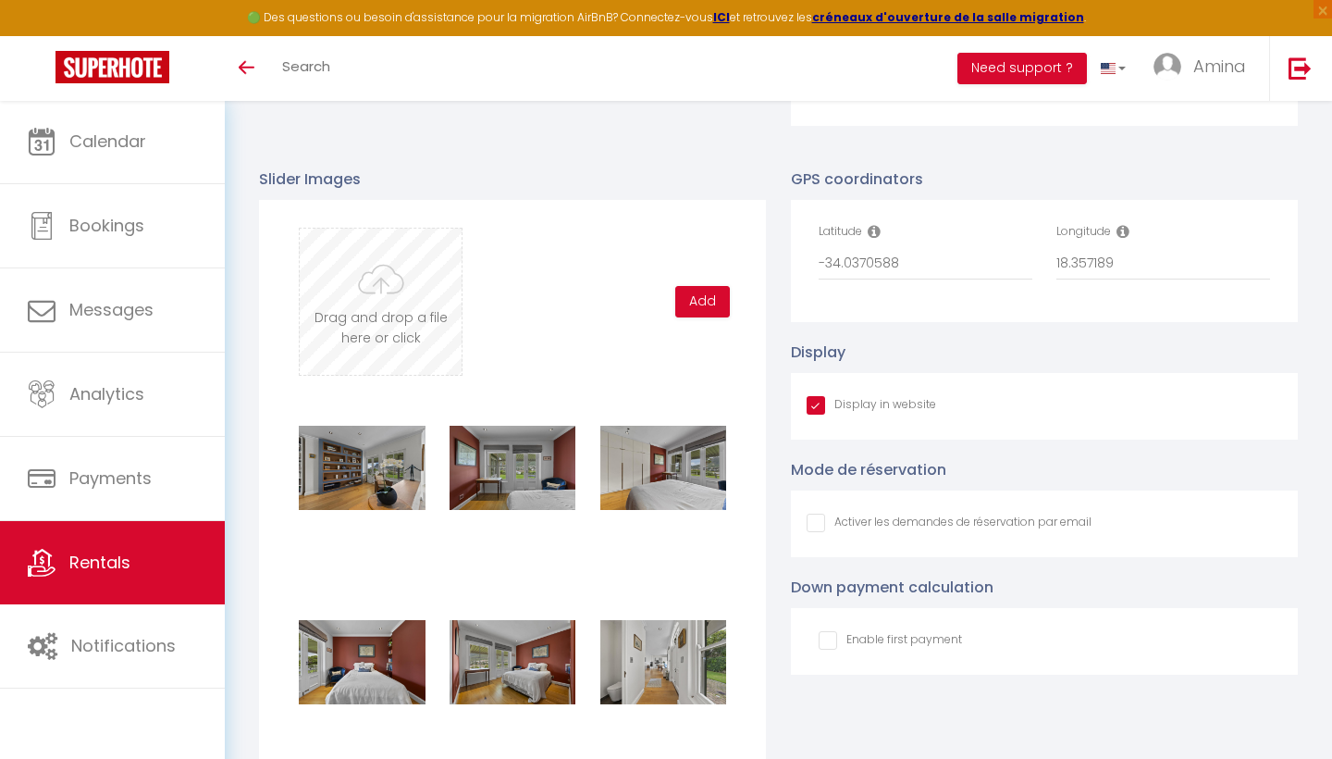
click at [399, 298] on input "file" at bounding box center [381, 302] width 162 height 146
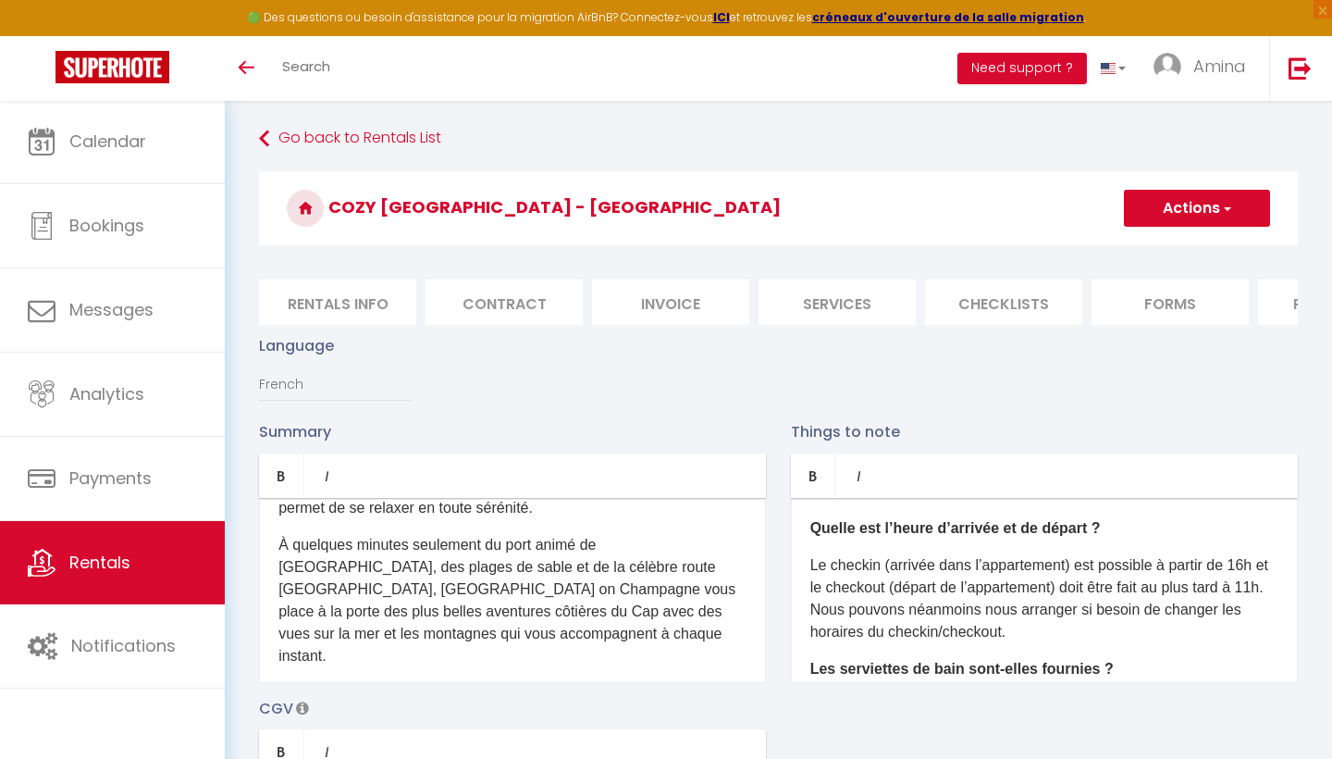
scroll to position [0, 0]
click at [1191, 208] on button "Actions" at bounding box center [1197, 208] width 146 height 37
click at [1156, 251] on input "Save" at bounding box center [1157, 249] width 31 height 19
checkbox input "true"
checkbox input "false"
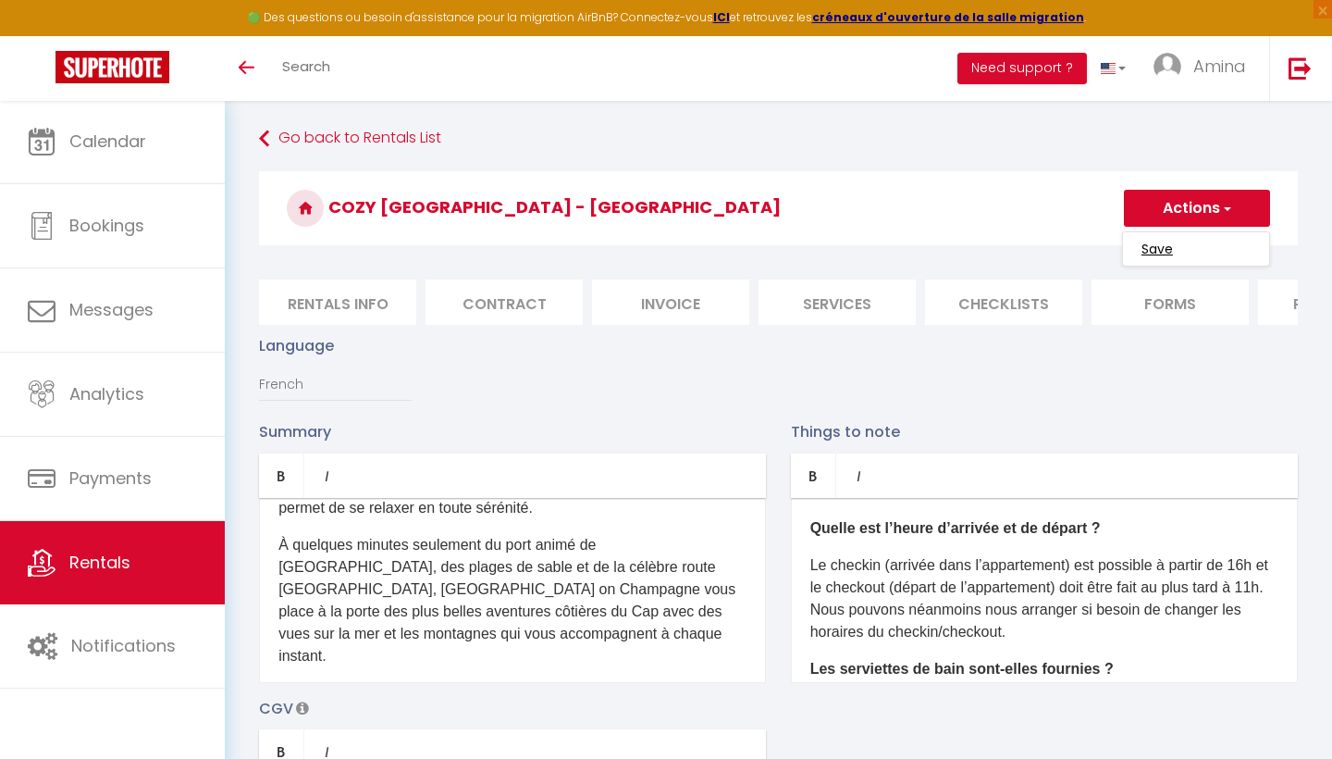
checkbox input "false"
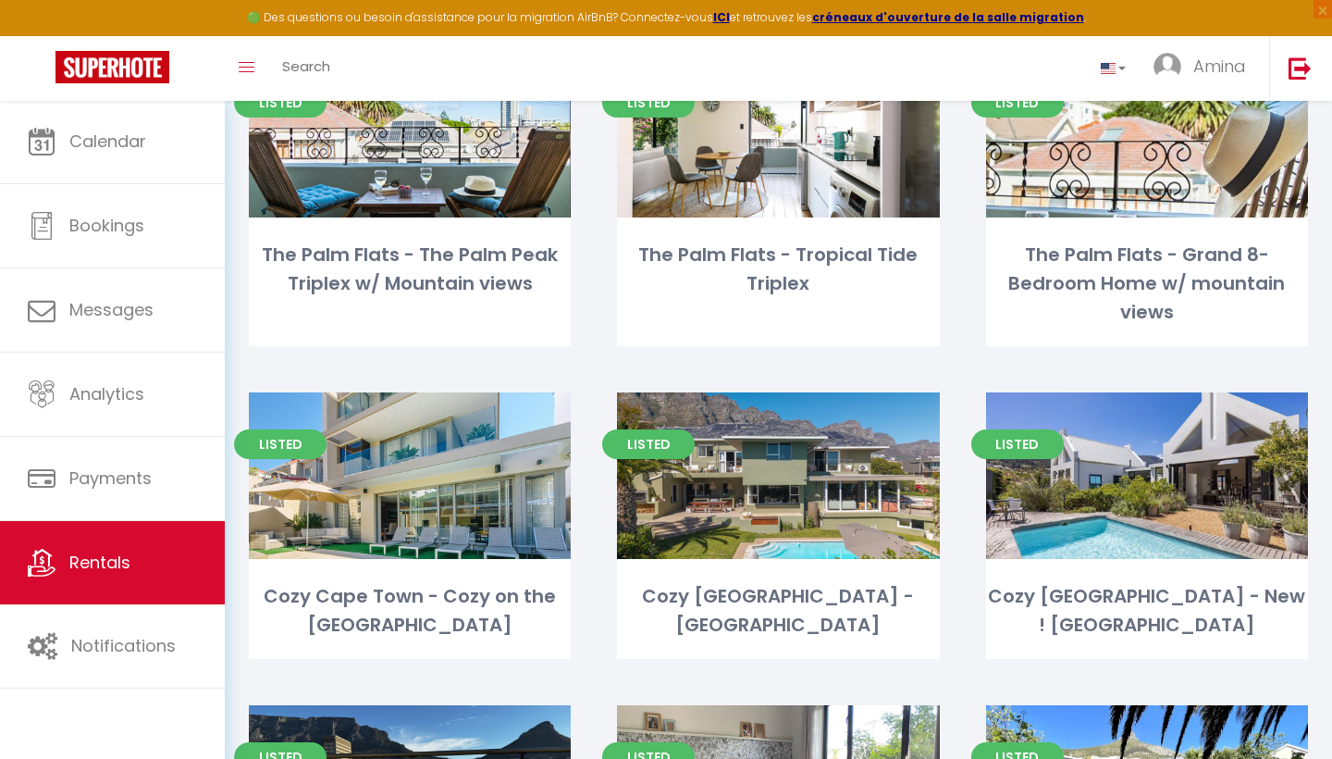
scroll to position [812, 0]
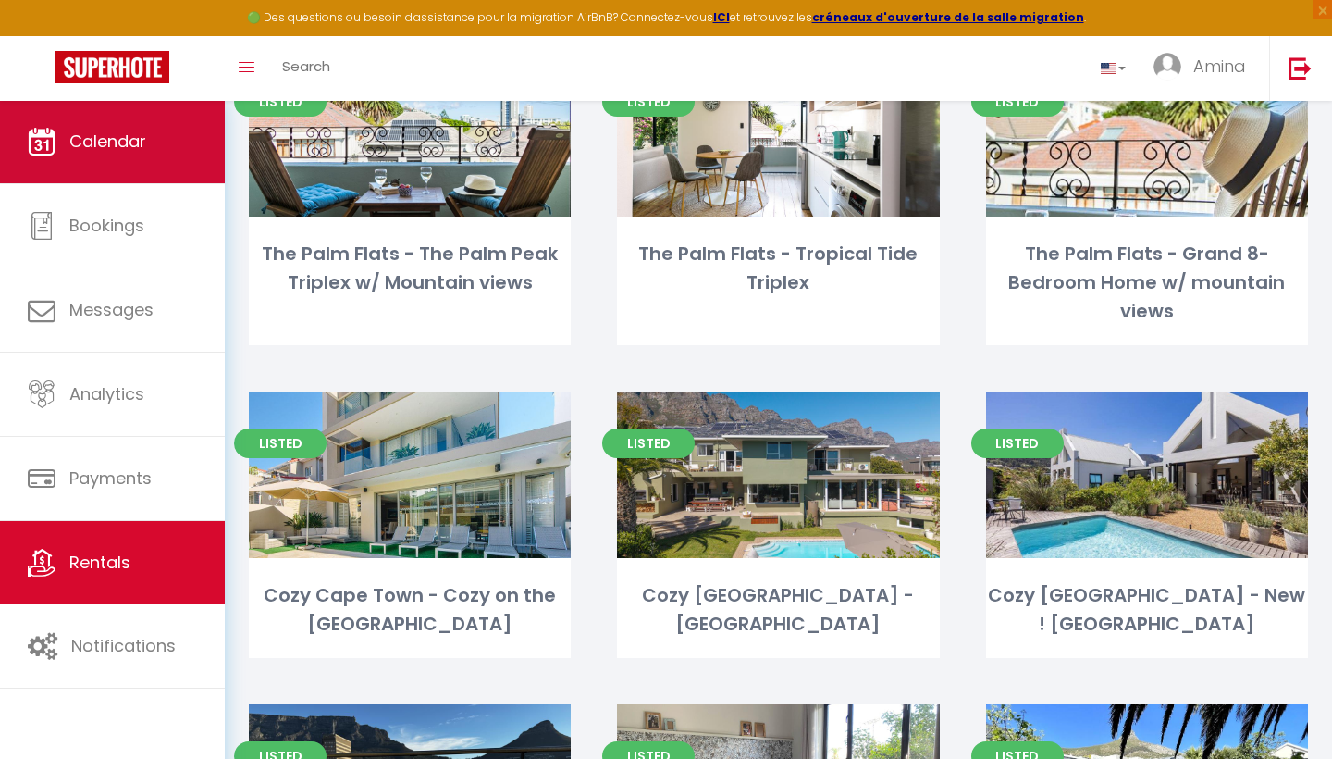
click at [132, 153] on span "Calendar" at bounding box center [107, 141] width 77 height 23
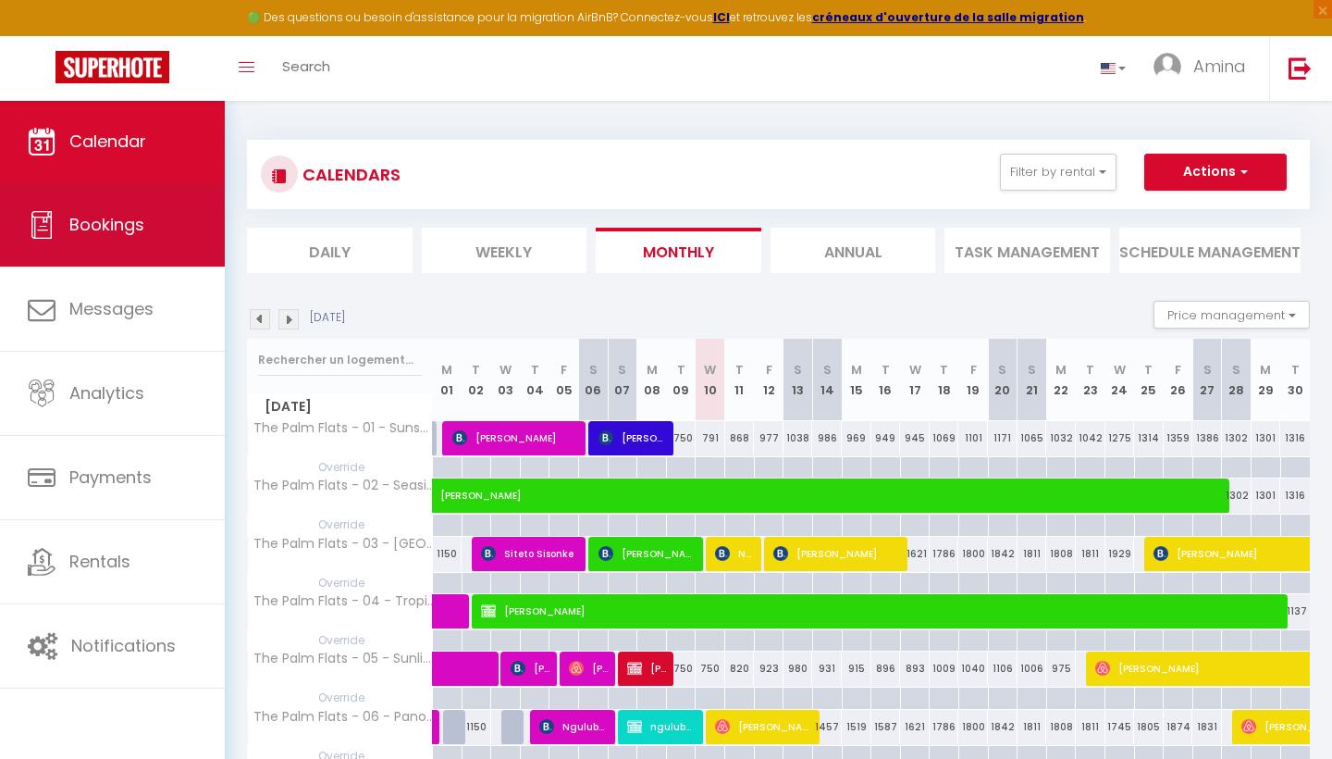
click at [166, 217] on link "Bookings" at bounding box center [112, 224] width 225 height 83
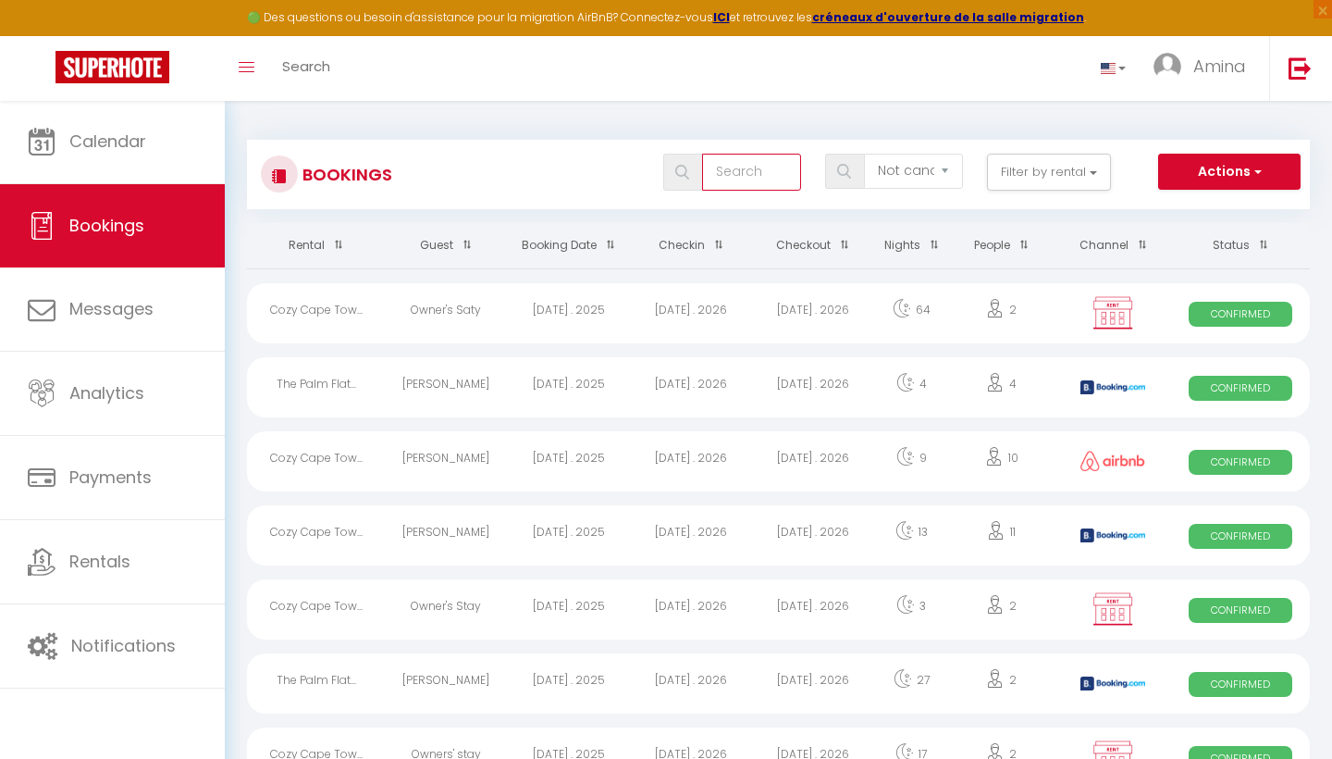
click at [751, 167] on input "text" at bounding box center [751, 172] width 99 height 37
type input "[PERSON_NAME]"
select select "not_cancelled"
select select
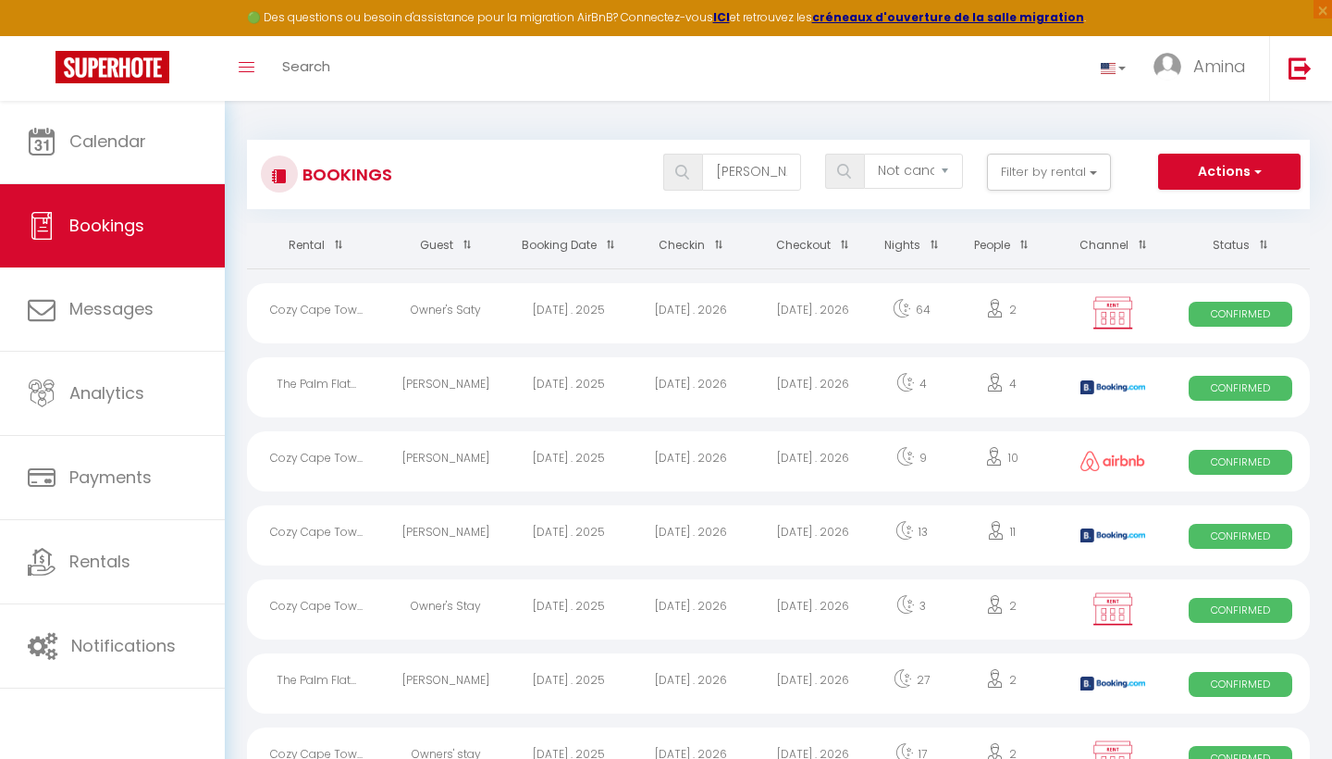
select select
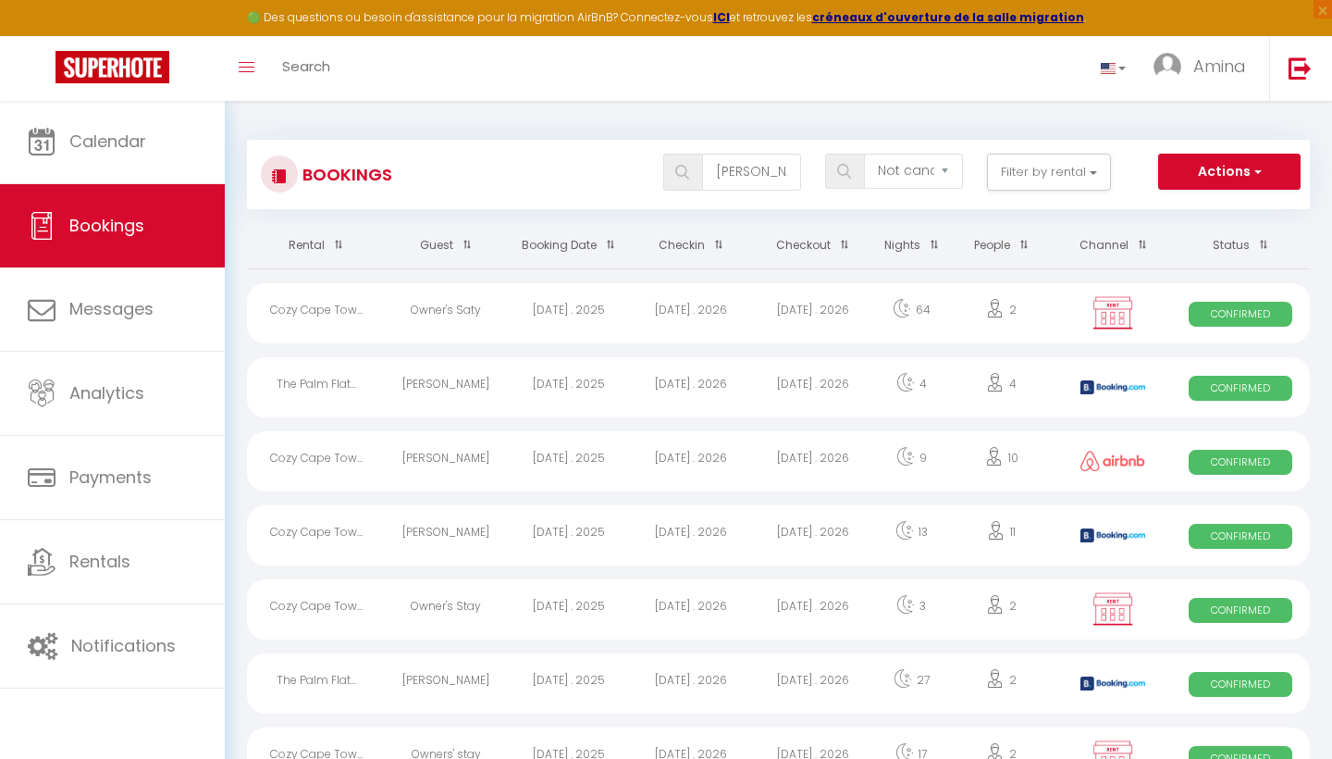
select select
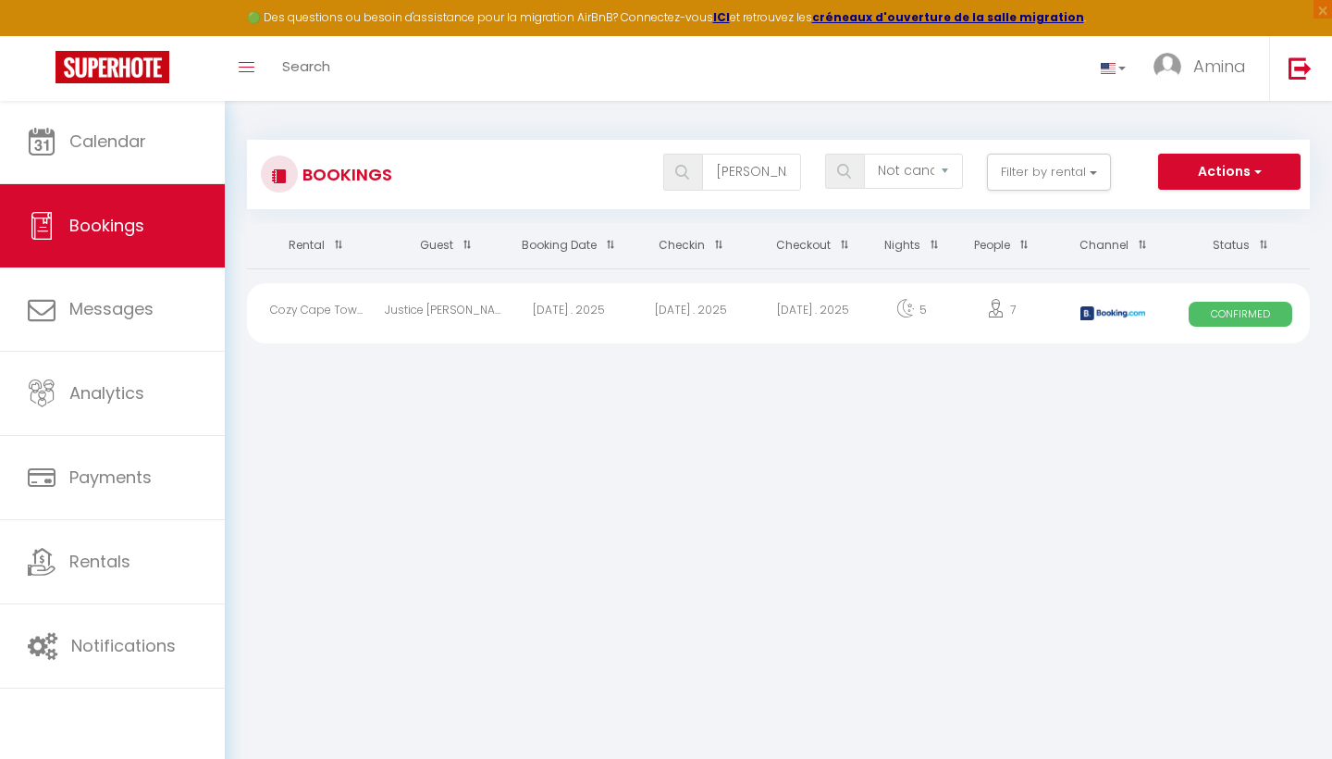
click at [711, 310] on div "[DATE] . 2025" at bounding box center [691, 313] width 122 height 60
select select "OK"
select select "KO"
select select "0"
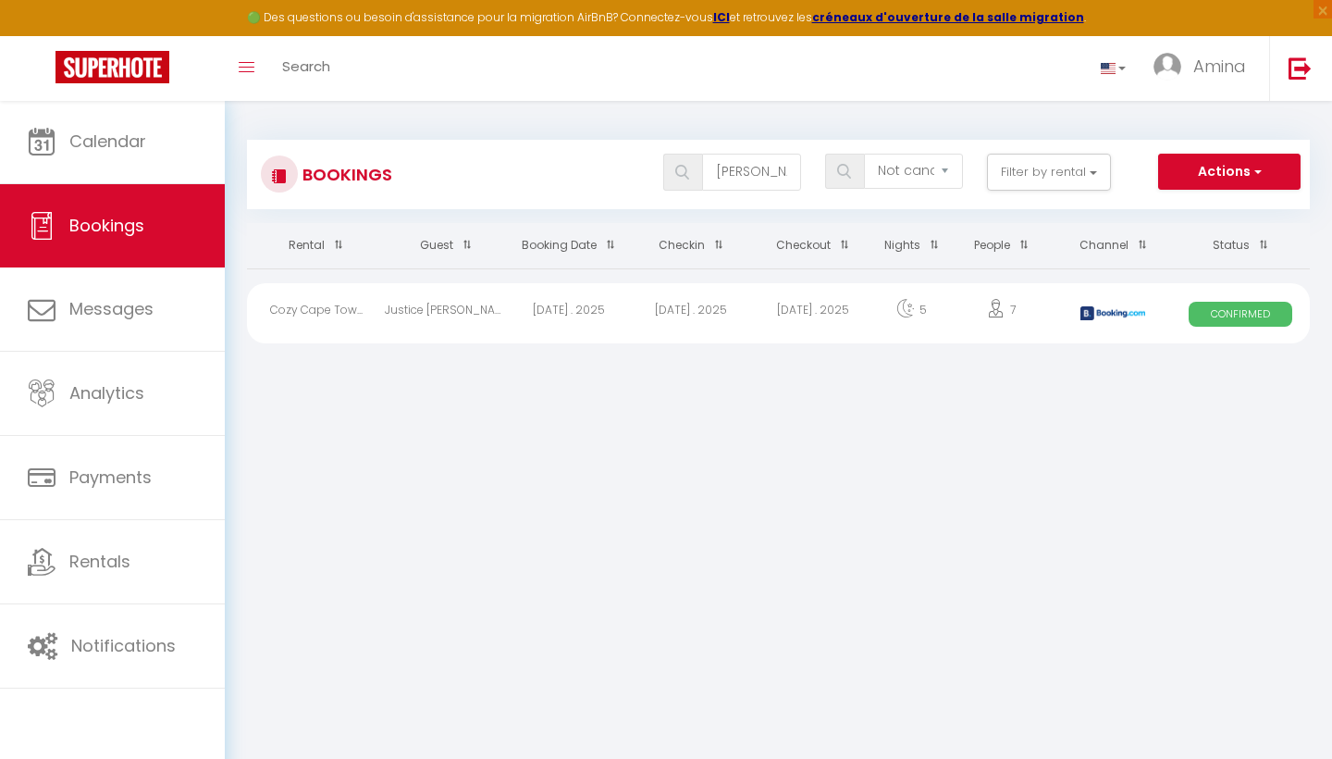
select select "1"
select select
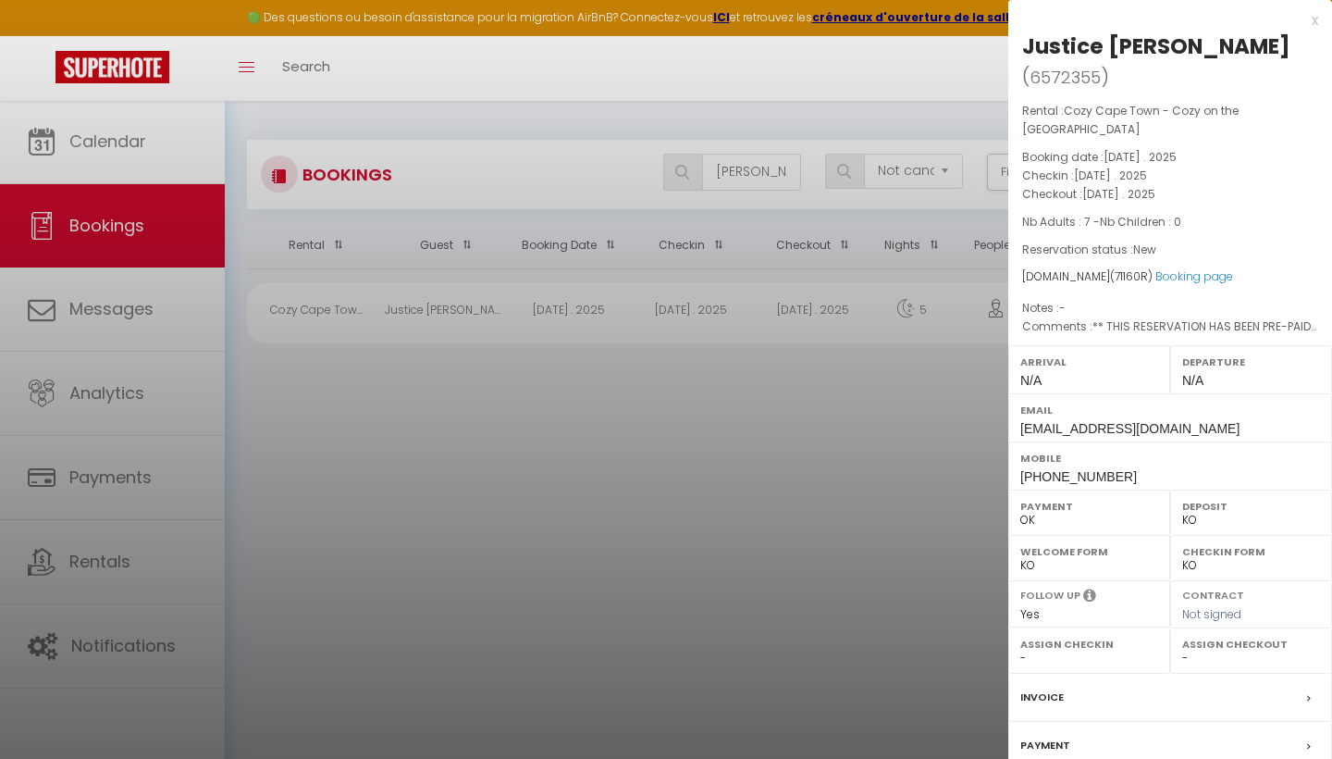
select select "17390"
